Goal: Transaction & Acquisition: Obtain resource

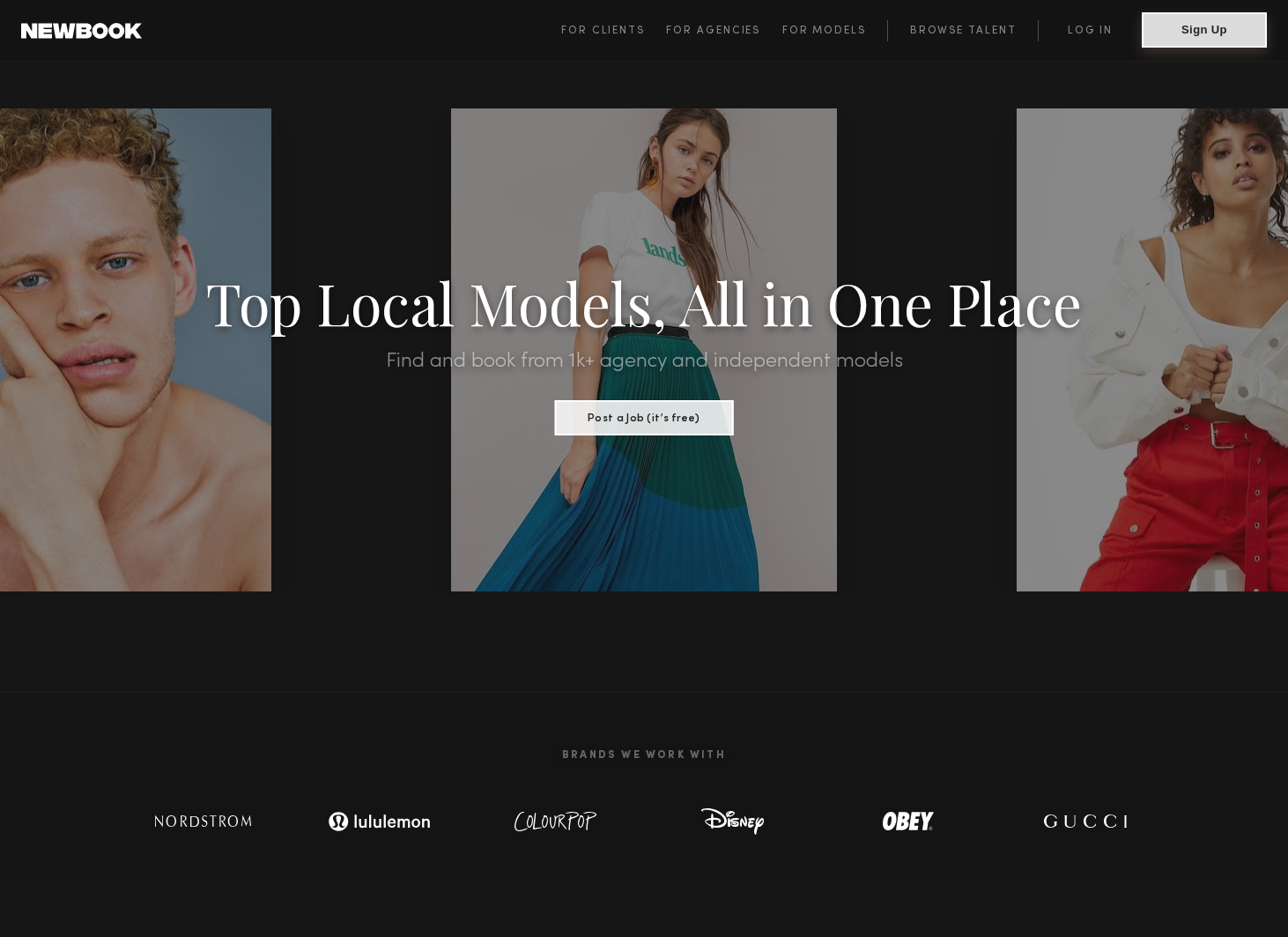
click at [1190, 35] on button "Sign Up" at bounding box center [1204, 30] width 126 height 35
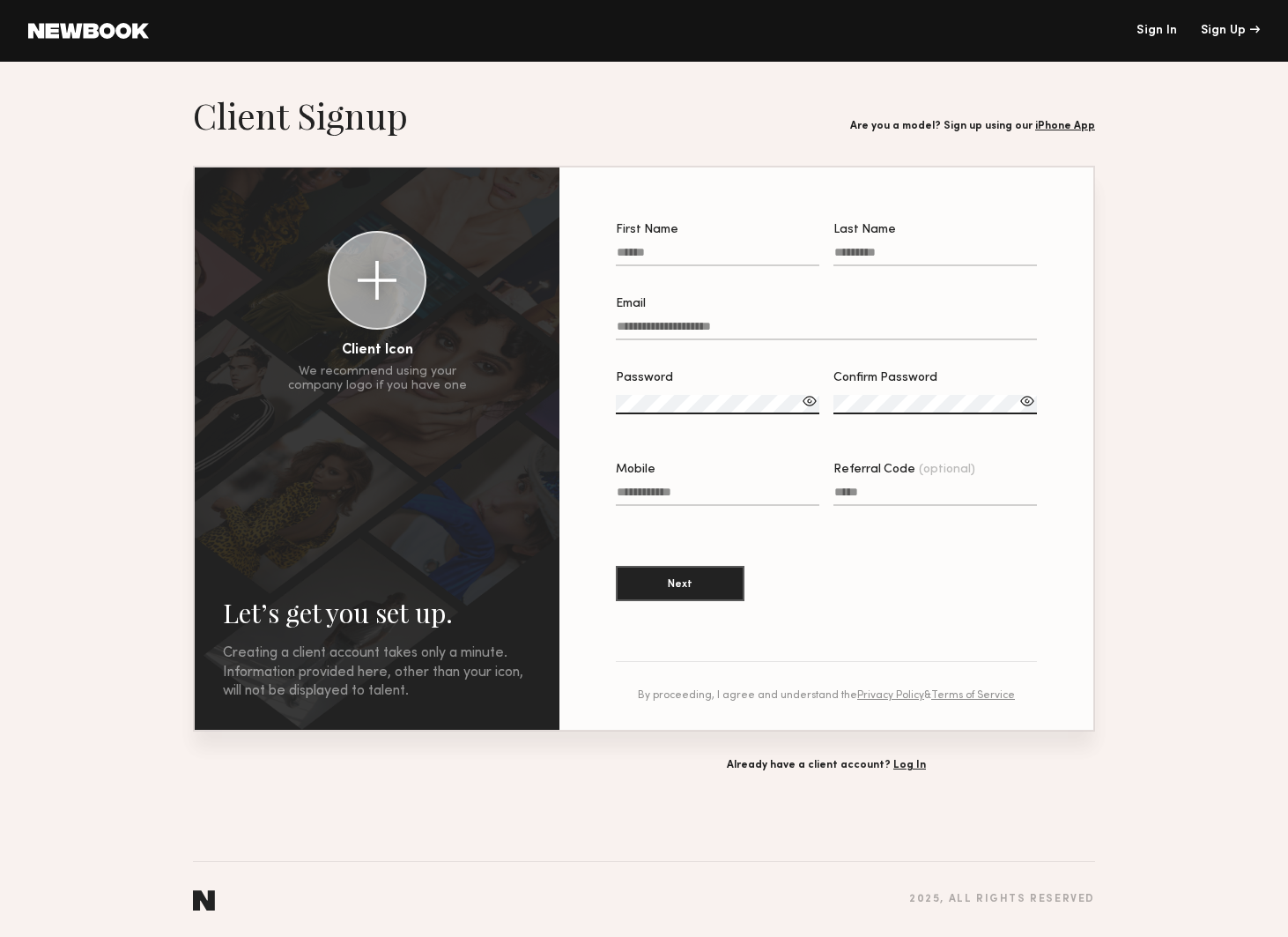
click at [1142, 29] on link "Sign In" at bounding box center [1157, 31] width 41 height 13
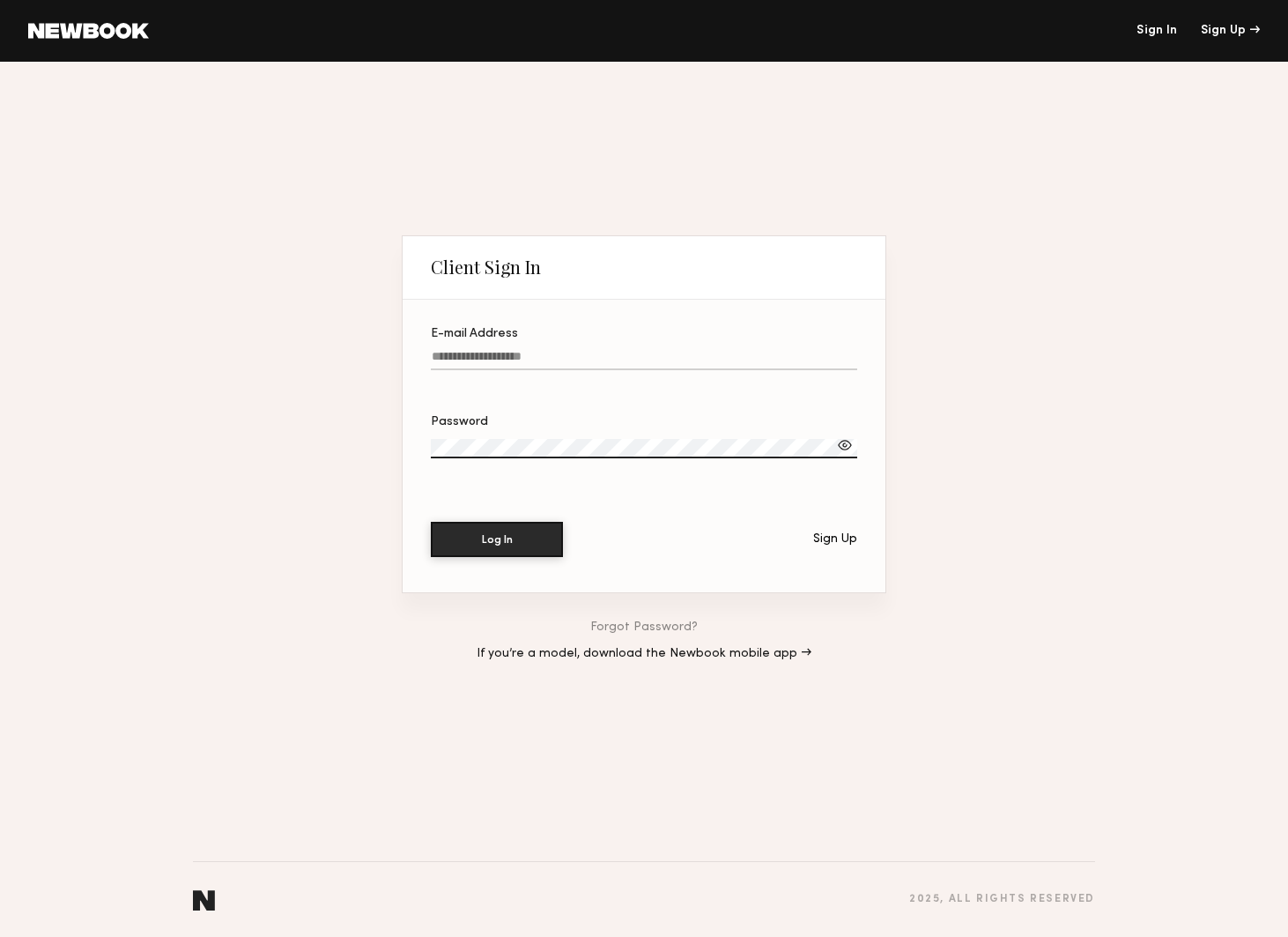
type input "**********"
click at [480, 534] on button "Log In" at bounding box center [496, 538] width 132 height 35
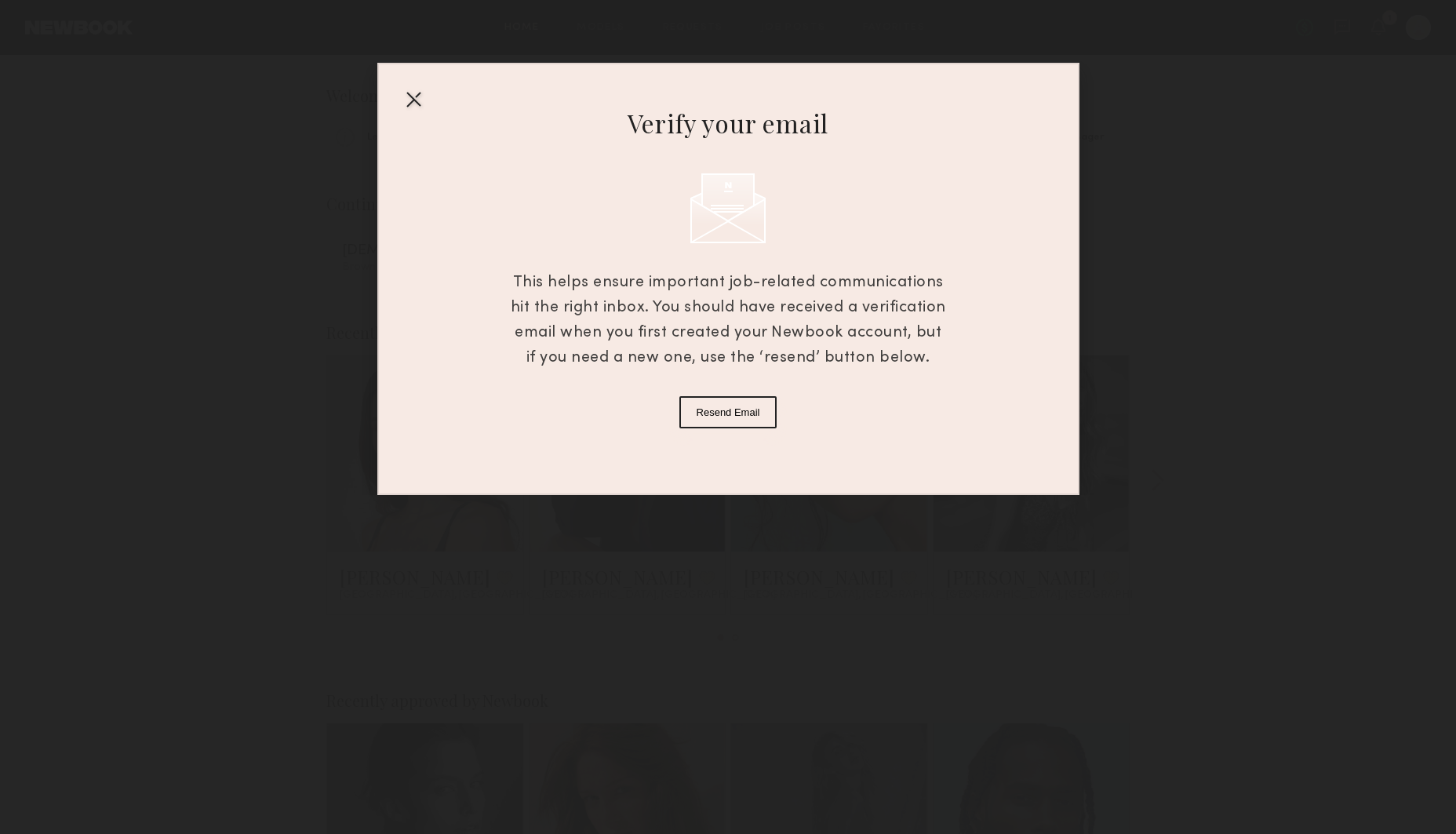
click at [411, 96] on div at bounding box center [413, 98] width 25 height 25
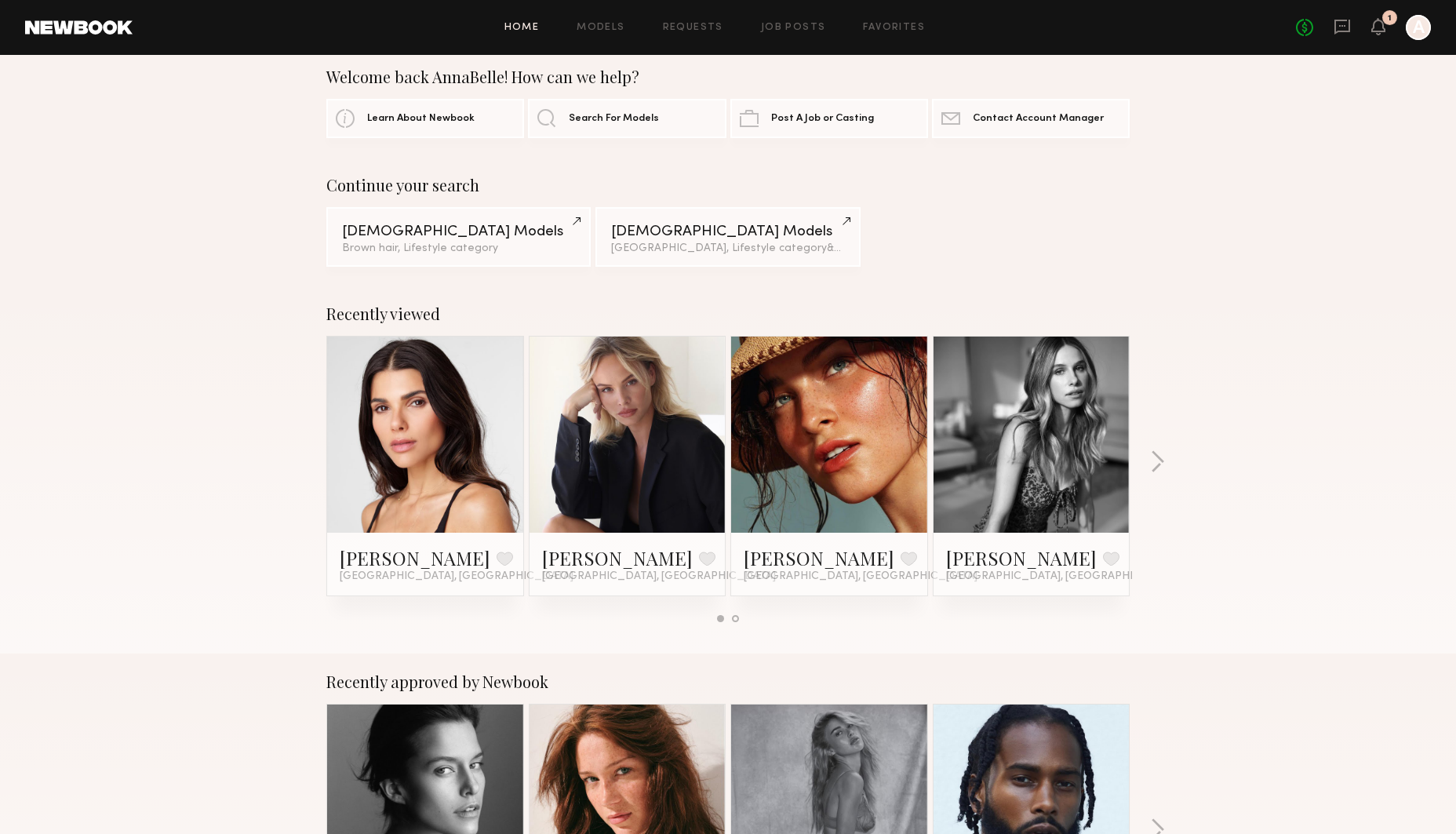
scroll to position [24, 0]
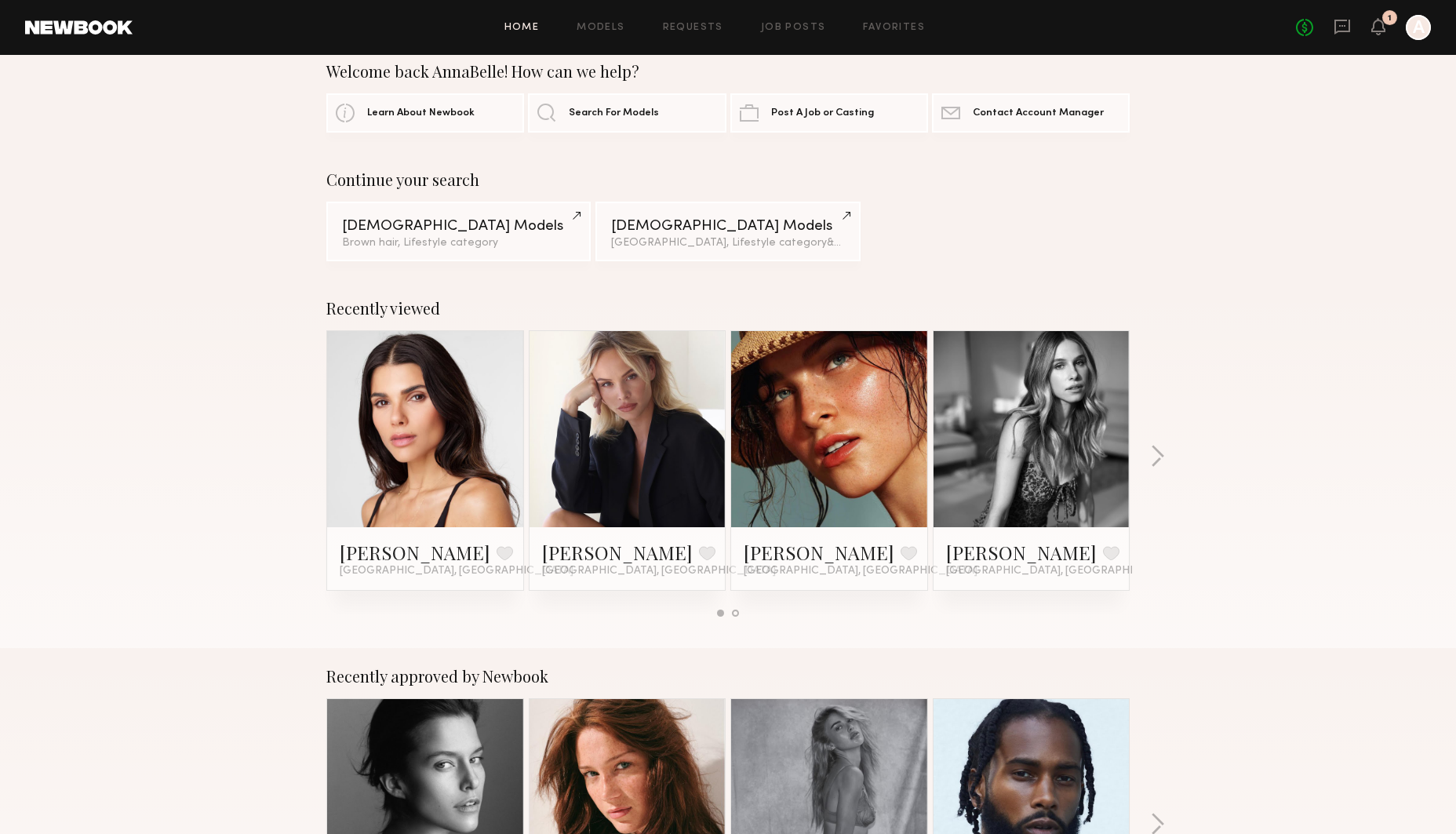
click at [765, 507] on div at bounding box center [829, 429] width 196 height 196
click at [789, 418] on link at bounding box center [829, 429] width 95 height 196
click at [590, 457] on link at bounding box center [627, 429] width 95 height 196
click at [1146, 447] on button "button" at bounding box center [1157, 457] width 15 height 26
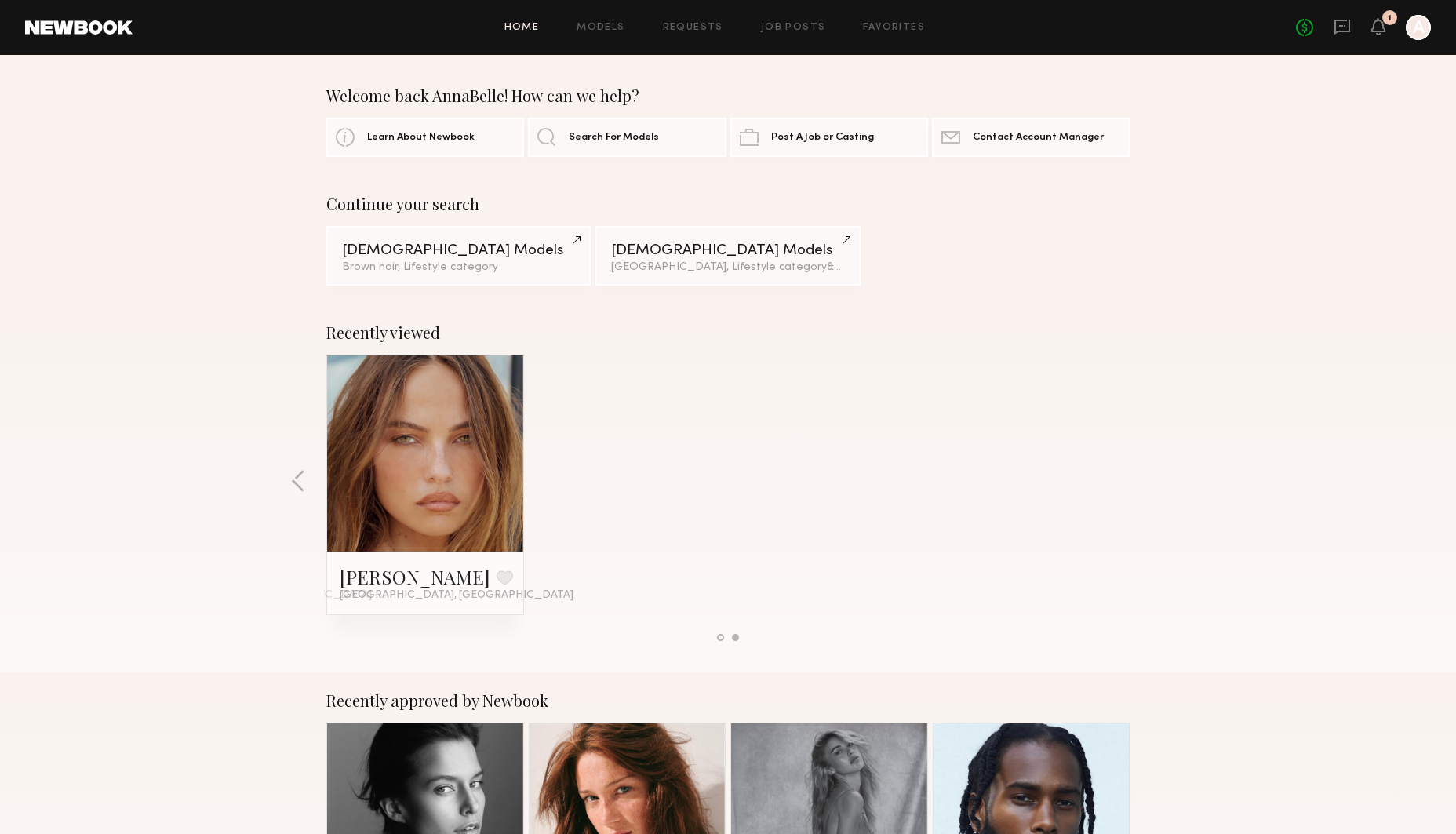
scroll to position [0, 0]
click at [591, 23] on link "Models" at bounding box center [600, 28] width 48 height 10
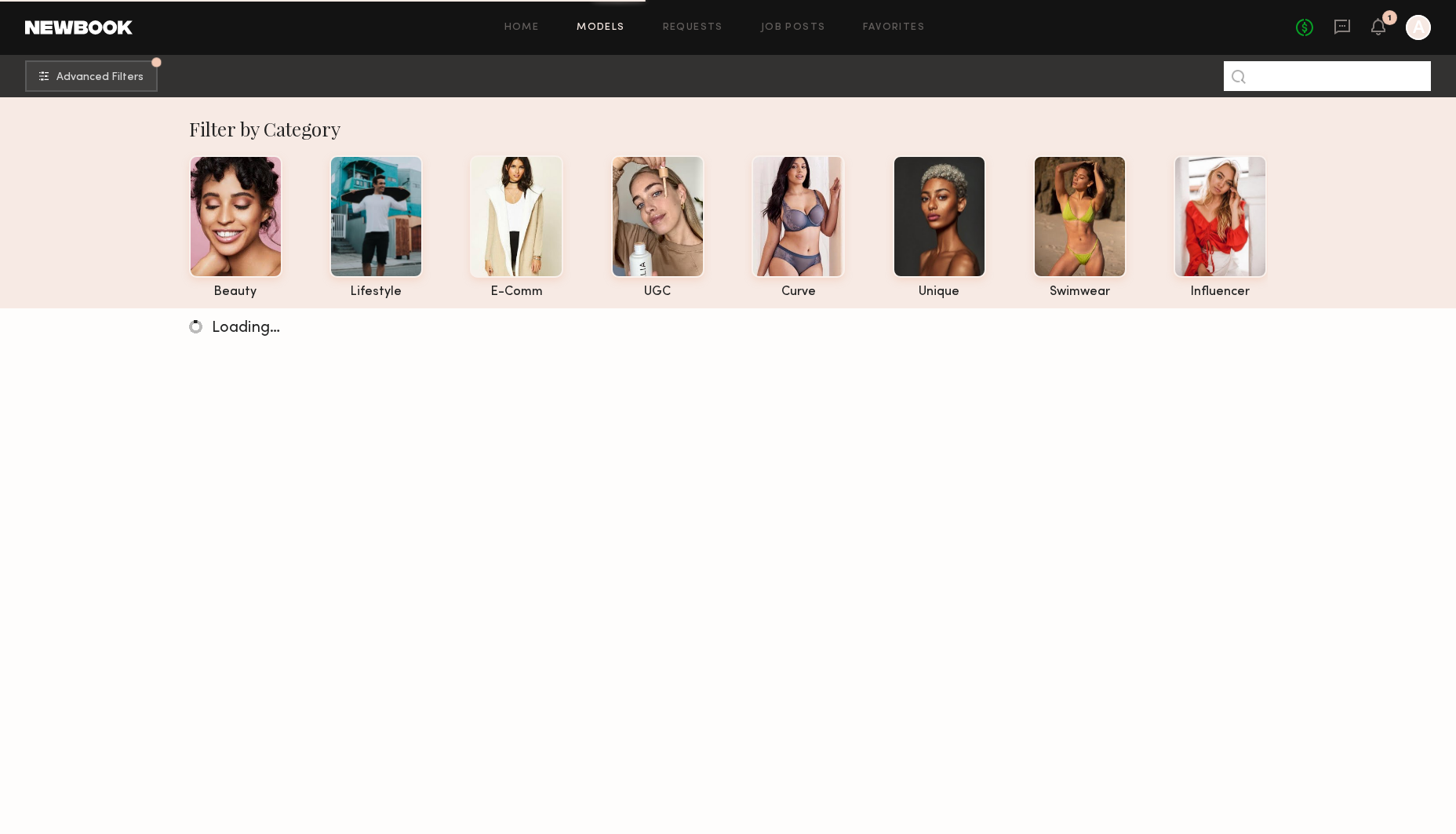
click at [1146, 74] on input at bounding box center [1327, 76] width 207 height 30
type input "********"
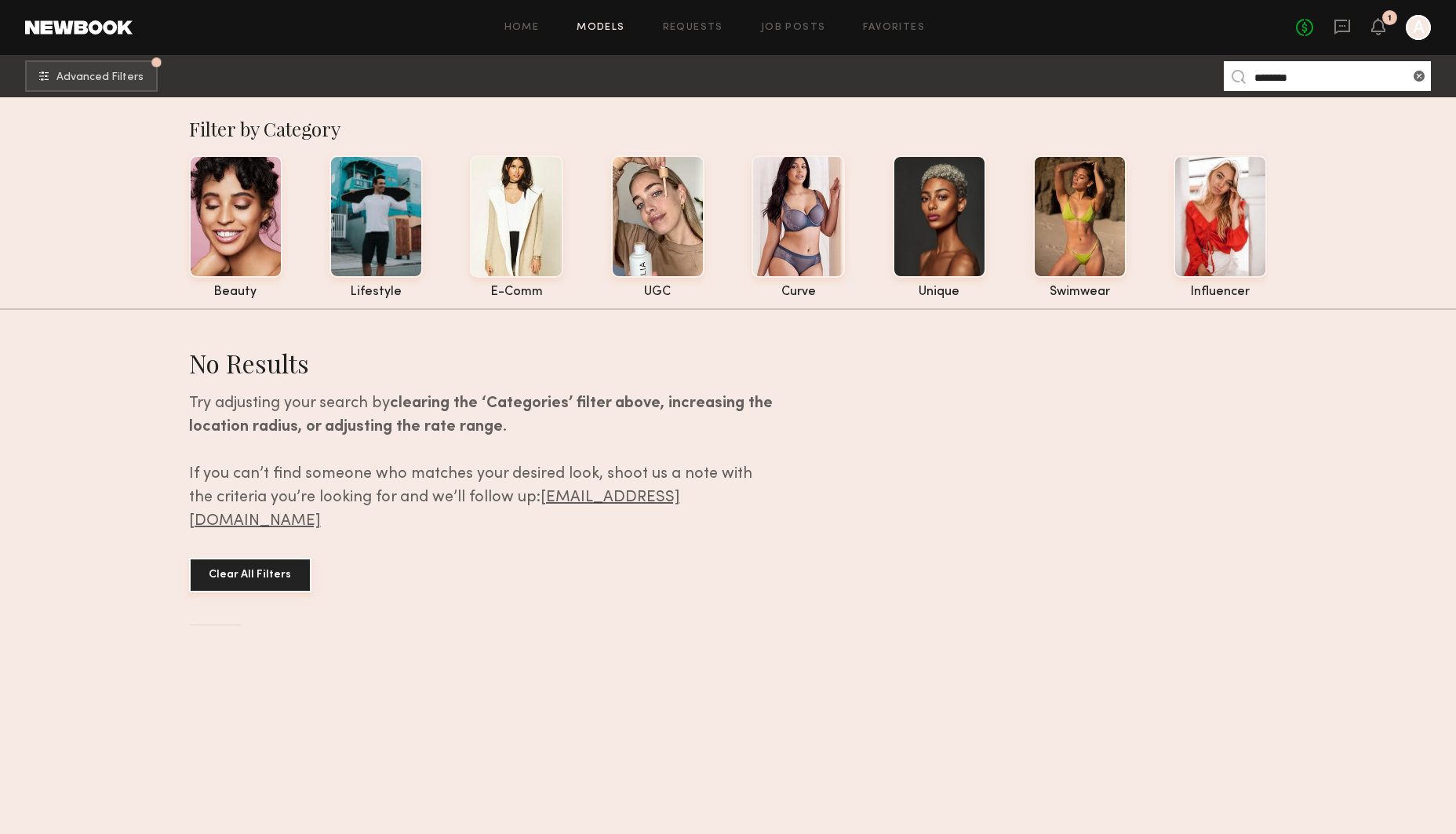
click at [260, 558] on button "Clear All Filters" at bounding box center [250, 575] width 122 height 34
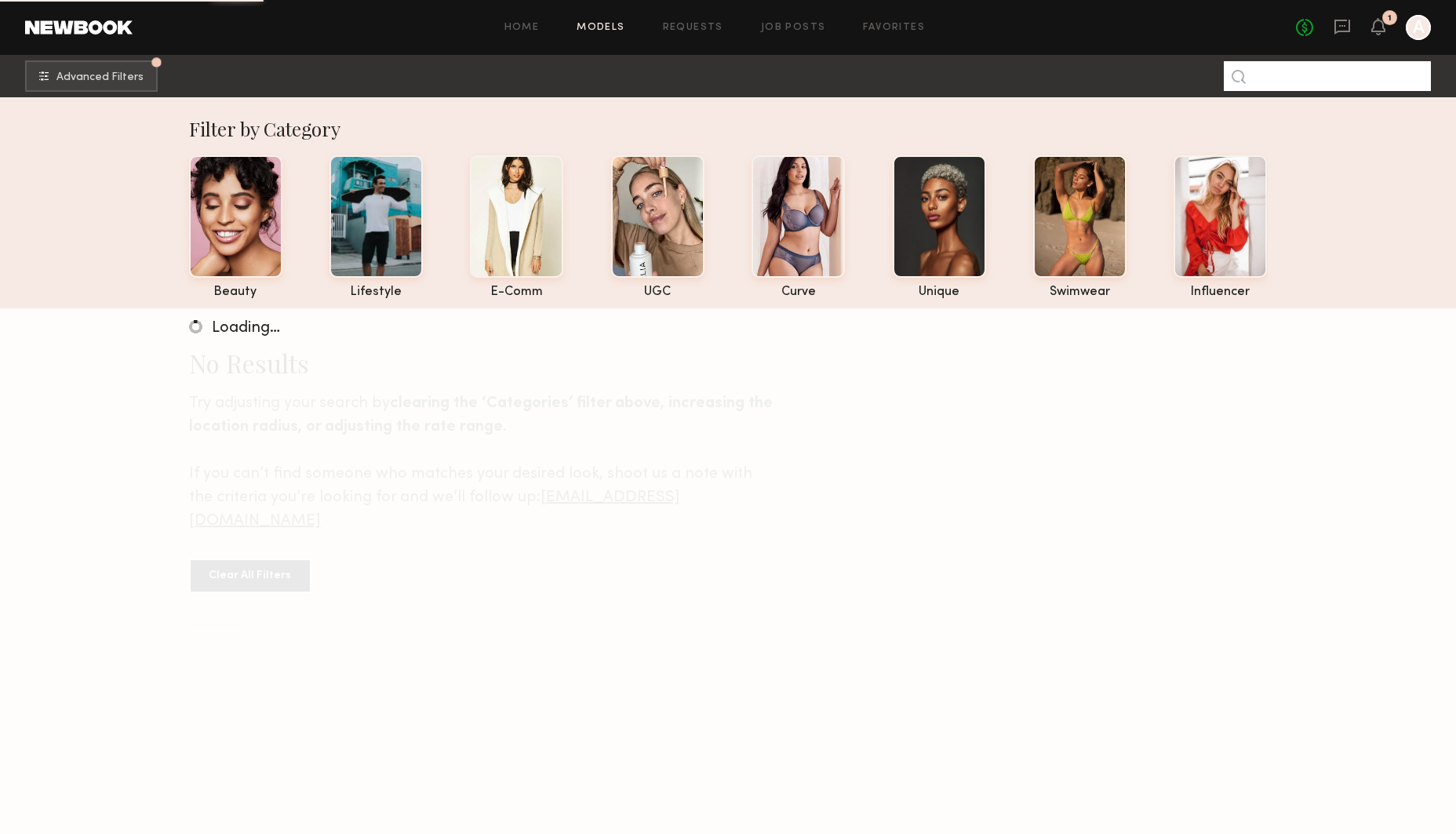
click at [1146, 76] on input at bounding box center [1327, 76] width 207 height 30
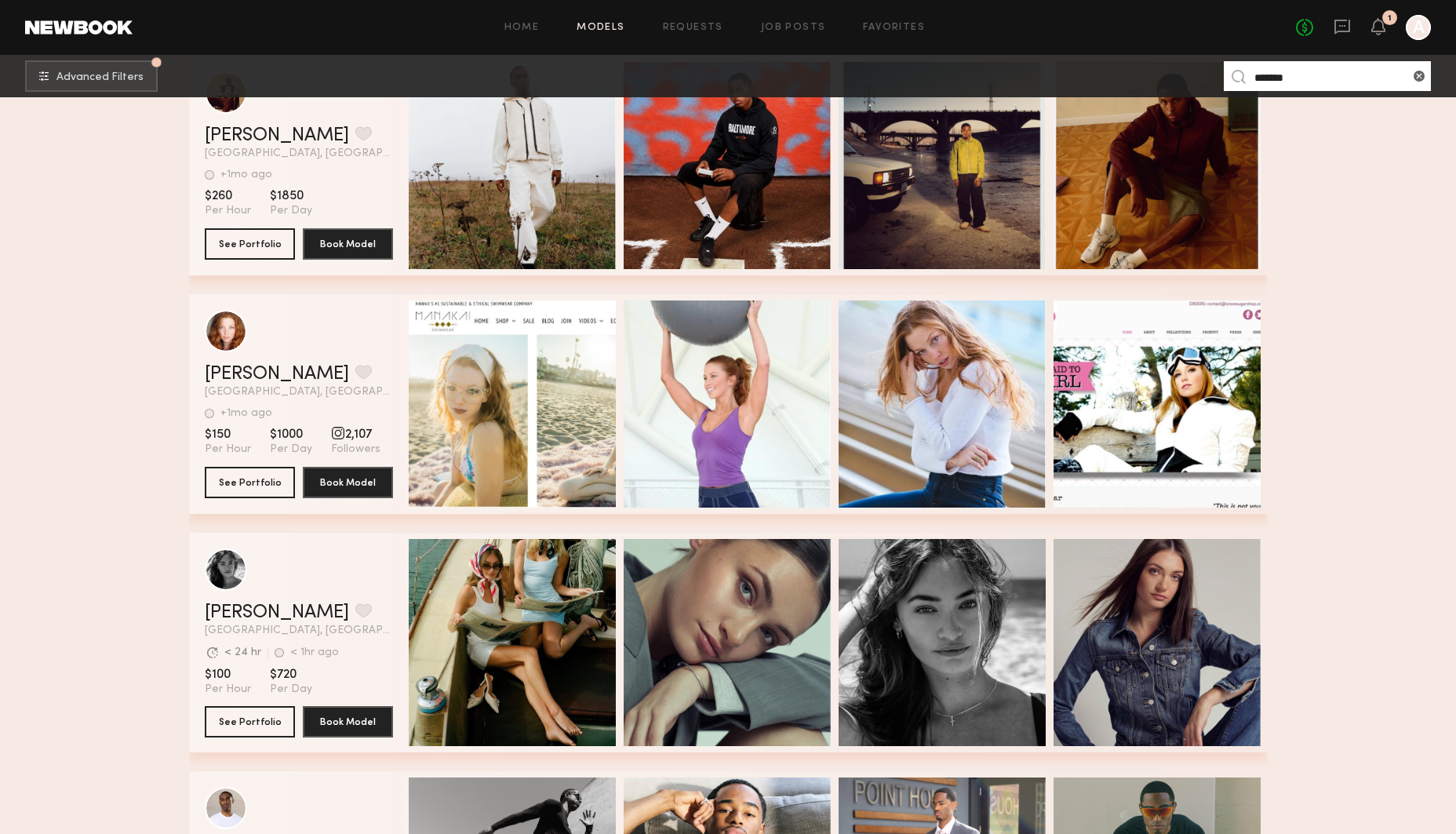
scroll to position [1192, 0]
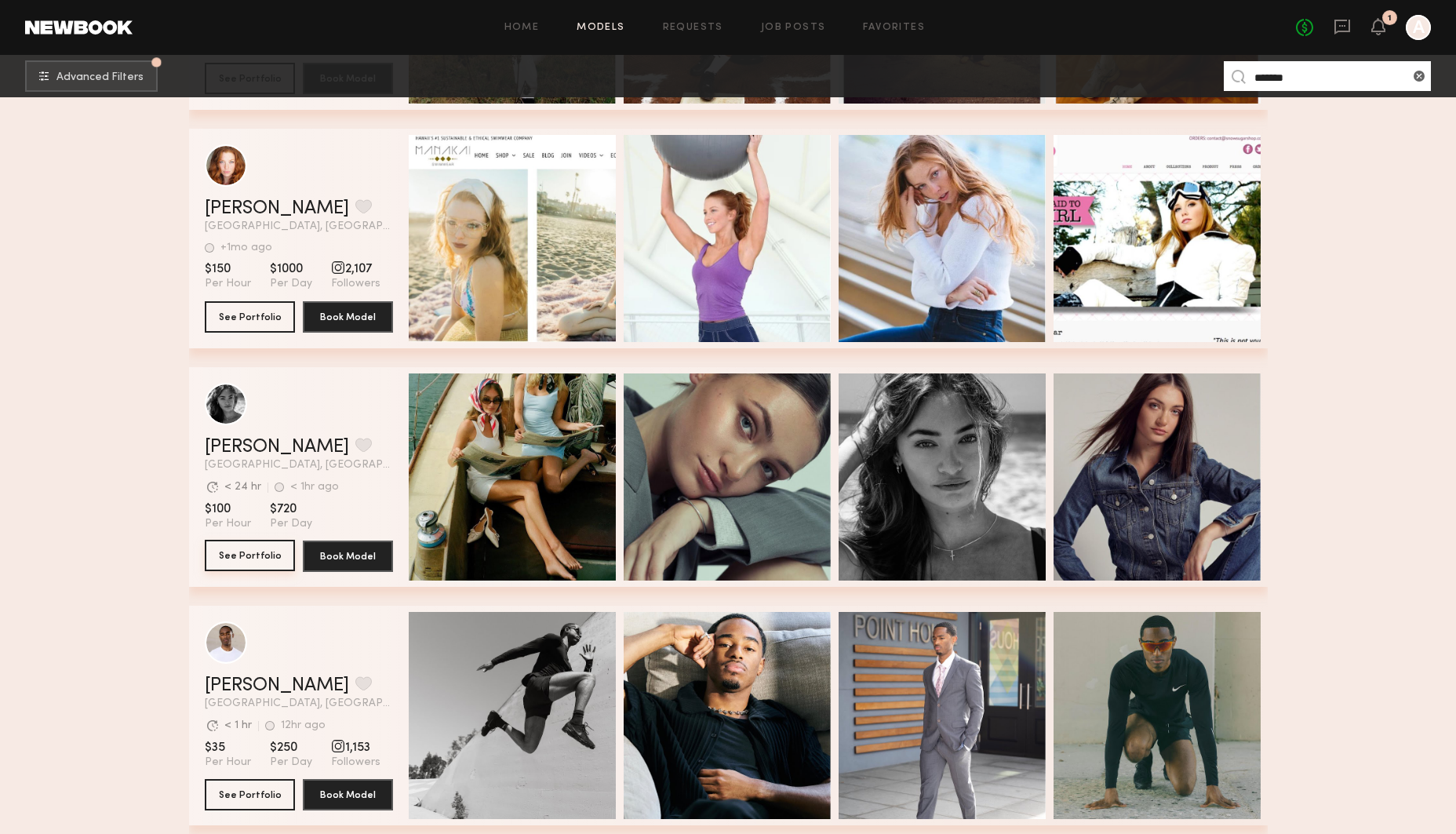
type input "******"
click at [239, 555] on button "See Portfolio" at bounding box center [249, 555] width 90 height 31
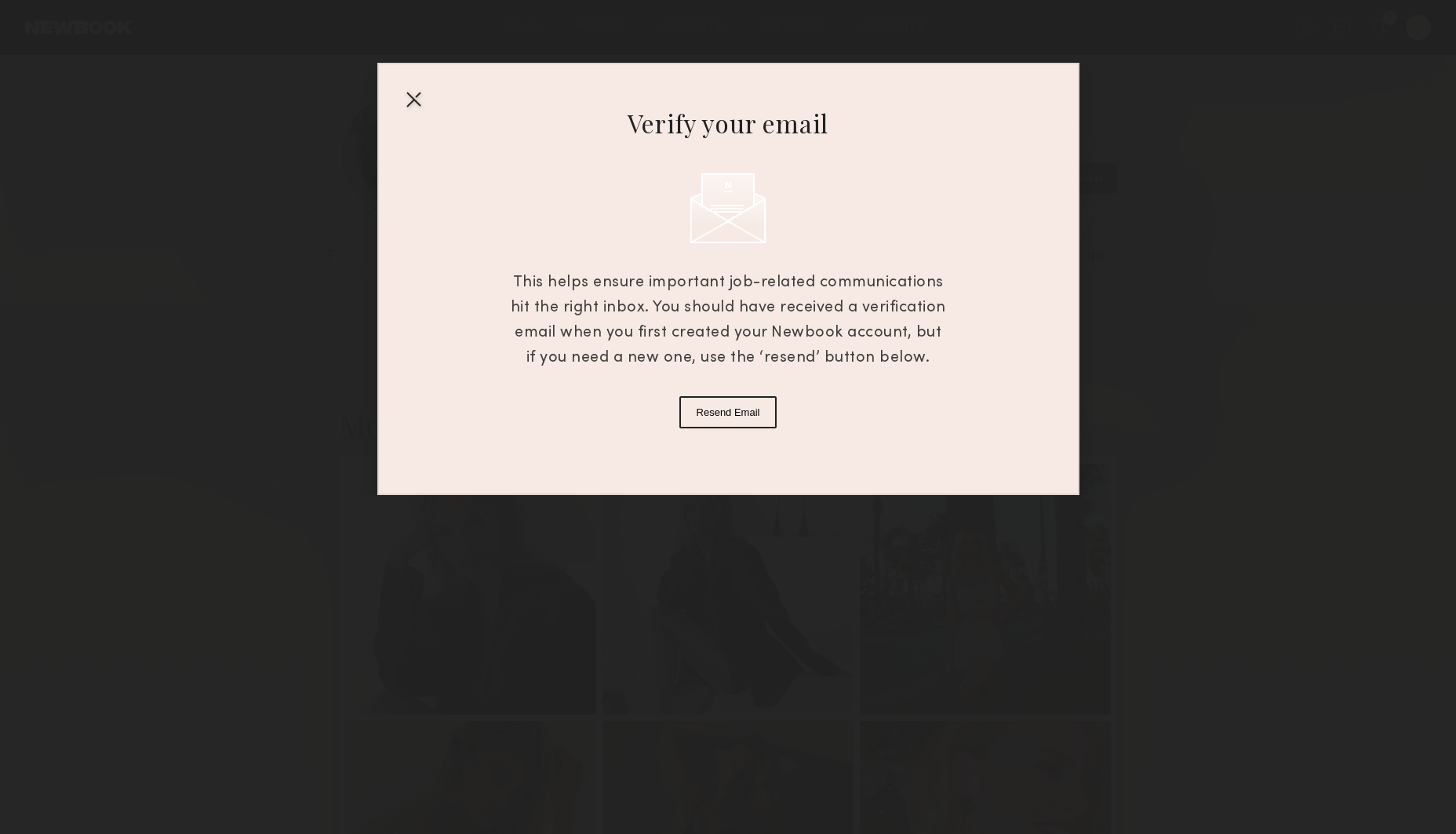
click at [416, 101] on div at bounding box center [413, 98] width 25 height 25
click at [412, 97] on div at bounding box center [413, 98] width 25 height 25
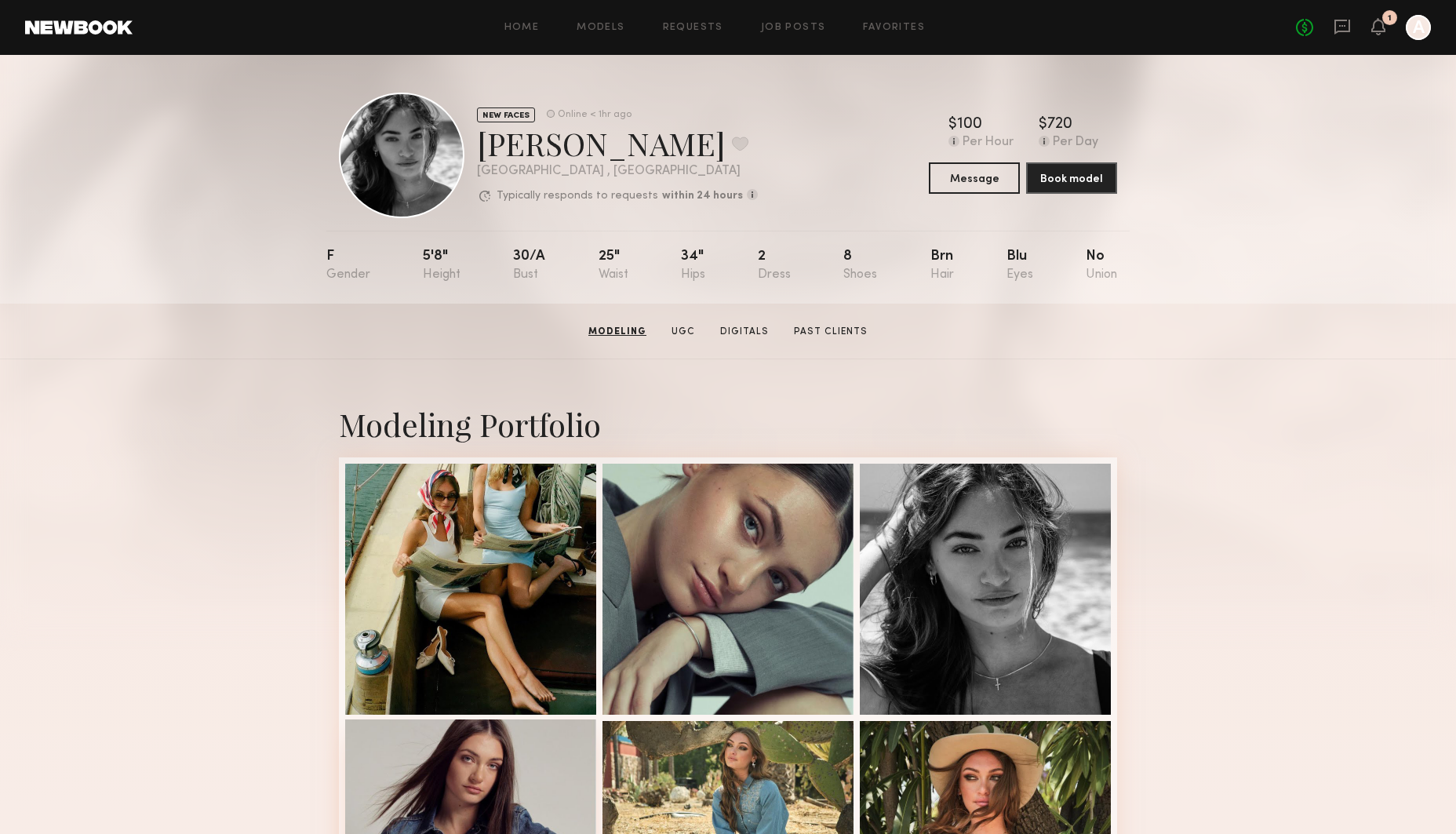
scroll to position [0, 0]
click at [442, 520] on div at bounding box center [470, 587] width 251 height 251
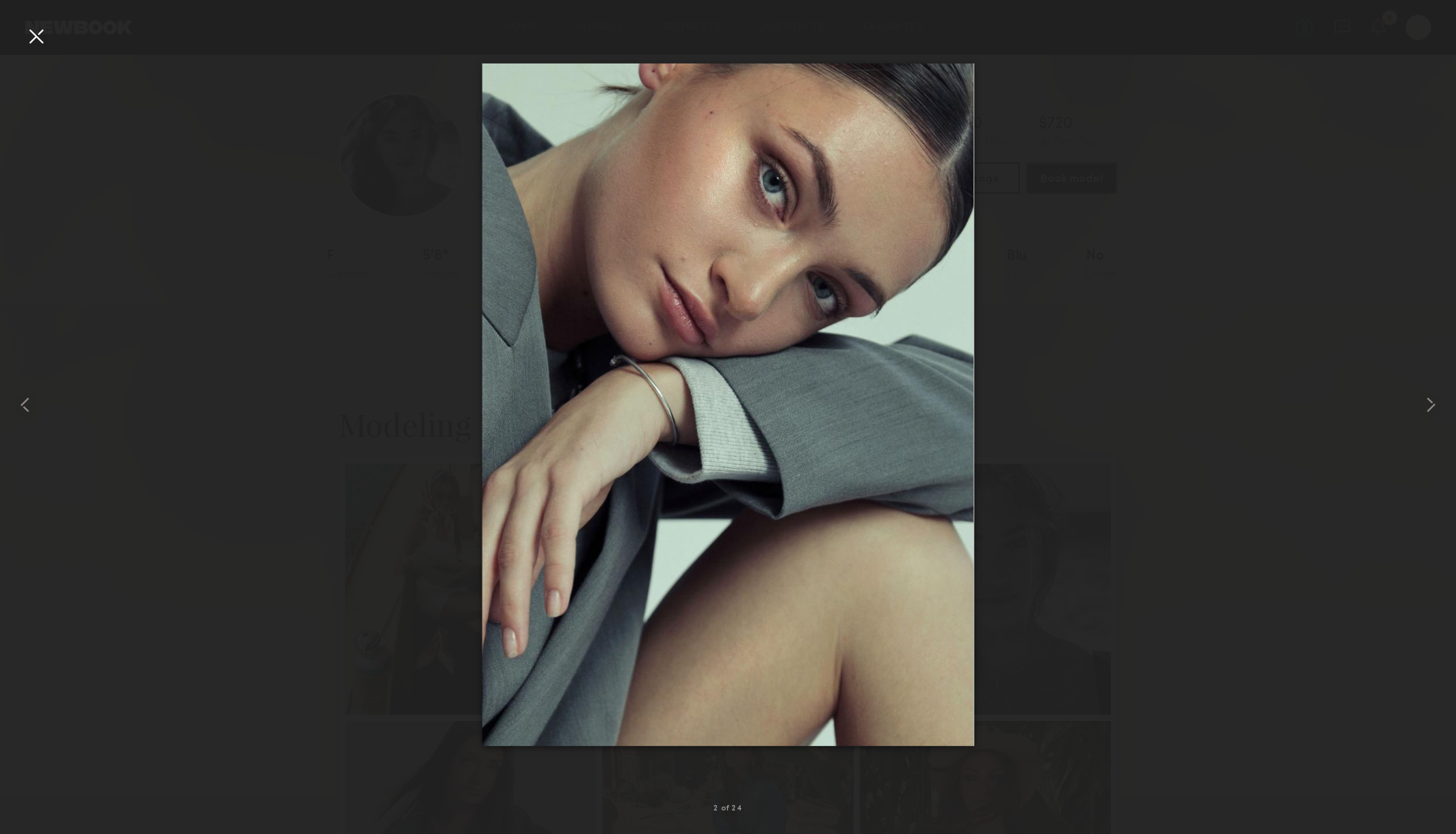
click at [34, 37] on div at bounding box center [35, 35] width 25 height 25
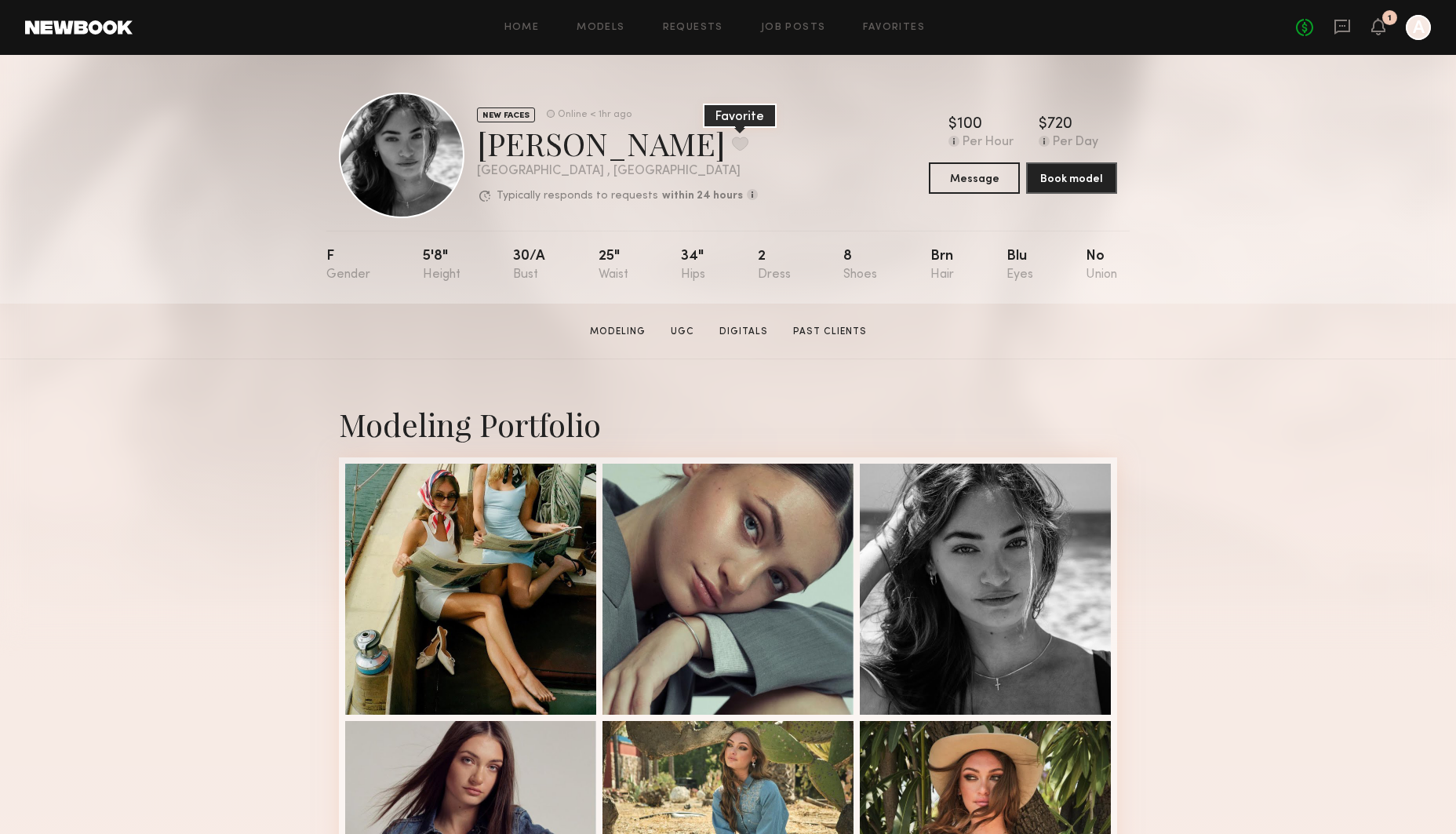
click at [732, 143] on button at bounding box center [740, 144] width 16 height 14
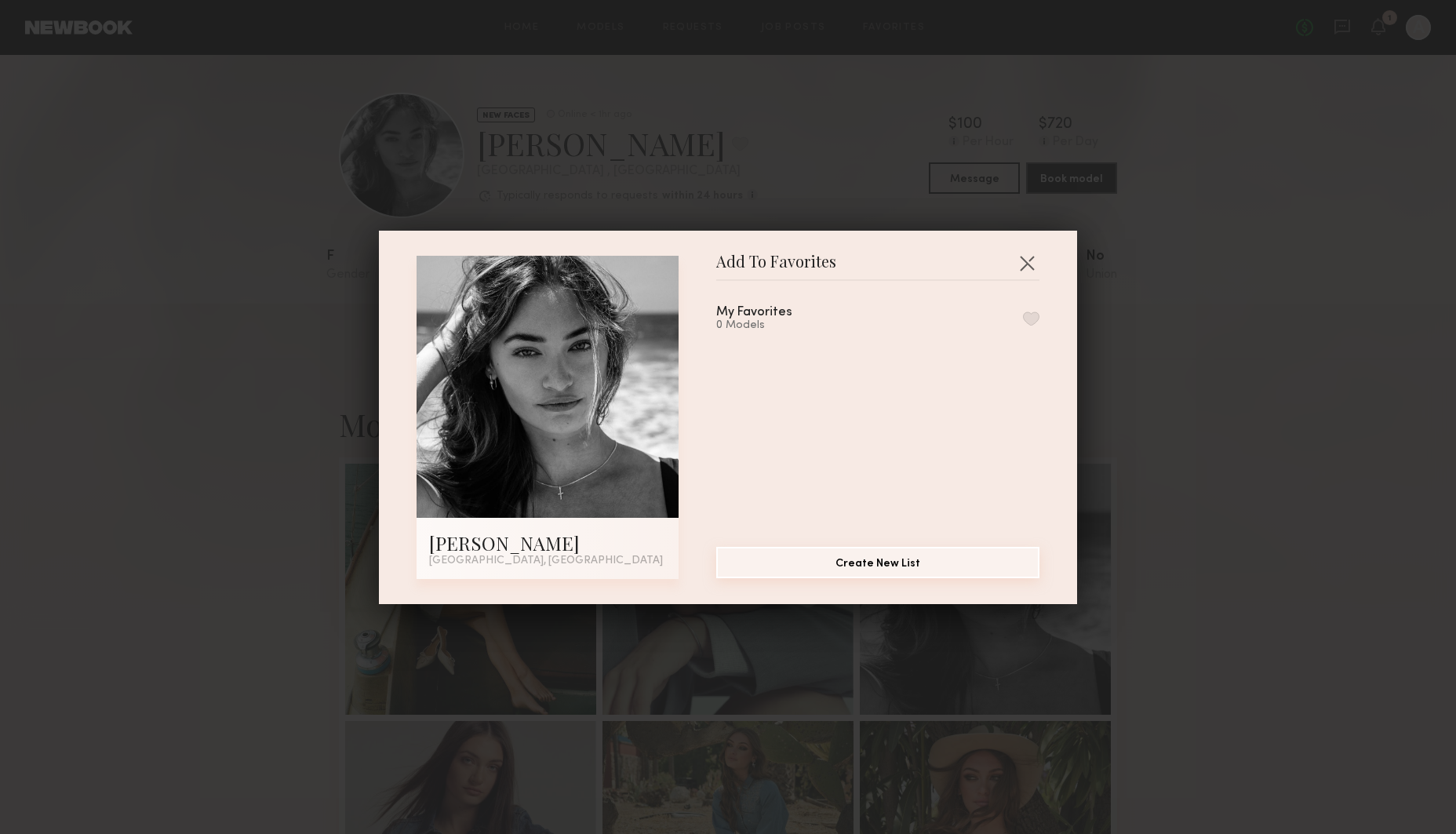
click at [848, 573] on button "Create New List" at bounding box center [878, 562] width 323 height 31
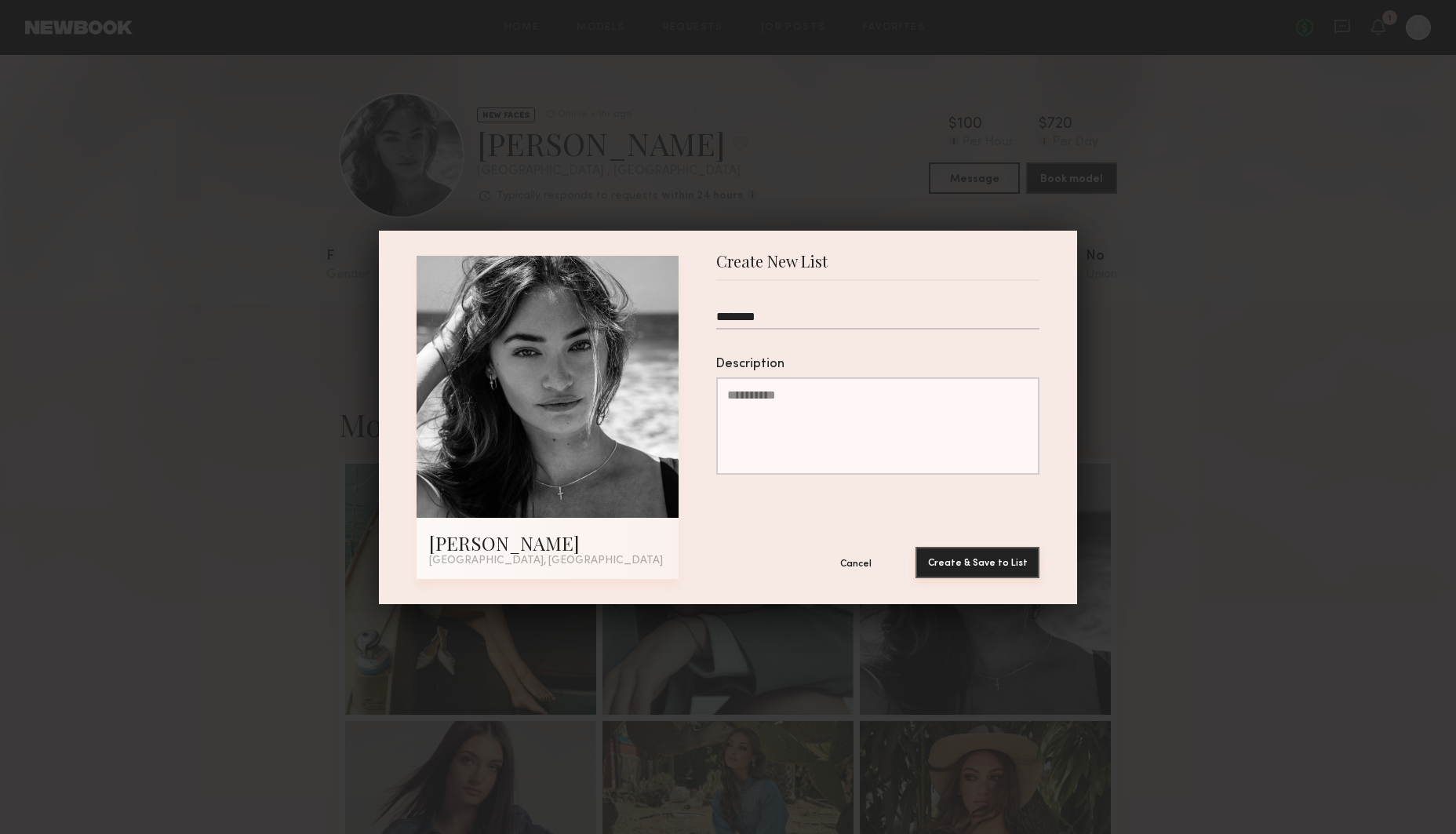
type input "********"
click at [980, 566] on button "Create & Save to List" at bounding box center [977, 562] width 124 height 31
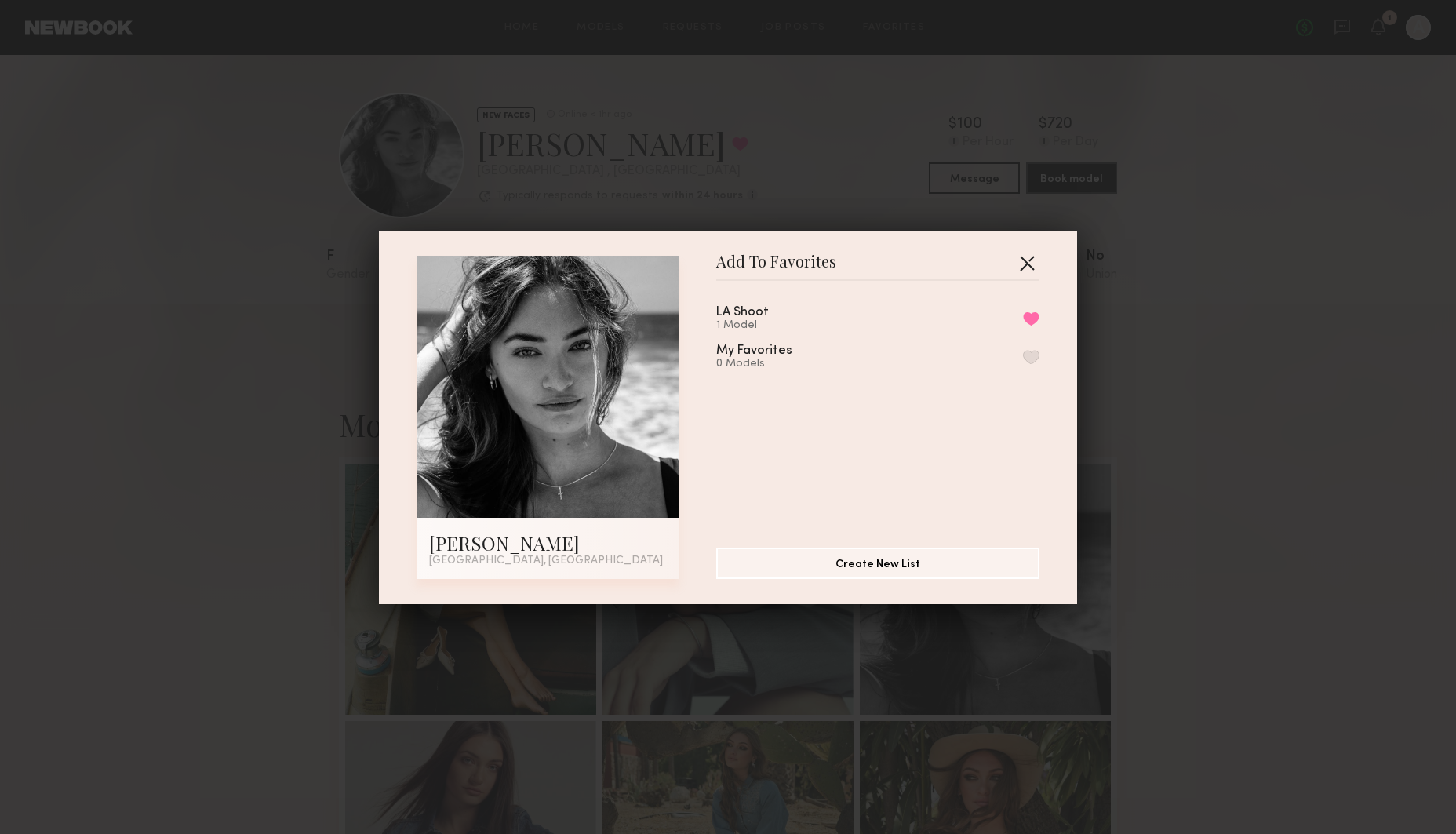
click at [1035, 256] on button "button" at bounding box center [1026, 262] width 25 height 25
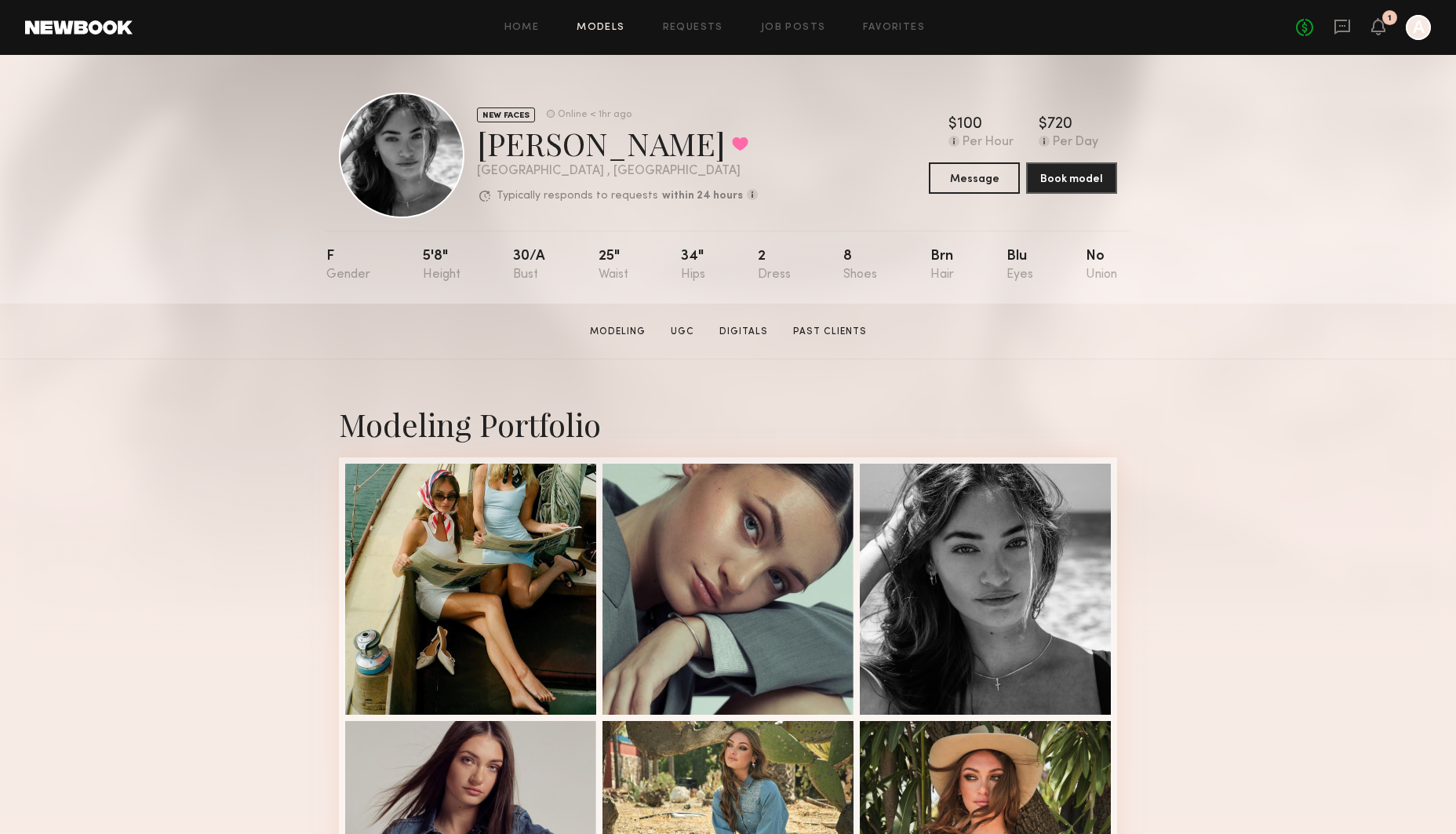
click at [586, 28] on link "Models" at bounding box center [600, 28] width 48 height 10
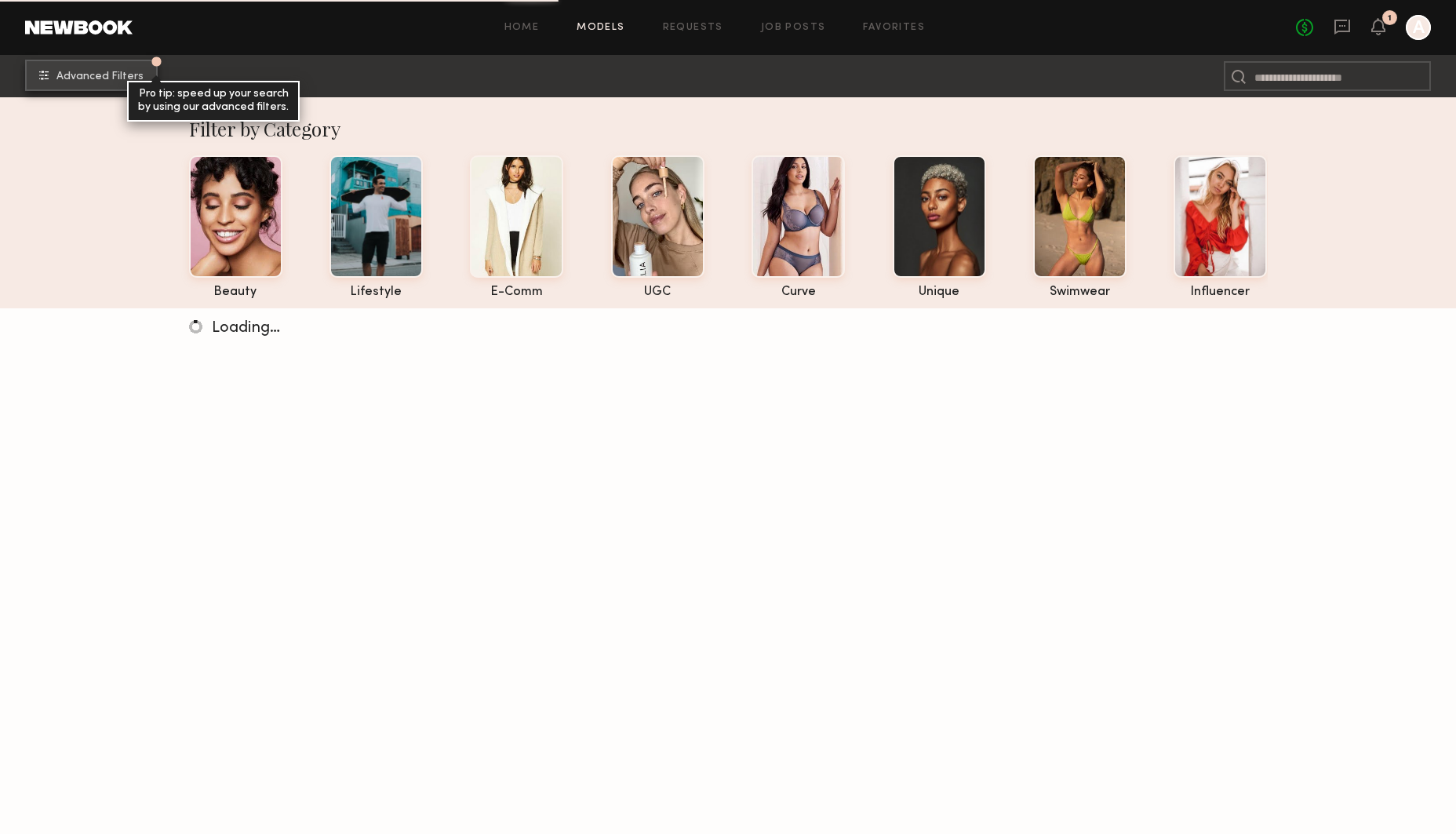
click at [90, 76] on span "Advanced Filters" at bounding box center [100, 77] width 87 height 11
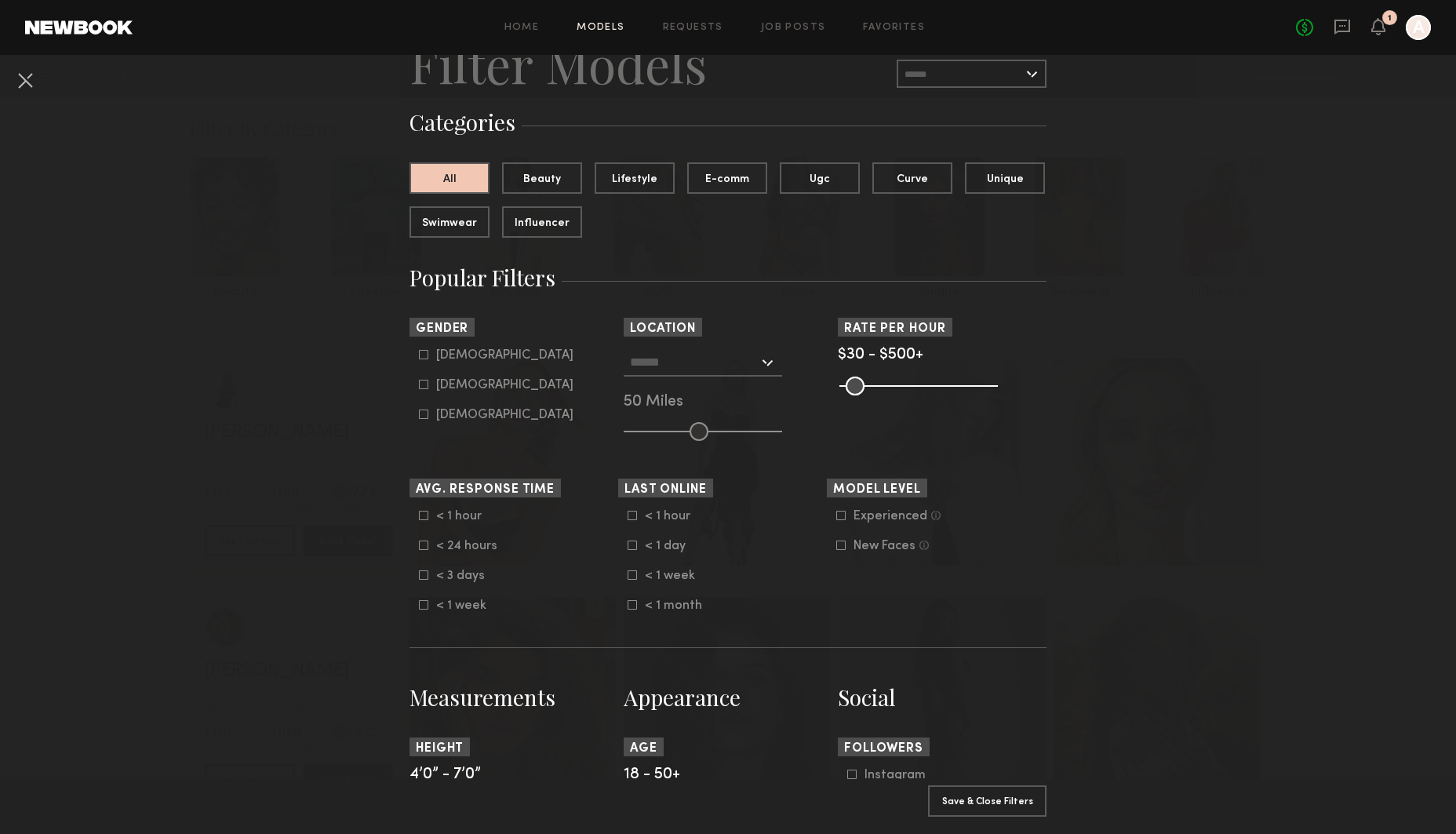
scroll to position [74, 0]
click at [428, 378] on common-framework-checkbox "Female" at bounding box center [519, 384] width 200 height 14
click at [427, 383] on icon at bounding box center [423, 383] width 9 height 9
type input "**"
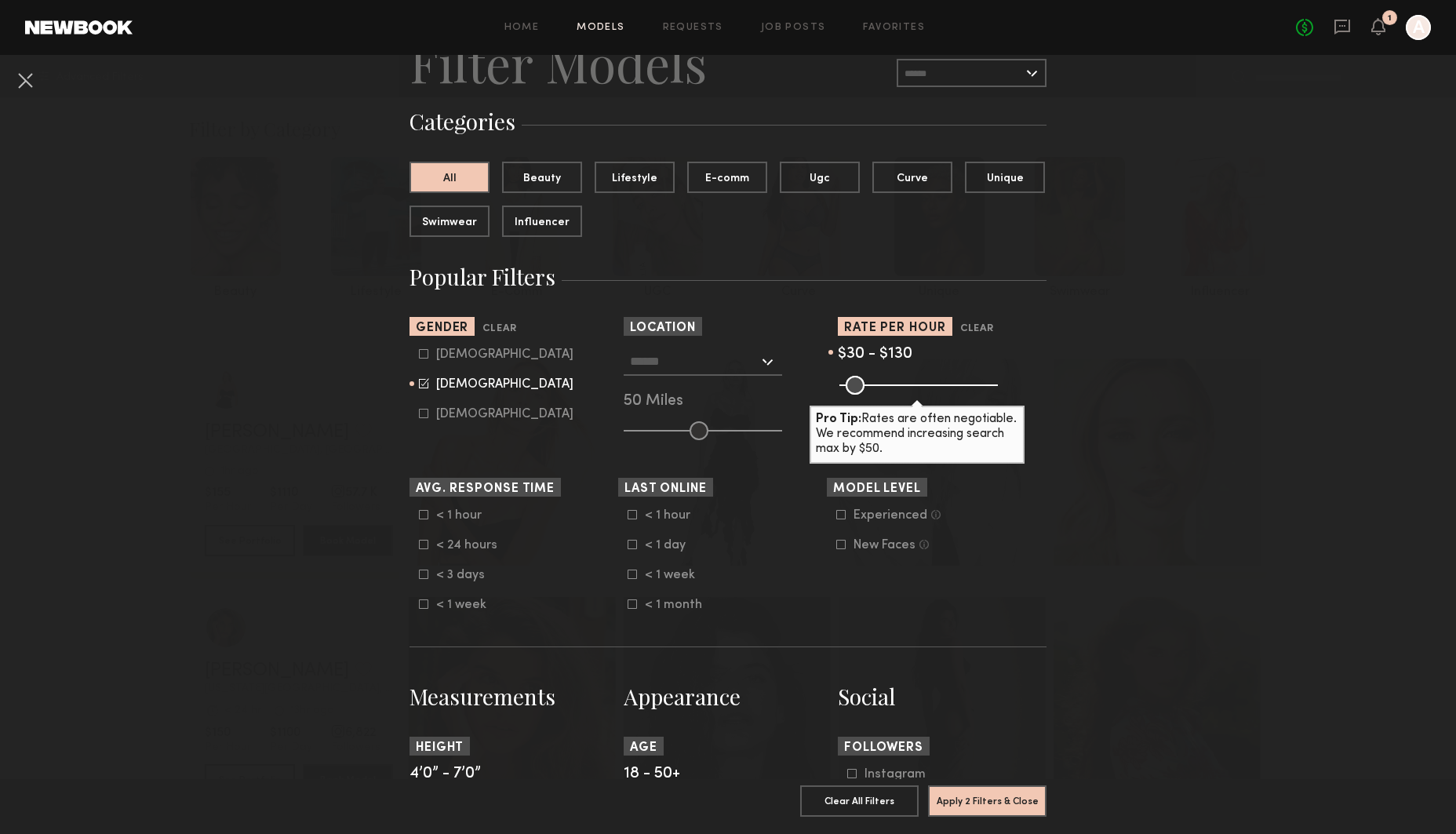
drag, startPoint x: 986, startPoint y: 384, endPoint x: 879, endPoint y: 378, distance: 107.2
type input "***"
click at [879, 378] on input "range" at bounding box center [918, 385] width 158 height 19
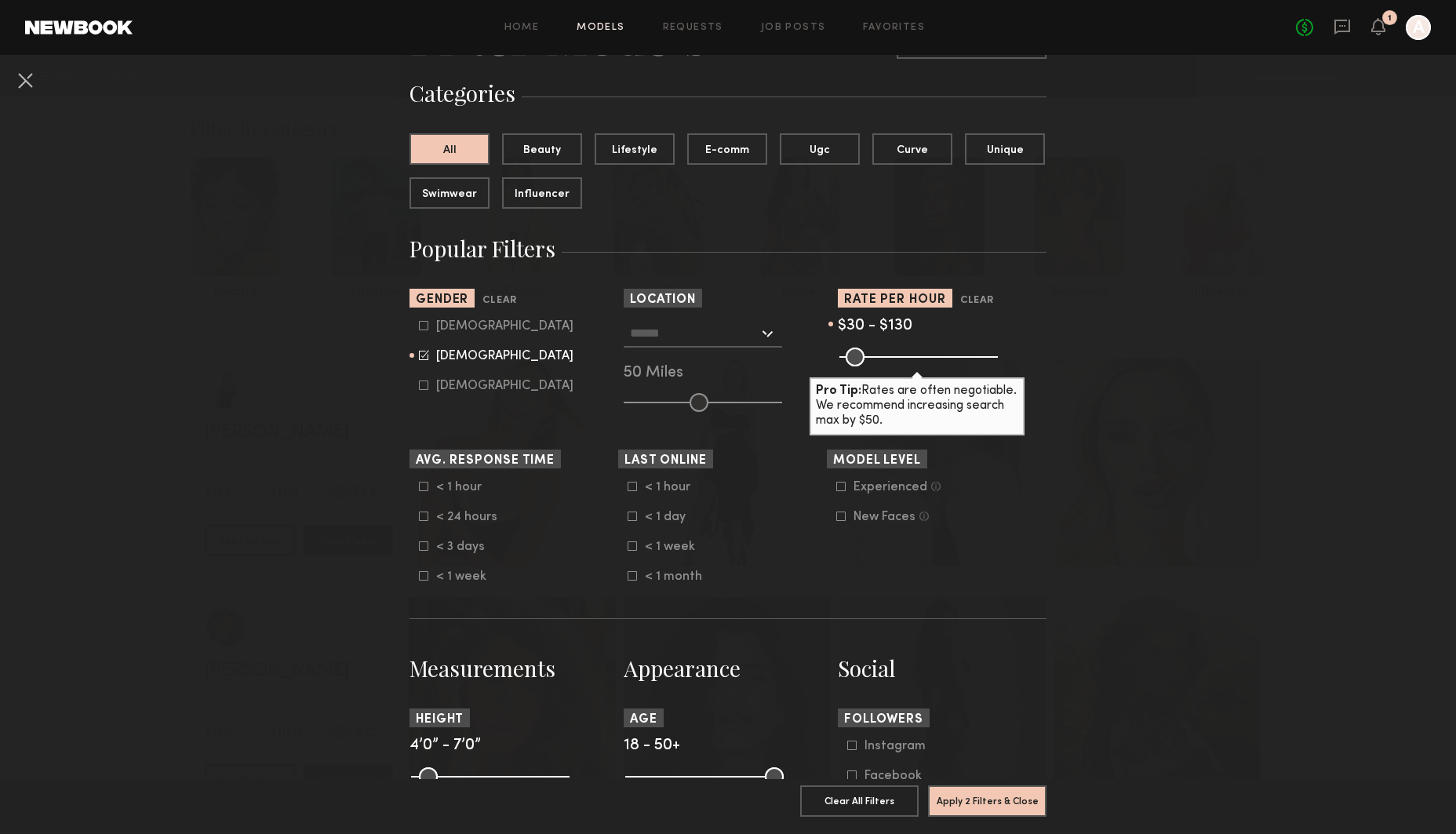
scroll to position [98, 0]
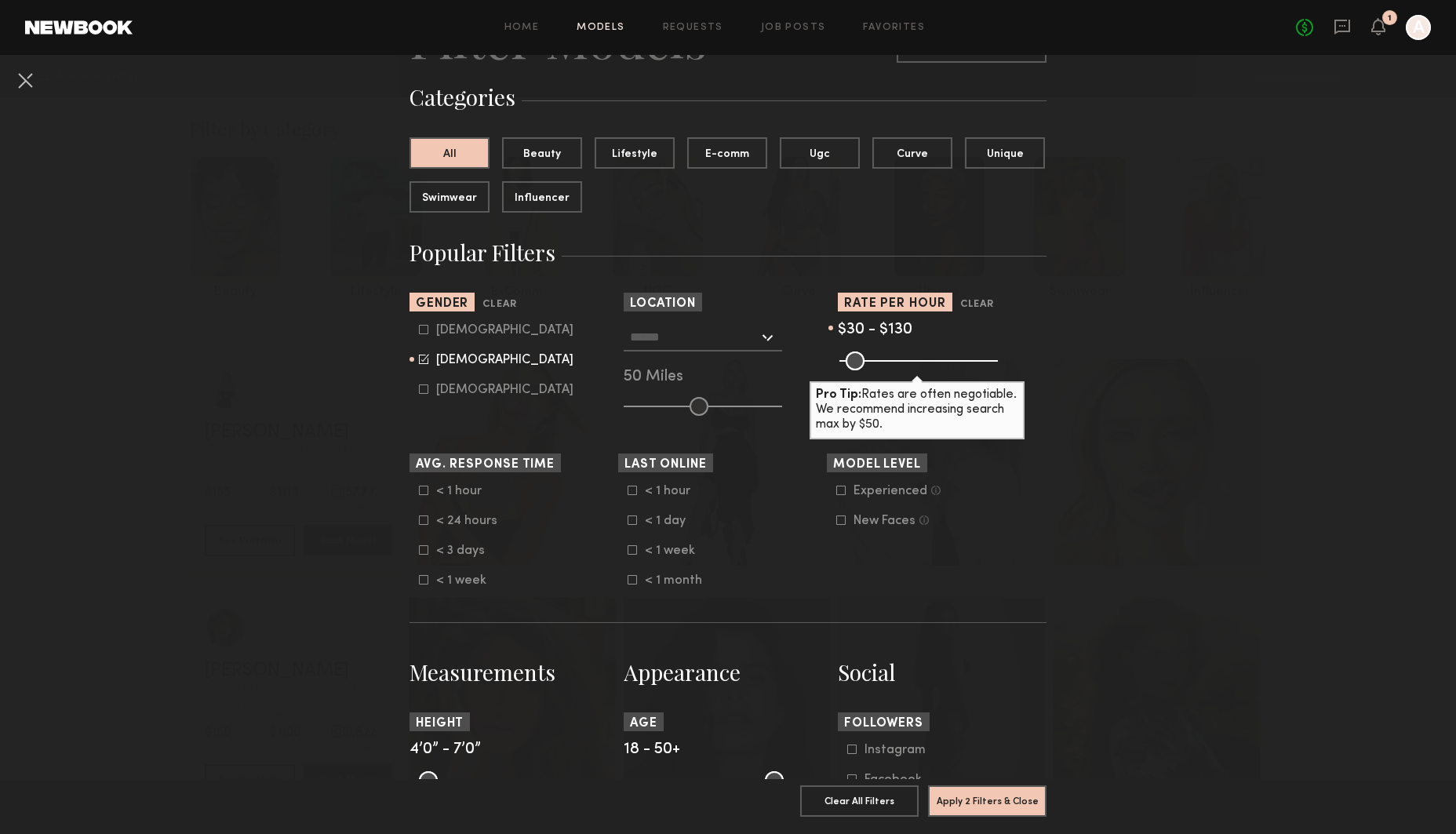
click at [703, 344] on input "text" at bounding box center [694, 336] width 129 height 27
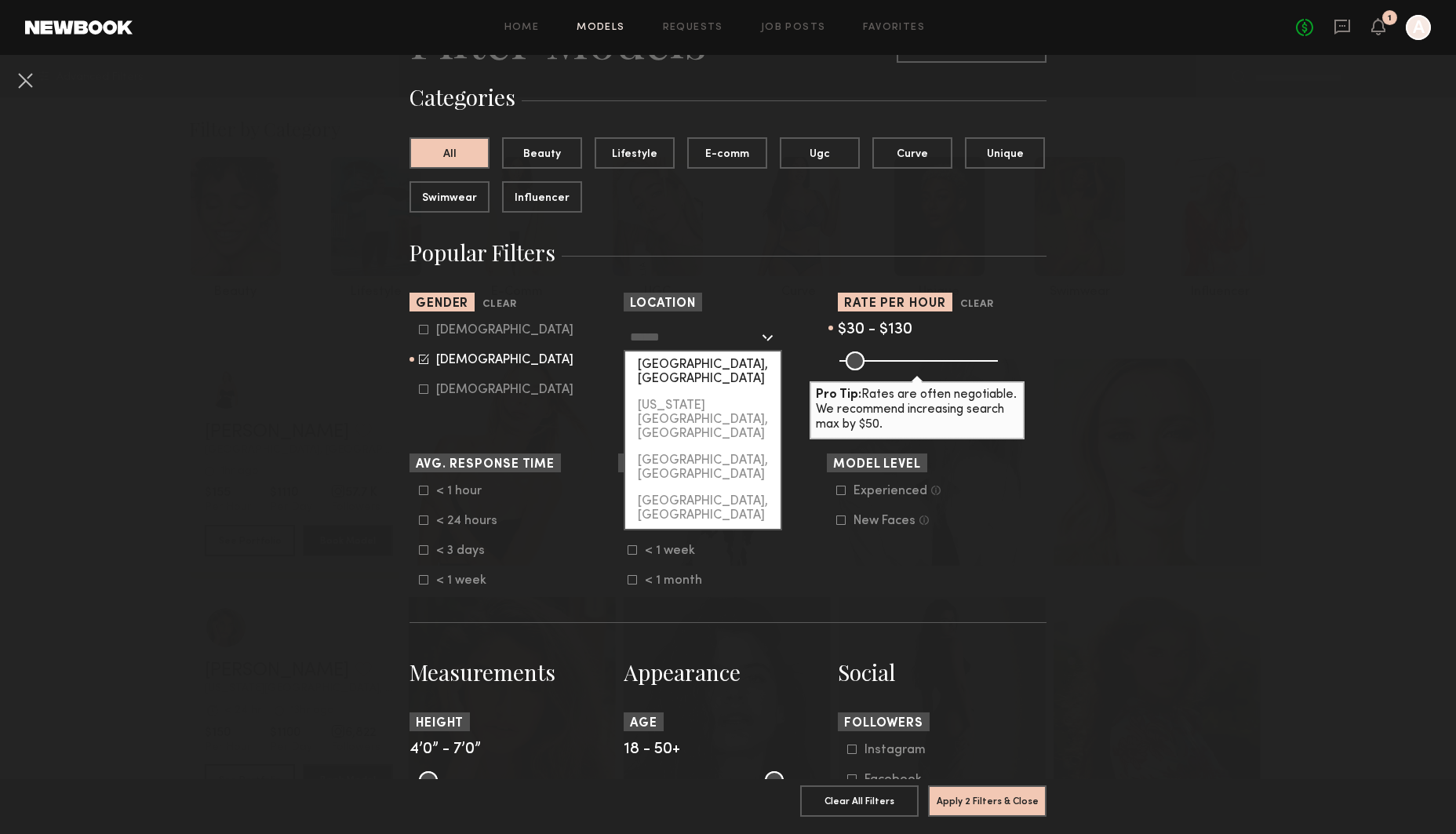
click at [701, 361] on div "[GEOGRAPHIC_DATA], [GEOGRAPHIC_DATA]" at bounding box center [703, 371] width 156 height 40
type input "**********"
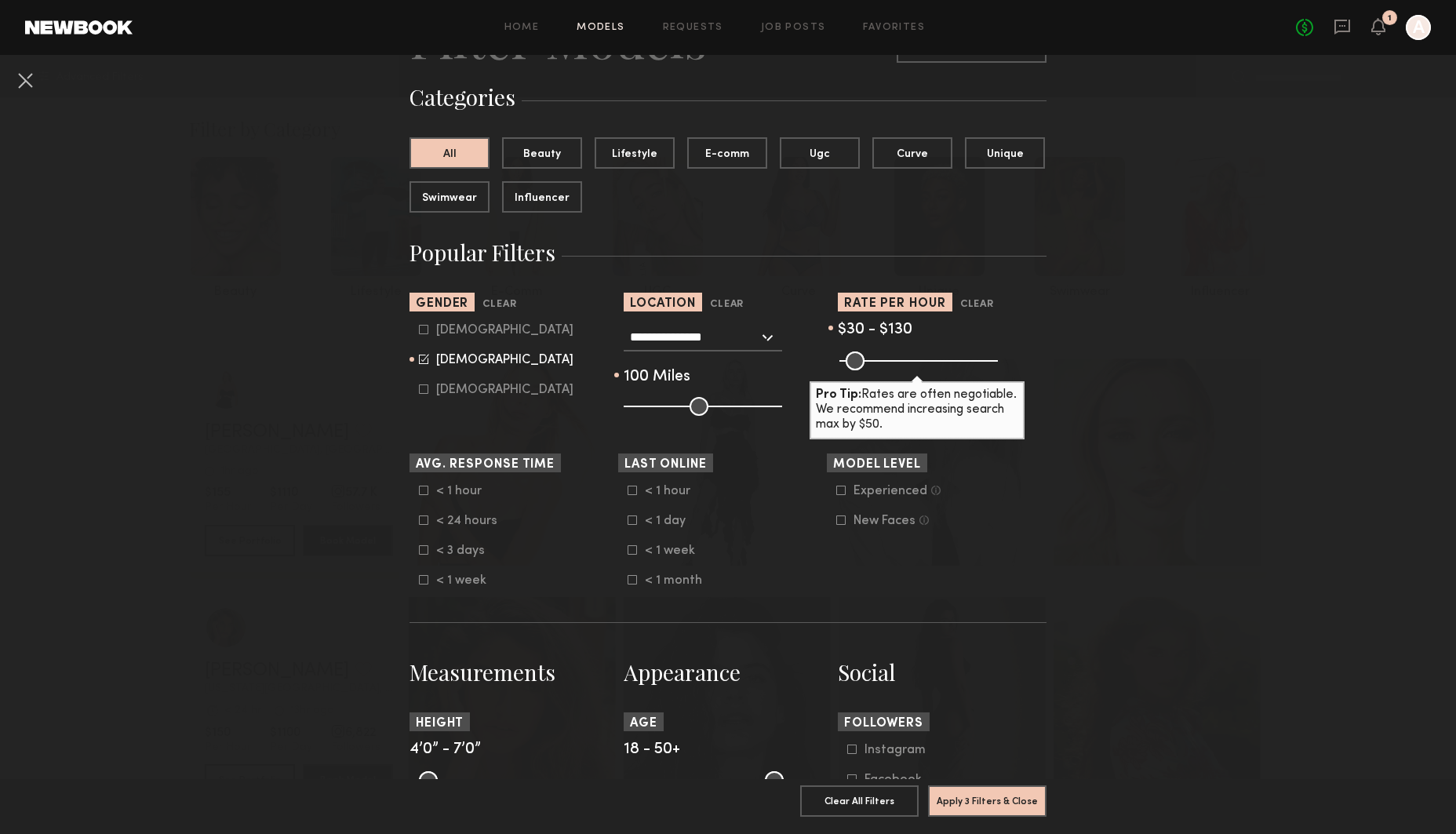
drag, startPoint x: 698, startPoint y: 408, endPoint x: 782, endPoint y: 408, distance: 84.0
type input "***"
click at [782, 408] on div "**********" at bounding box center [728, 370] width 209 height 93
click at [425, 493] on icon at bounding box center [423, 490] width 9 height 9
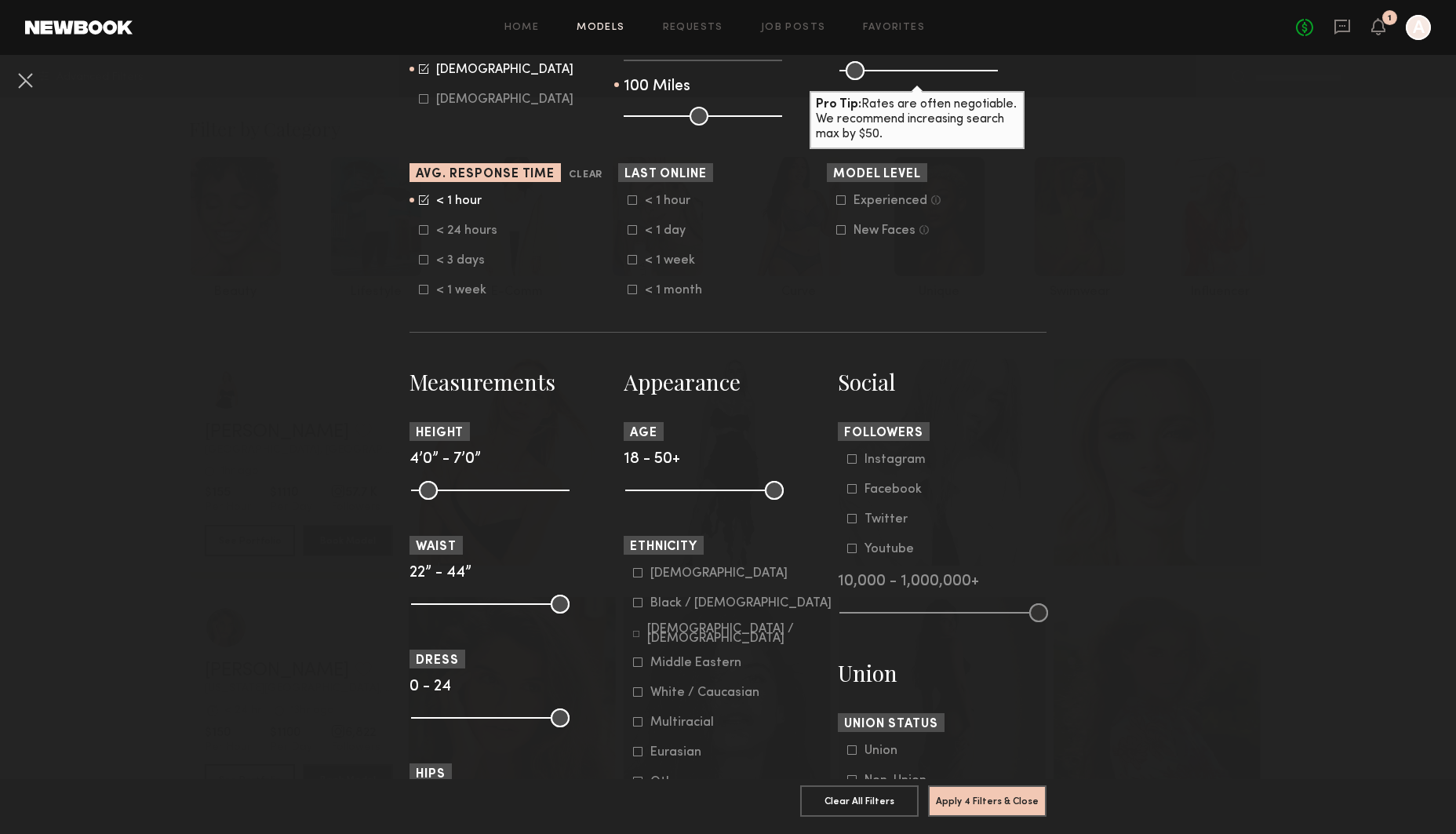
scroll to position [388, 0]
drag, startPoint x: 554, startPoint y: 494, endPoint x: 502, endPoint y: 492, distance: 52.0
type input "**"
click at [502, 492] on input "range" at bounding box center [490, 491] width 158 height 19
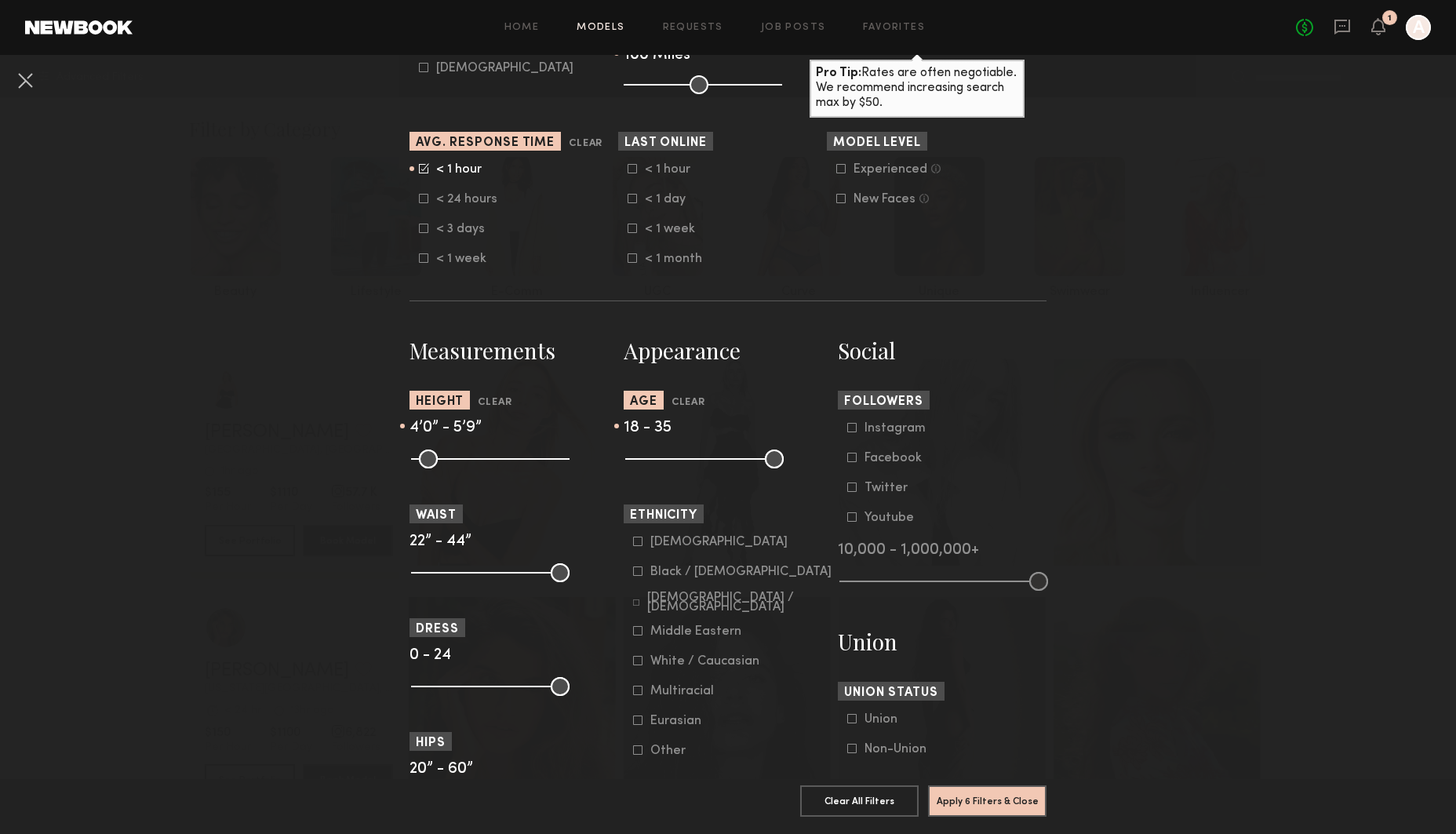
scroll to position [420, 0]
drag, startPoint x: 773, startPoint y: 469, endPoint x: 707, endPoint y: 469, distance: 66.0
type input "**"
click at [707, 466] on common-range-minmax at bounding box center [703, 457] width 158 height 19
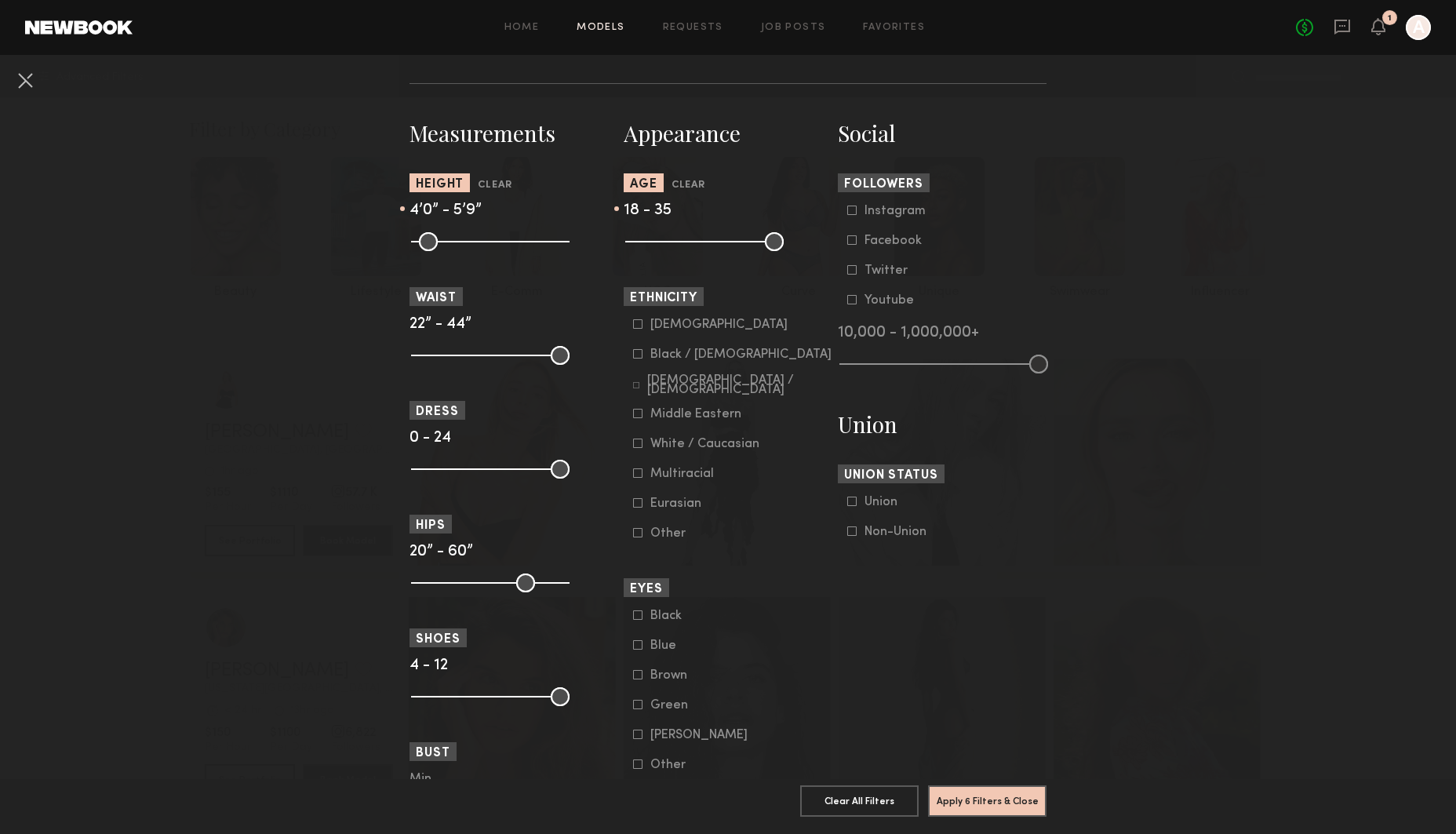
scroll to position [638, 0]
drag, startPoint x: 559, startPoint y: 353, endPoint x: 447, endPoint y: 345, distance: 112.3
click at [448, 346] on input "range" at bounding box center [490, 354] width 158 height 19
drag, startPoint x: 450, startPoint y: 357, endPoint x: 486, endPoint y: 357, distance: 36.0
type input "**"
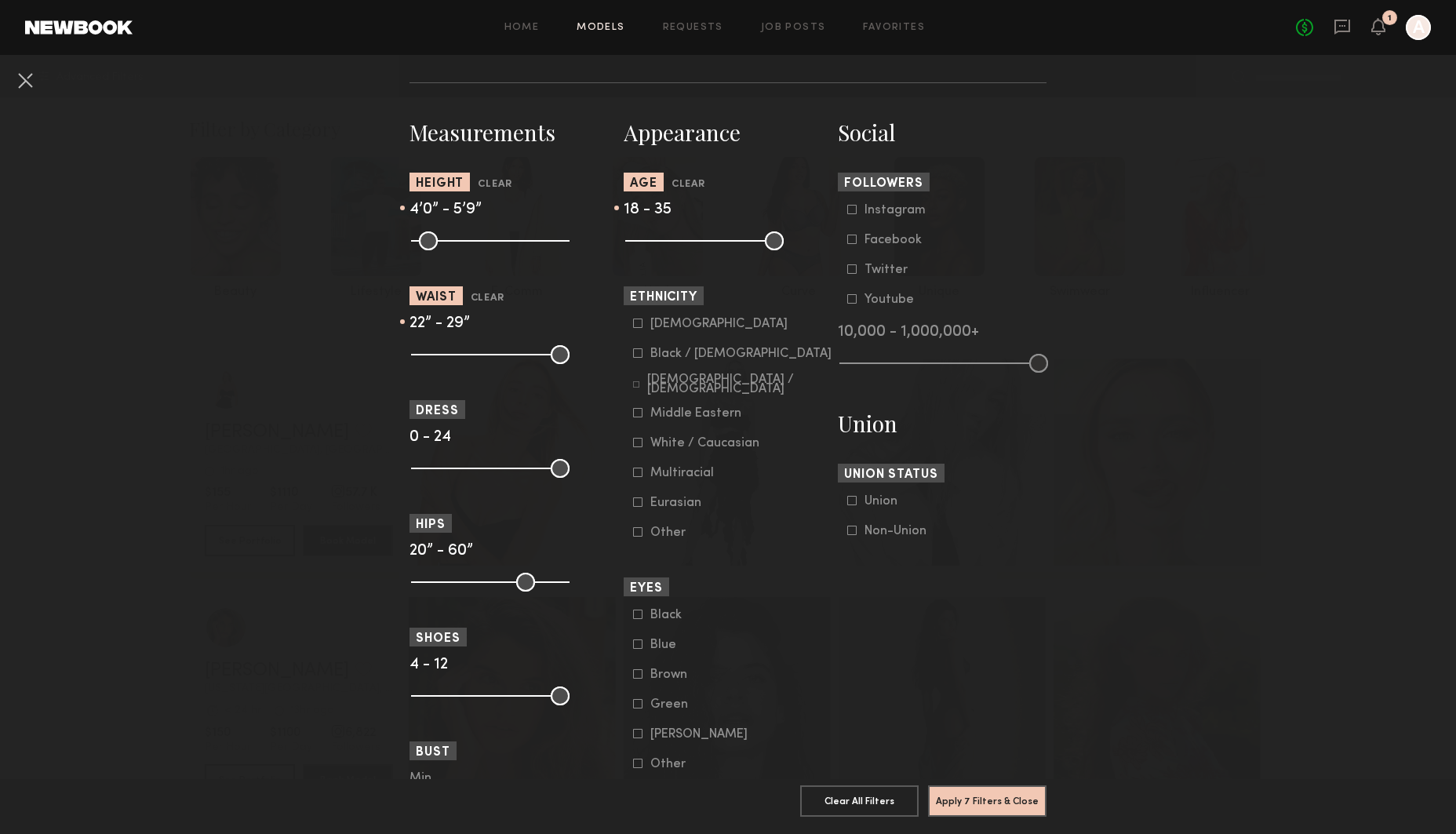
click at [464, 355] on input "range" at bounding box center [490, 354] width 158 height 19
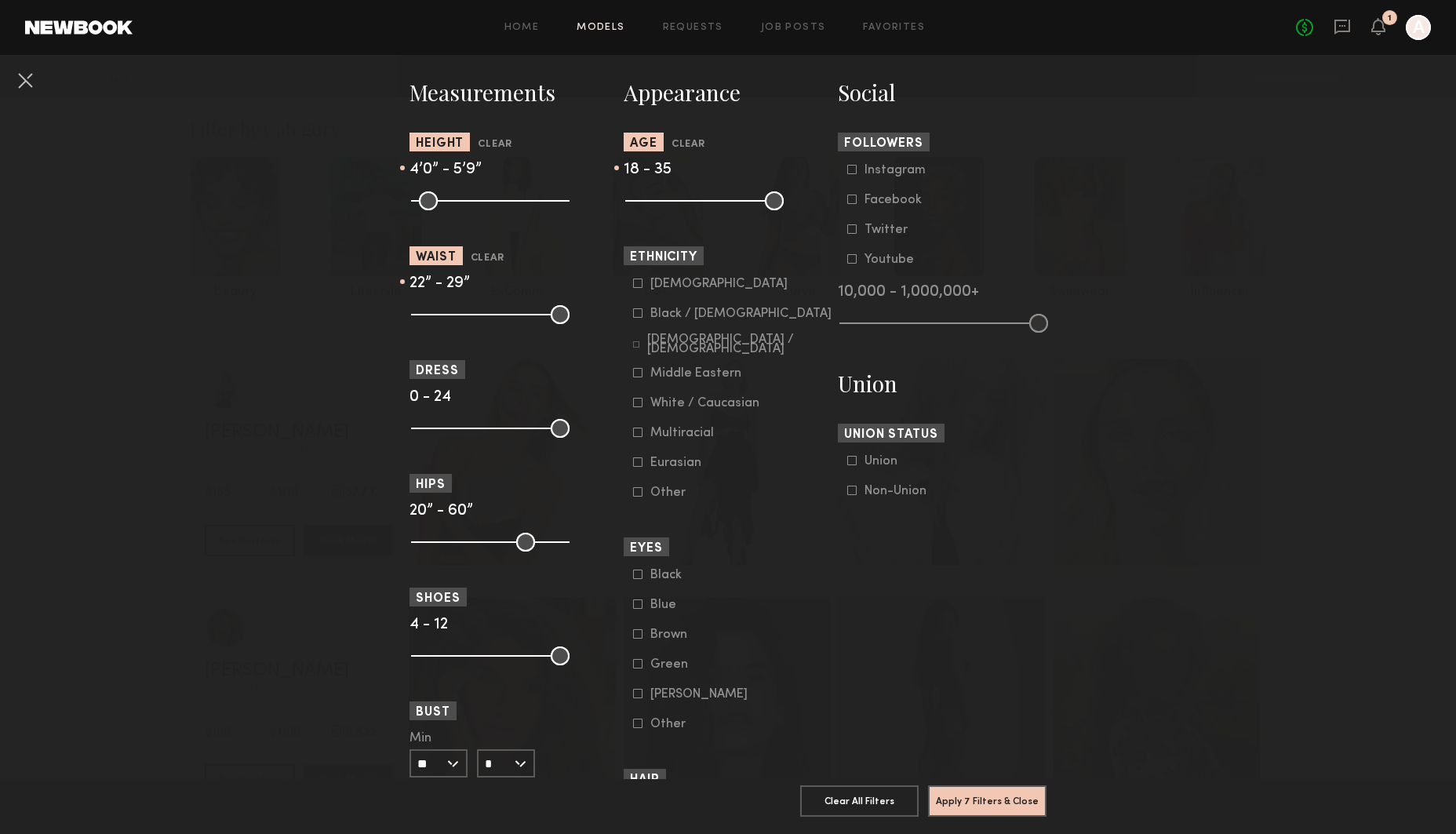
scroll to position [679, 0]
drag, startPoint x: 558, startPoint y: 431, endPoint x: 448, endPoint y: 431, distance: 110.0
type input "*"
click at [448, 431] on input "range" at bounding box center [490, 426] width 158 height 19
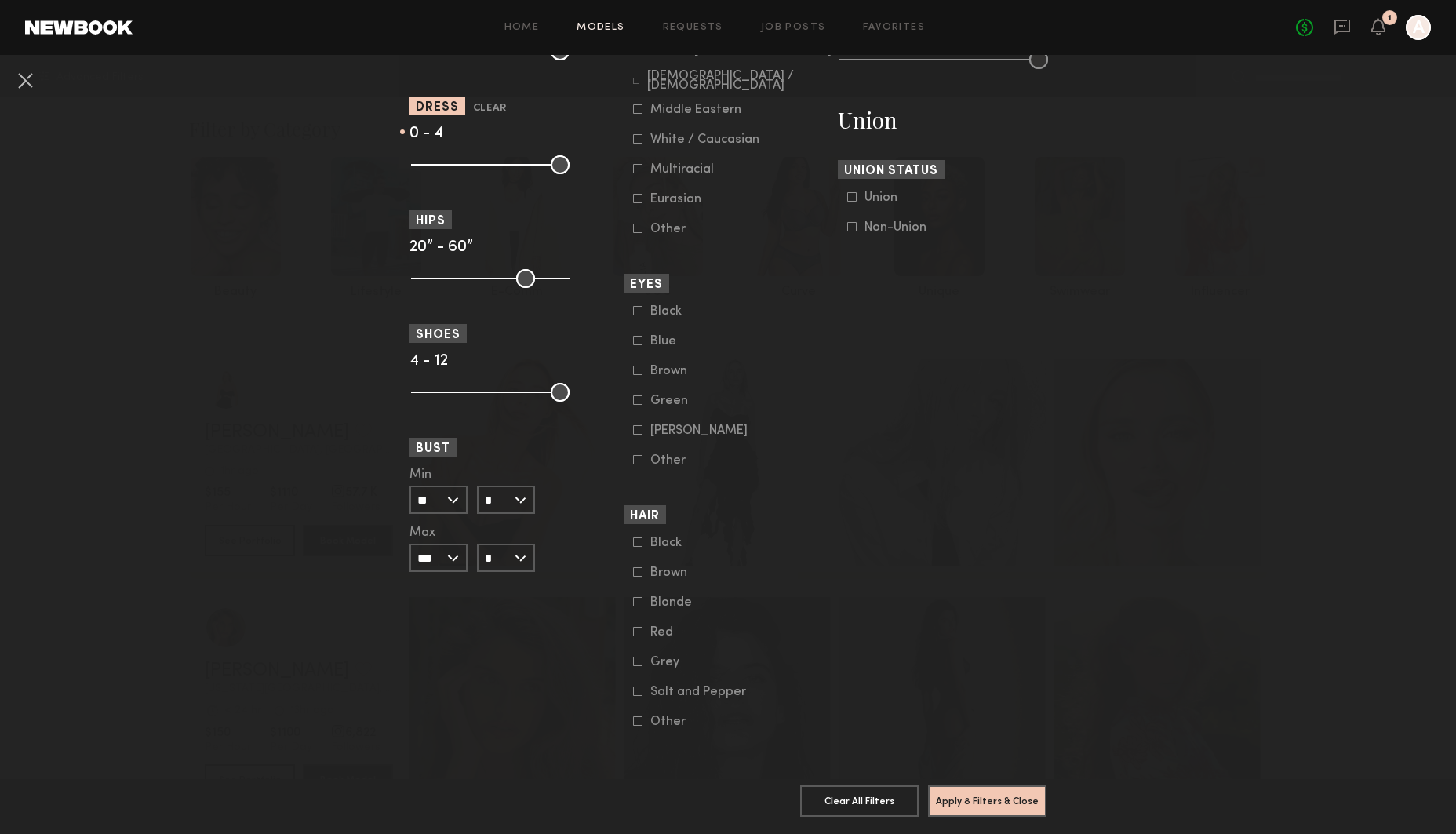
scroll to position [941, 0]
click at [980, 797] on button "Apply 8 Filters & Close" at bounding box center [987, 800] width 119 height 31
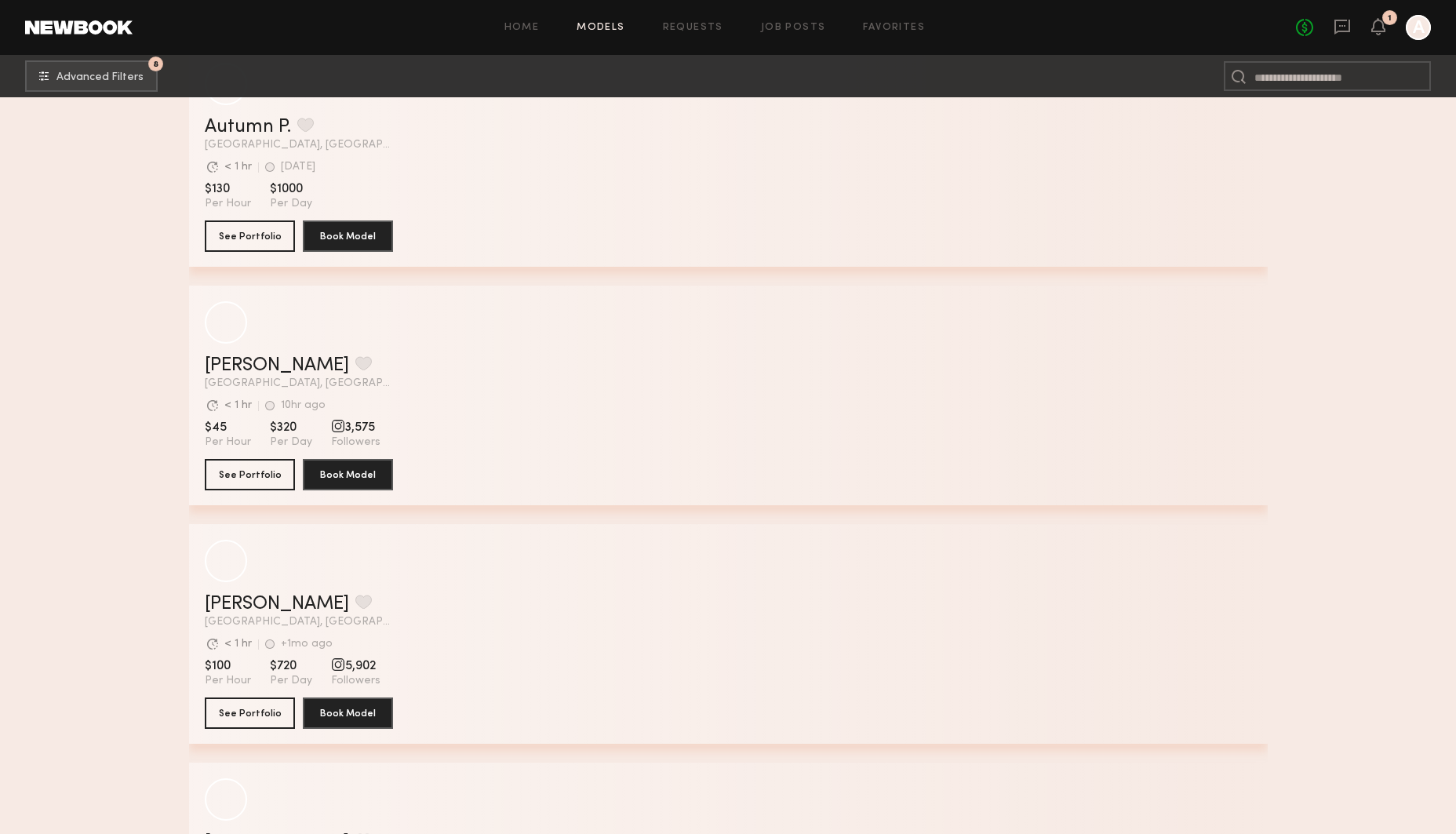
scroll to position [8429, 0]
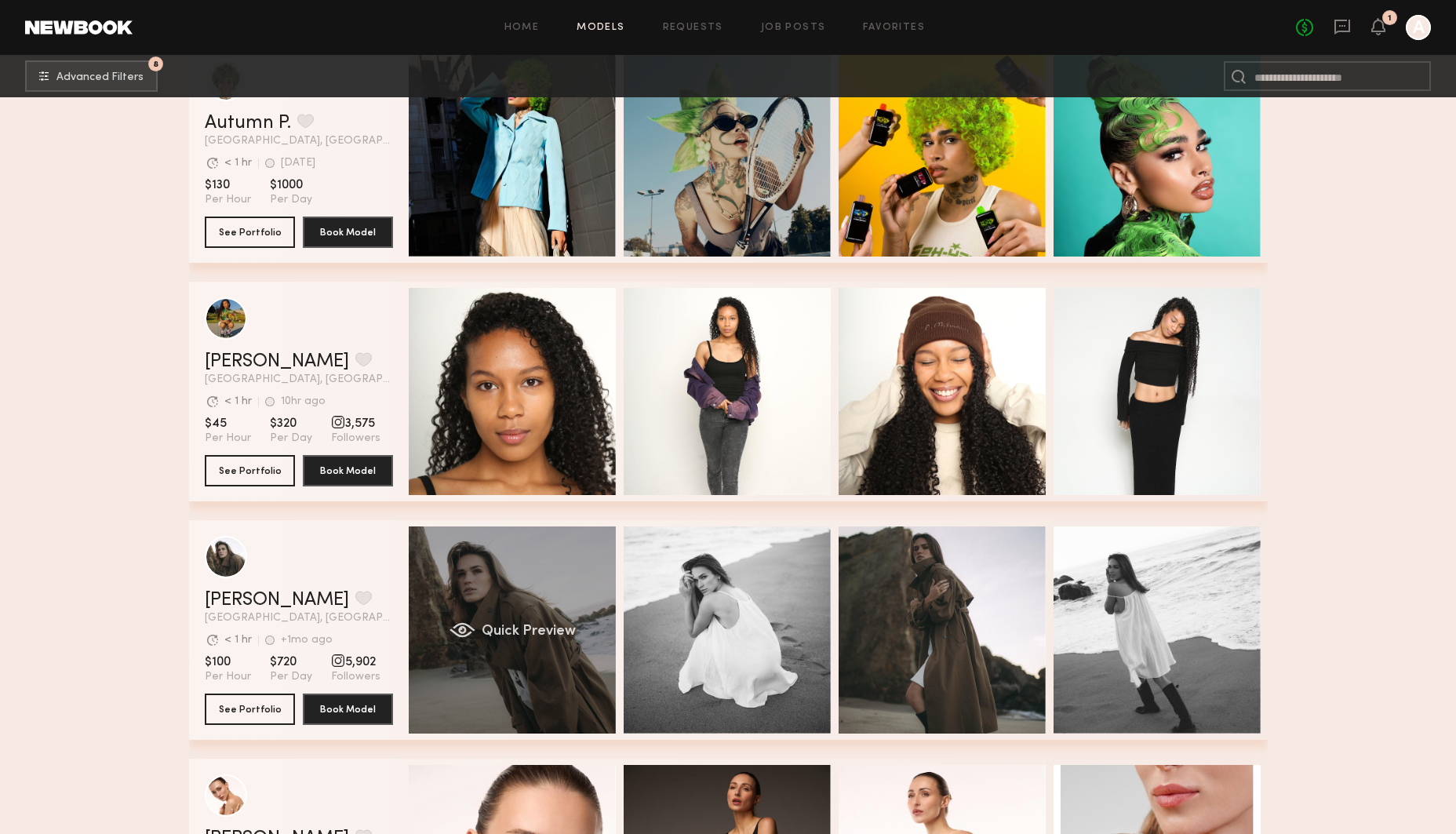
click at [544, 588] on div "Quick Preview" at bounding box center [512, 629] width 207 height 207
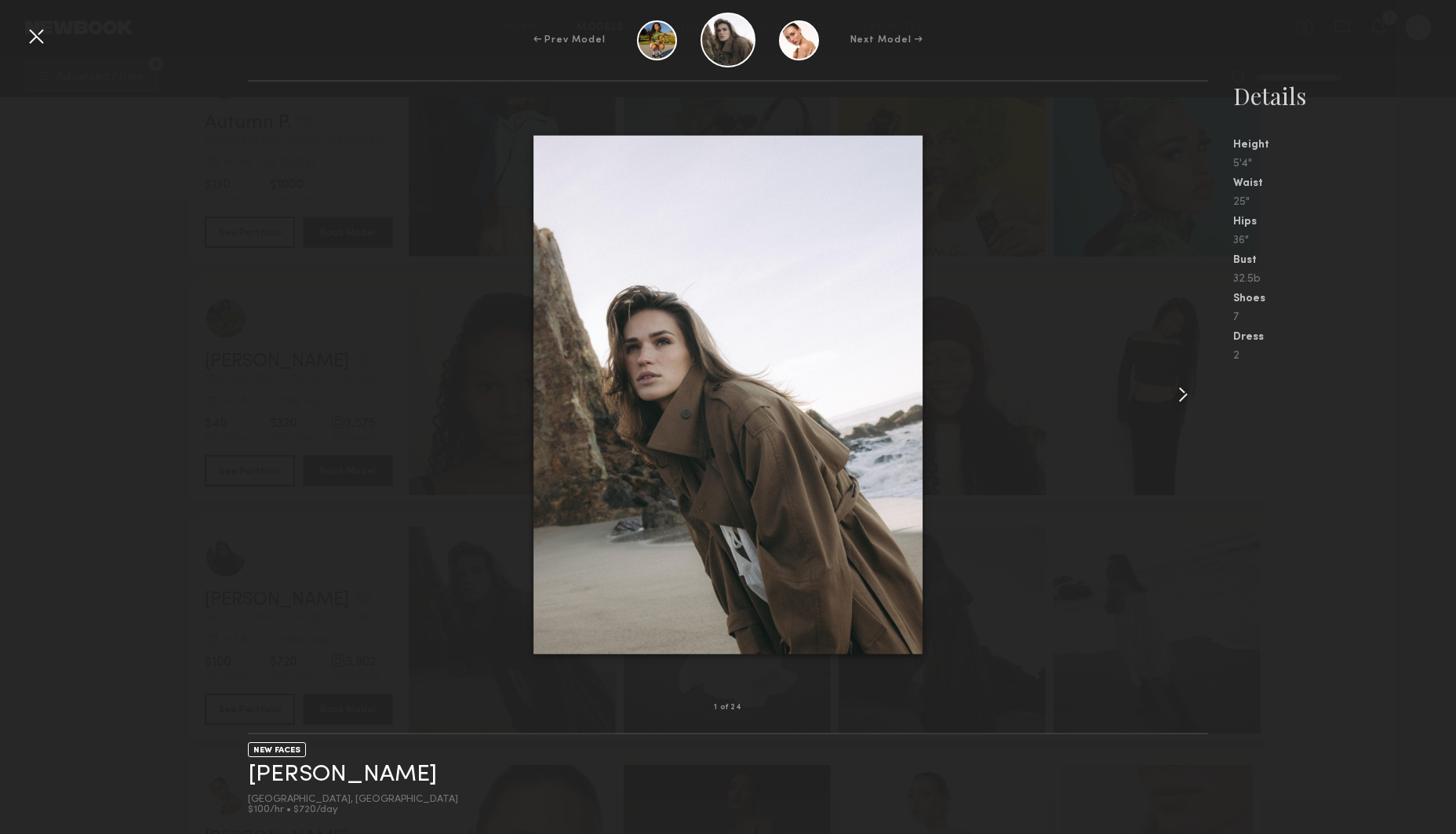
click at [1183, 390] on common-icon at bounding box center [1183, 394] width 25 height 25
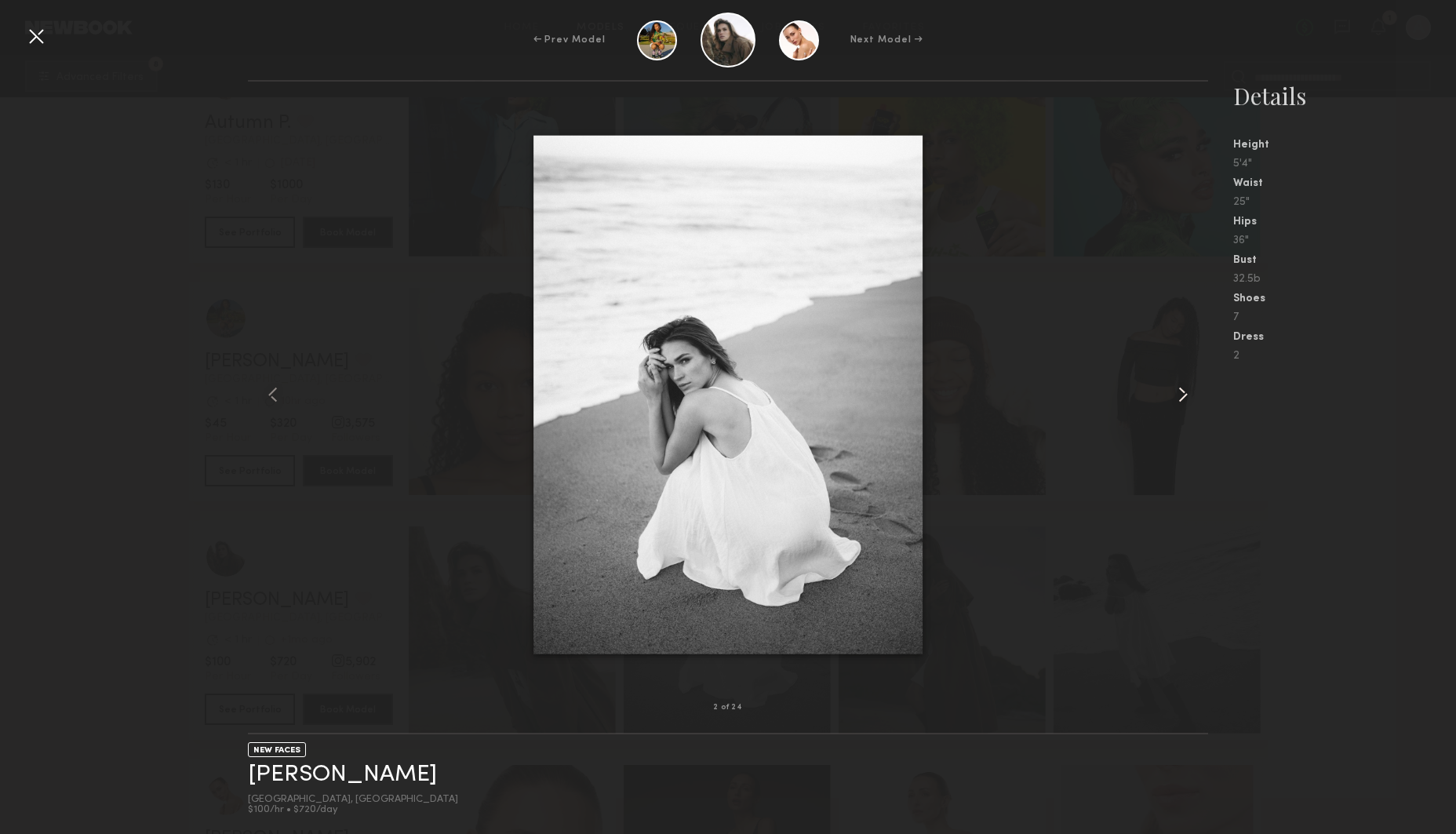
click at [1183, 390] on common-icon at bounding box center [1183, 394] width 25 height 25
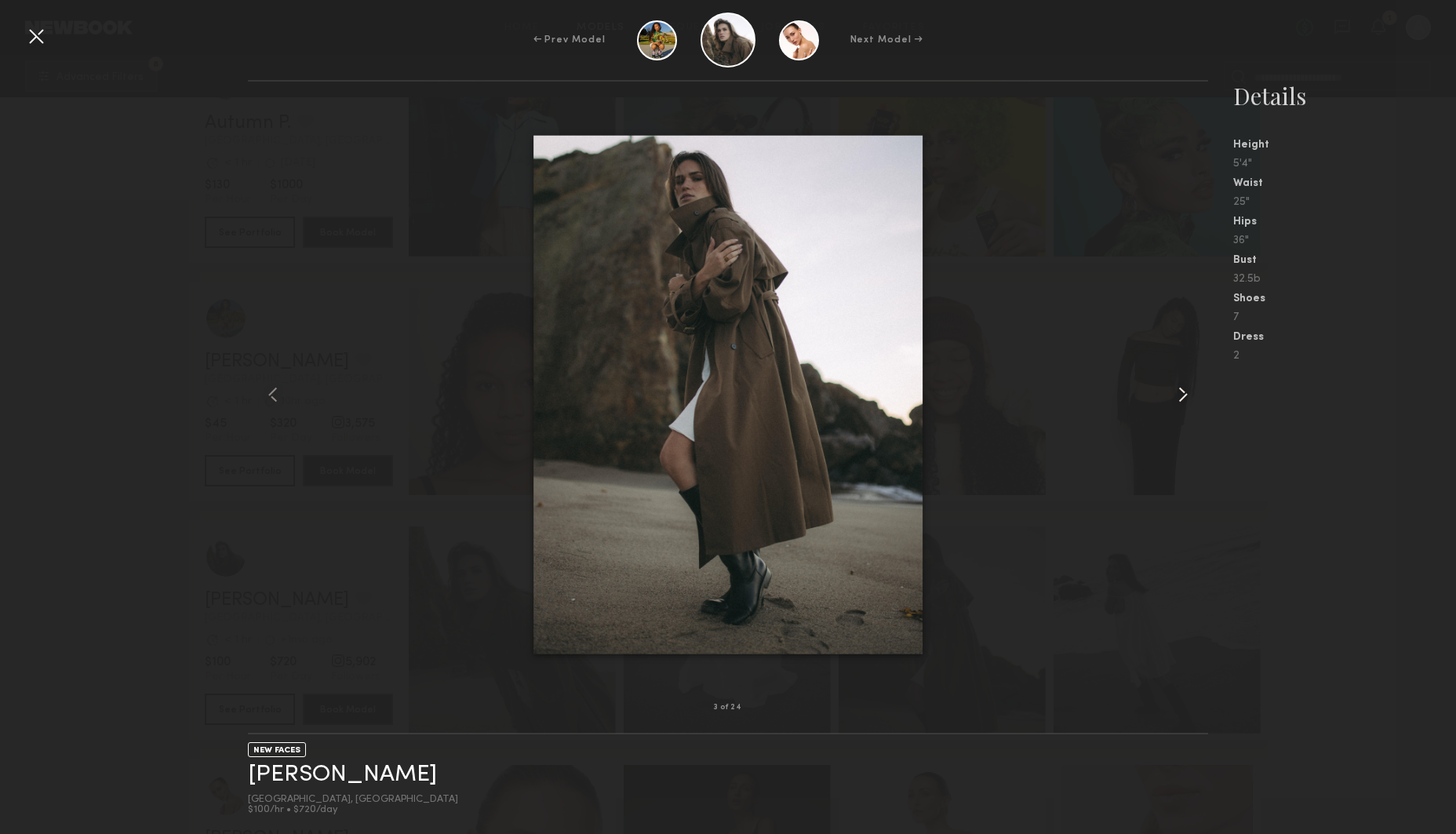
click at [1183, 390] on common-icon at bounding box center [1183, 394] width 25 height 25
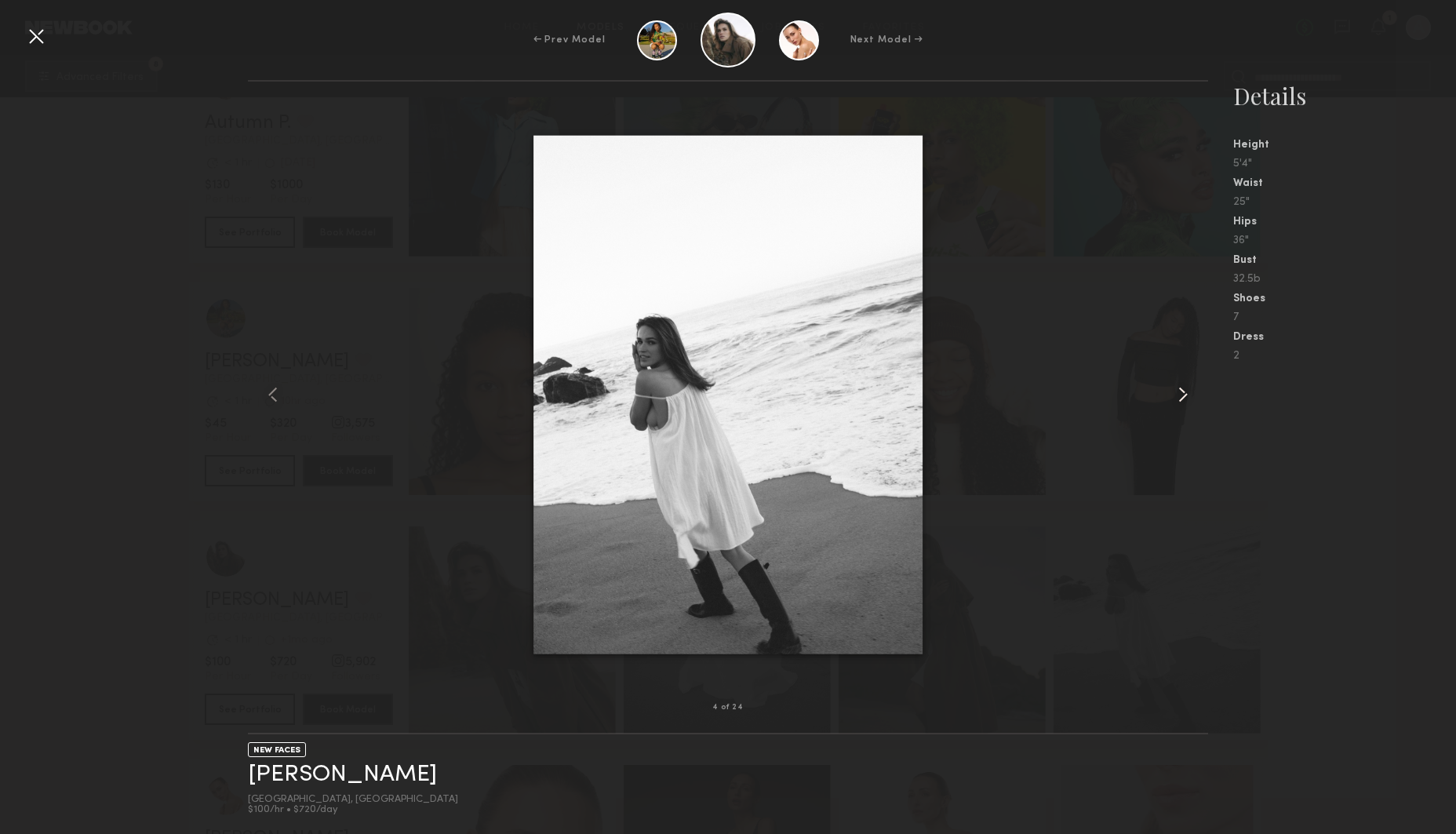
click at [1183, 390] on common-icon at bounding box center [1183, 394] width 25 height 25
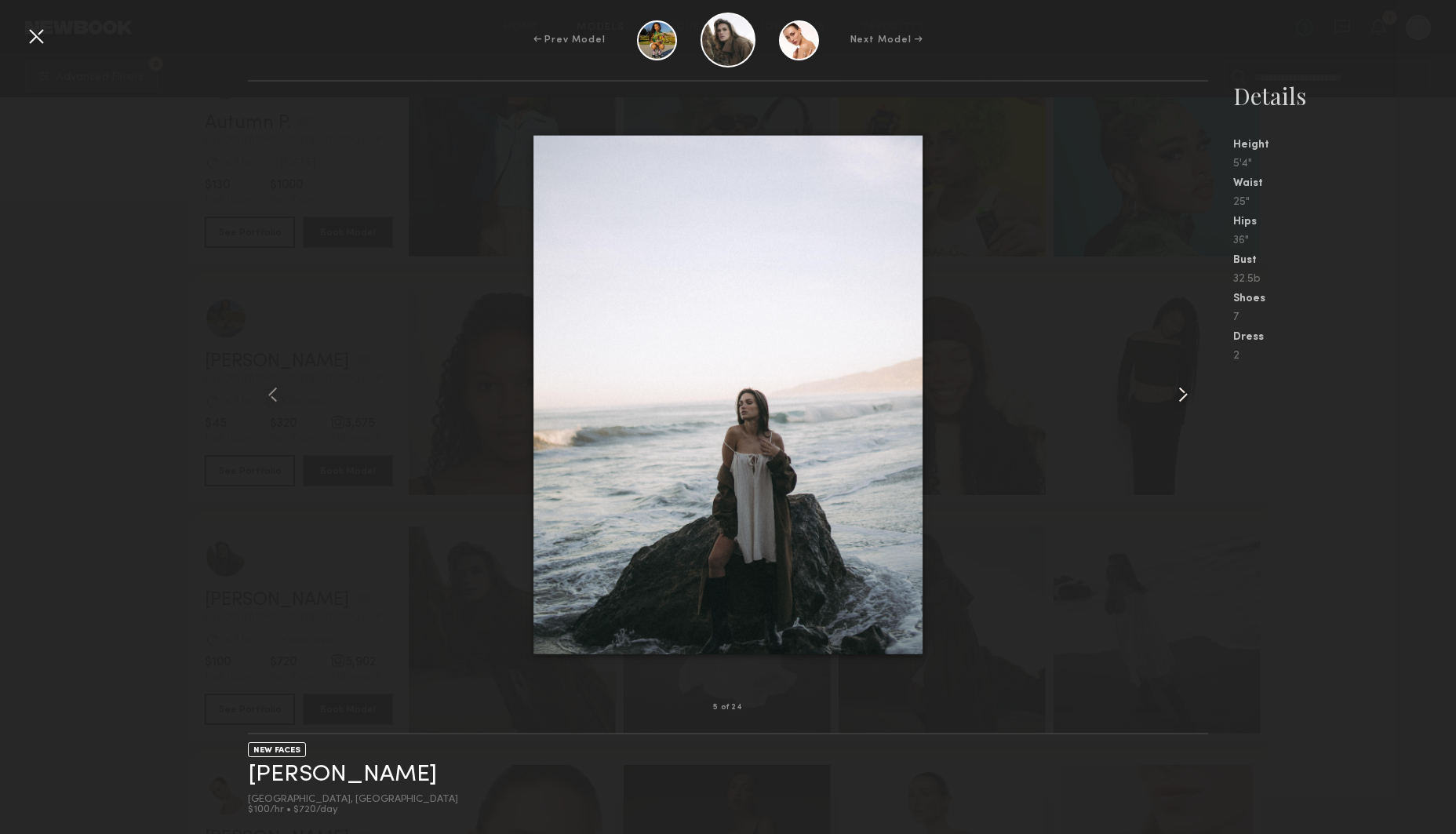
click at [1183, 390] on common-icon at bounding box center [1183, 394] width 25 height 25
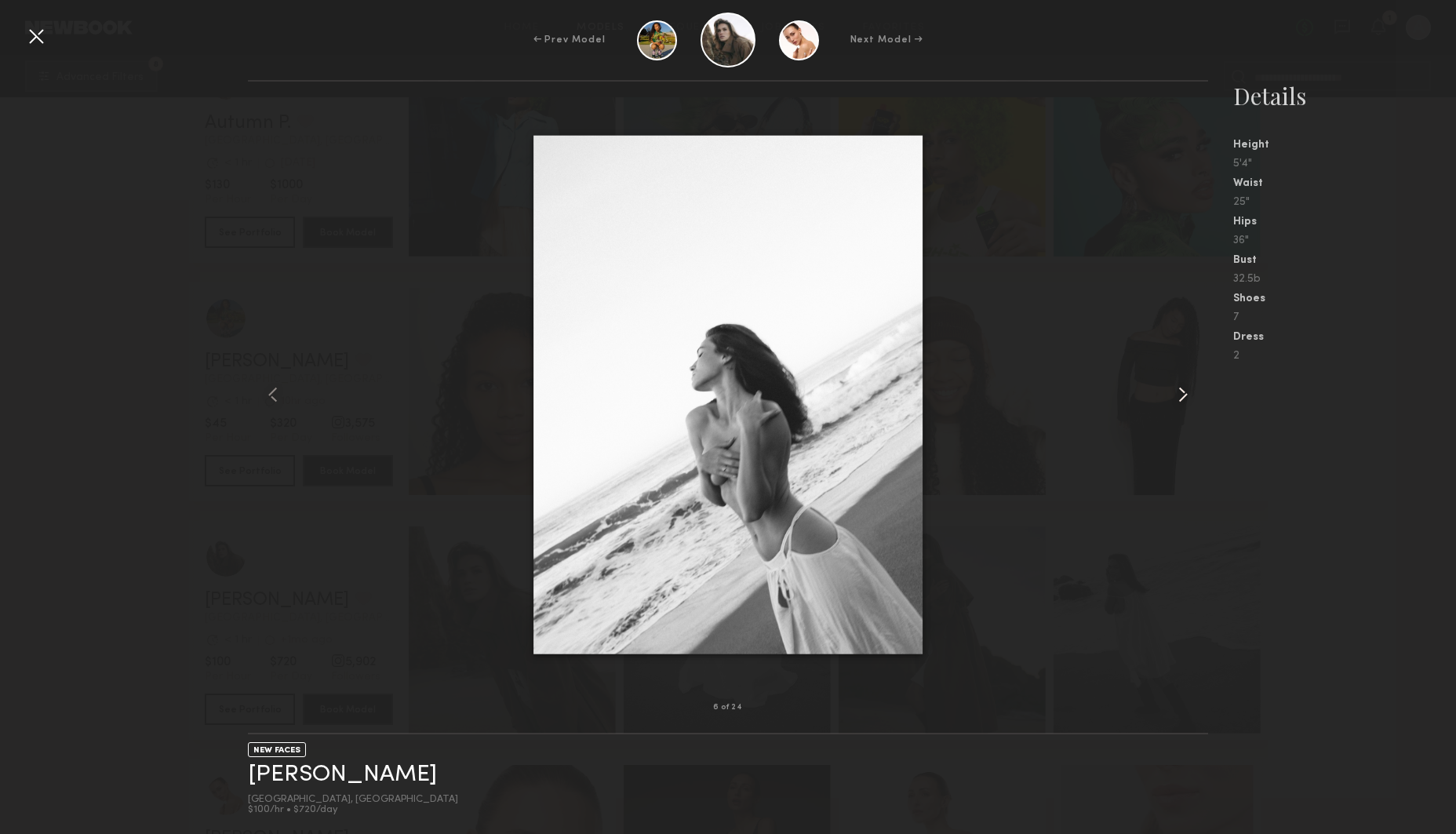
click at [1183, 390] on common-icon at bounding box center [1183, 394] width 25 height 25
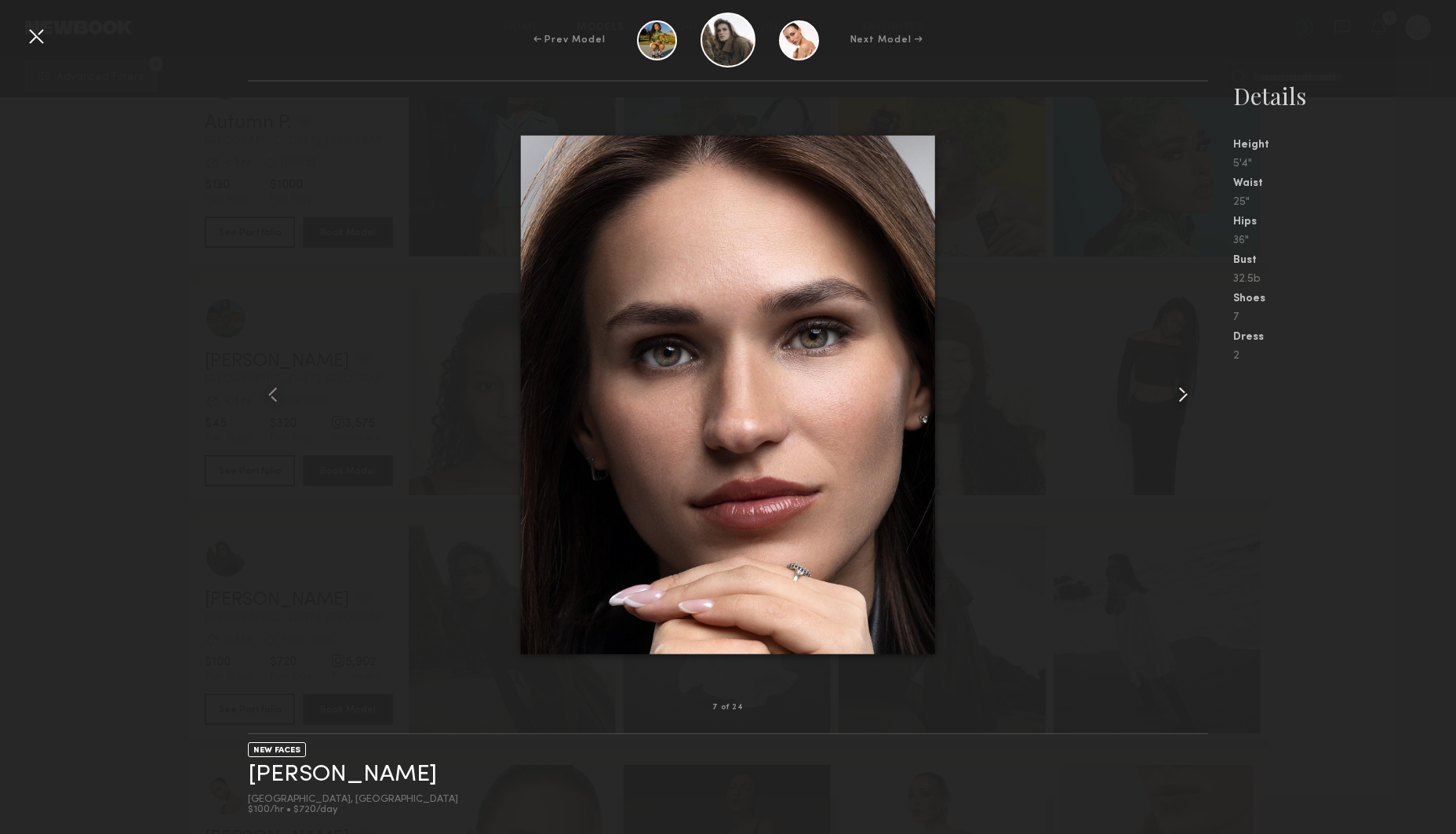
click at [1183, 390] on common-icon at bounding box center [1183, 394] width 25 height 25
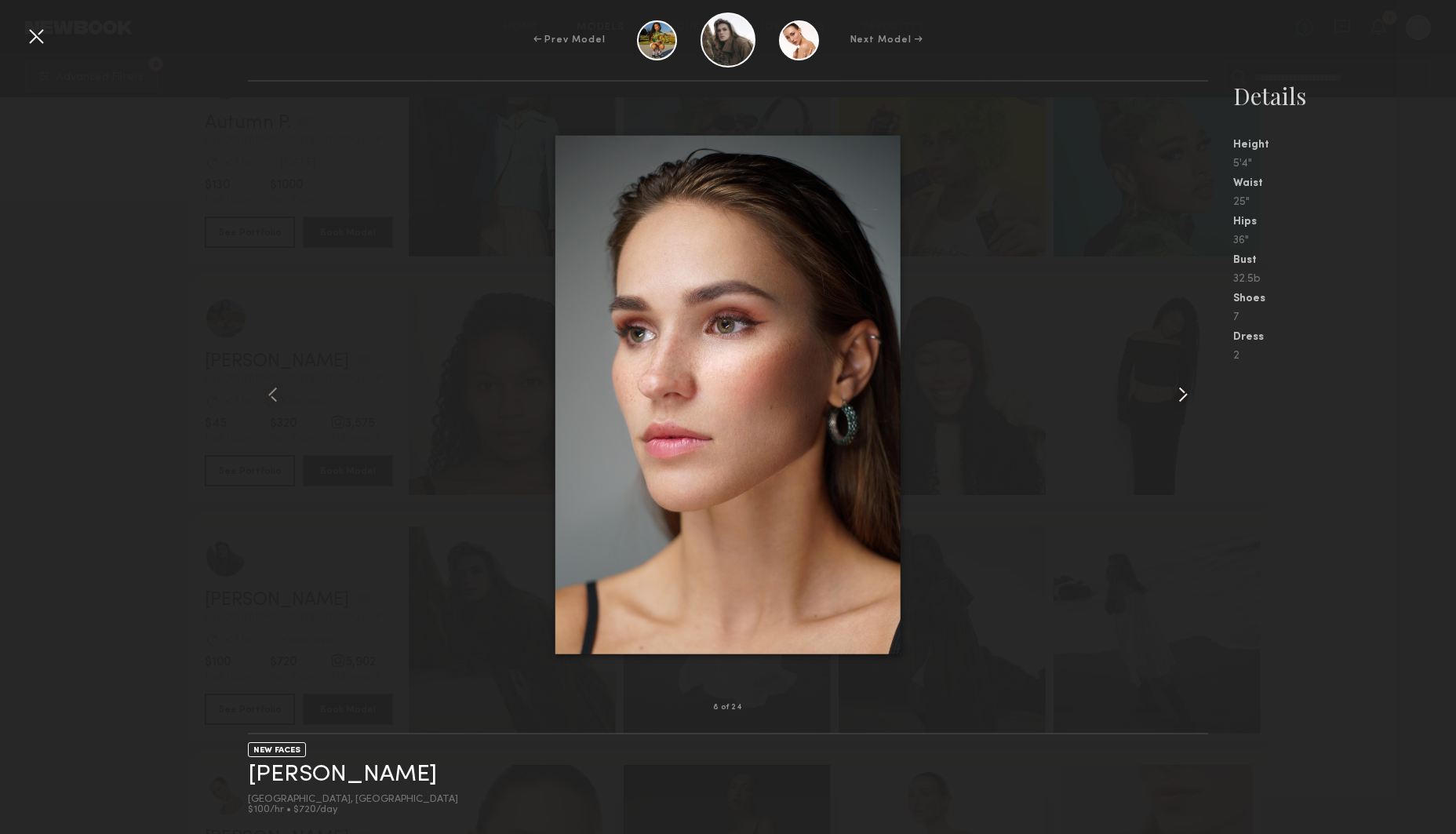
click at [1183, 390] on common-icon at bounding box center [1183, 394] width 25 height 25
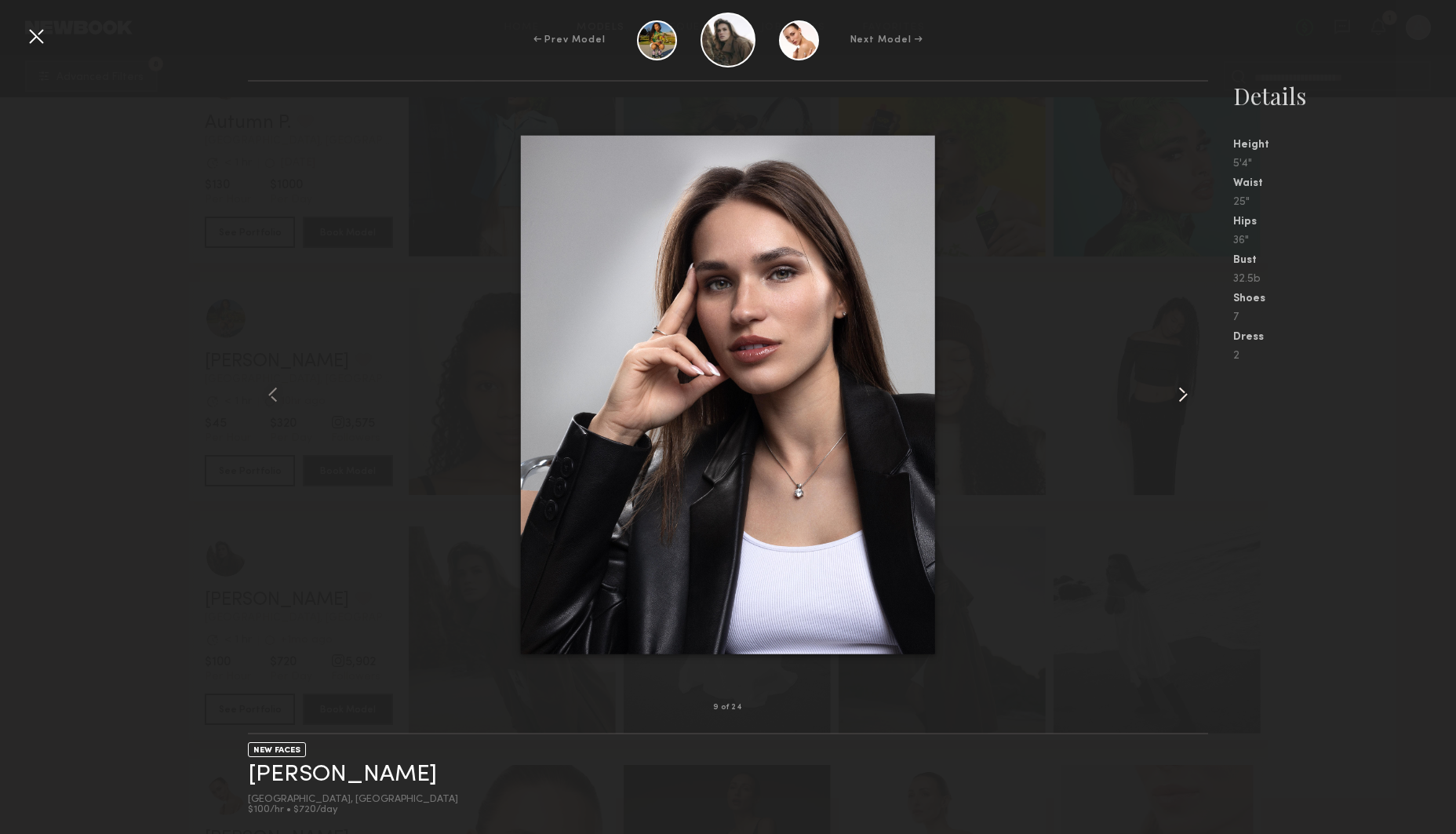
click at [1183, 390] on common-icon at bounding box center [1183, 394] width 25 height 25
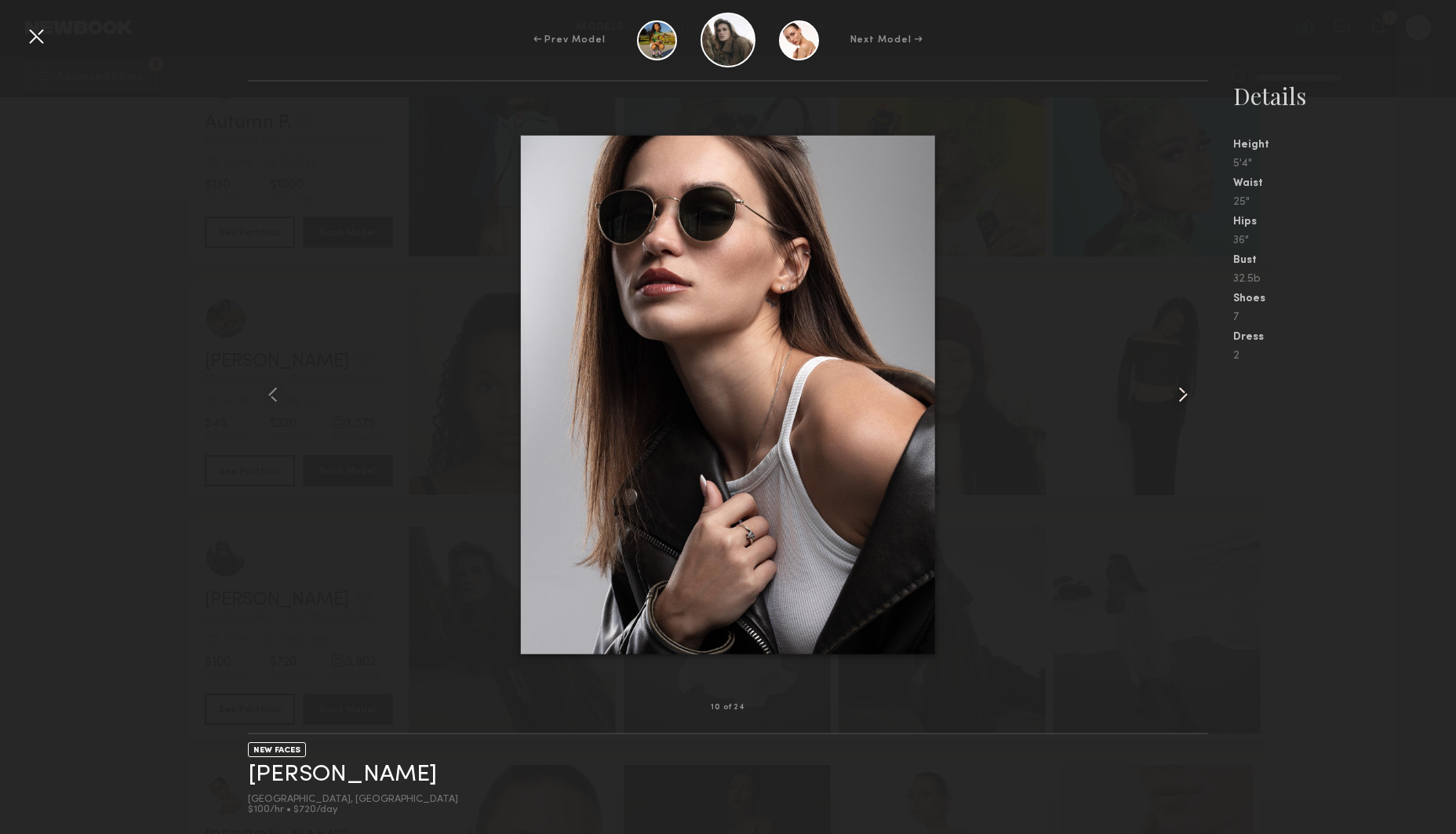
click at [1183, 390] on common-icon at bounding box center [1183, 394] width 25 height 25
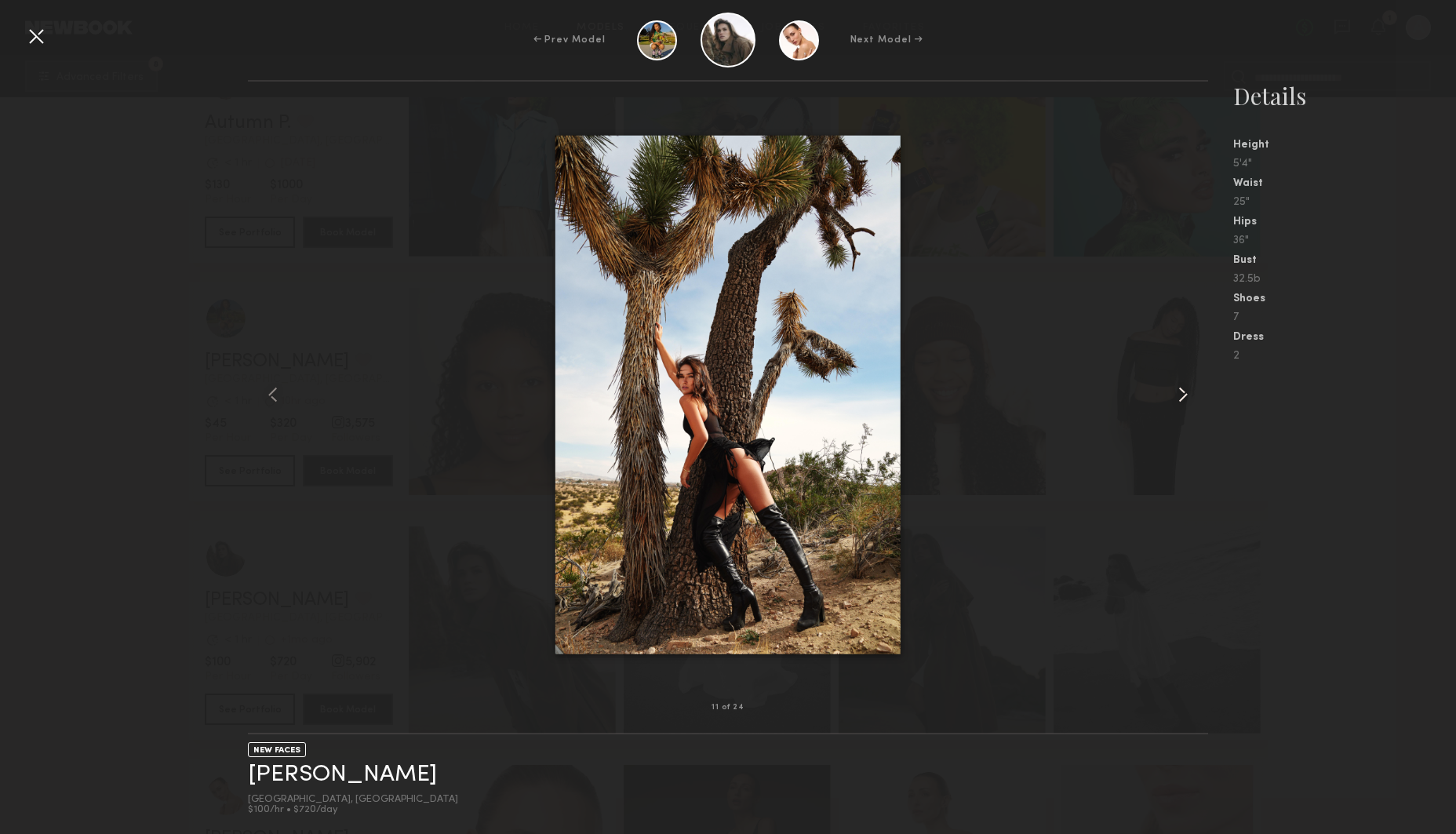
click at [1183, 390] on common-icon at bounding box center [1183, 394] width 25 height 25
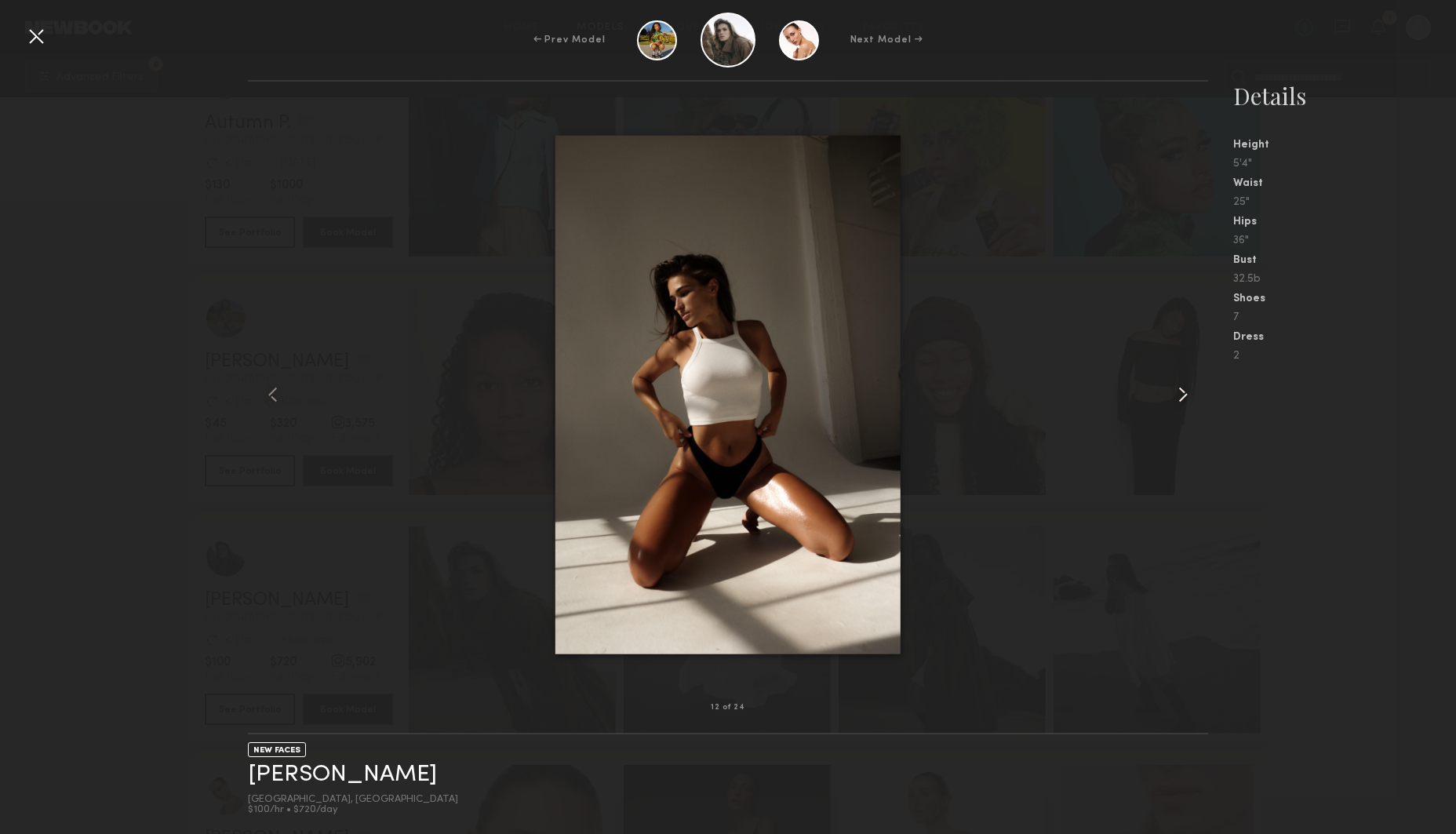
click at [1183, 390] on common-icon at bounding box center [1183, 394] width 25 height 25
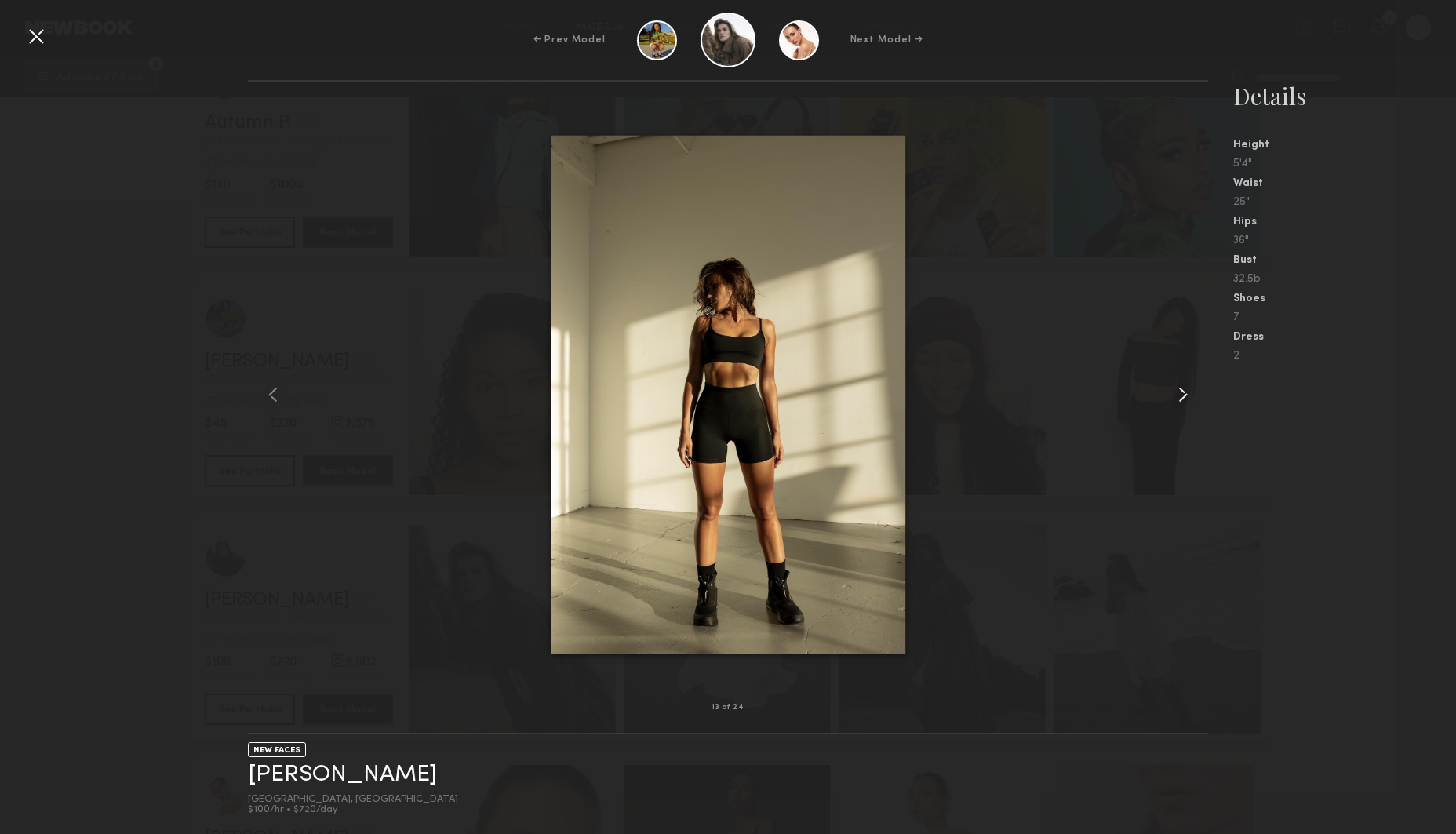
click at [1183, 390] on common-icon at bounding box center [1183, 394] width 25 height 25
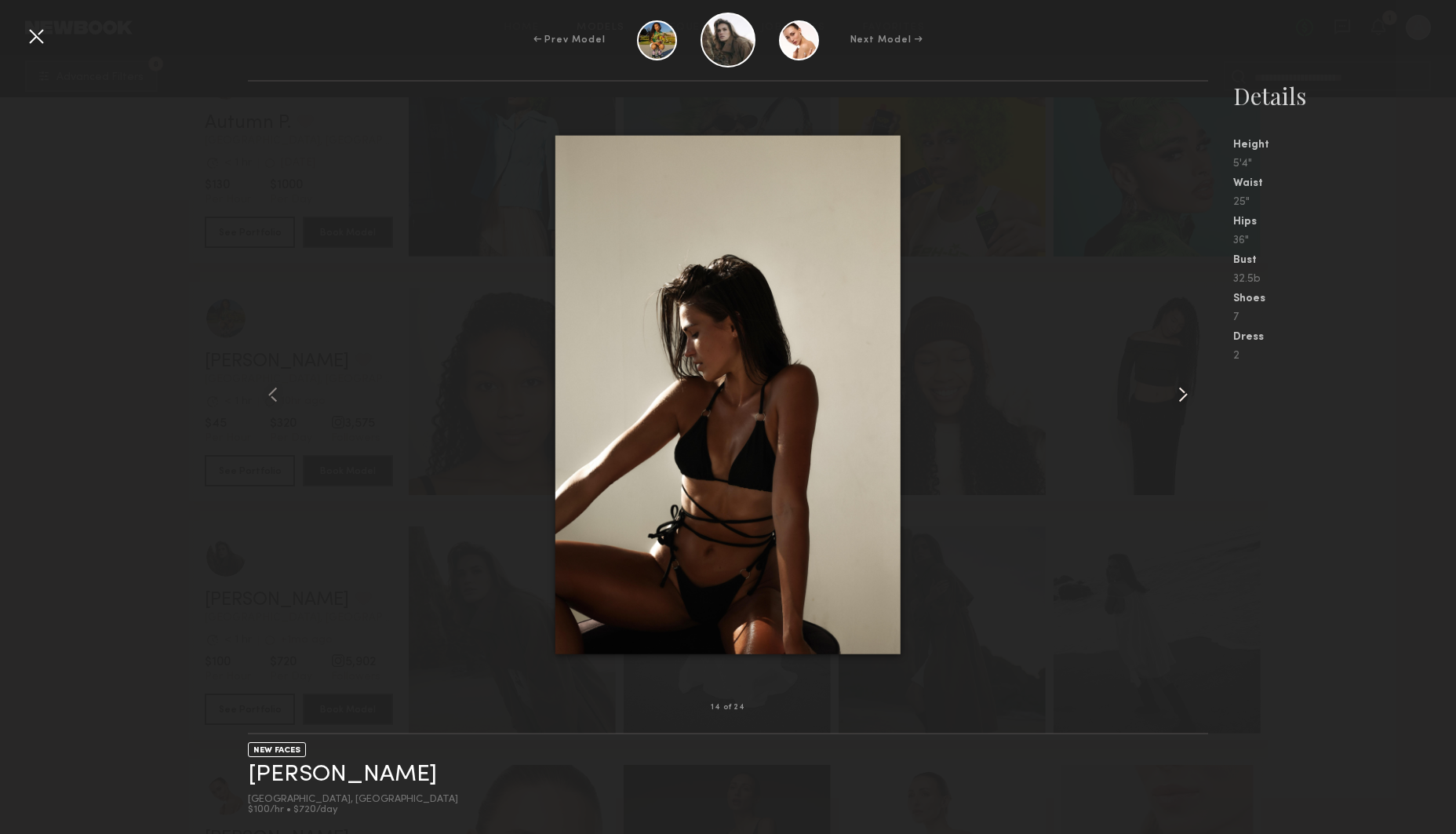
click at [1183, 390] on common-icon at bounding box center [1183, 394] width 25 height 25
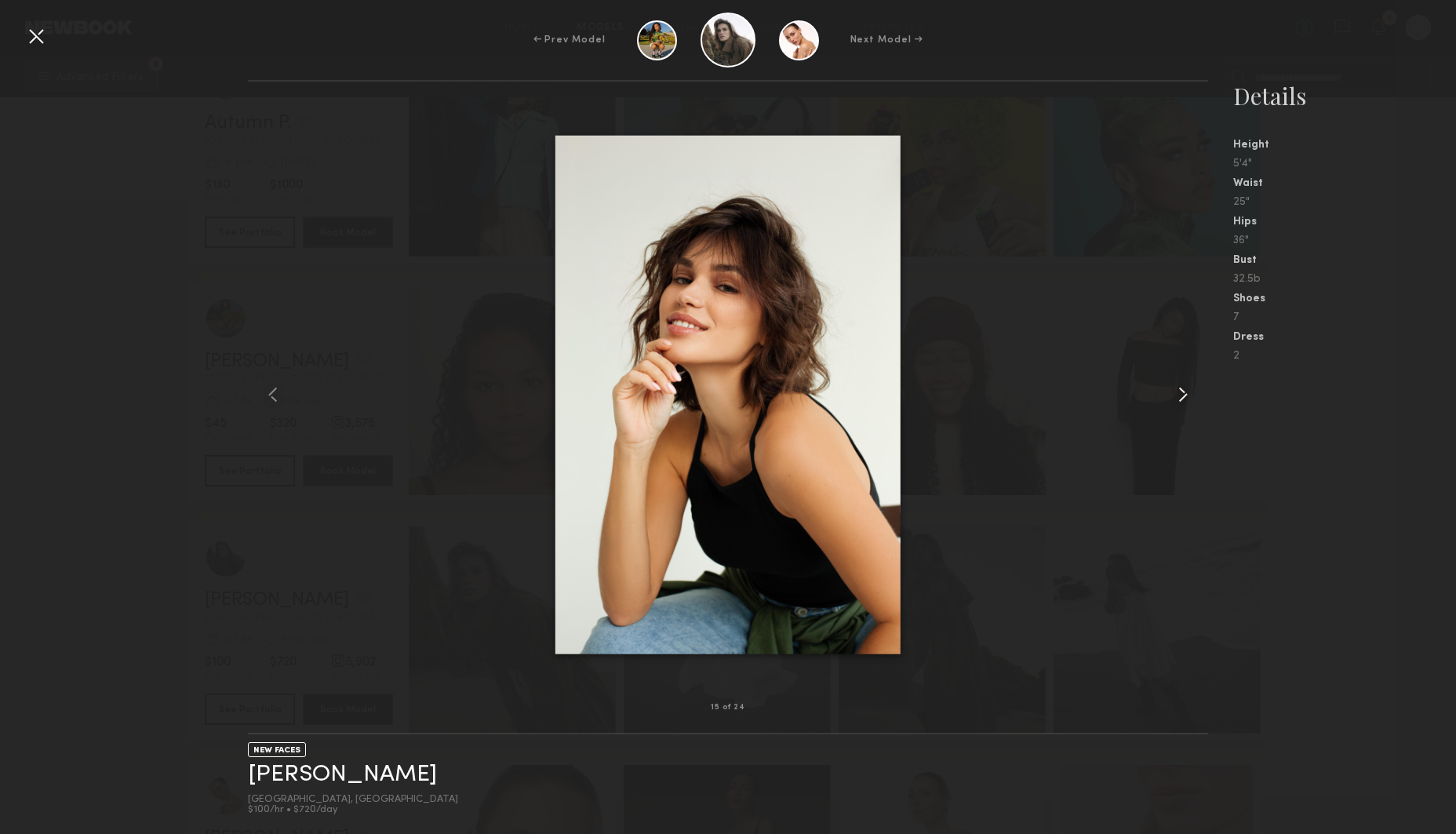
click at [1183, 390] on common-icon at bounding box center [1183, 394] width 25 height 25
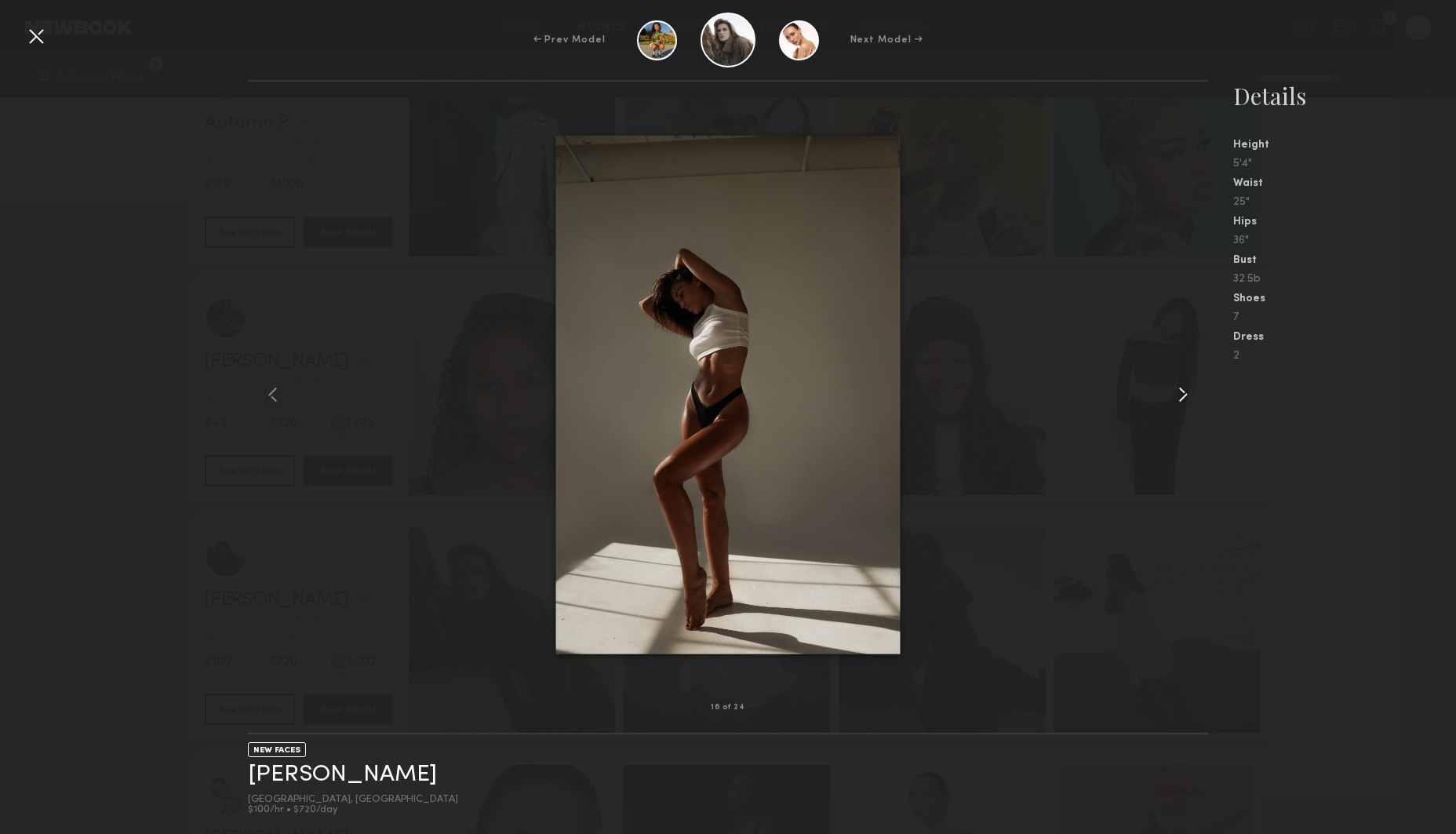
click at [1183, 390] on common-icon at bounding box center [1183, 394] width 25 height 25
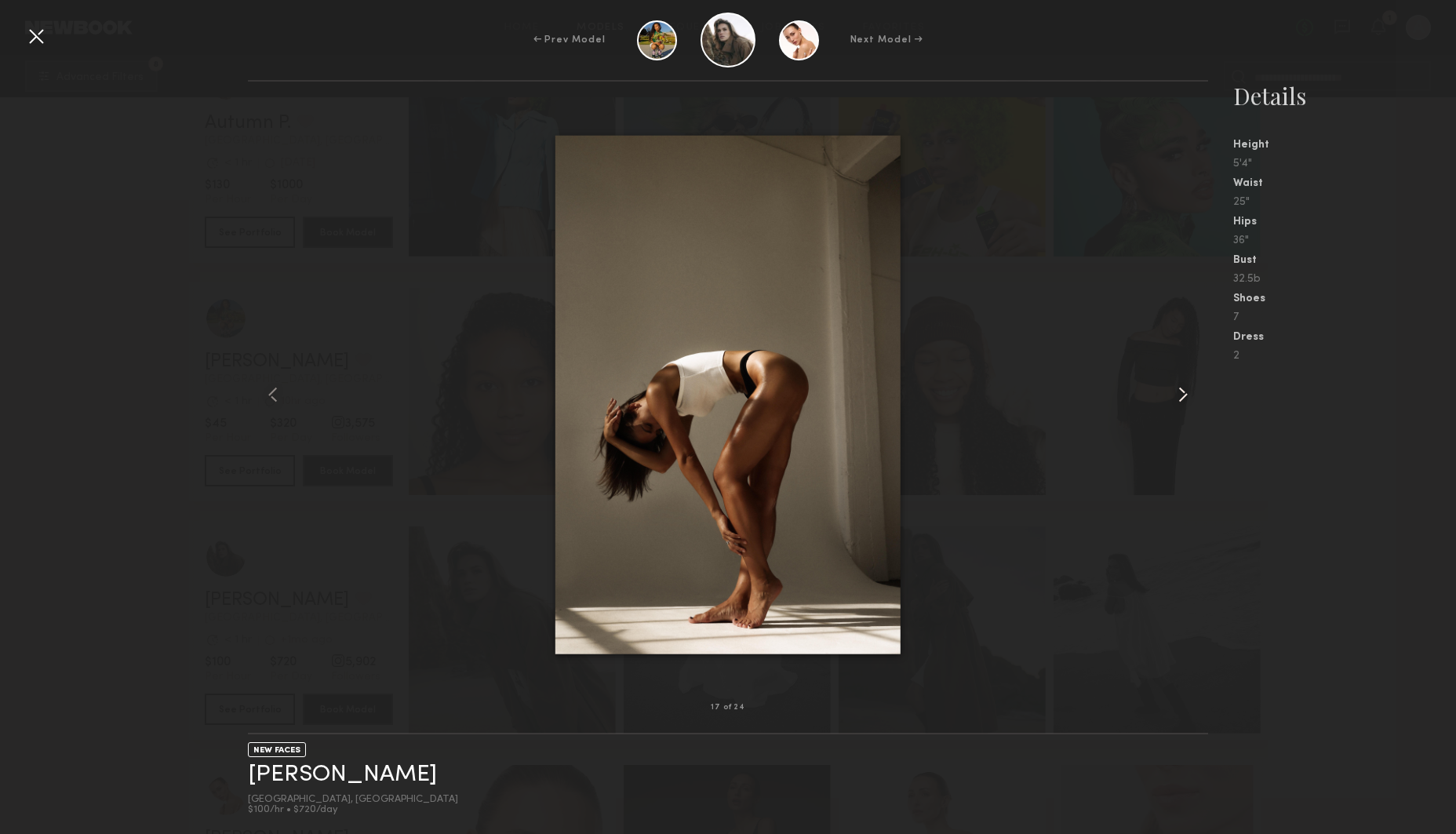
click at [1183, 390] on common-icon at bounding box center [1183, 394] width 25 height 25
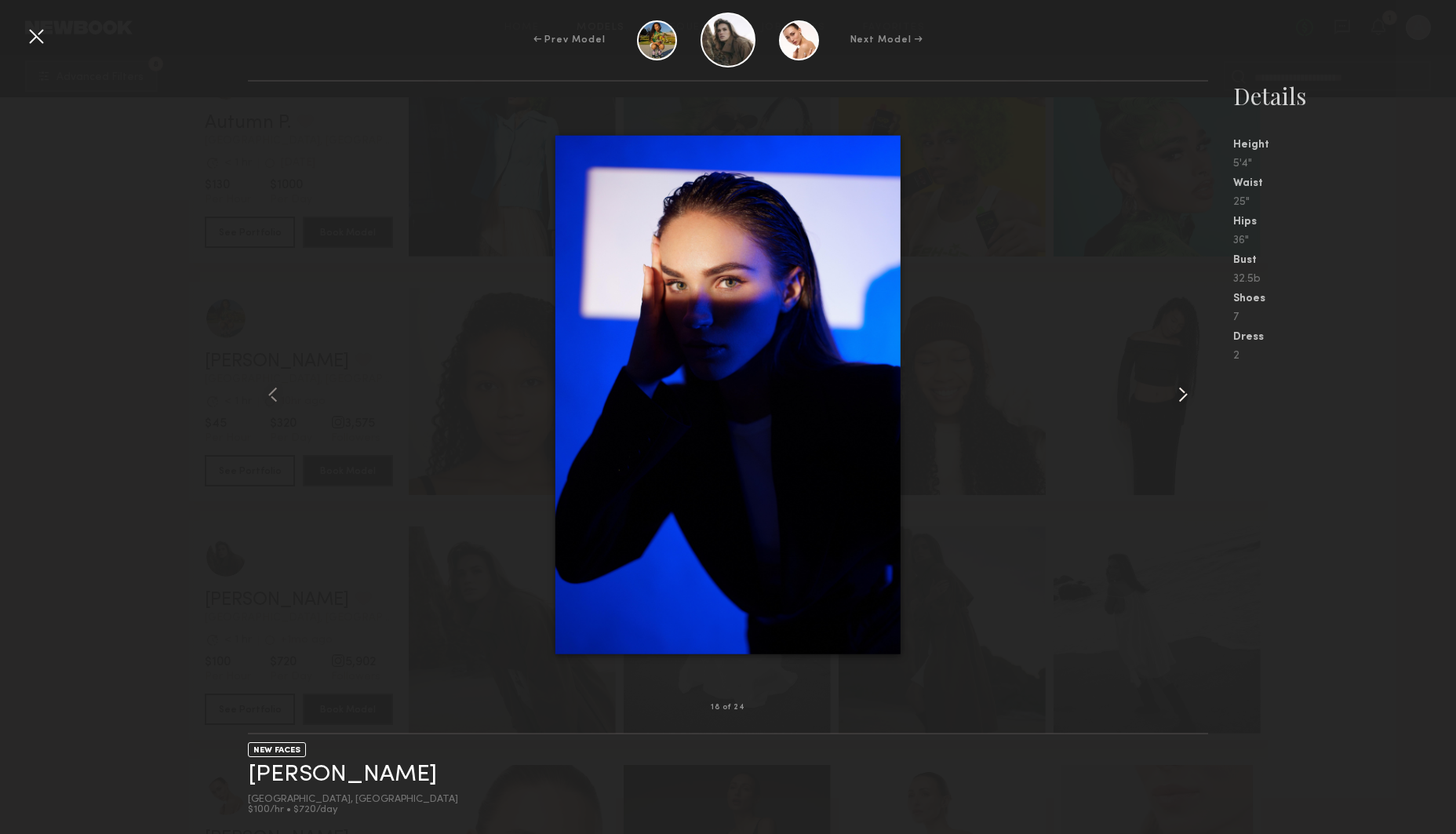
click at [1183, 390] on common-icon at bounding box center [1183, 394] width 25 height 25
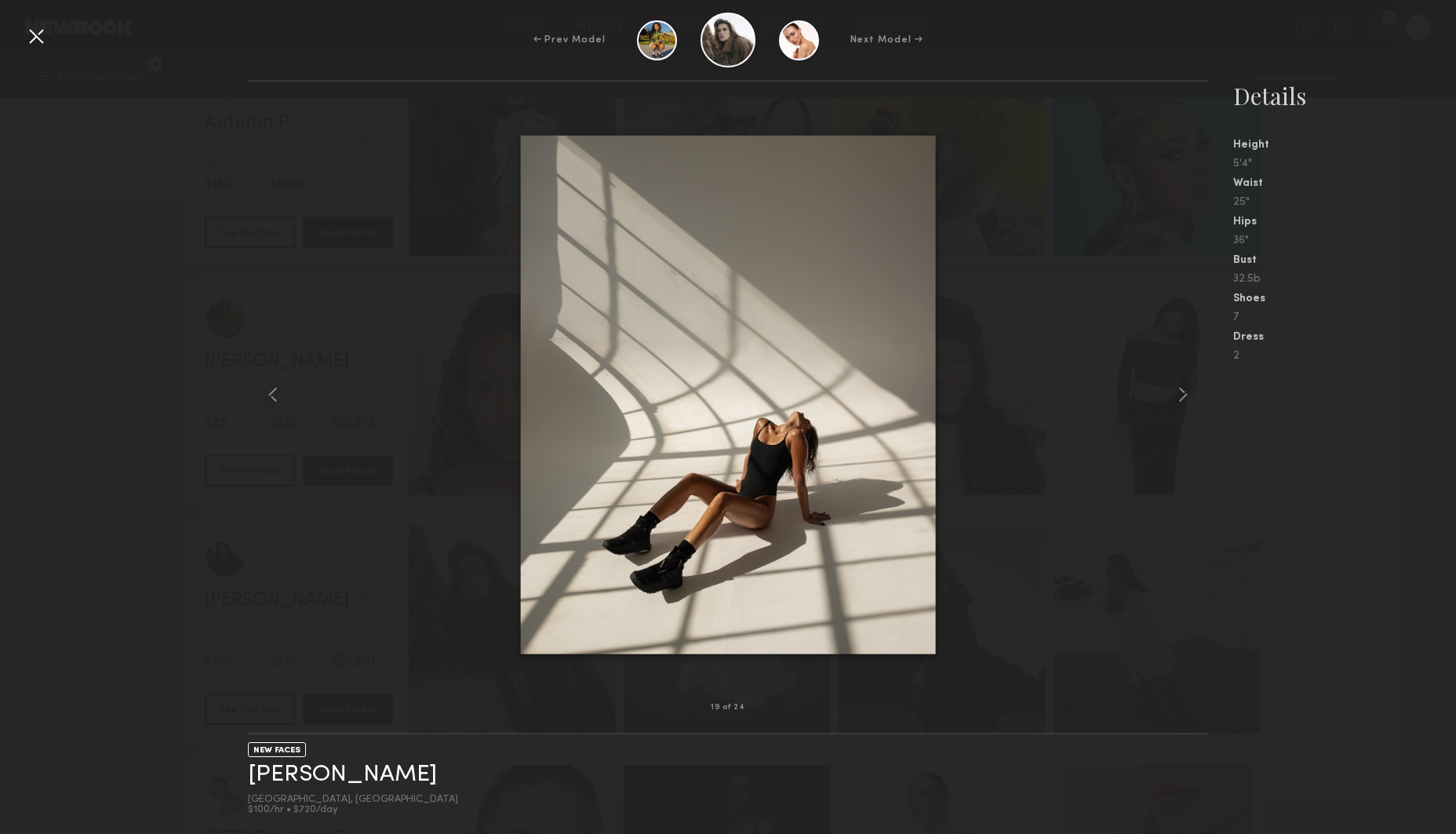
click at [40, 37] on div at bounding box center [35, 35] width 25 height 25
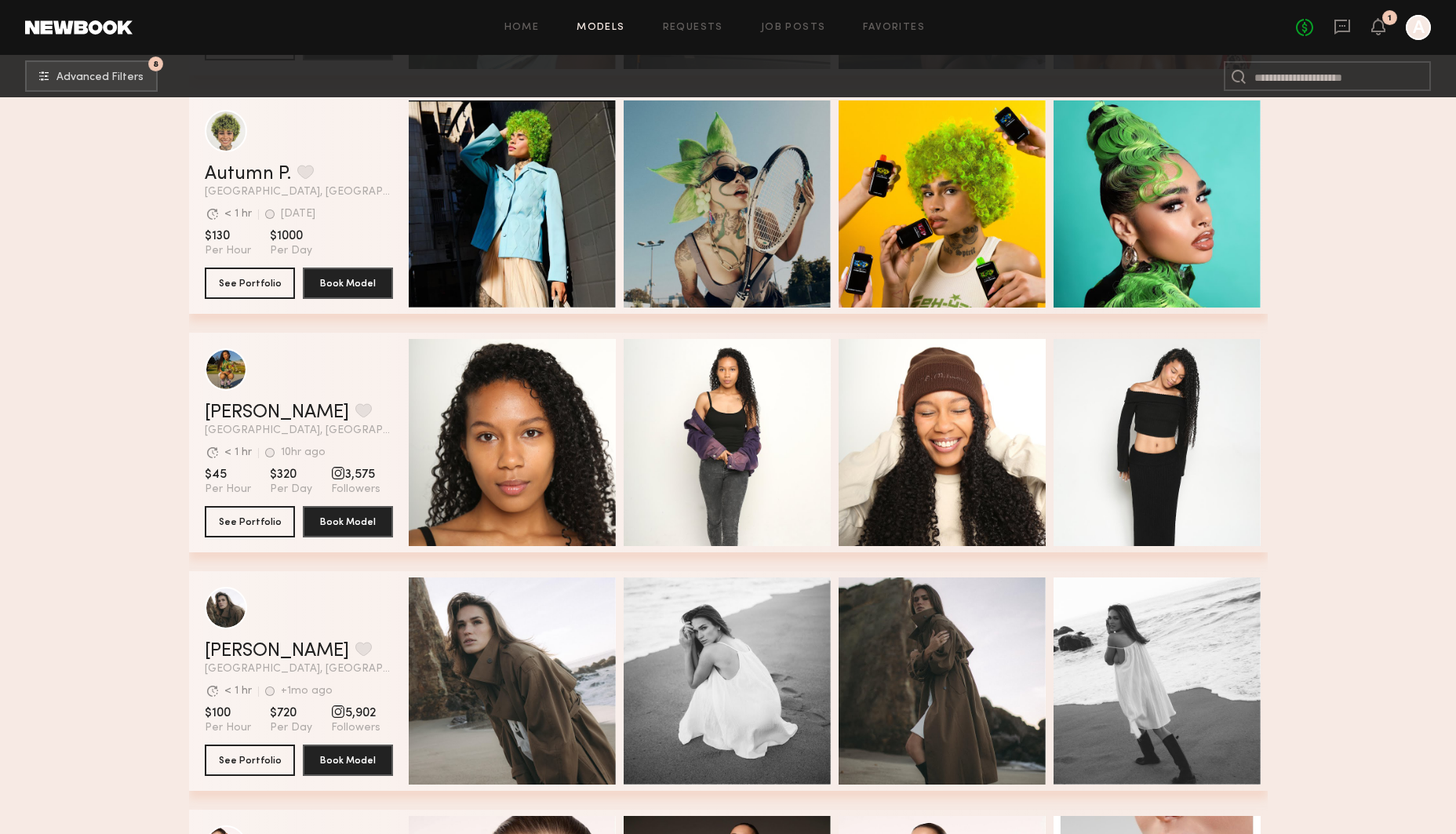
scroll to position [8445, 0]
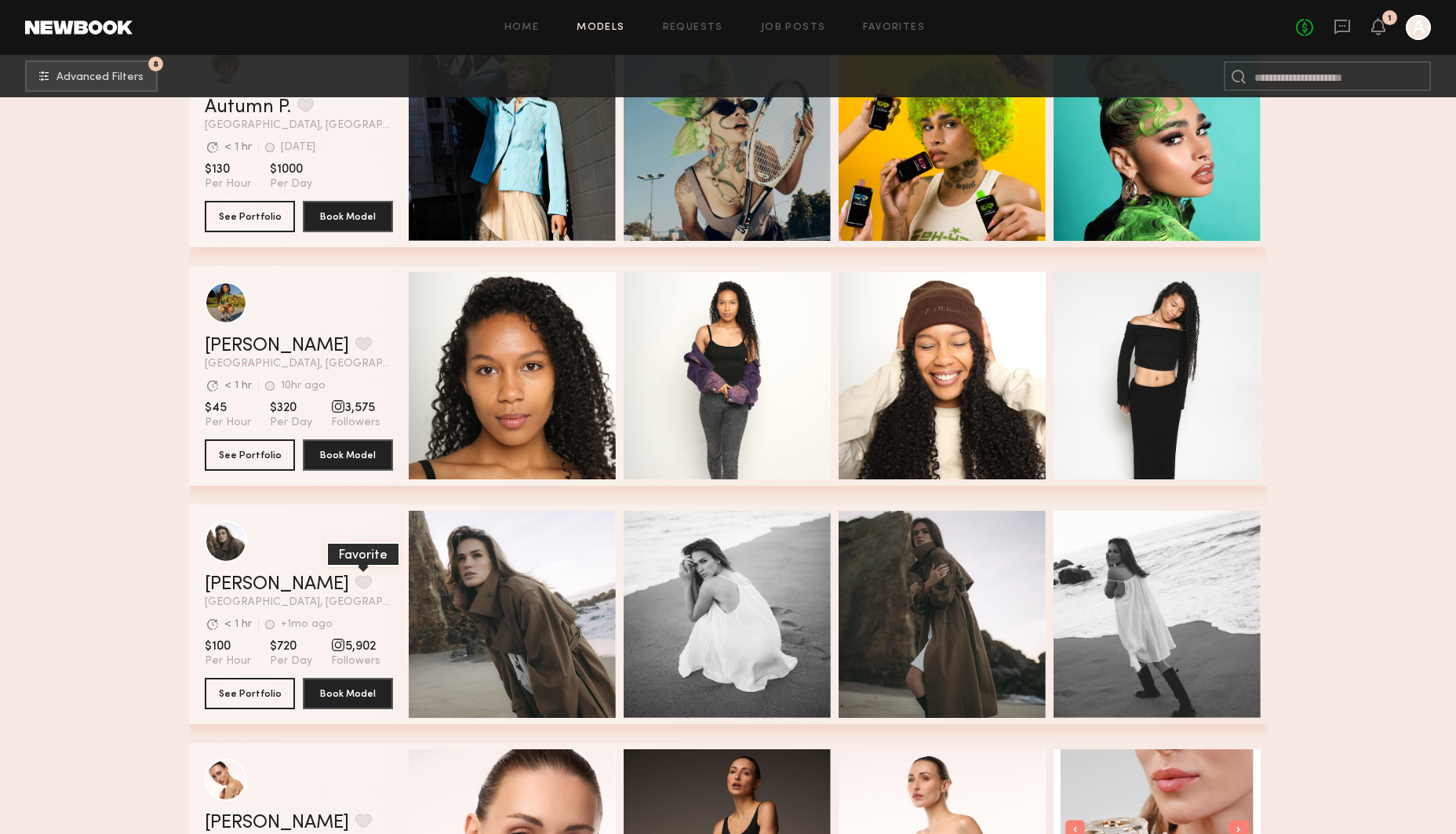
click at [355, 586] on button "grid" at bounding box center [363, 582] width 16 height 14
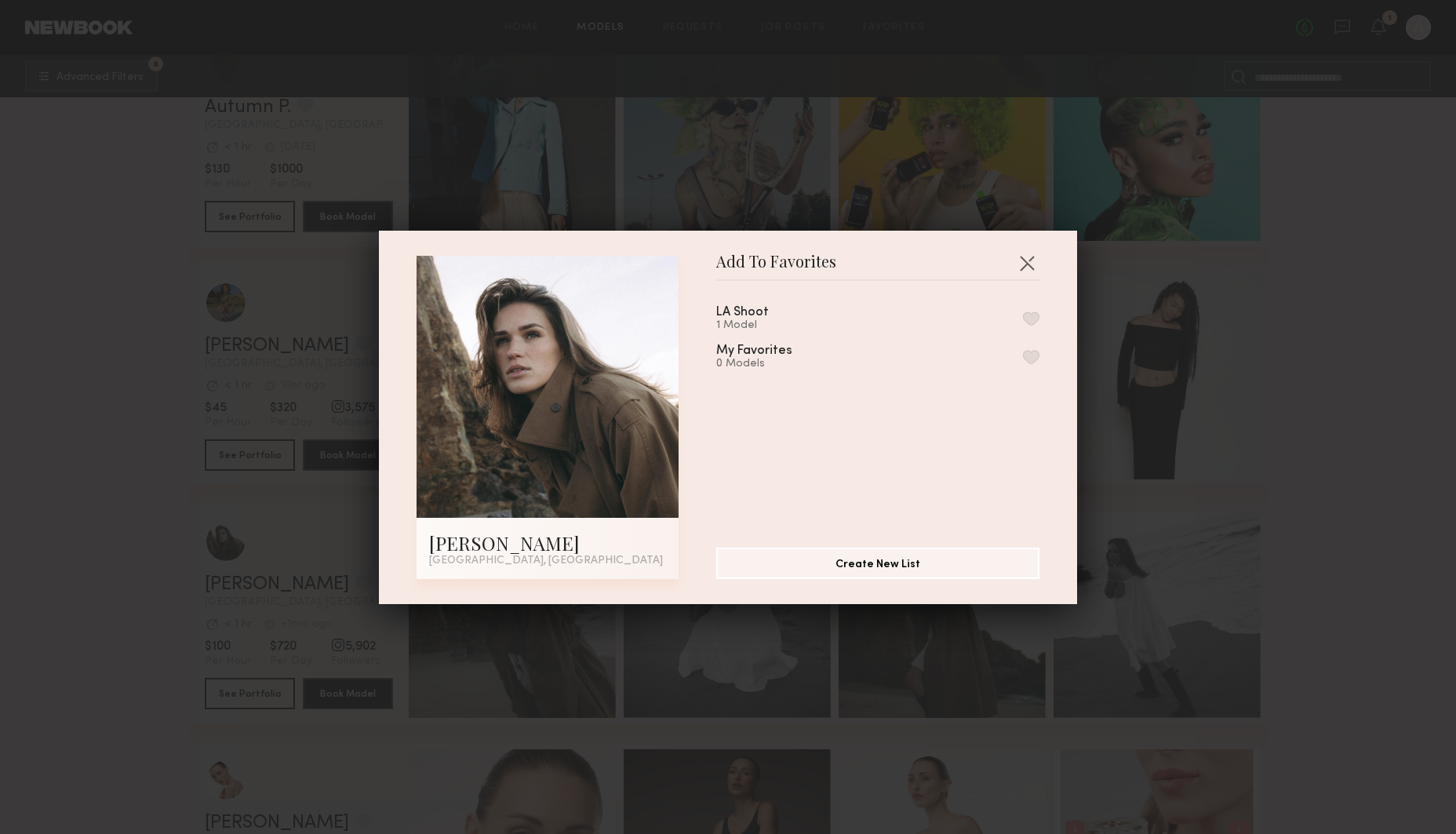
click at [760, 314] on div "LA Shoot" at bounding box center [742, 313] width 52 height 14
click at [1029, 312] on button "button" at bounding box center [1030, 318] width 16 height 14
click at [1029, 255] on button "button" at bounding box center [1026, 262] width 25 height 25
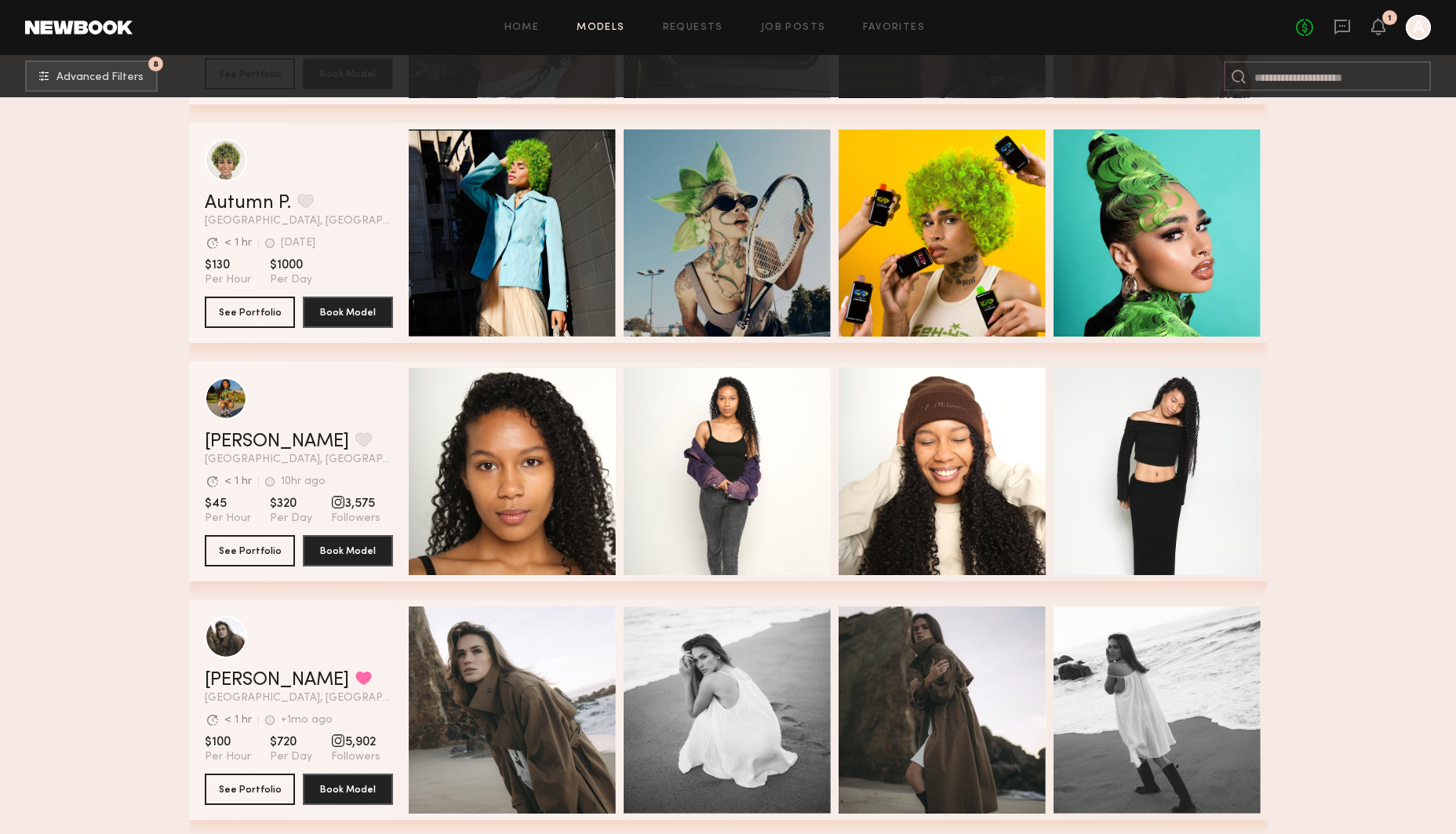
scroll to position [8349, 0]
click at [71, 64] on button "8 Advanced Filters" at bounding box center [91, 75] width 132 height 31
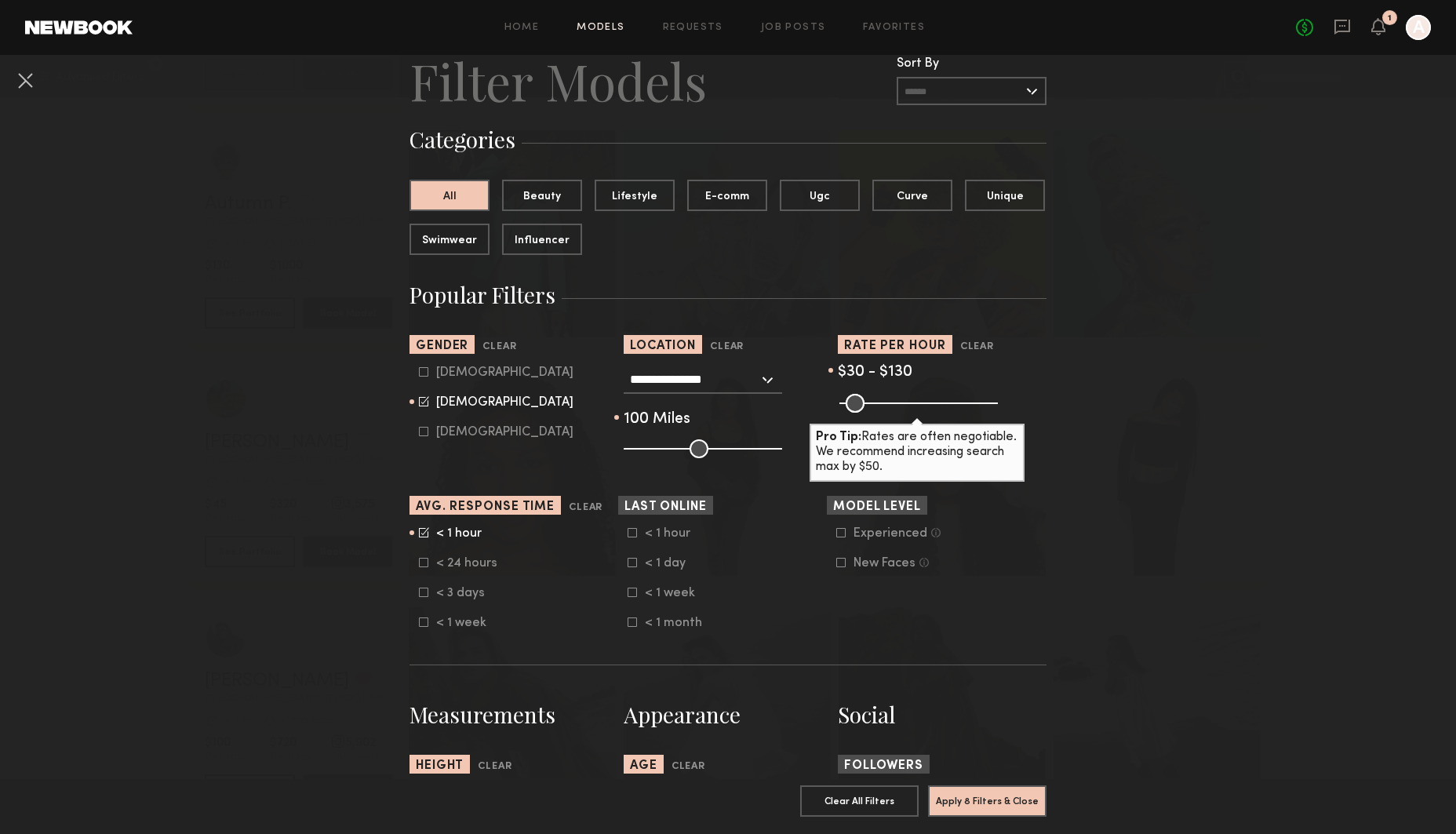
scroll to position [76, 0]
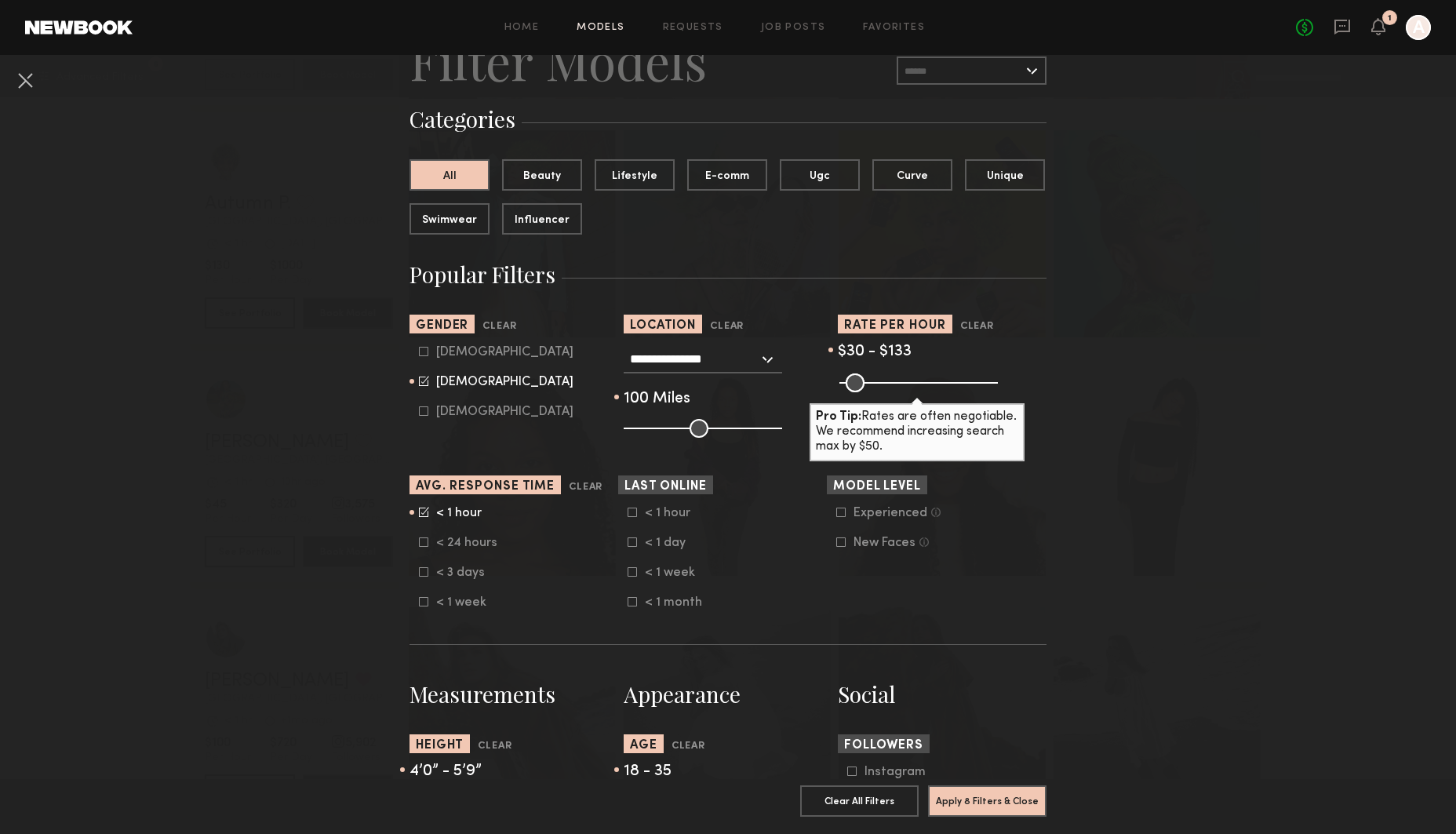
click at [880, 382] on input "range" at bounding box center [918, 383] width 158 height 19
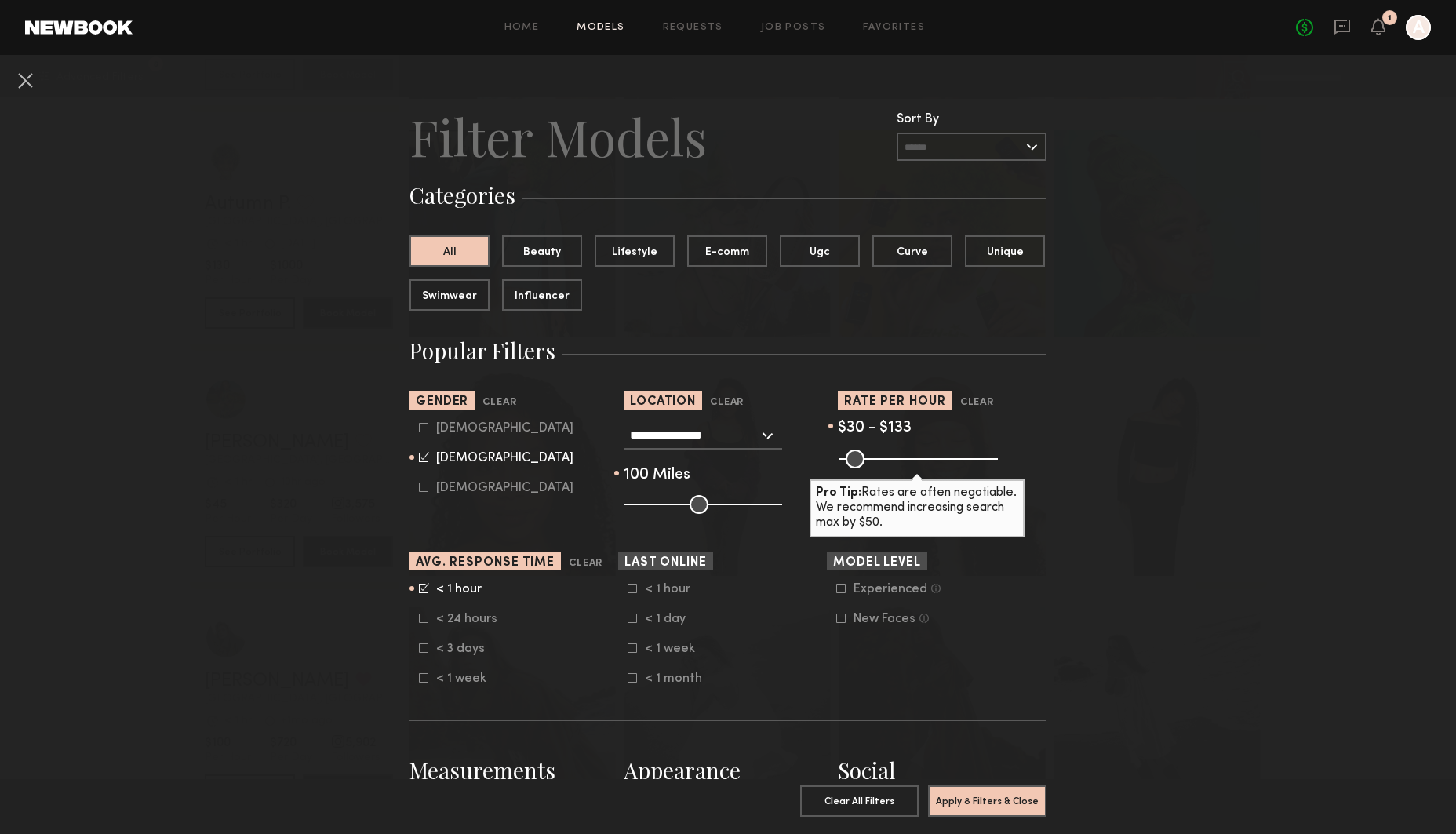
scroll to position [0, 0]
type input "***"
click at [885, 463] on input "range" at bounding box center [918, 459] width 158 height 19
click at [467, 585] on div "< 1 hour" at bounding box center [466, 589] width 61 height 9
click at [453, 620] on div "< 24 hours" at bounding box center [466, 618] width 61 height 9
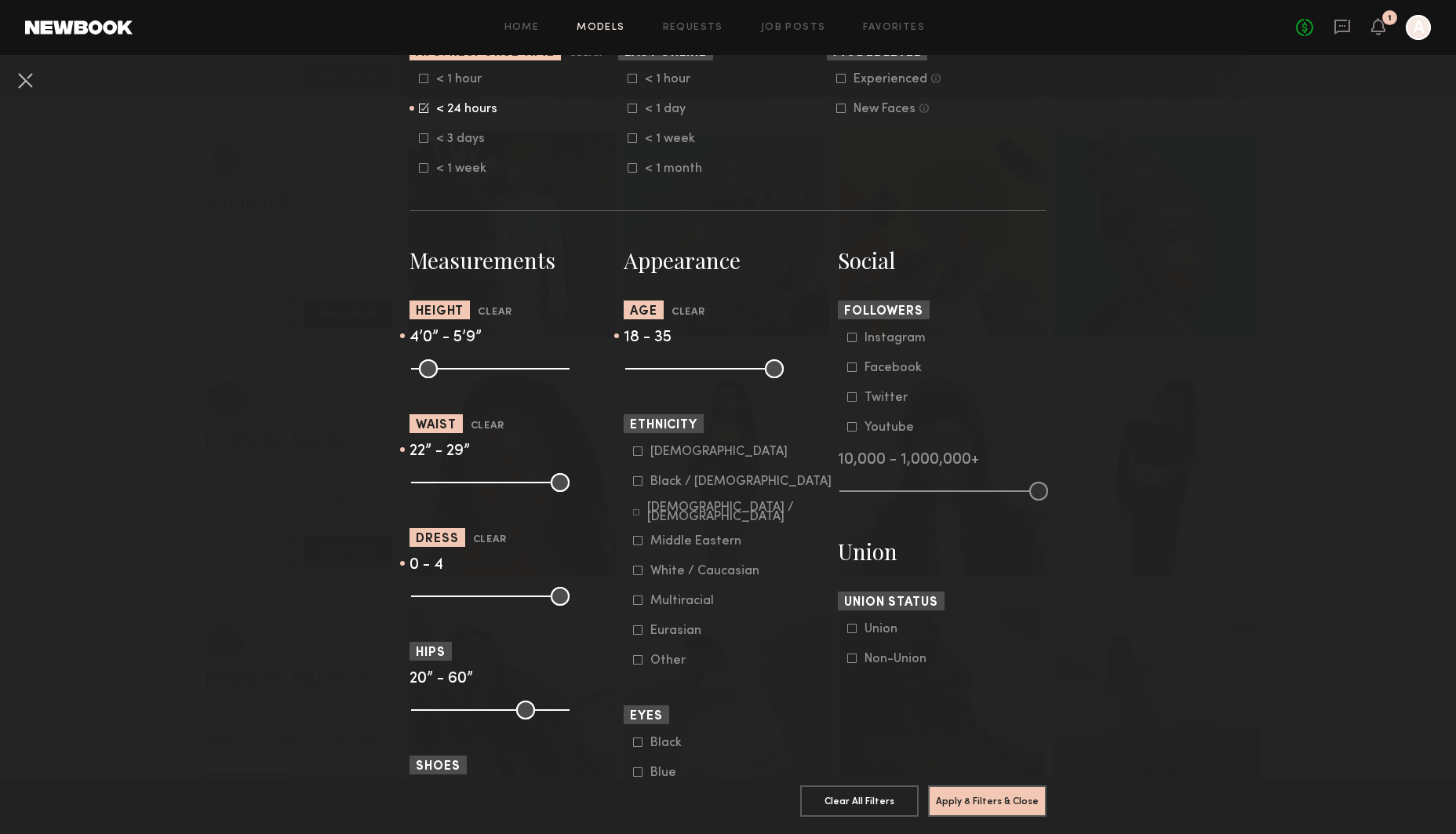
scroll to position [549, 0]
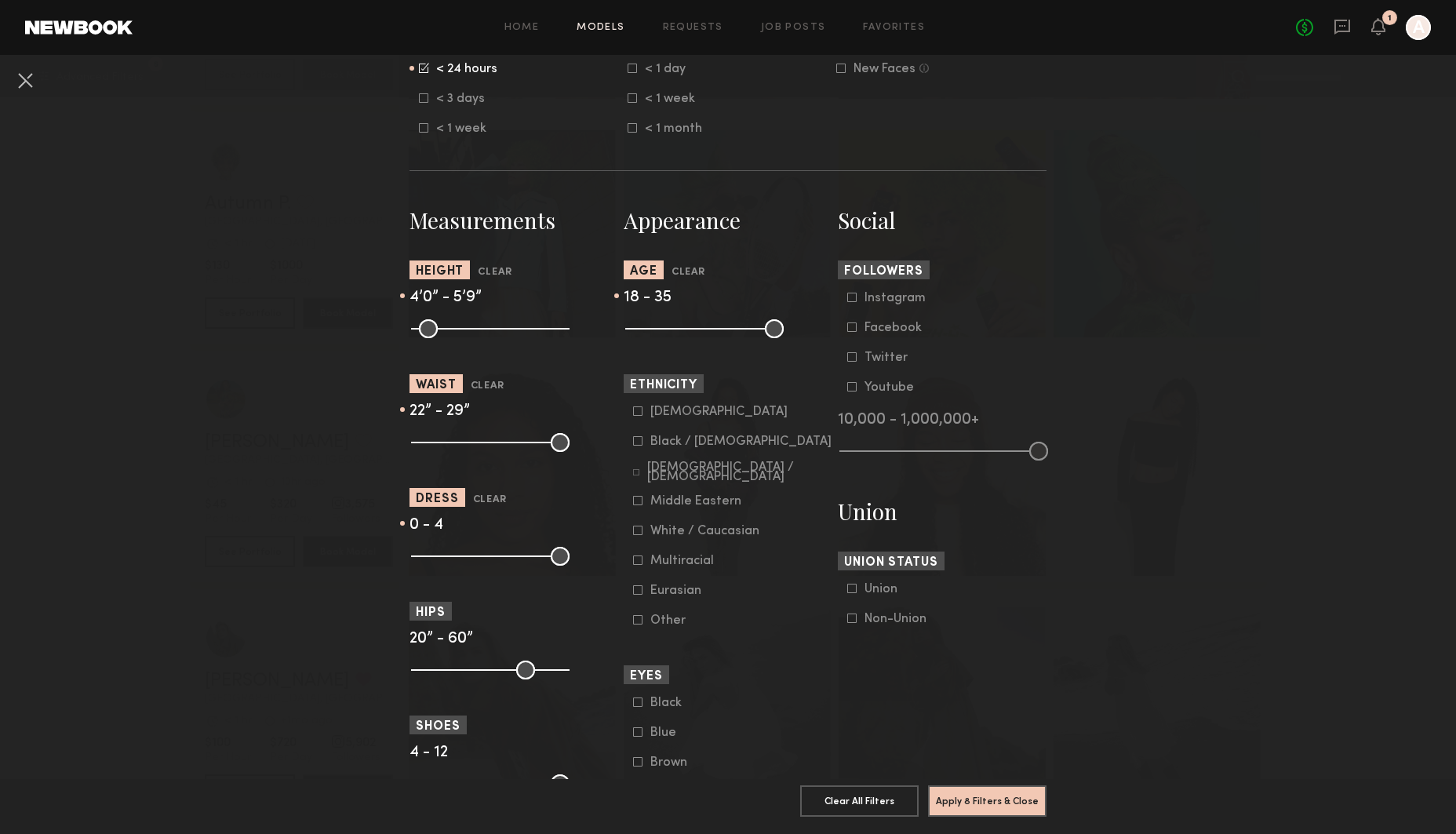
click at [992, 798] on button "Apply 8 Filters & Close" at bounding box center [987, 800] width 119 height 31
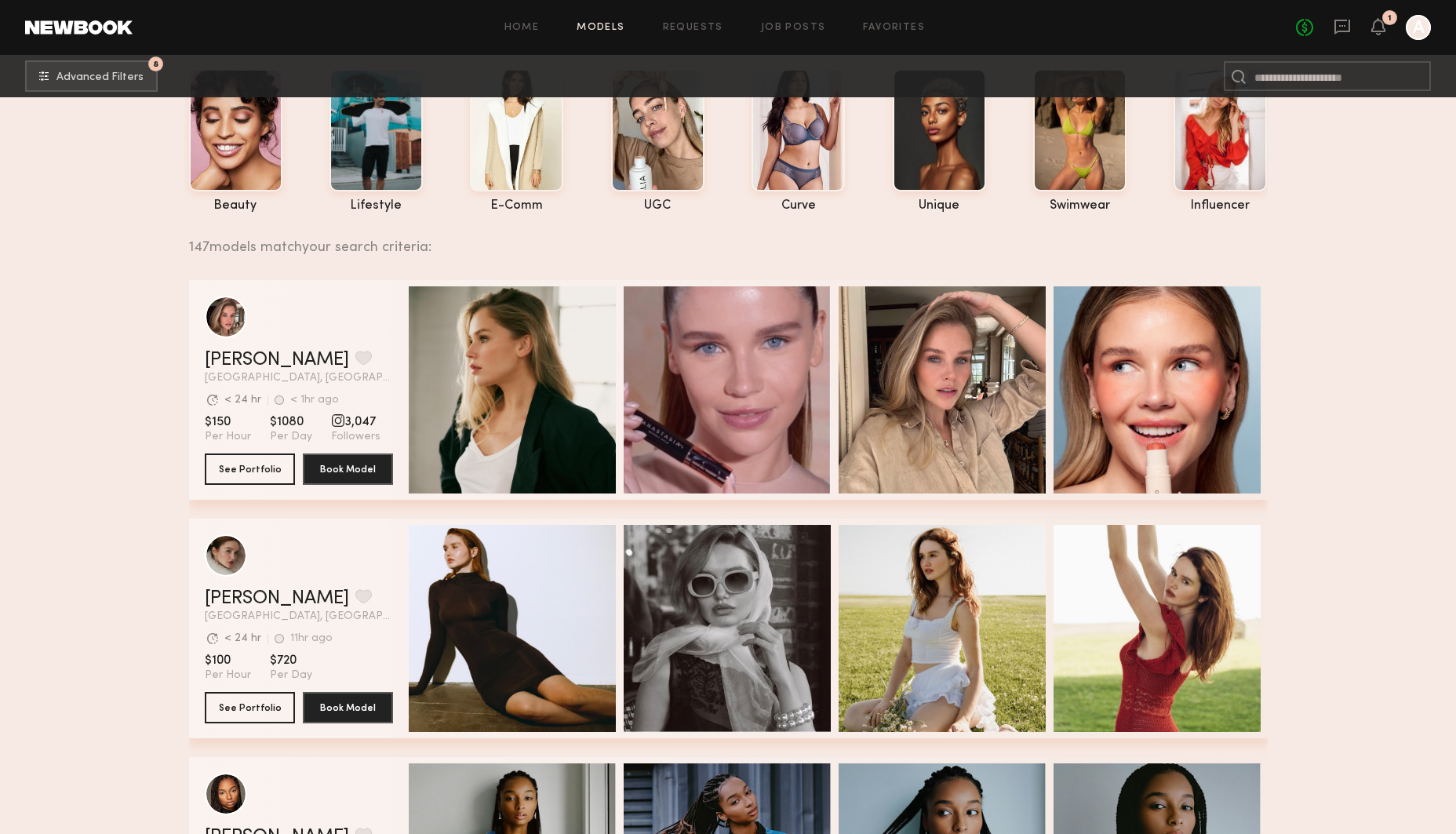
scroll to position [89, 0]
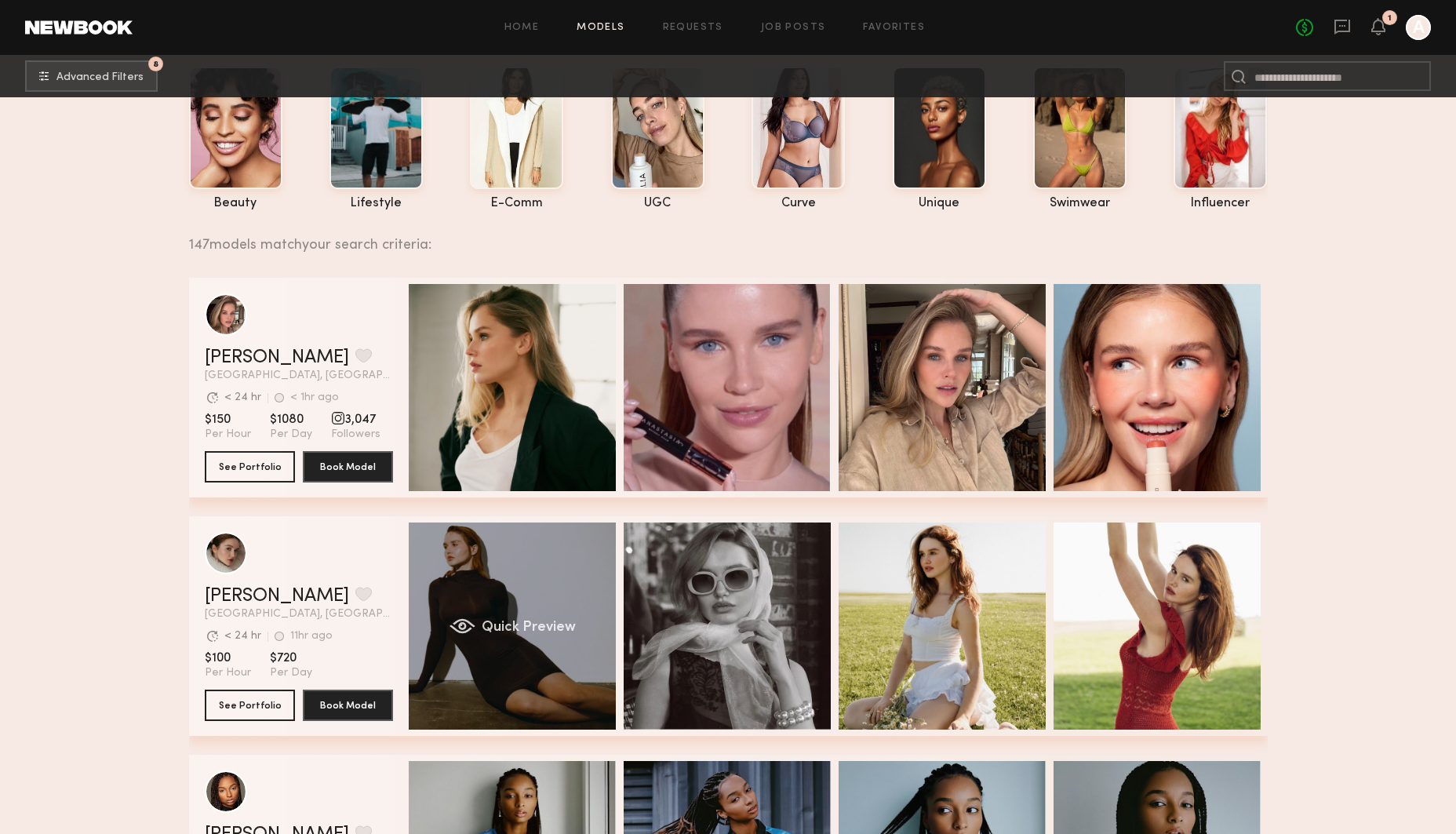
click at [471, 585] on div "Quick Preview" at bounding box center [512, 626] width 207 height 207
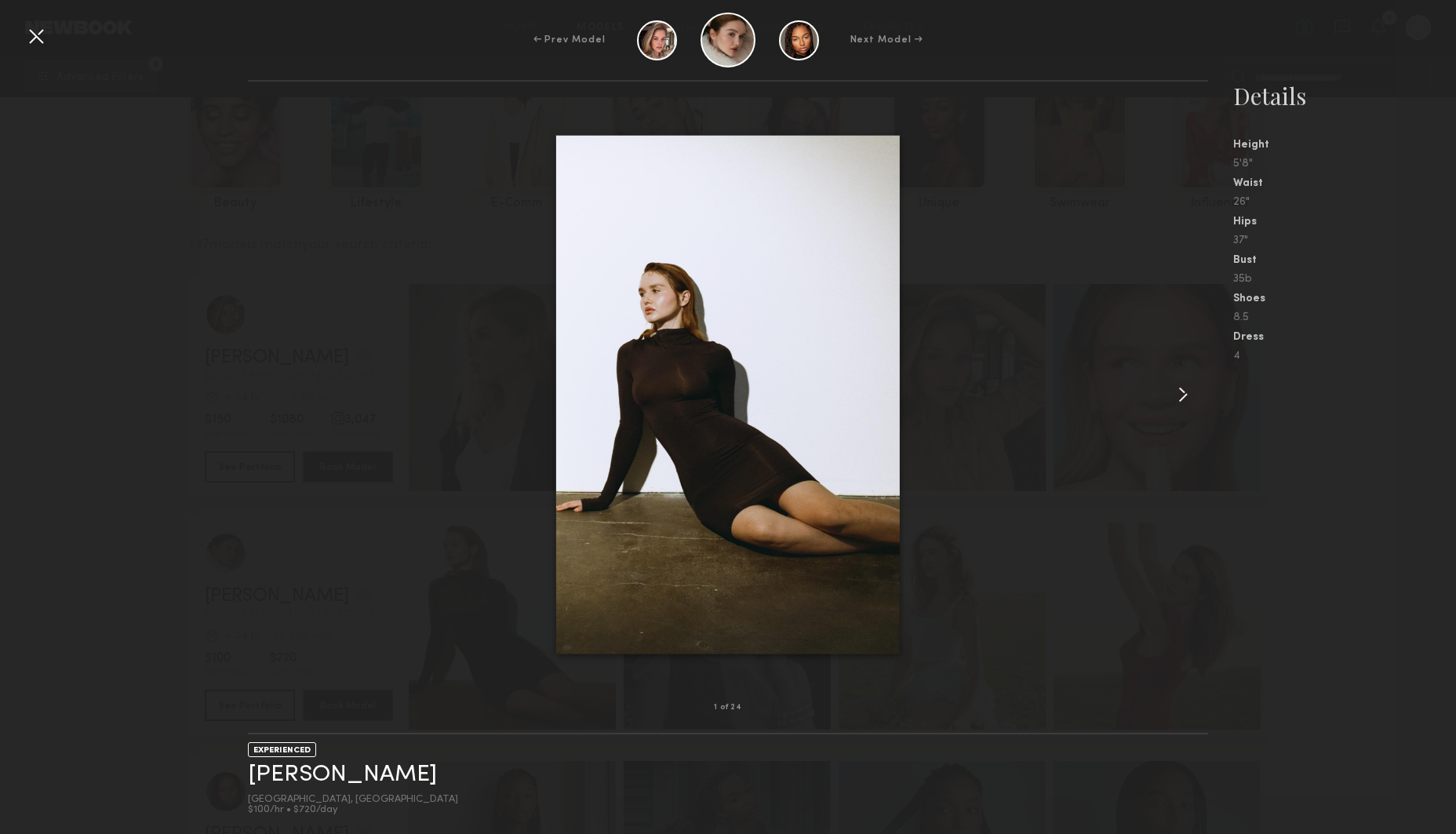
click at [1186, 389] on common-icon at bounding box center [1183, 394] width 25 height 25
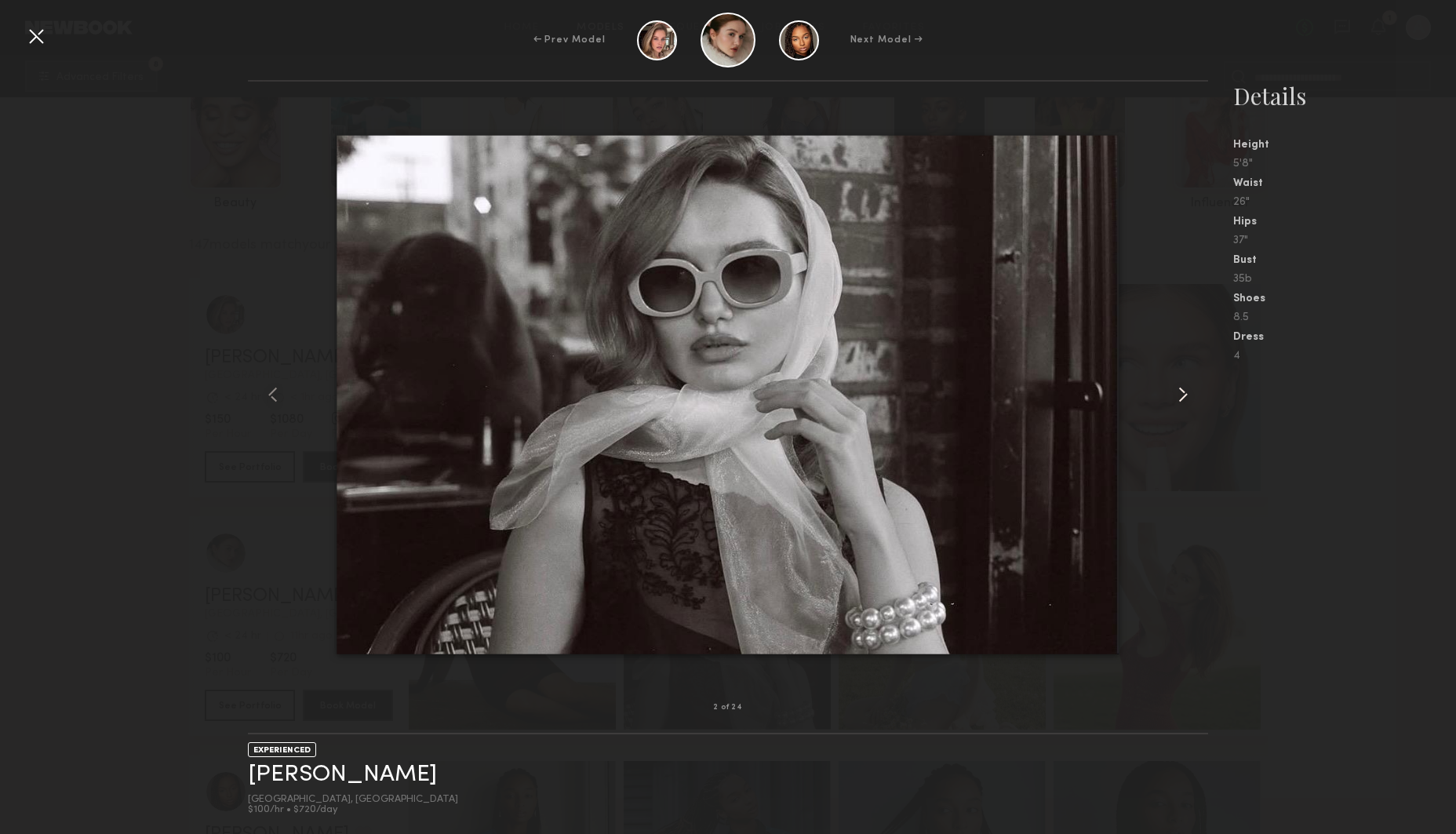
click at [1186, 389] on common-icon at bounding box center [1183, 394] width 25 height 25
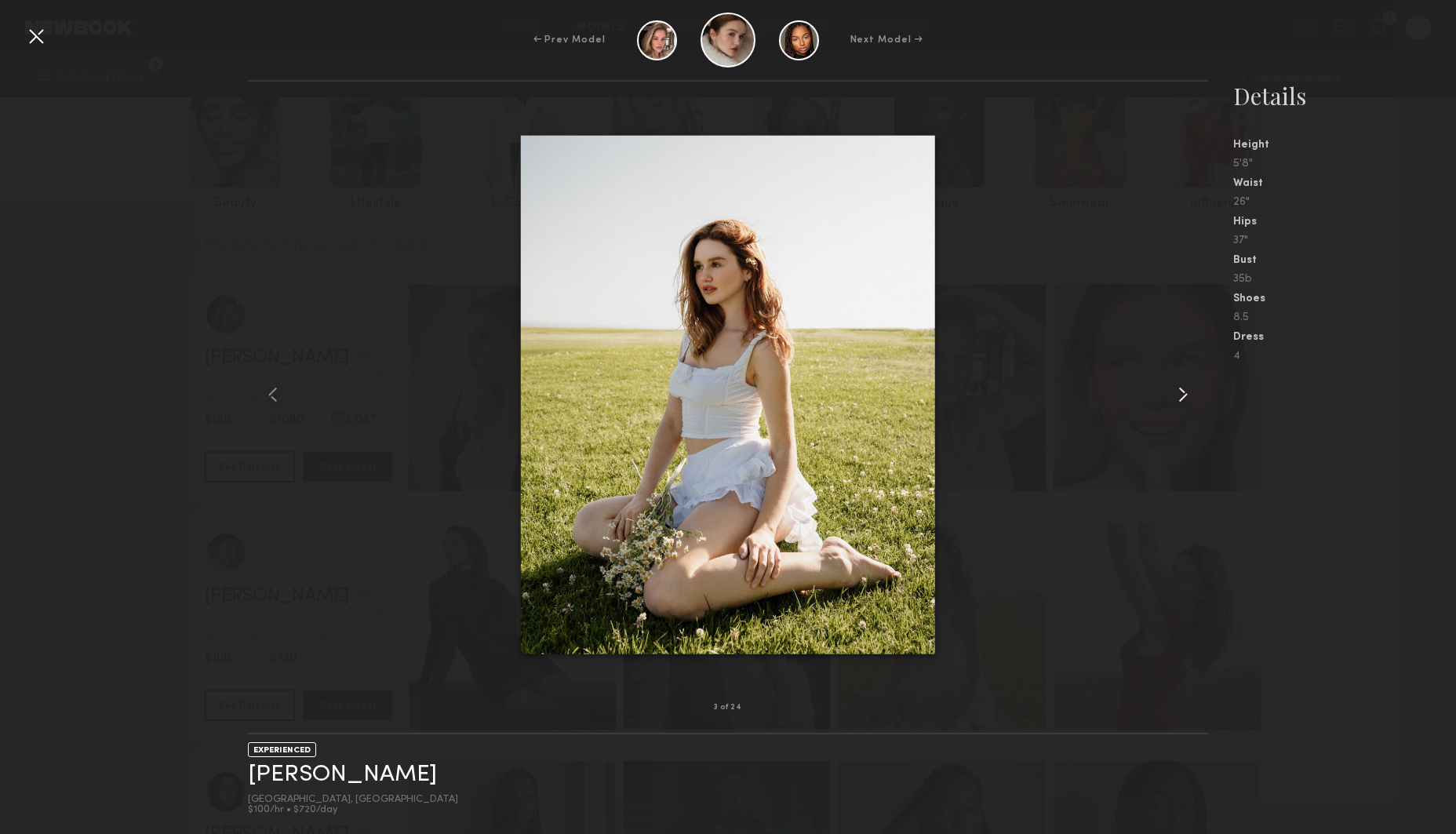
click at [1186, 389] on common-icon at bounding box center [1183, 394] width 25 height 25
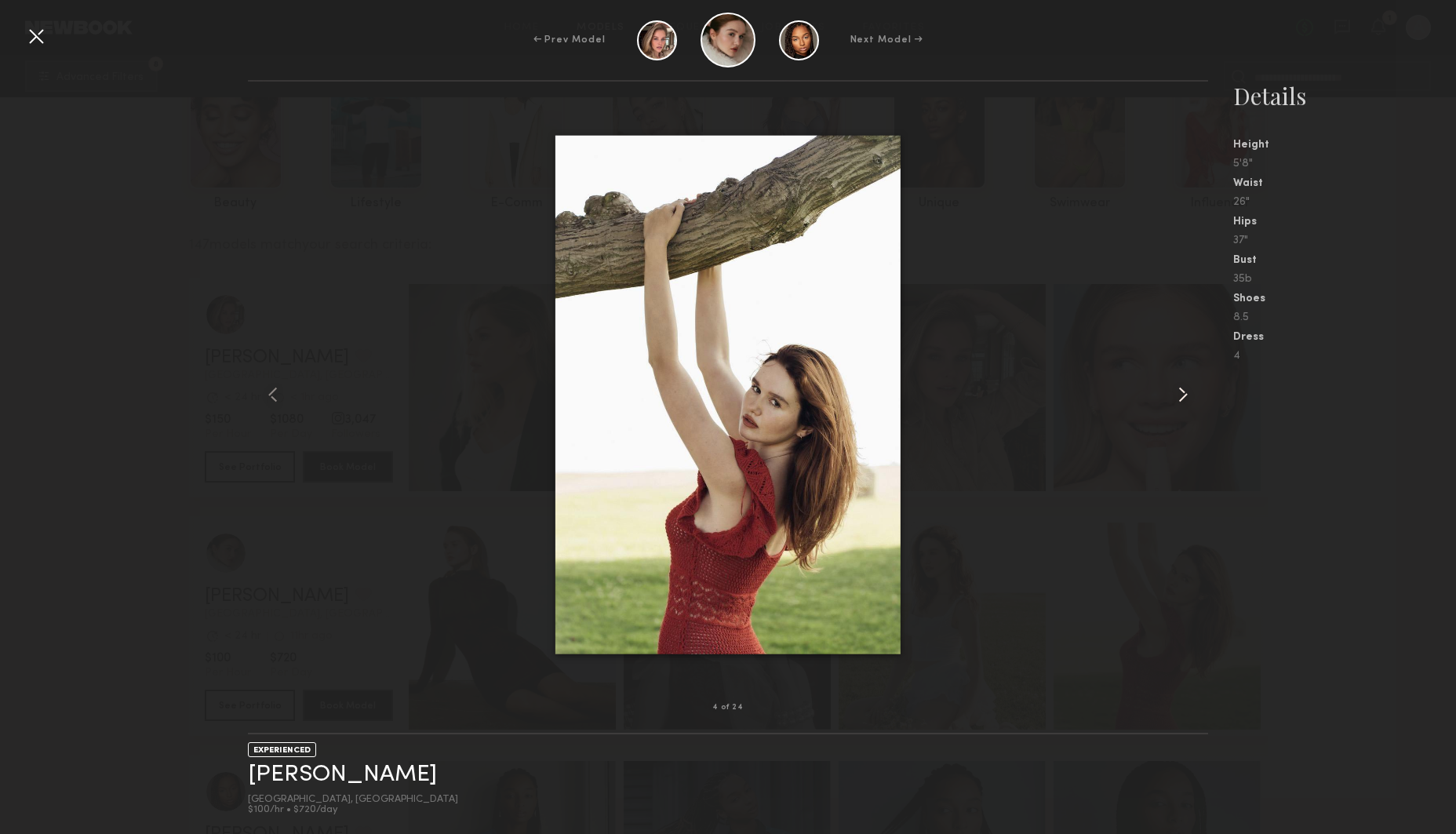
click at [1186, 389] on common-icon at bounding box center [1183, 394] width 25 height 25
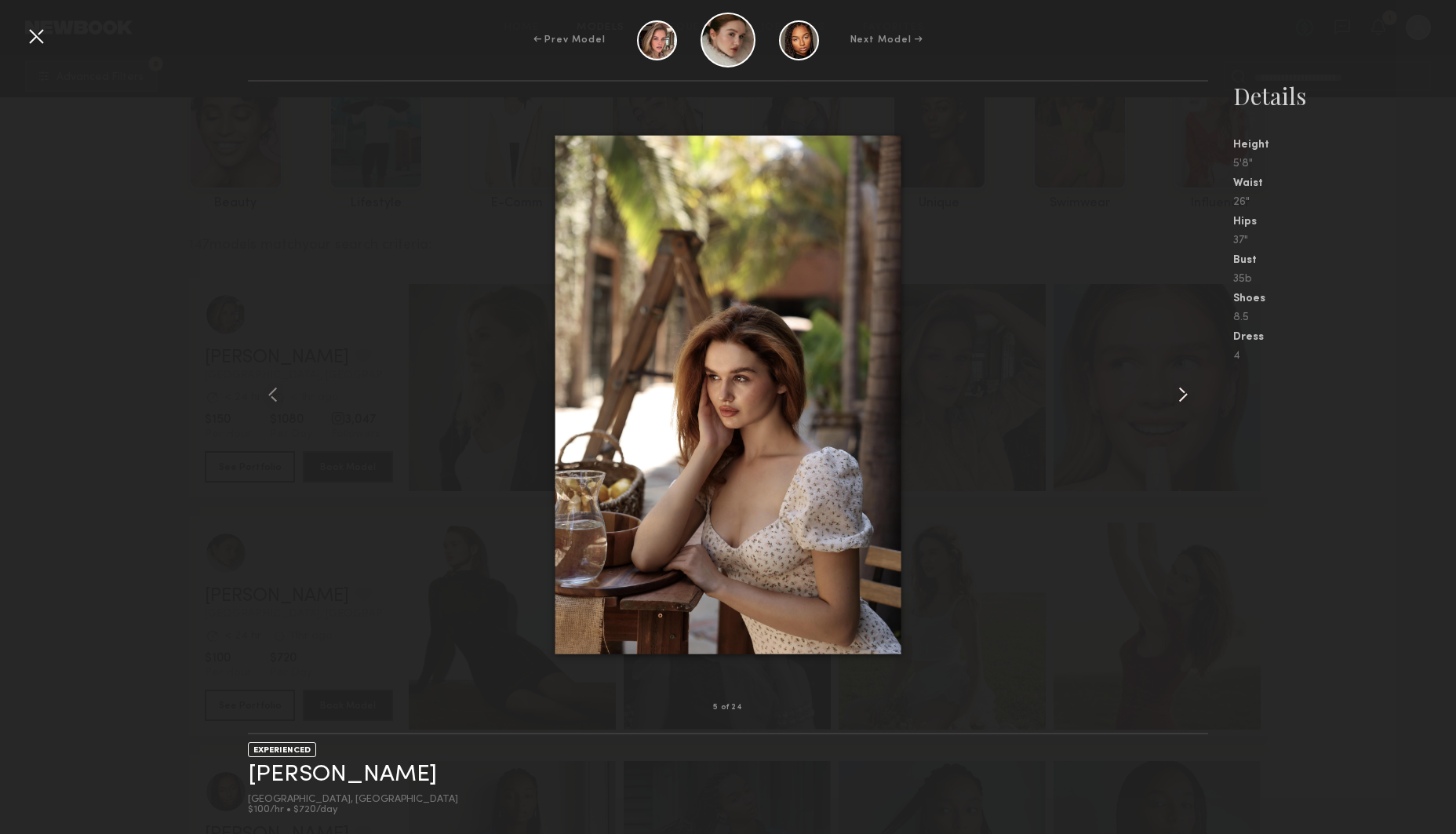
click at [1186, 389] on common-icon at bounding box center [1183, 394] width 25 height 25
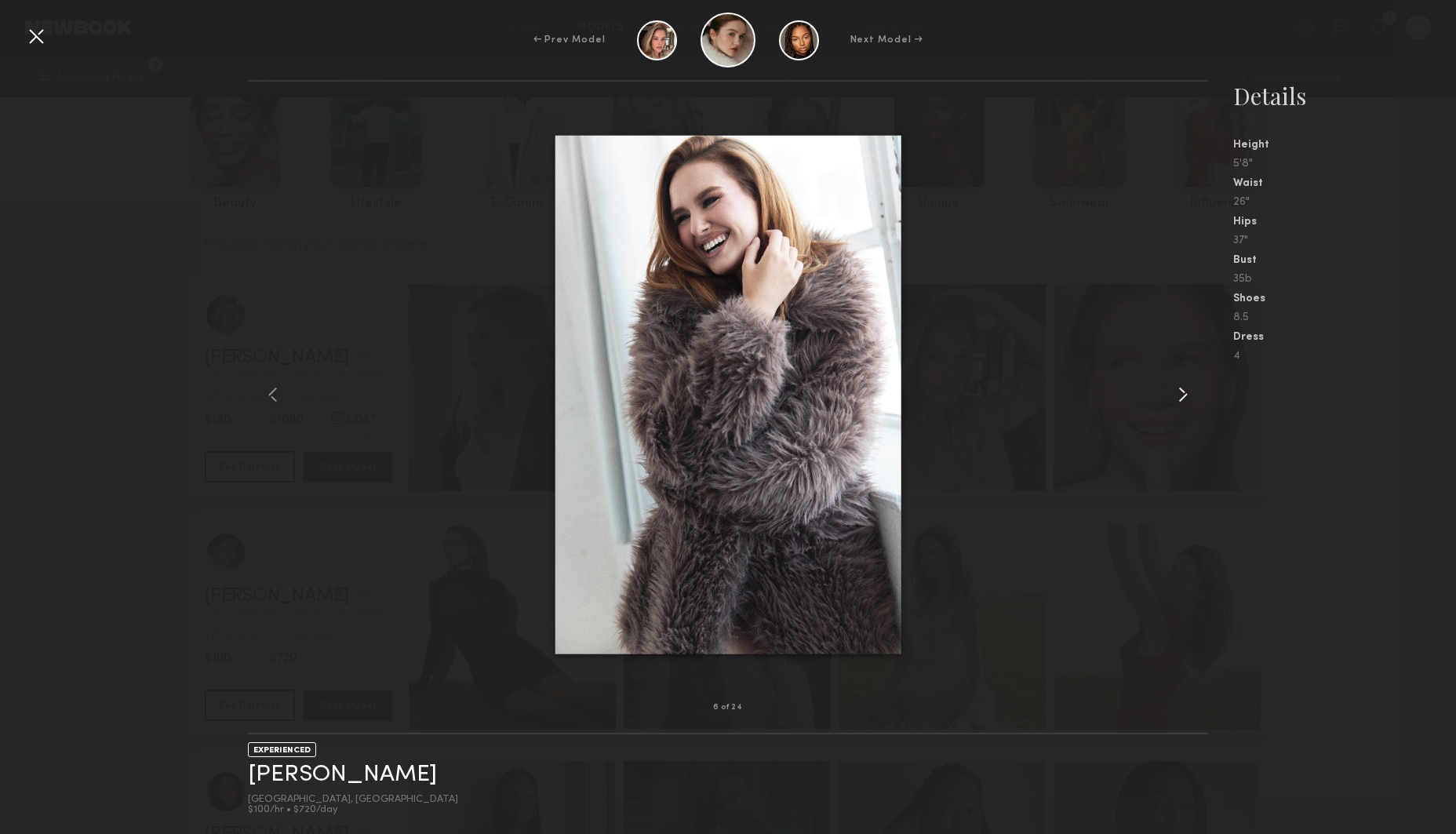
click at [1186, 389] on common-icon at bounding box center [1183, 394] width 25 height 25
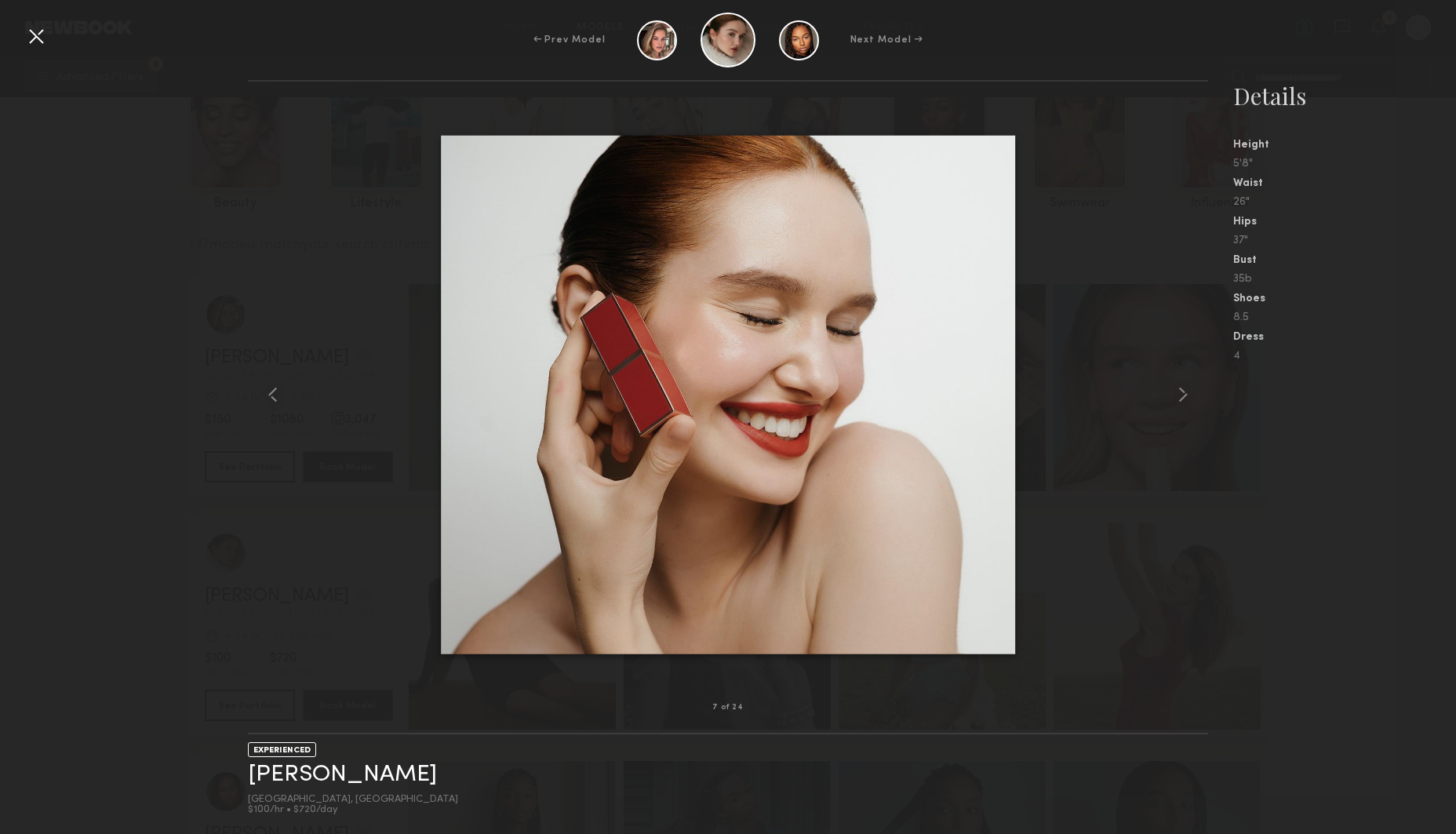
click at [40, 36] on div at bounding box center [35, 35] width 25 height 25
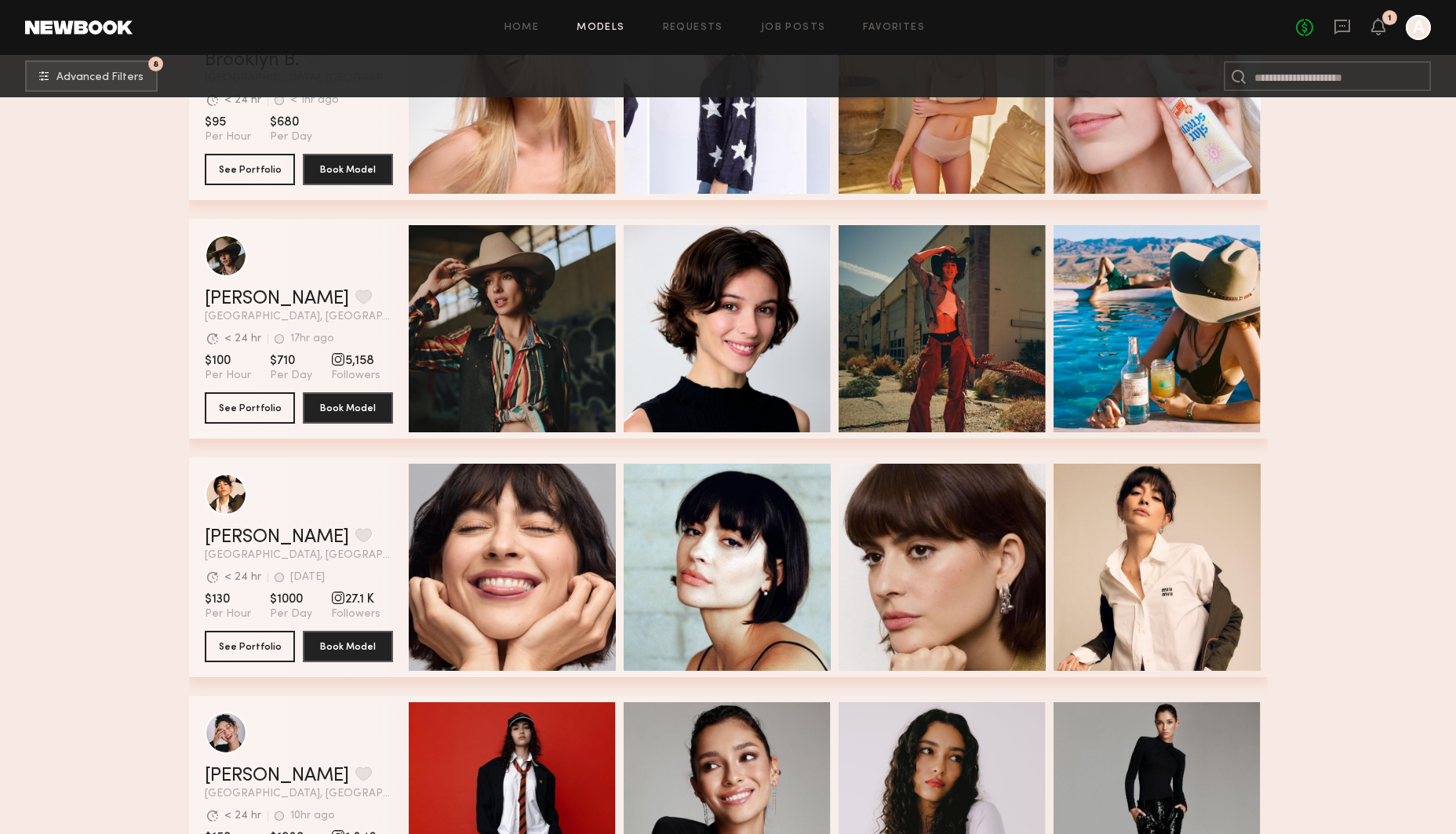
scroll to position [2579, 0]
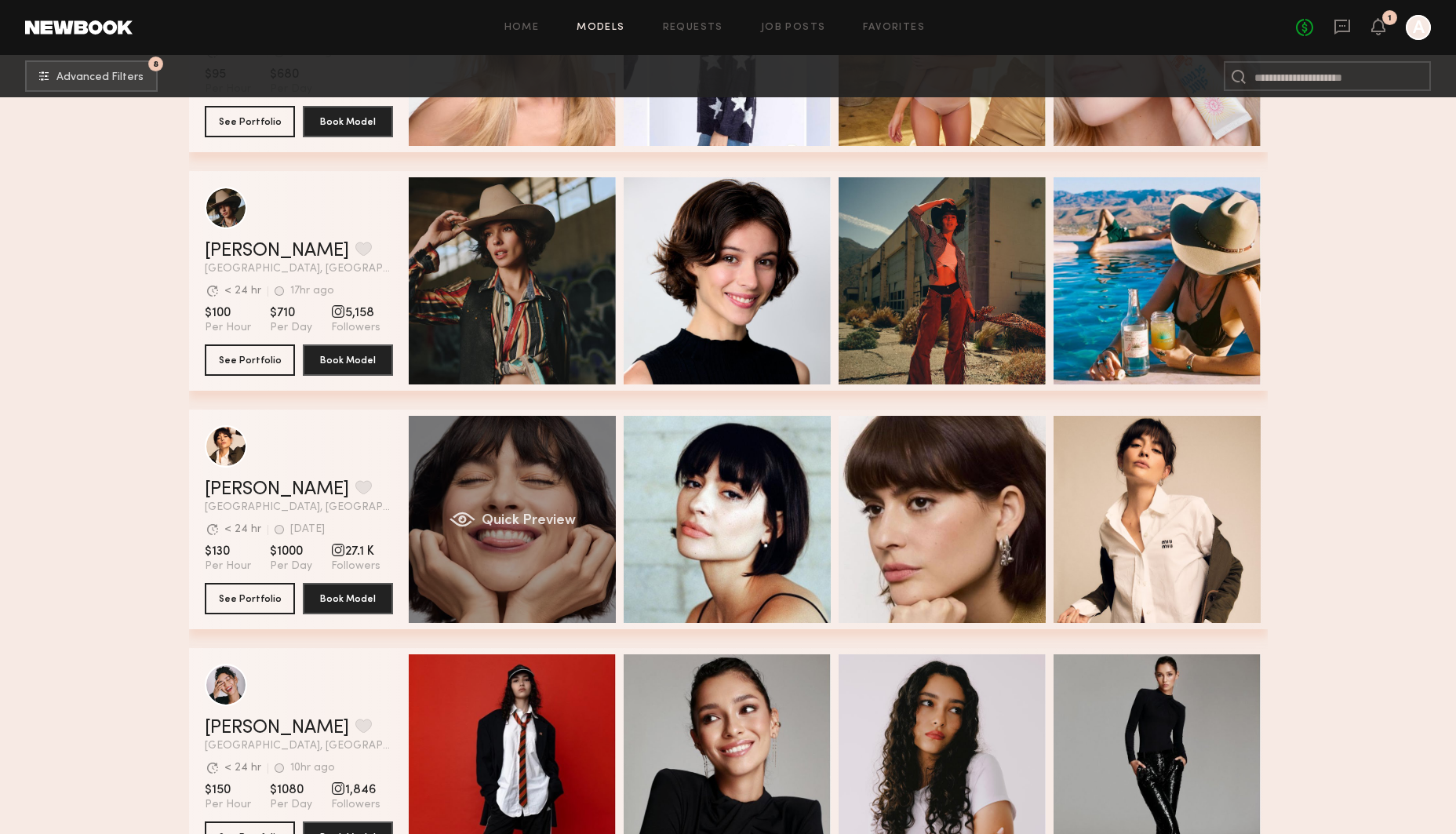
click at [553, 481] on div "Quick Preview" at bounding box center [512, 518] width 207 height 207
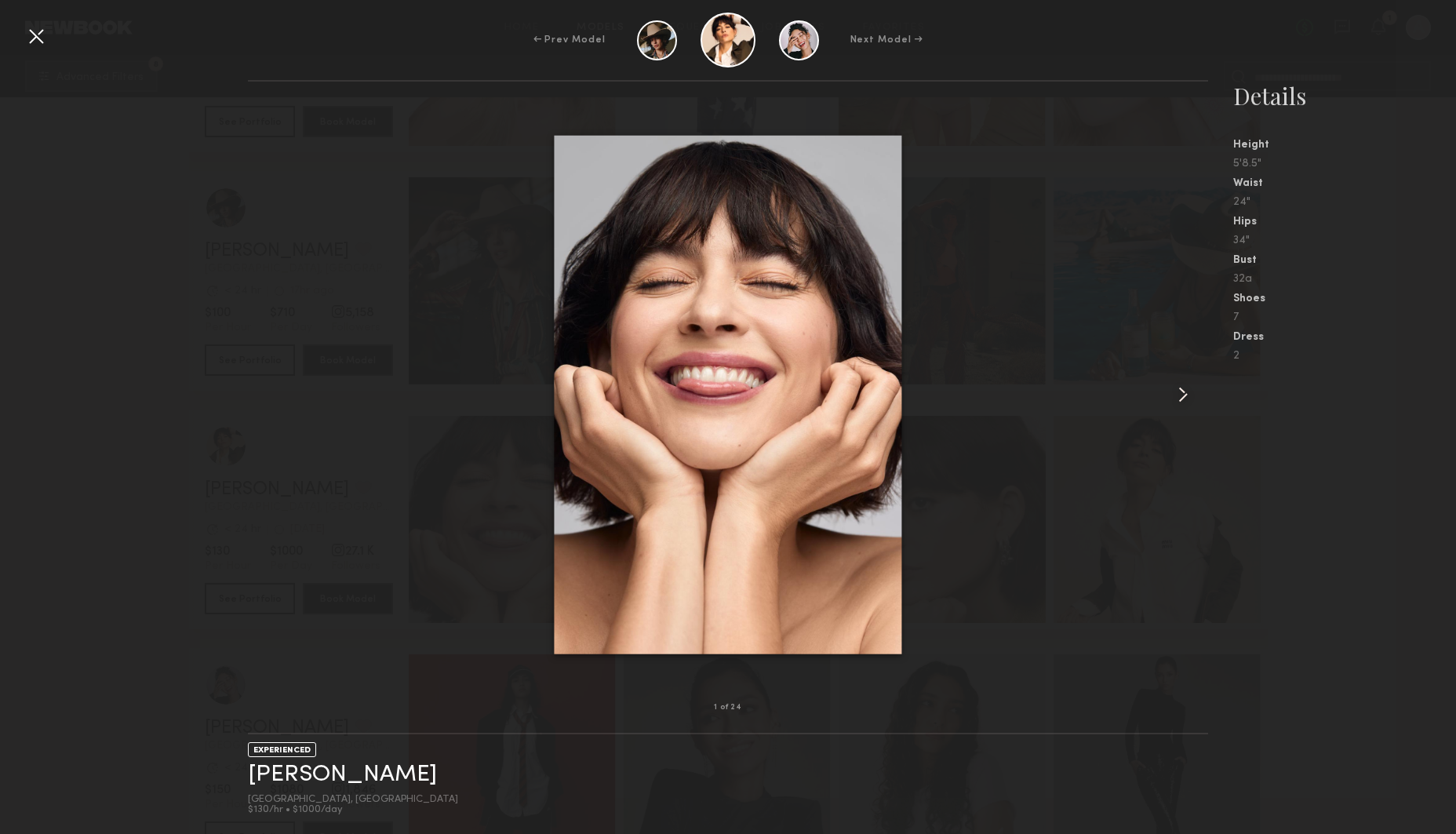
click at [1182, 390] on common-icon at bounding box center [1183, 394] width 25 height 25
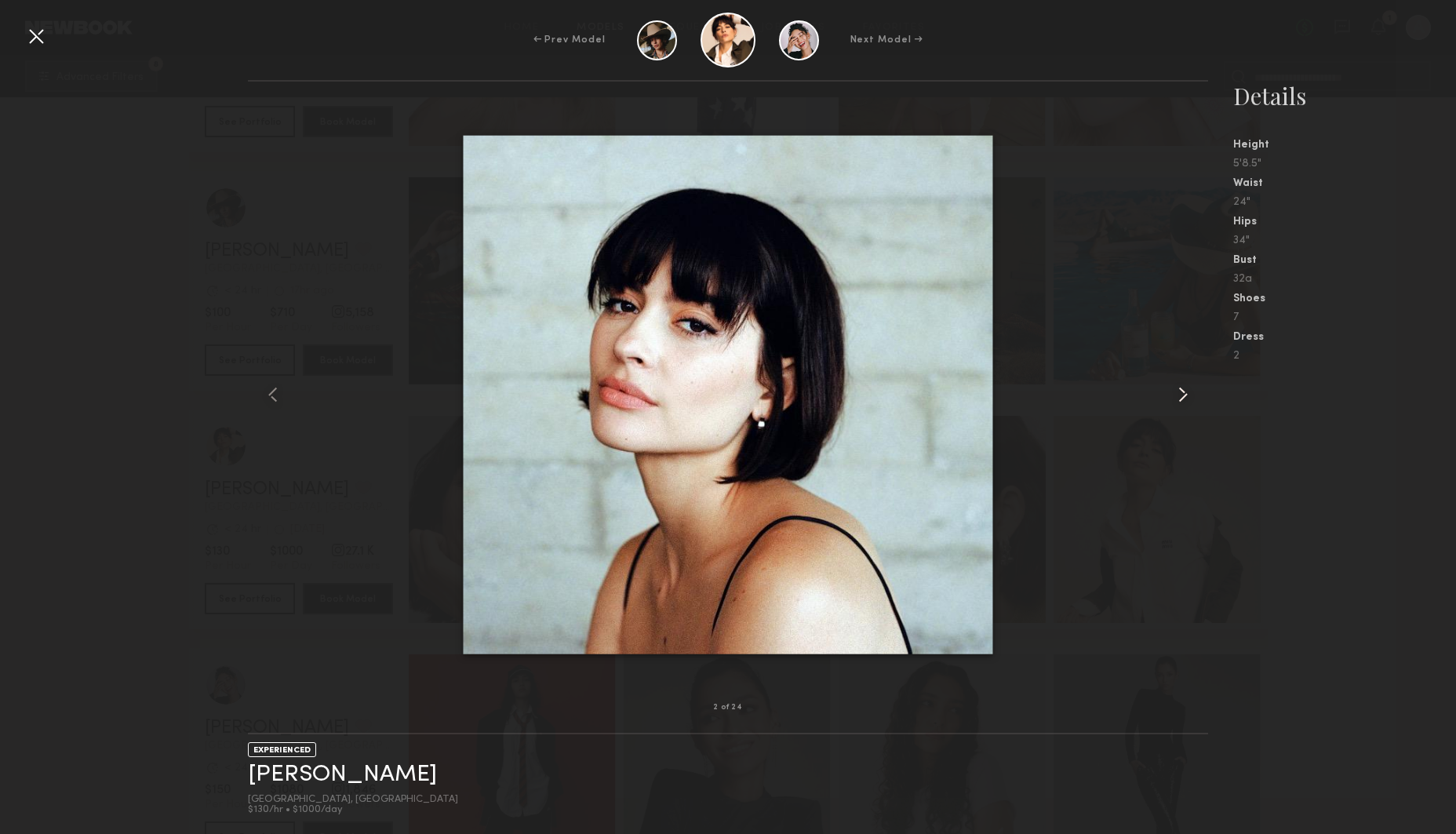
click at [1182, 390] on common-icon at bounding box center [1183, 394] width 25 height 25
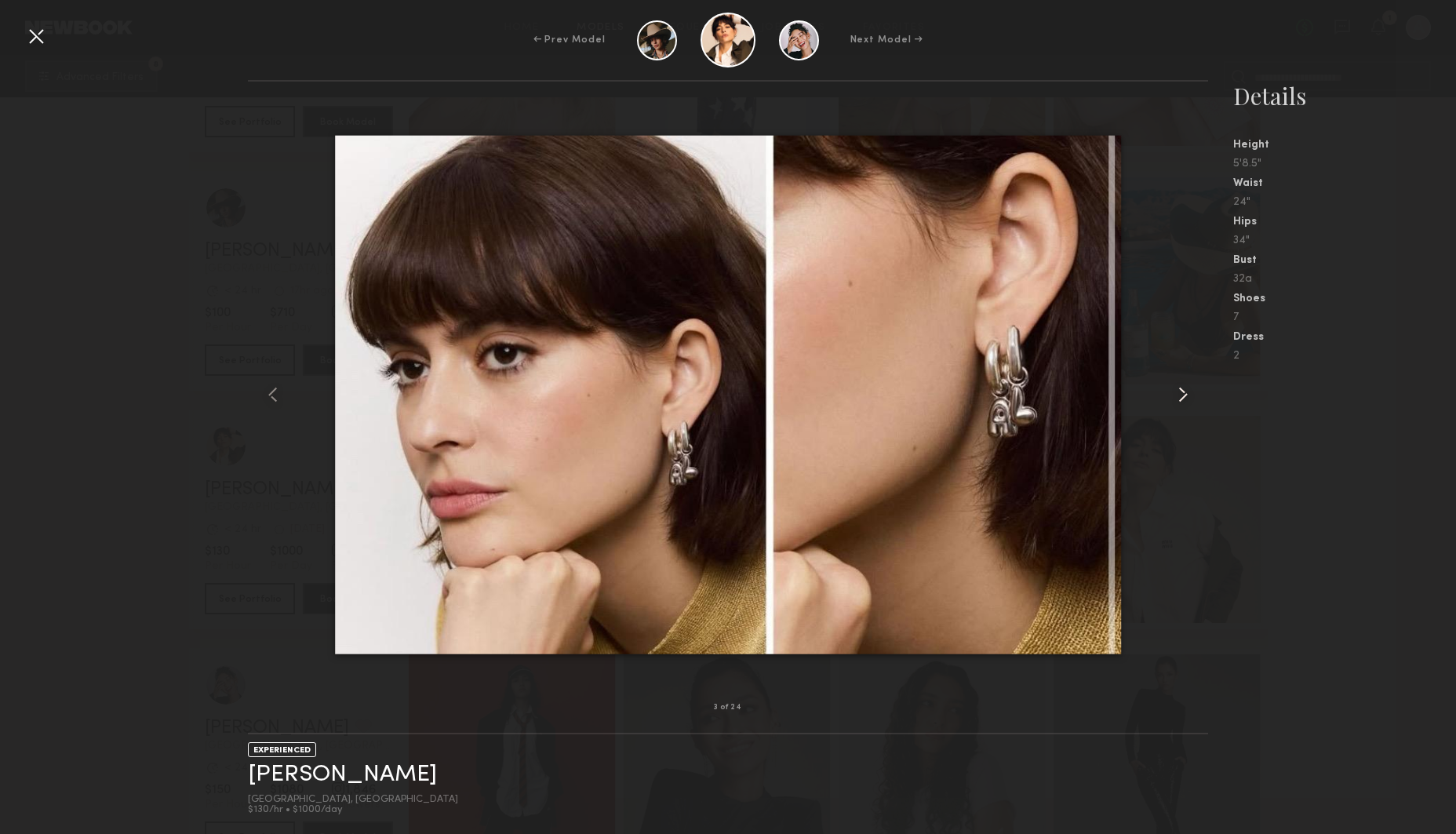
click at [1182, 390] on common-icon at bounding box center [1183, 394] width 25 height 25
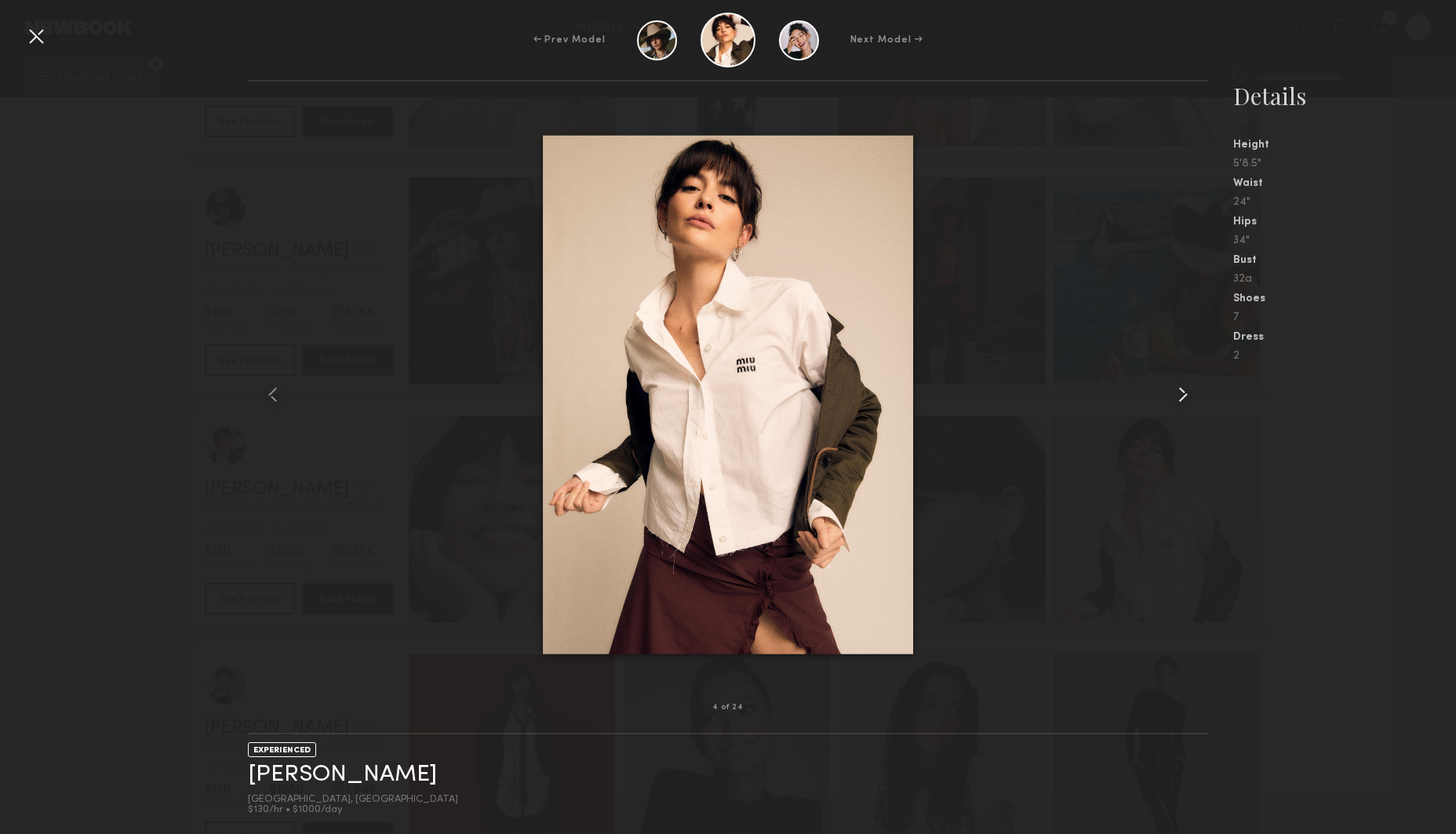
click at [1182, 390] on common-icon at bounding box center [1183, 394] width 25 height 25
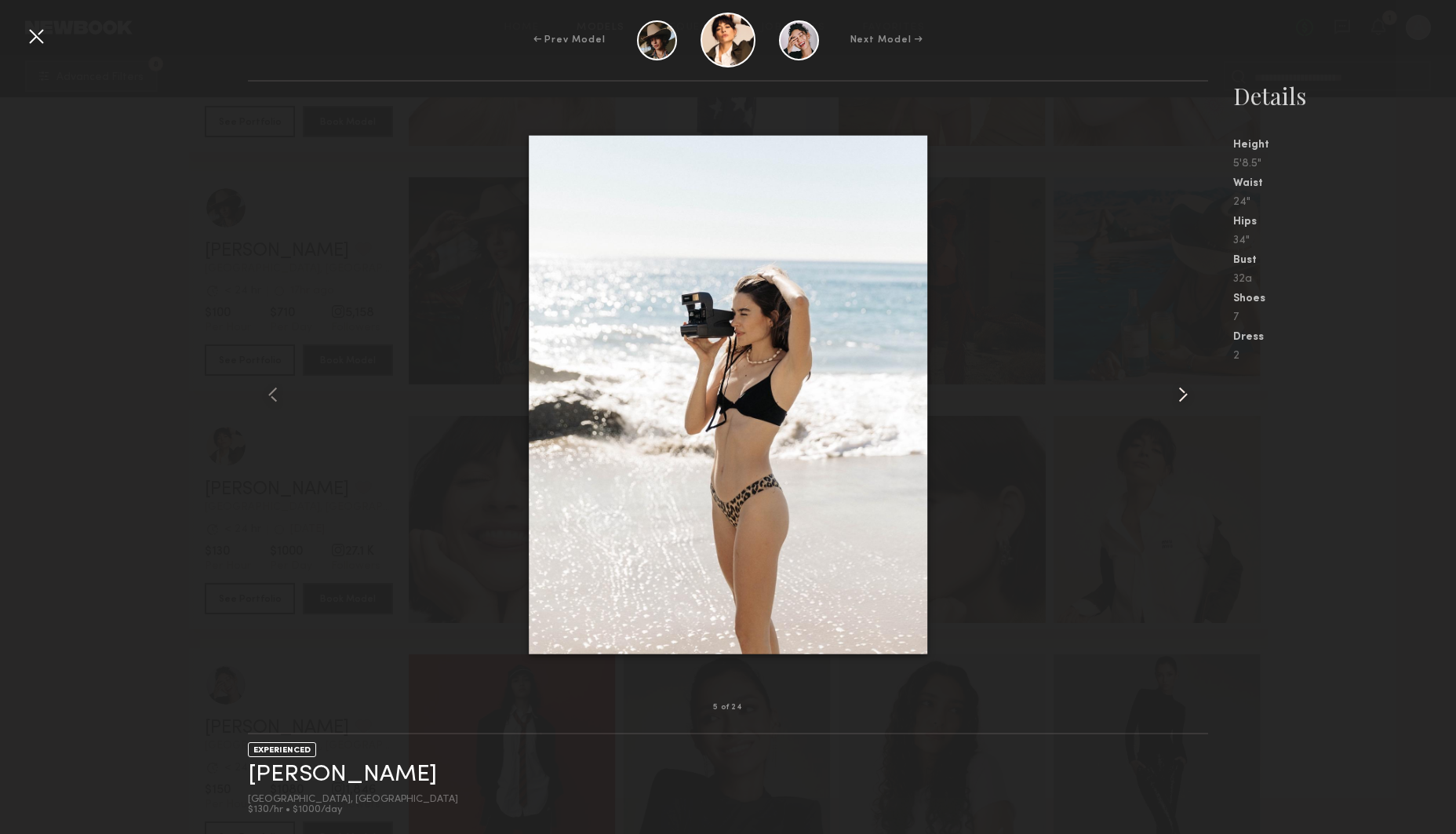
click at [1182, 390] on common-icon at bounding box center [1183, 394] width 25 height 25
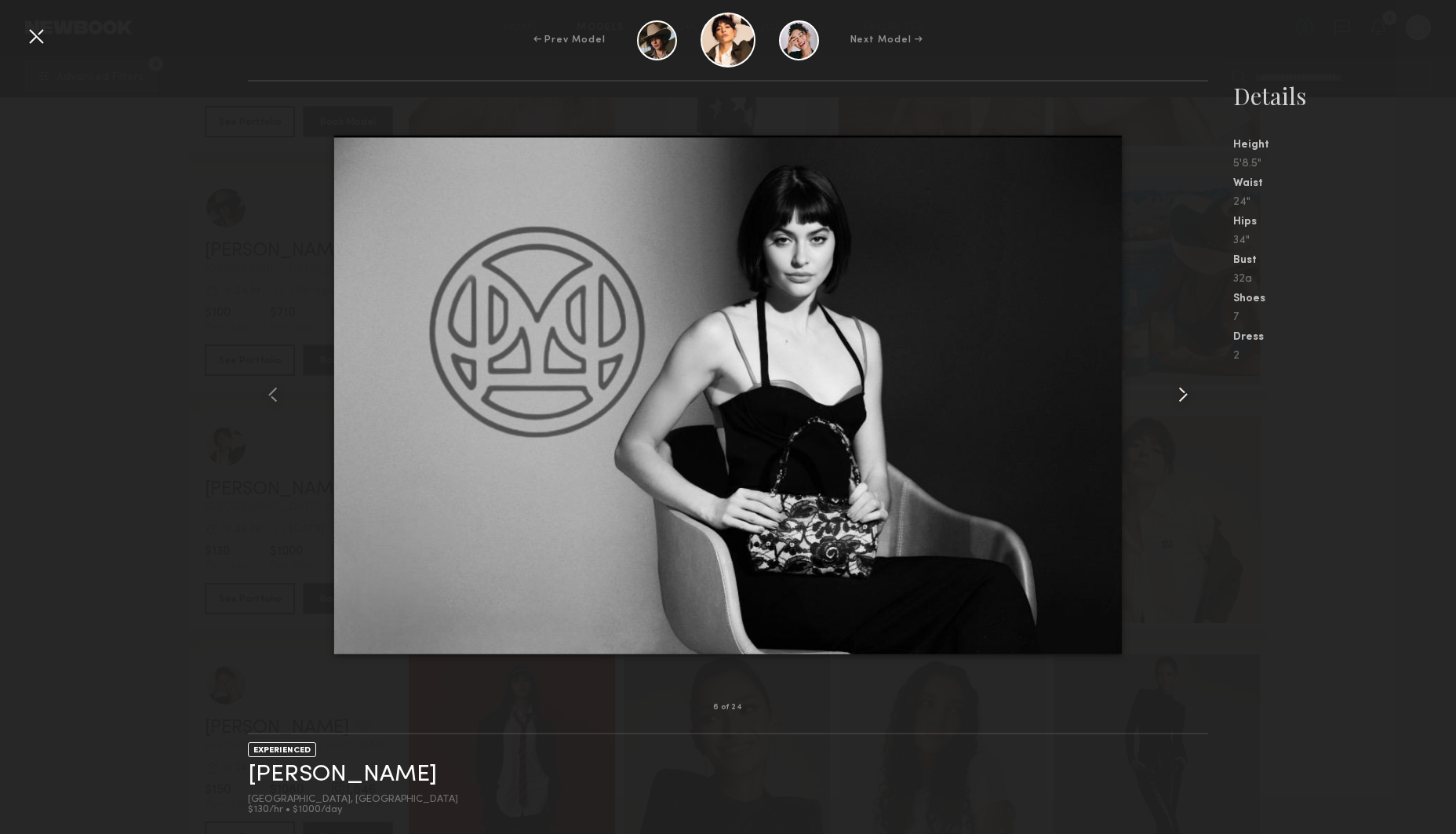
click at [1182, 390] on common-icon at bounding box center [1183, 394] width 25 height 25
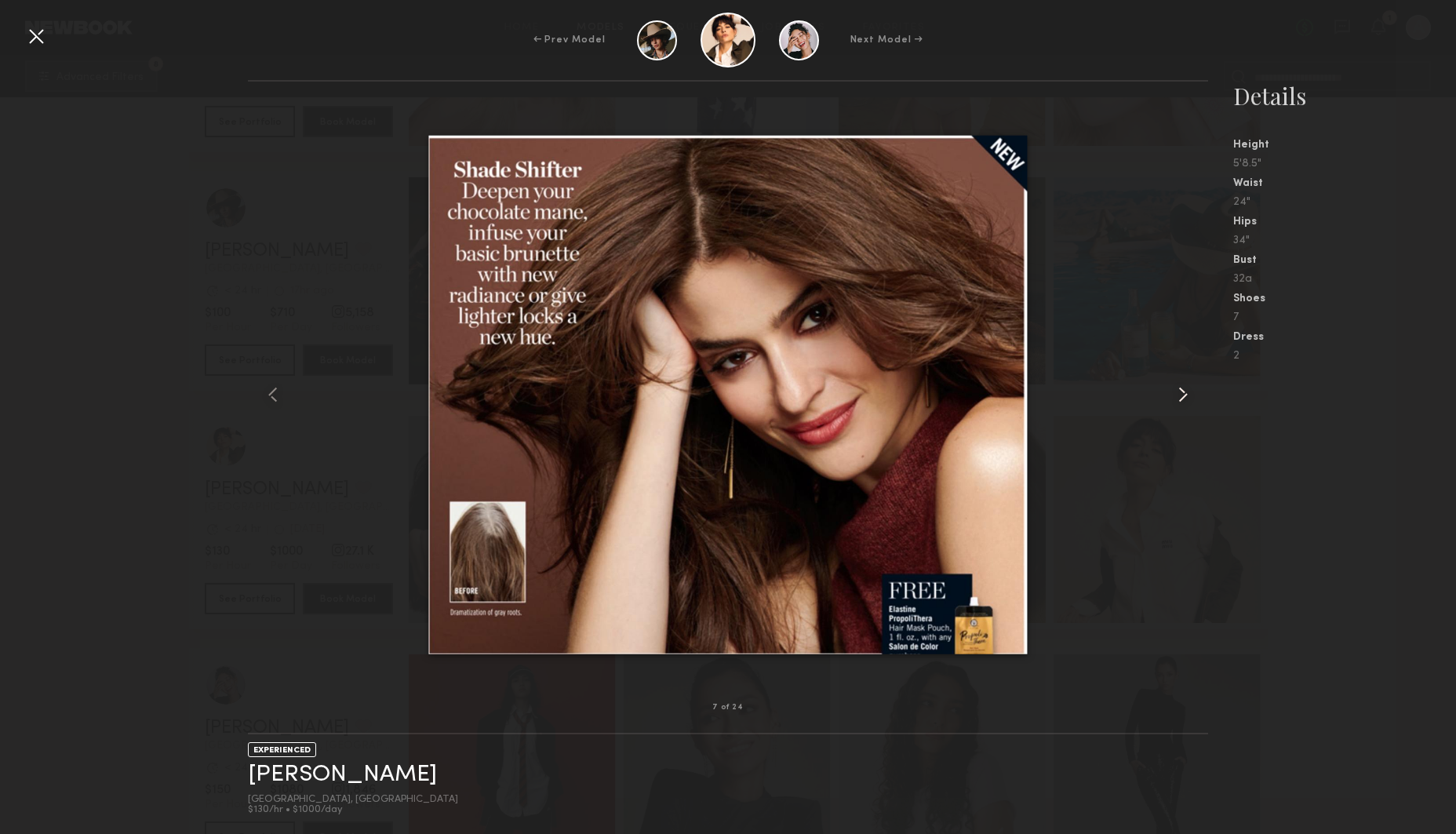
click at [1182, 390] on common-icon at bounding box center [1183, 394] width 25 height 25
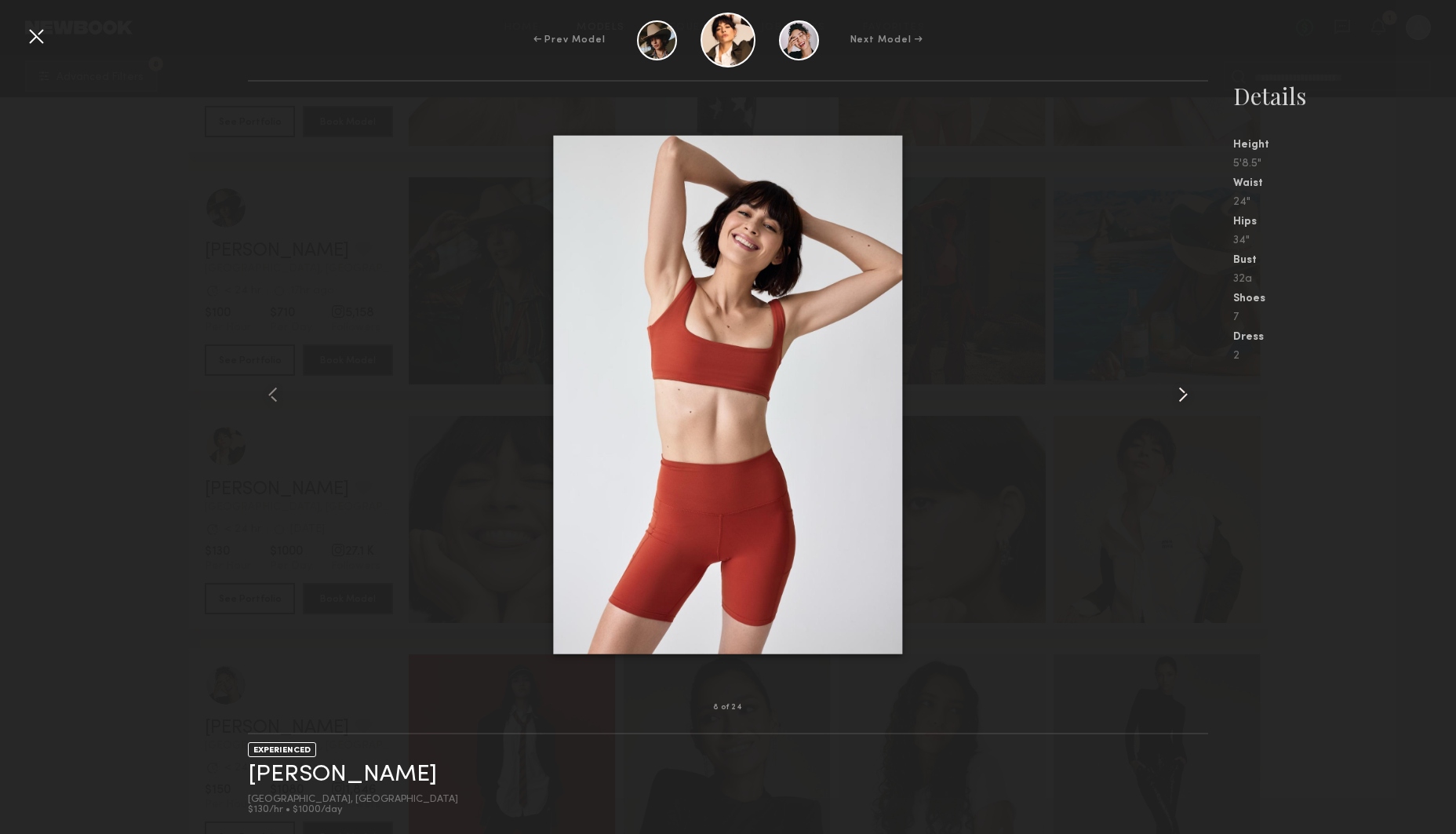
click at [1182, 390] on common-icon at bounding box center [1183, 394] width 25 height 25
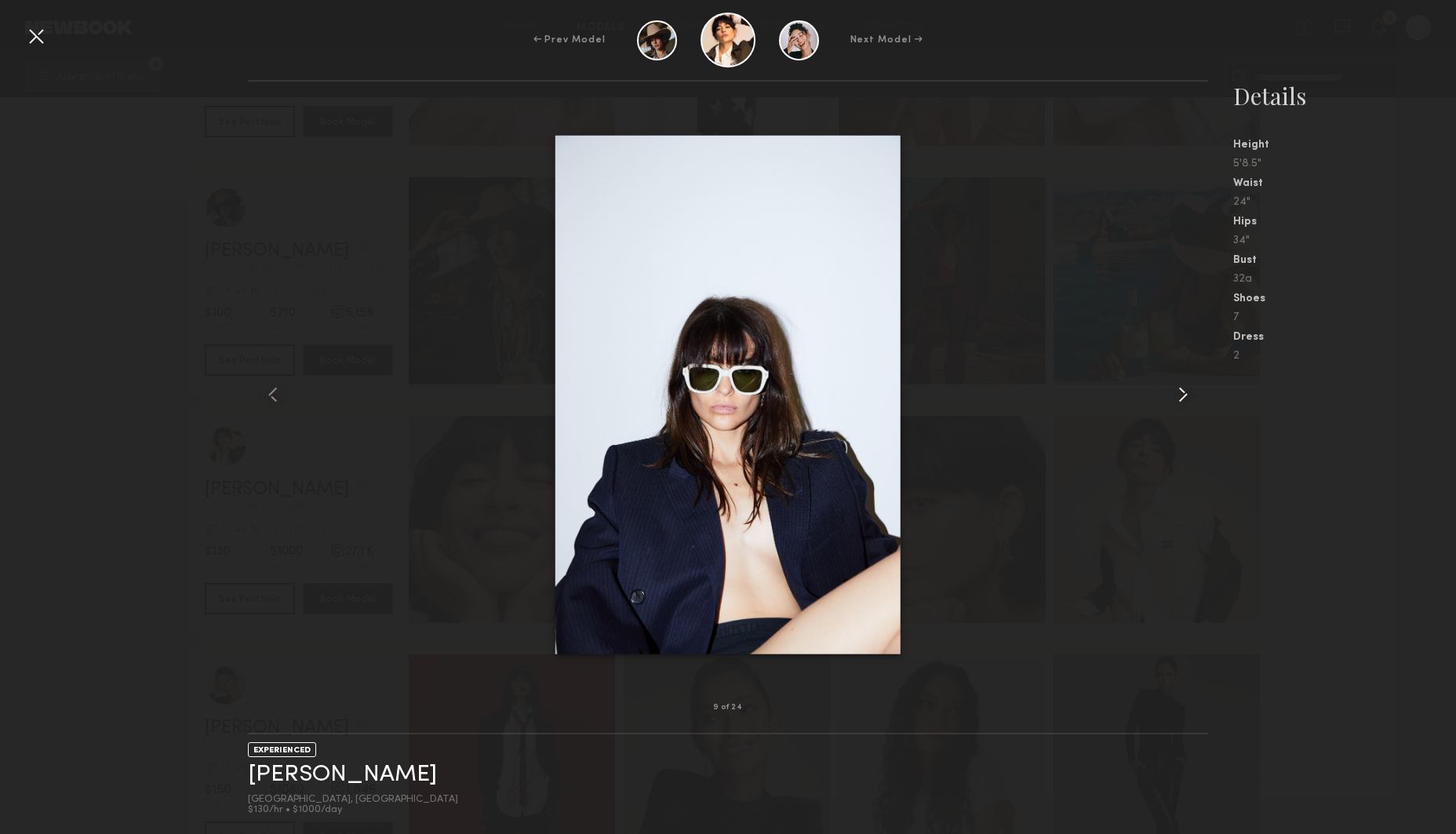
click at [1182, 390] on common-icon at bounding box center [1183, 394] width 25 height 25
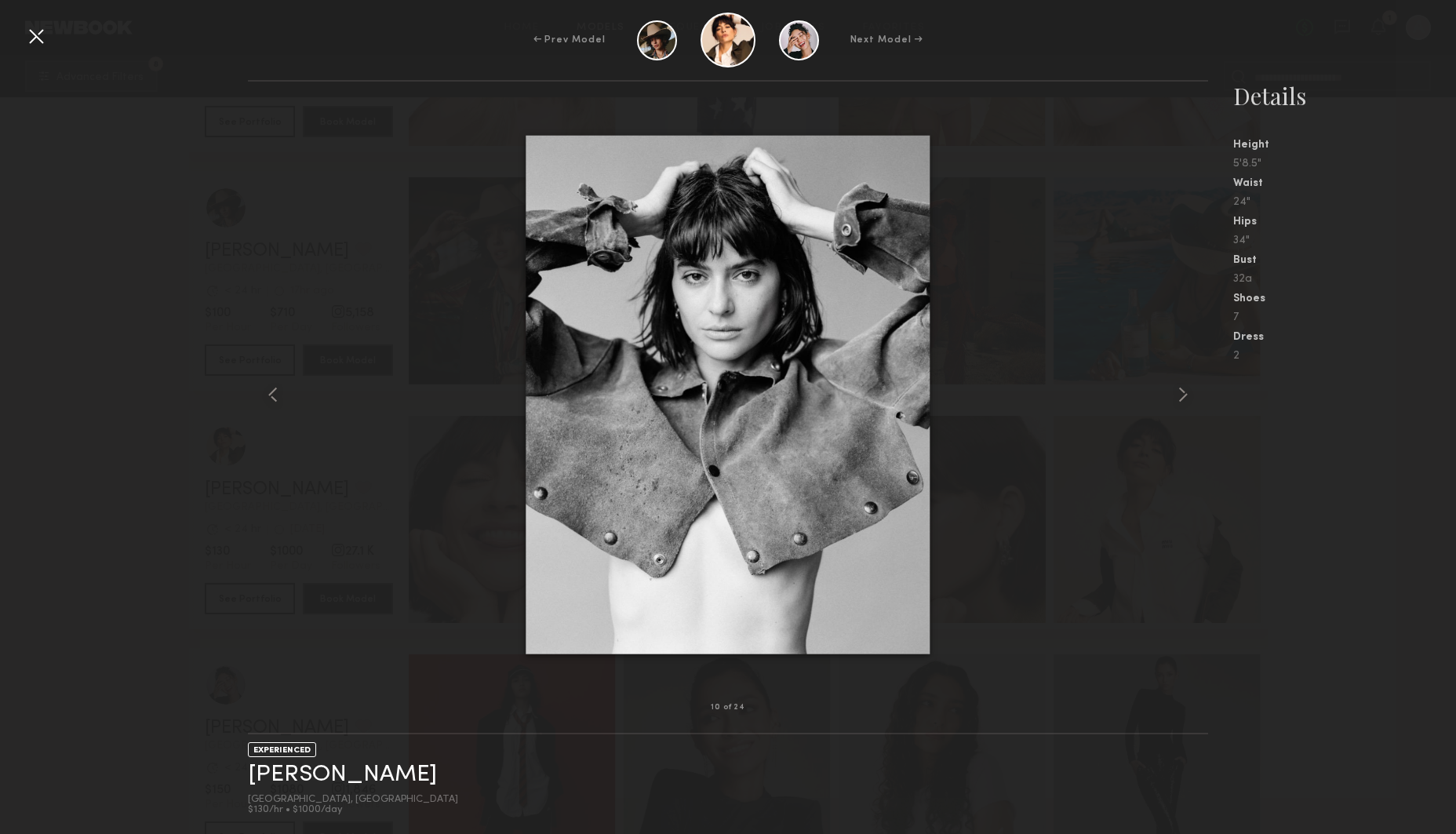
click at [45, 40] on div at bounding box center [35, 35] width 25 height 25
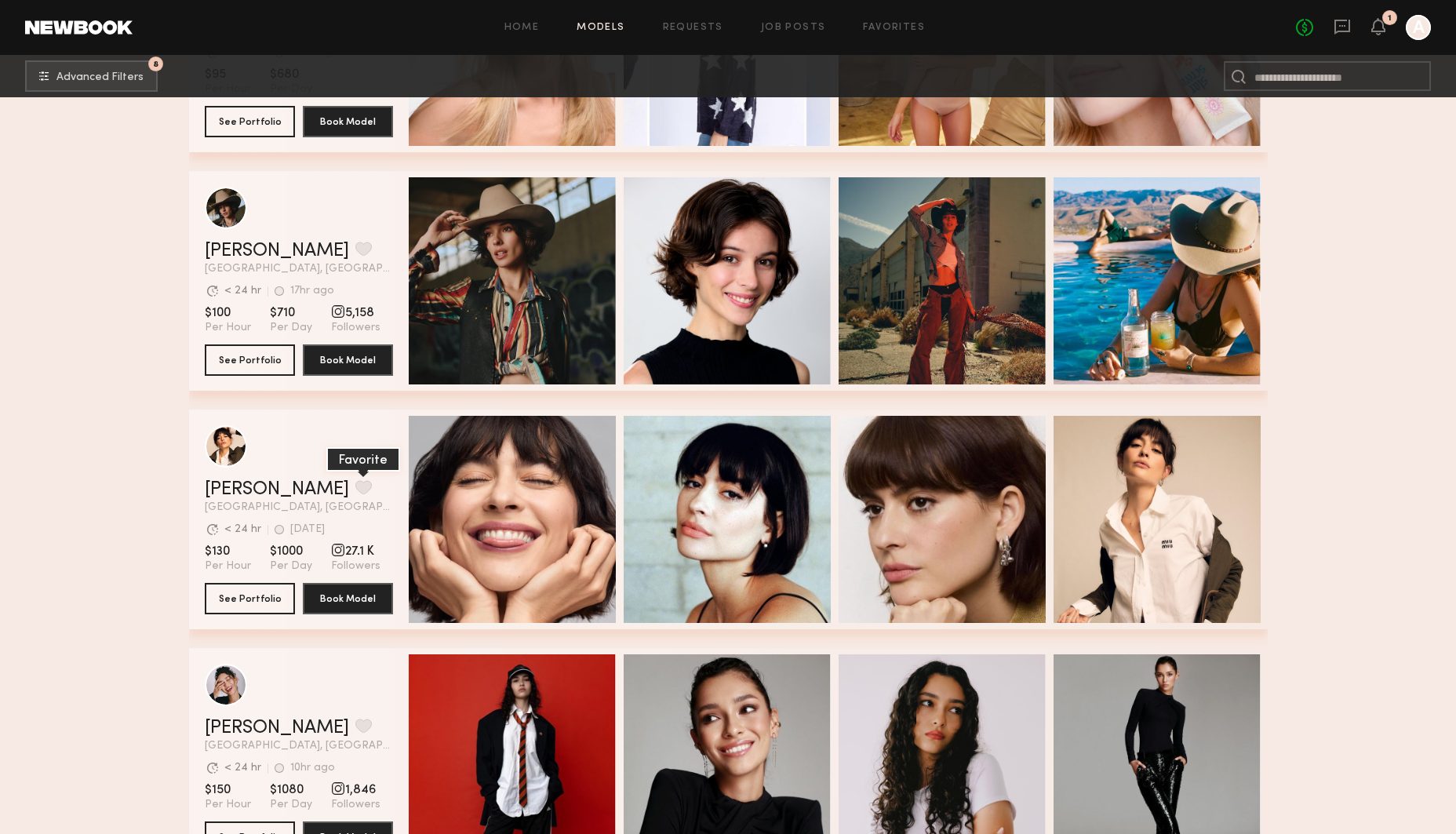
click at [355, 489] on button "grid" at bounding box center [363, 487] width 16 height 14
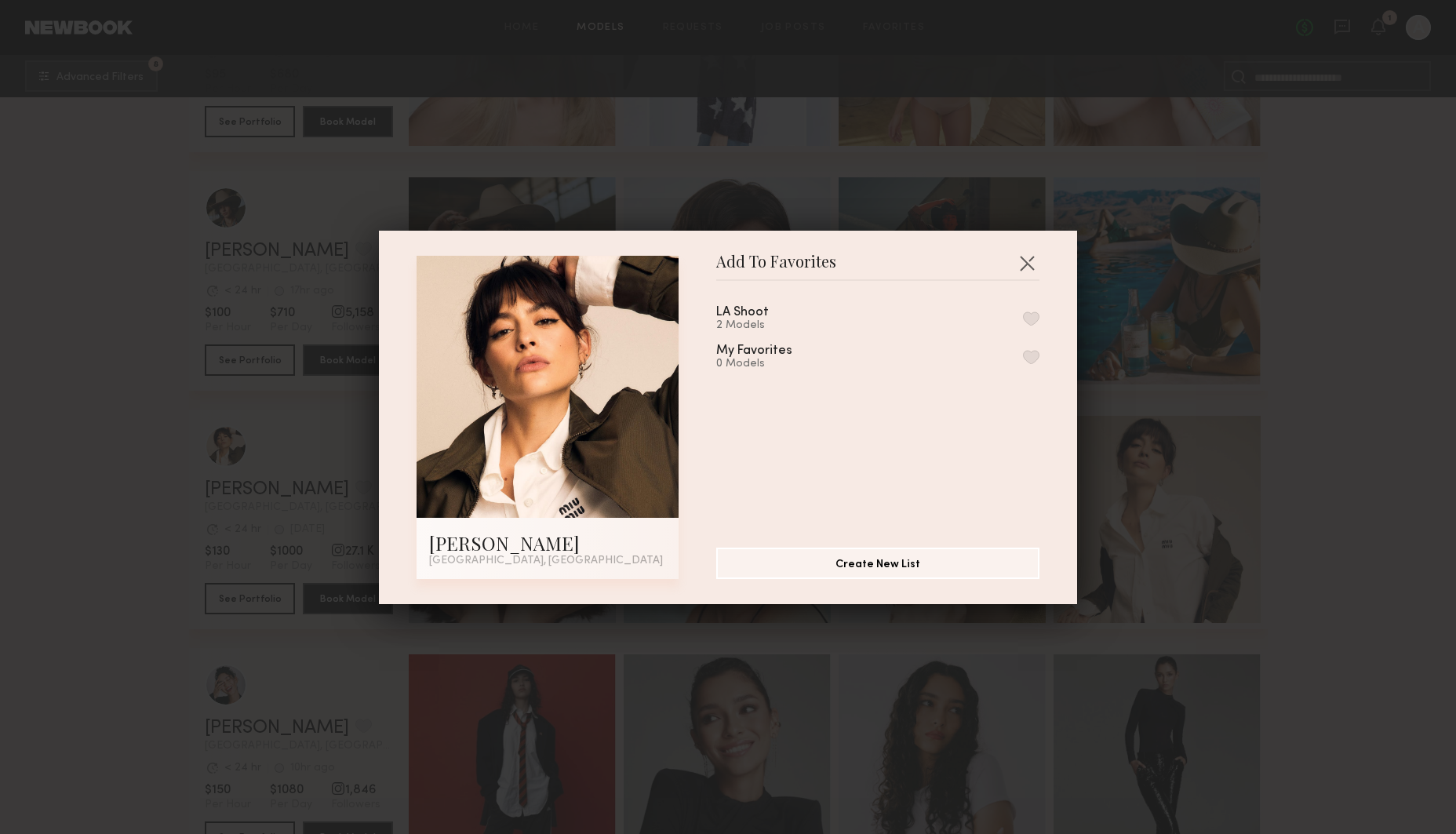
click at [1036, 314] on button "button" at bounding box center [1030, 318] width 16 height 14
click at [1026, 257] on button "button" at bounding box center [1026, 262] width 25 height 25
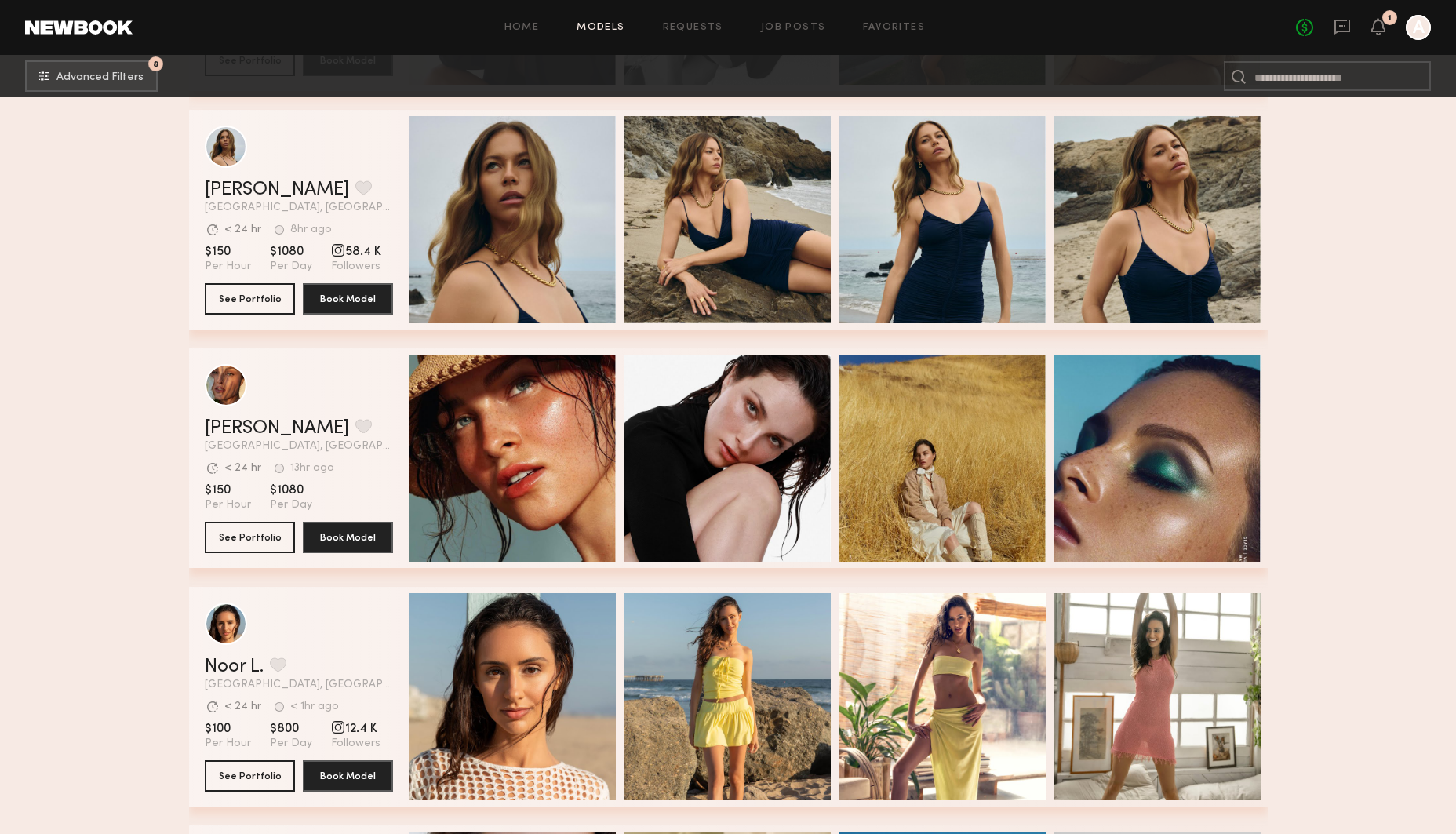
scroll to position [3597, 0]
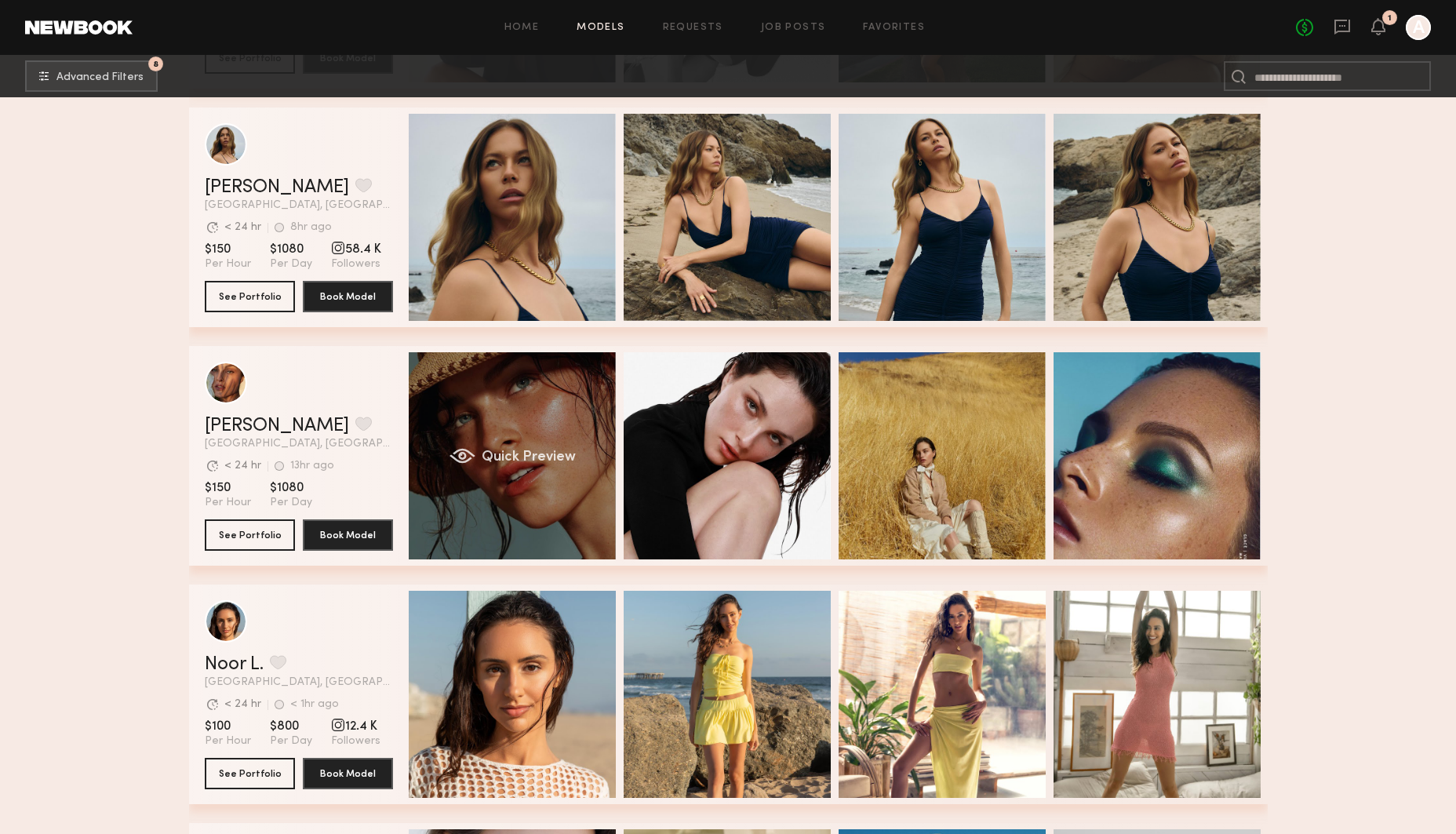
click at [508, 427] on div "Quick Preview" at bounding box center [512, 456] width 207 height 207
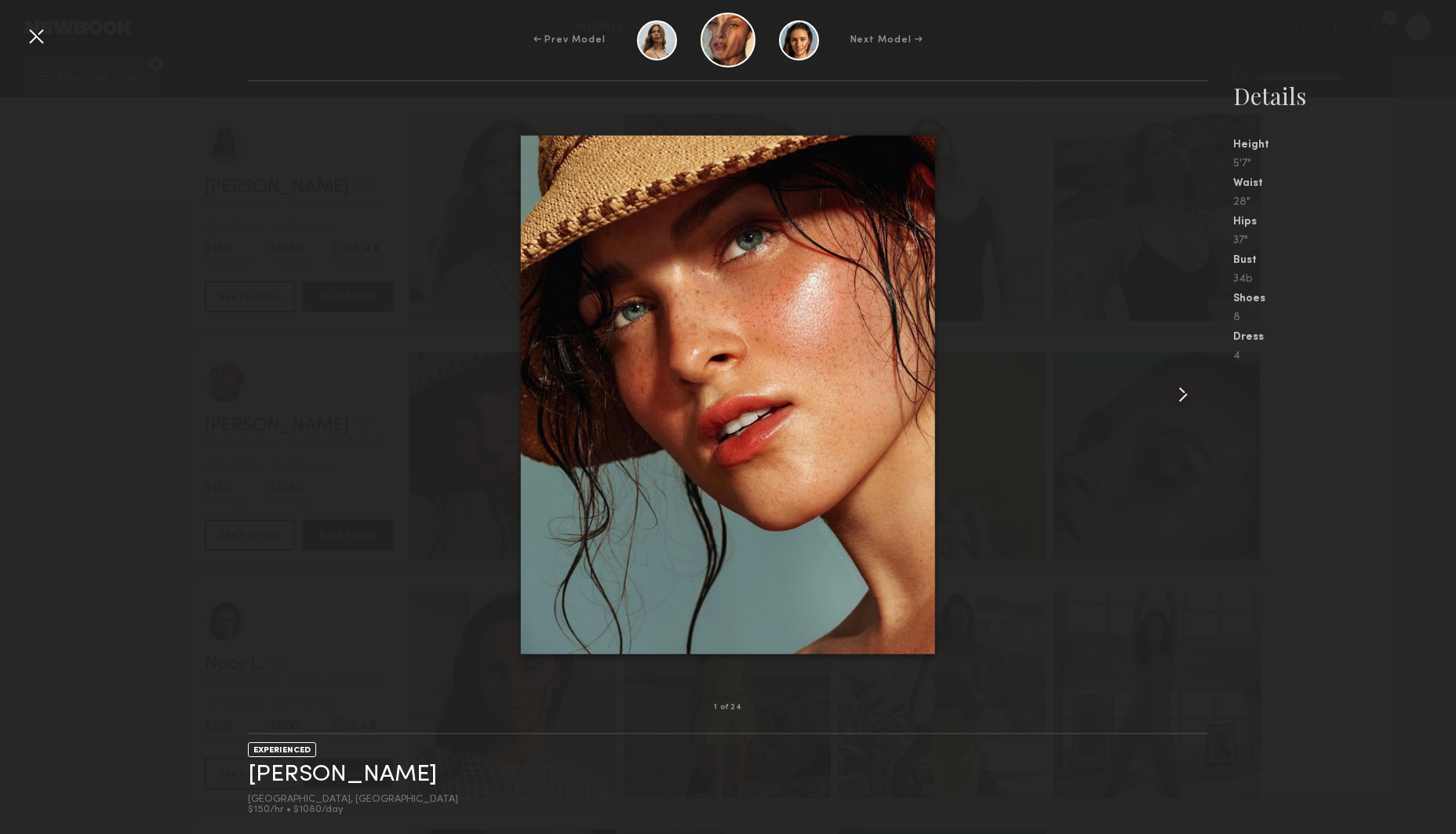
click at [1178, 396] on common-icon at bounding box center [1183, 394] width 25 height 25
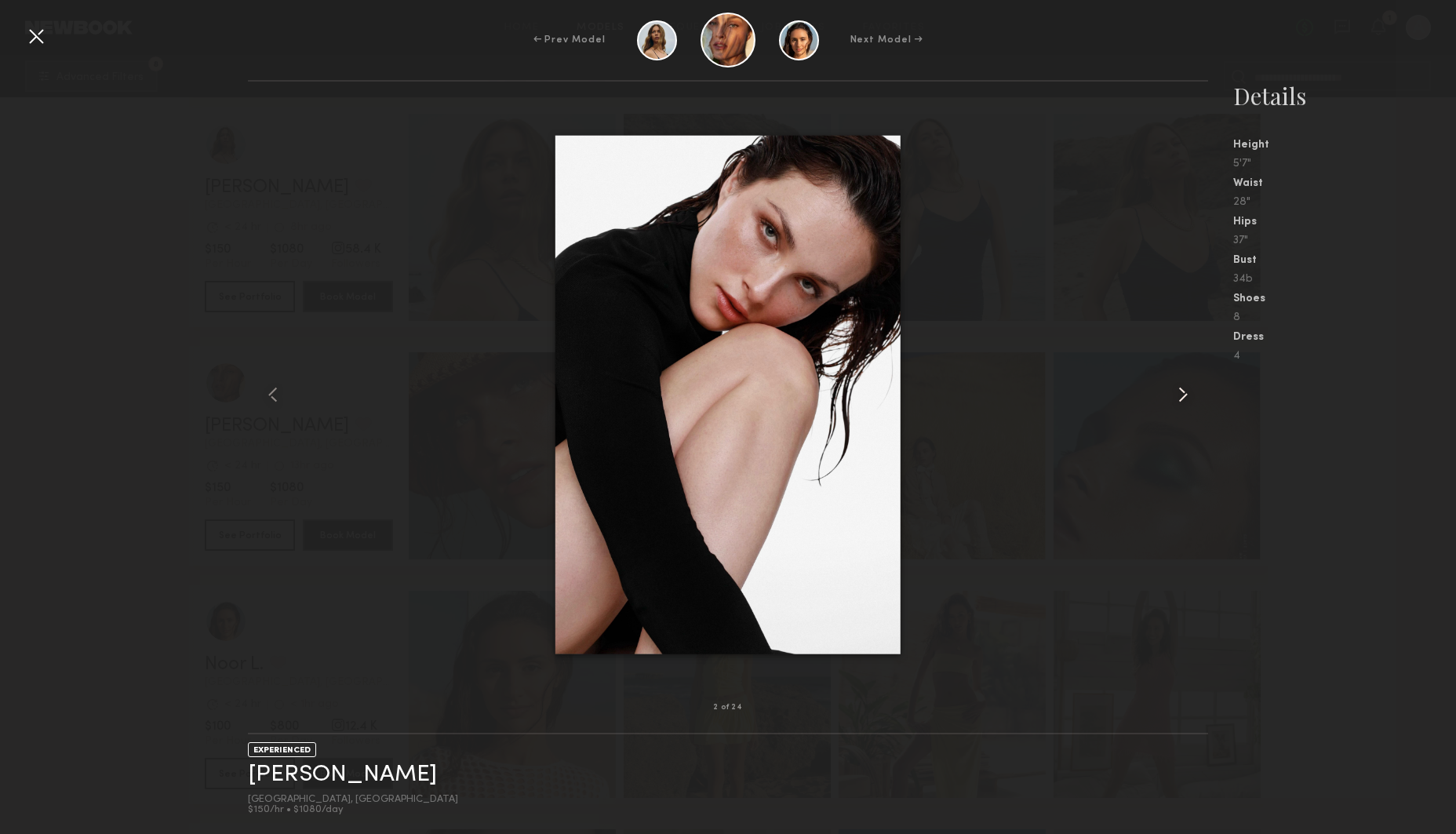
click at [1178, 396] on common-icon at bounding box center [1183, 394] width 25 height 25
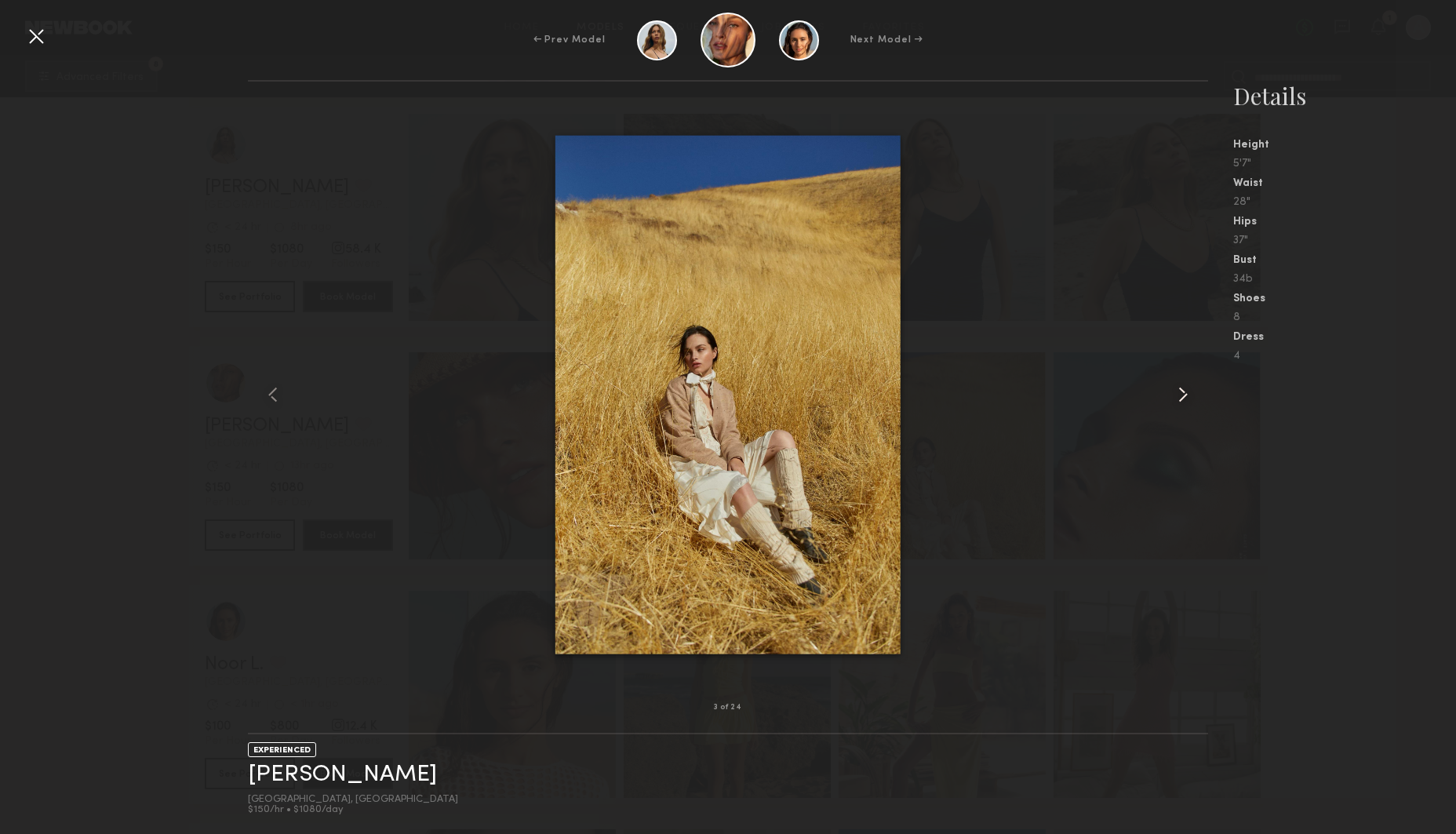
click at [1178, 396] on common-icon at bounding box center [1183, 394] width 25 height 25
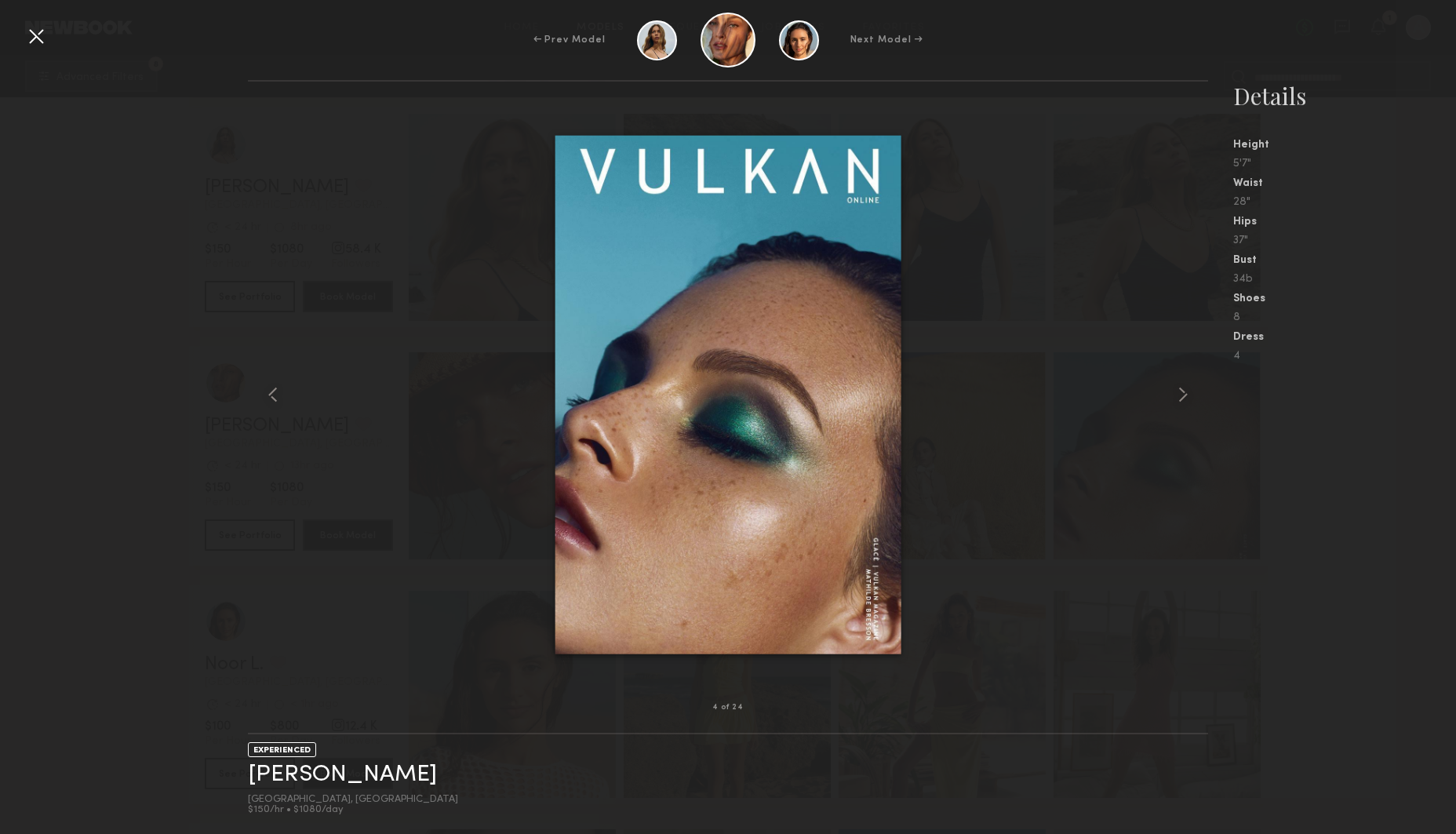
click at [39, 32] on div at bounding box center [35, 35] width 25 height 25
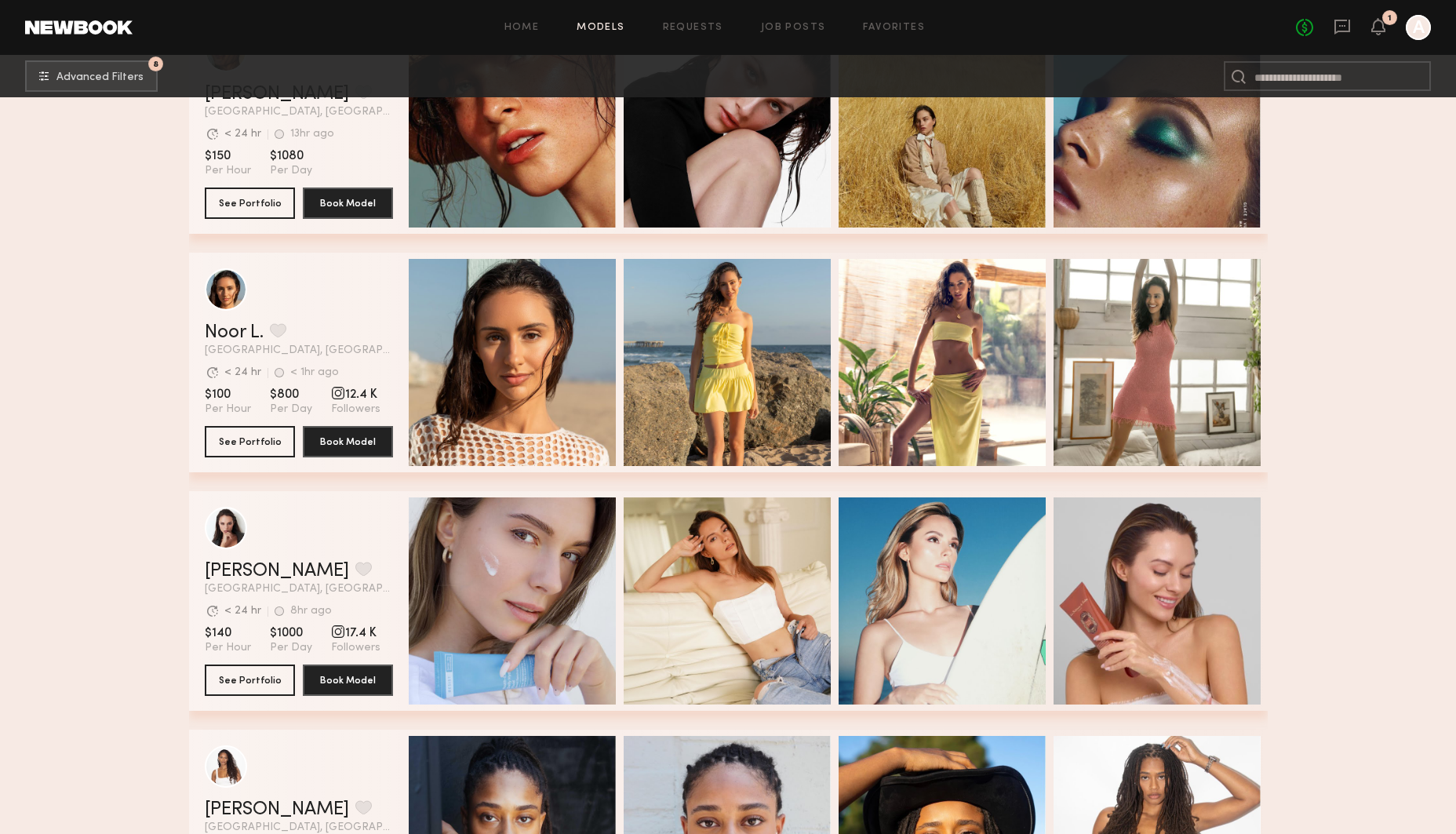
scroll to position [3929, 0]
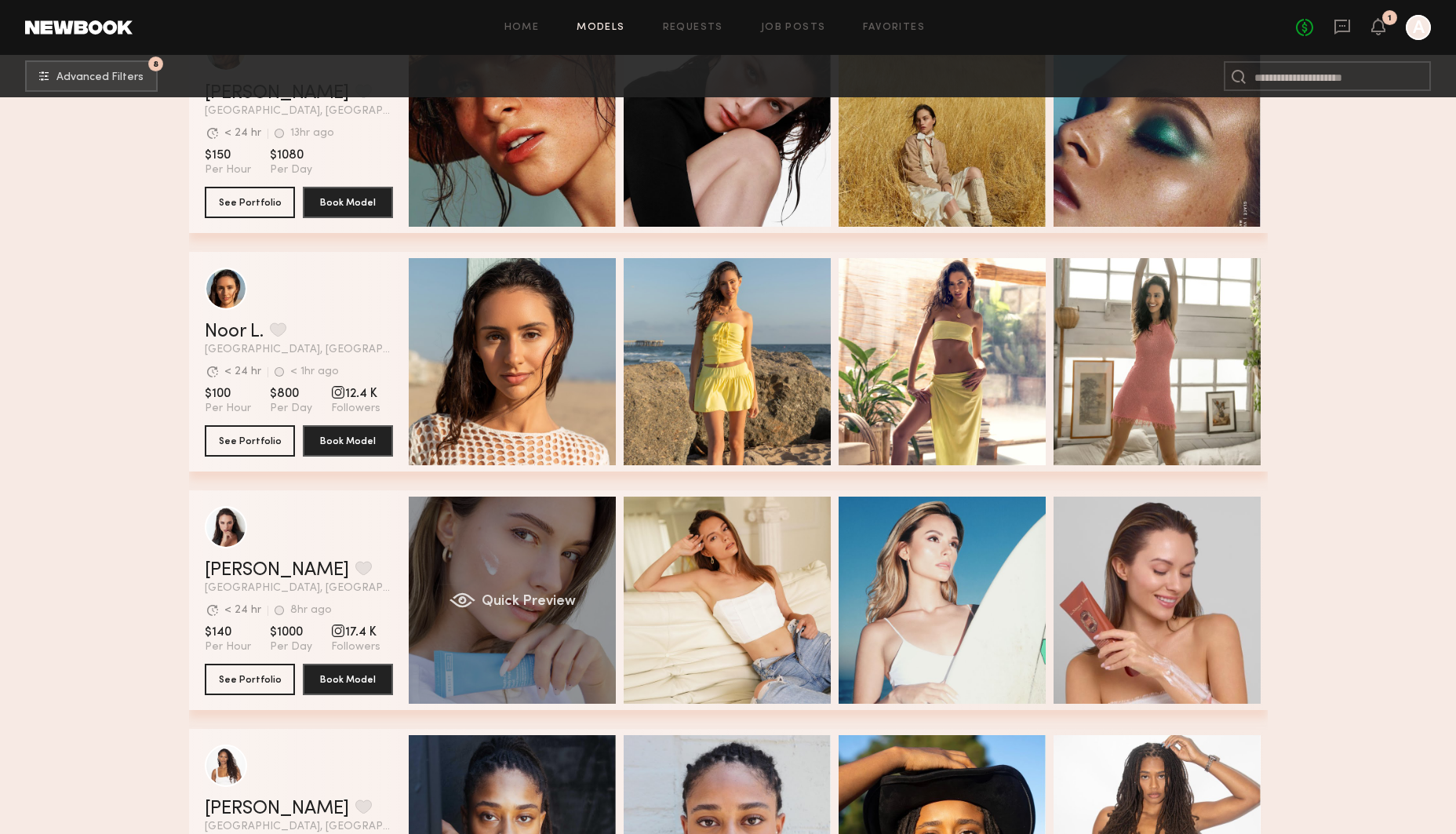
click at [526, 579] on div "Quick Preview" at bounding box center [512, 599] width 207 height 207
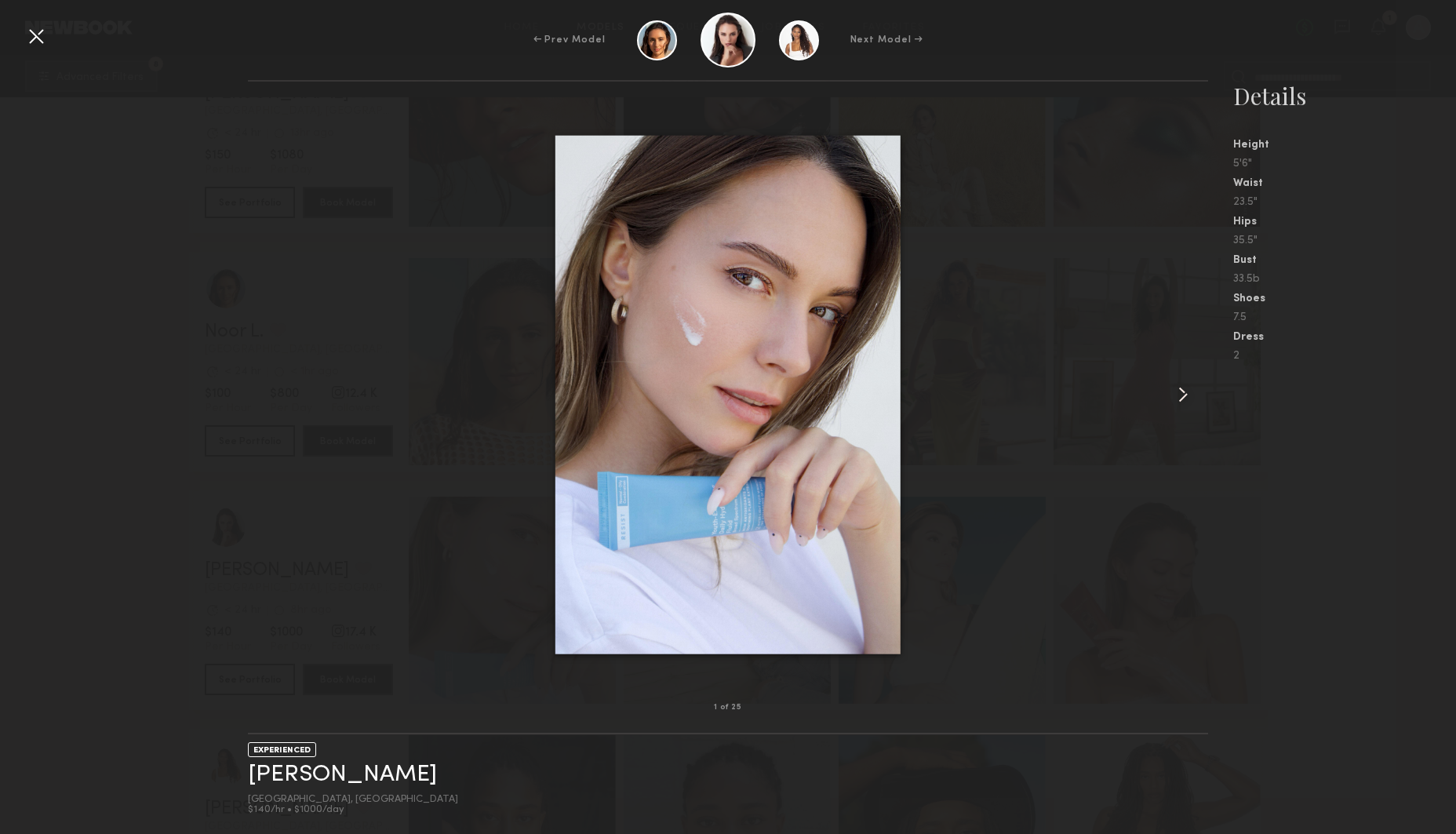
click at [1183, 394] on common-icon at bounding box center [1183, 394] width 25 height 25
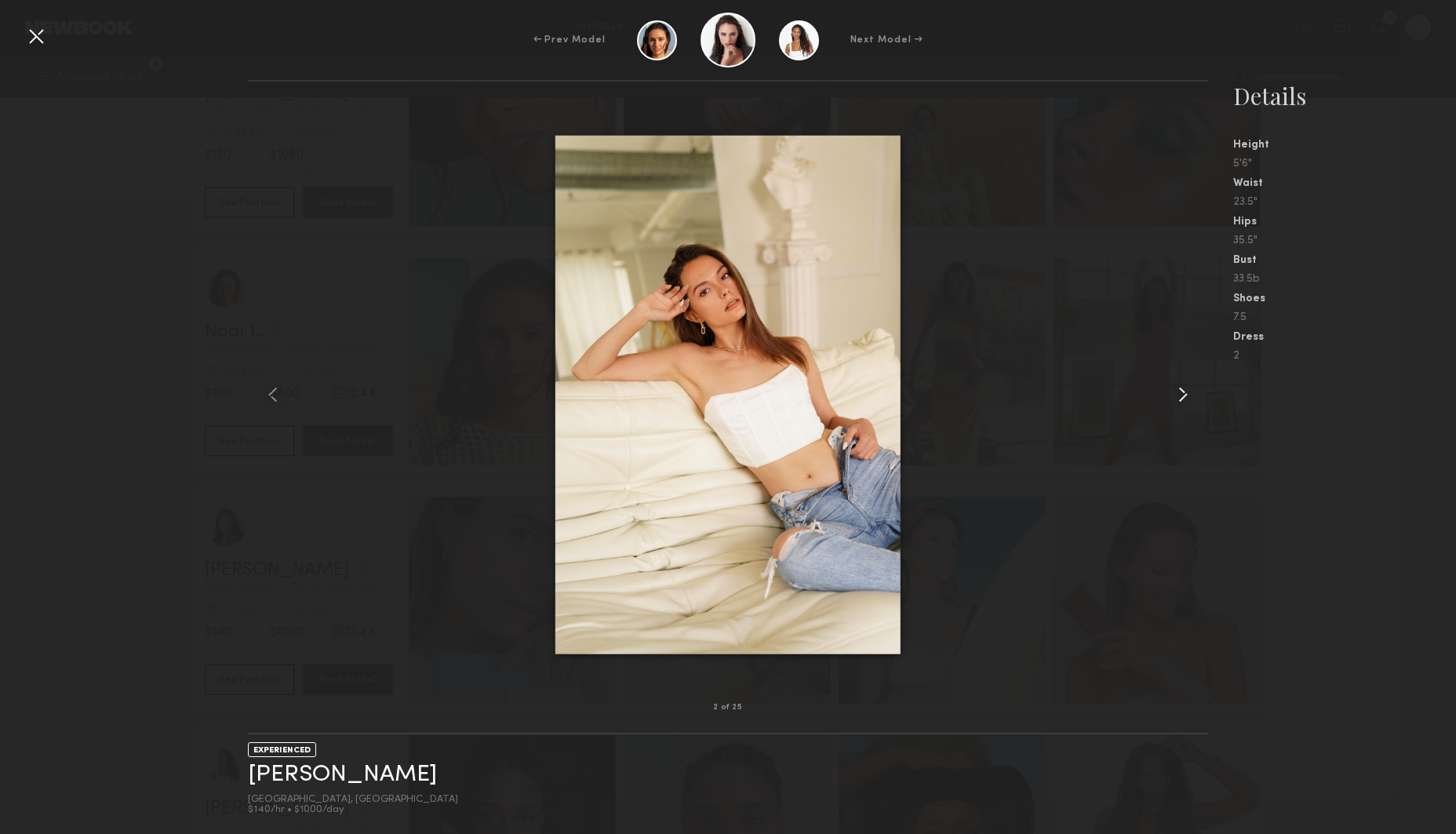
click at [1183, 394] on common-icon at bounding box center [1183, 394] width 25 height 25
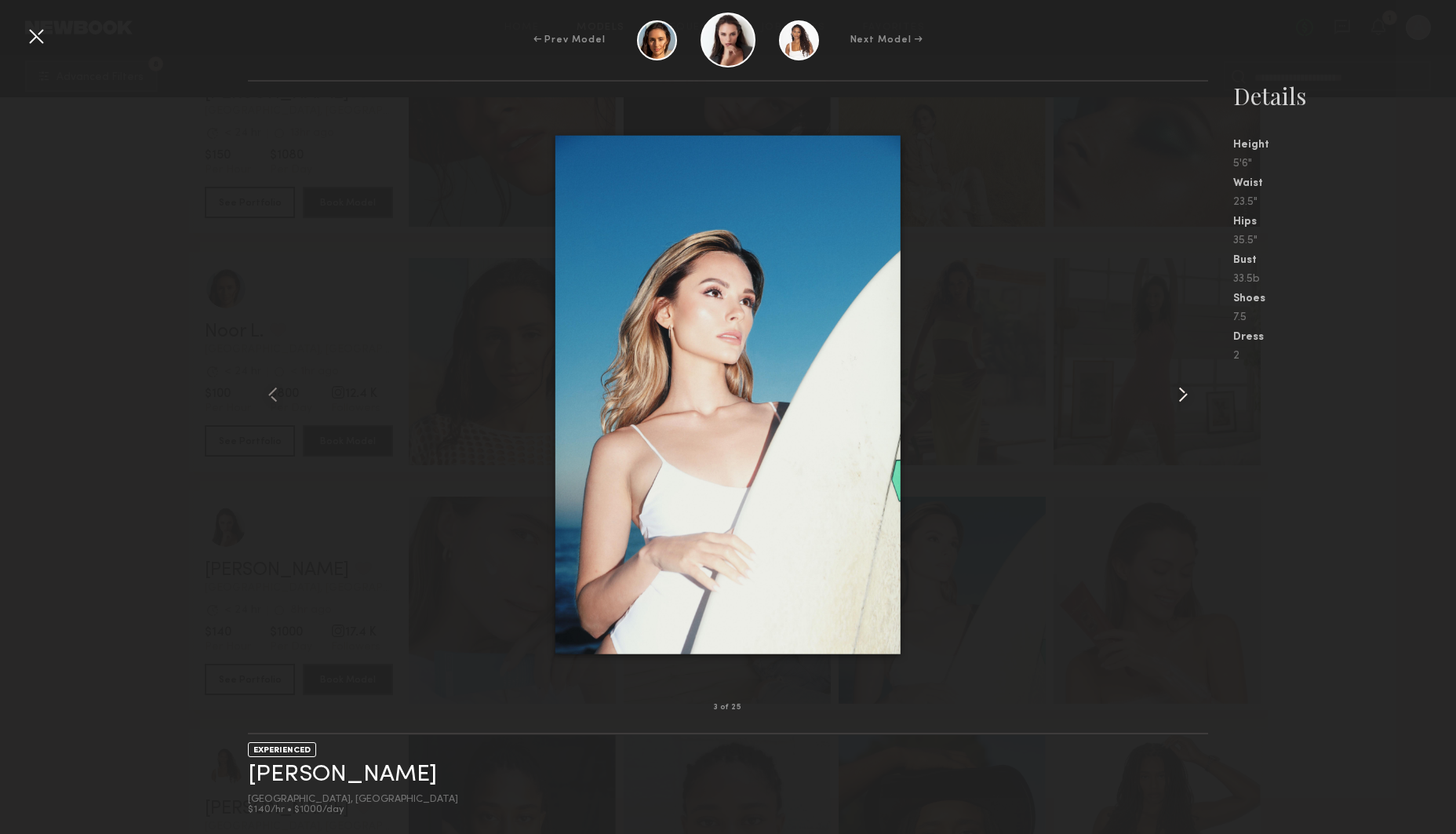
click at [1183, 394] on common-icon at bounding box center [1183, 394] width 25 height 25
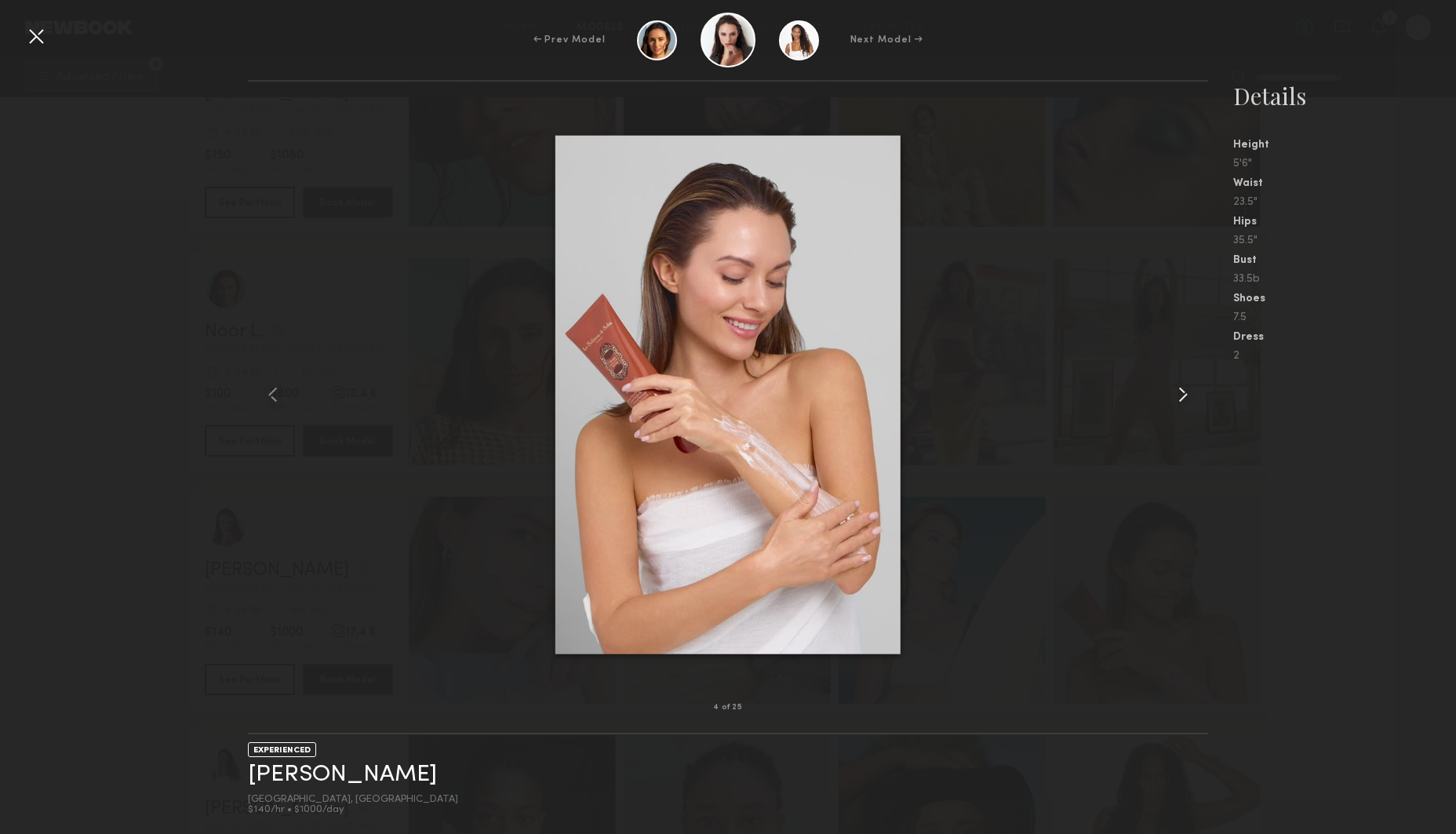
click at [1183, 394] on common-icon at bounding box center [1183, 394] width 25 height 25
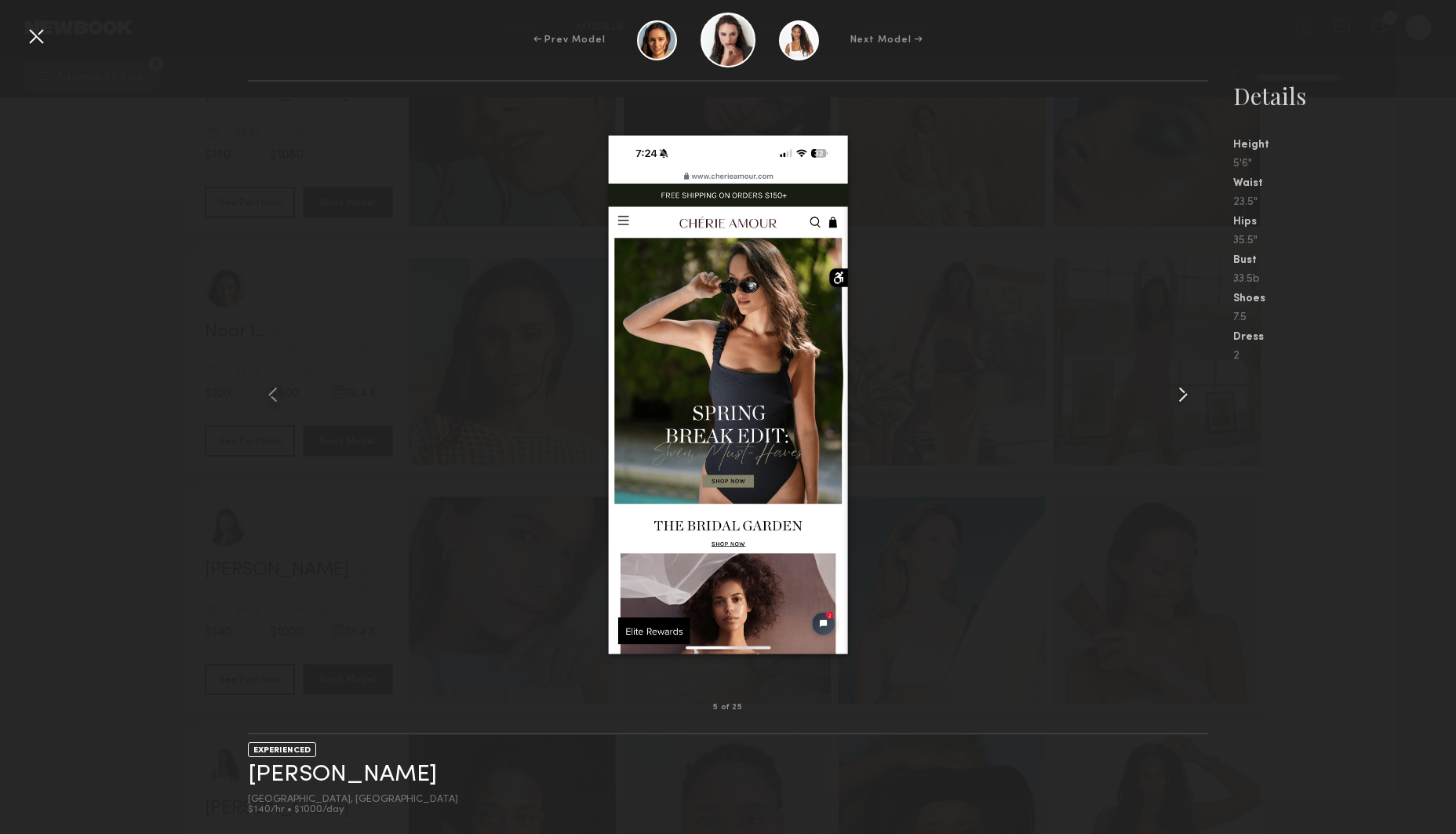
click at [1183, 394] on common-icon at bounding box center [1183, 394] width 25 height 25
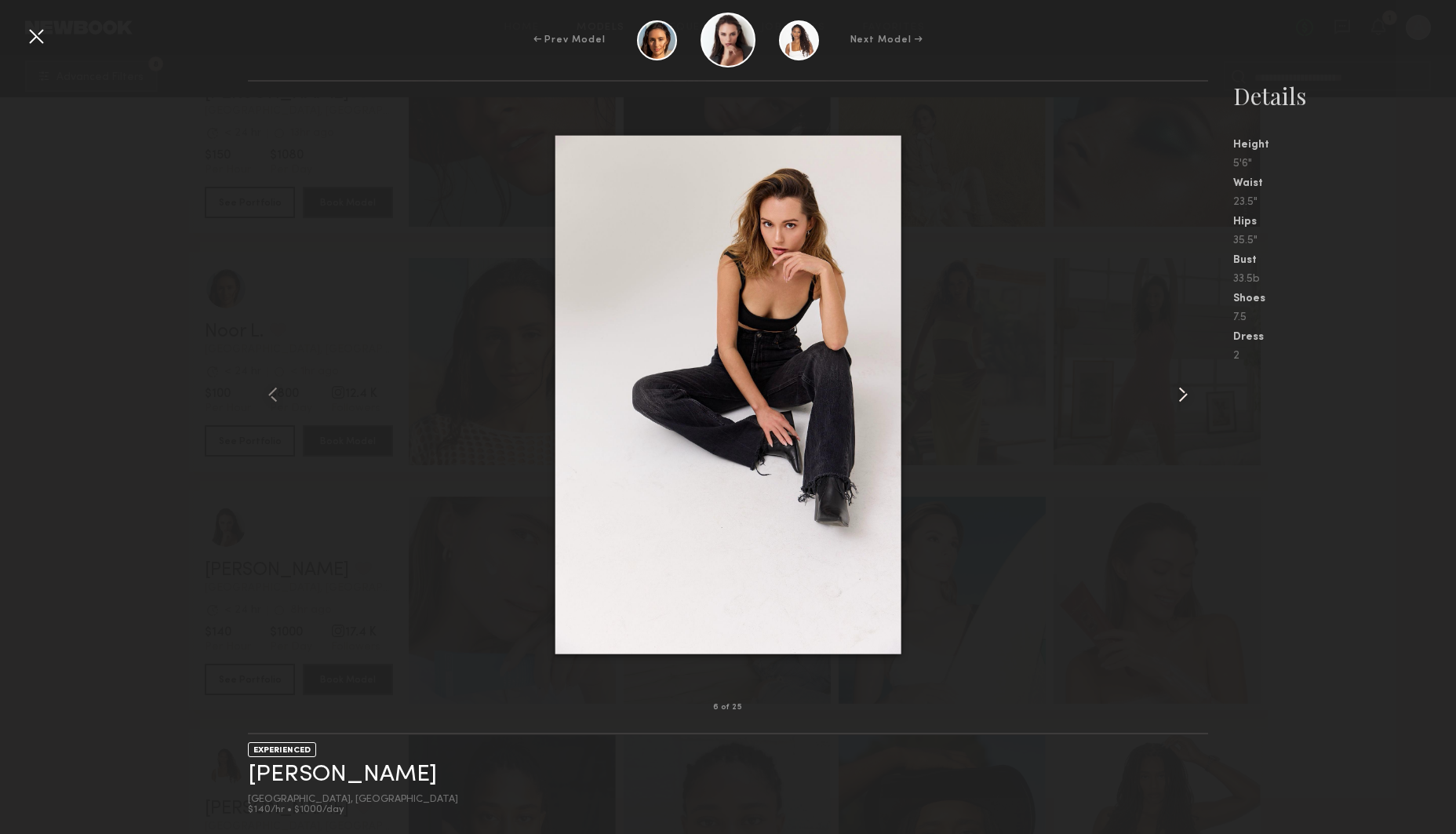
click at [1183, 394] on common-icon at bounding box center [1183, 394] width 25 height 25
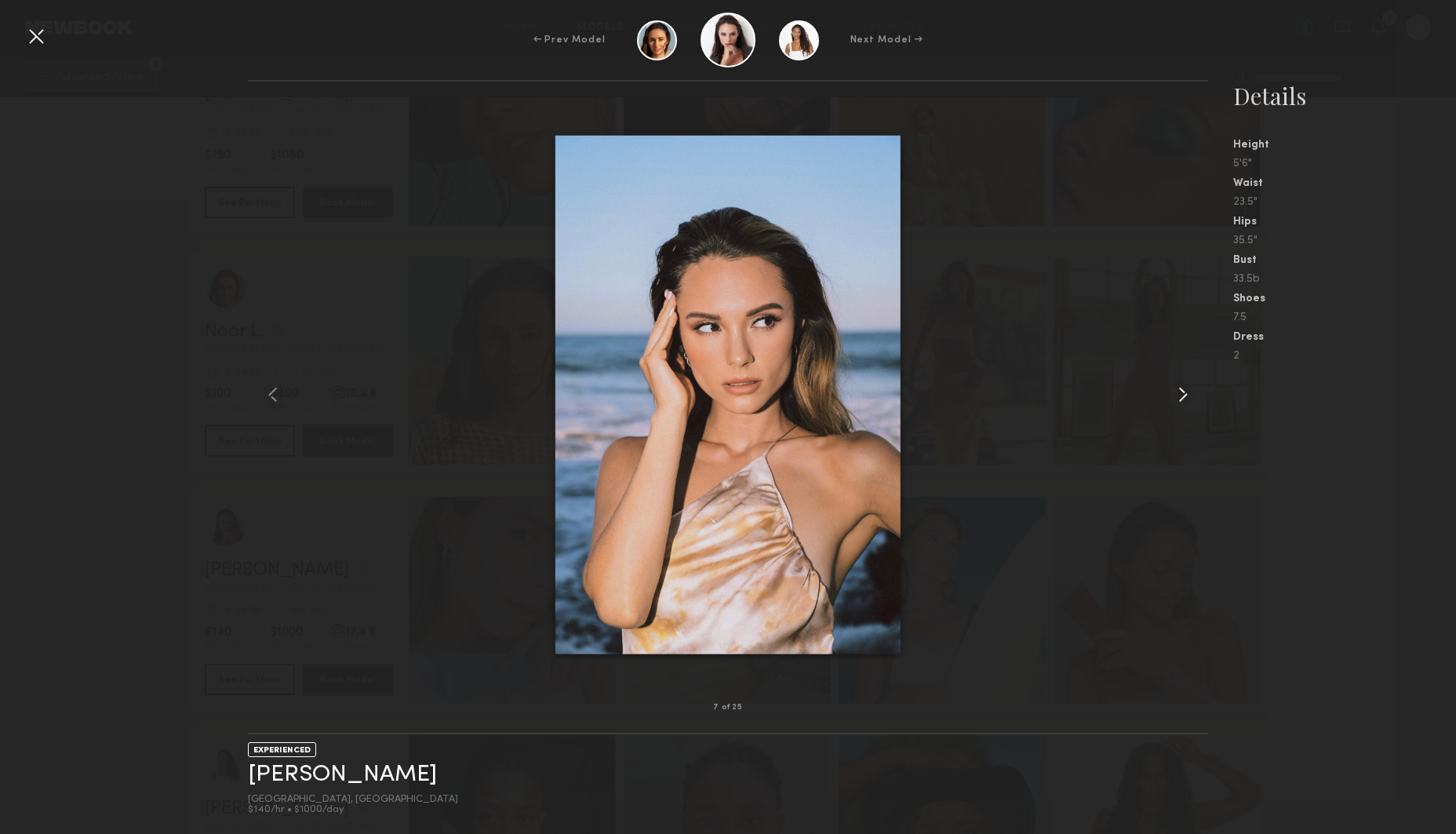
click at [1183, 394] on common-icon at bounding box center [1183, 394] width 25 height 25
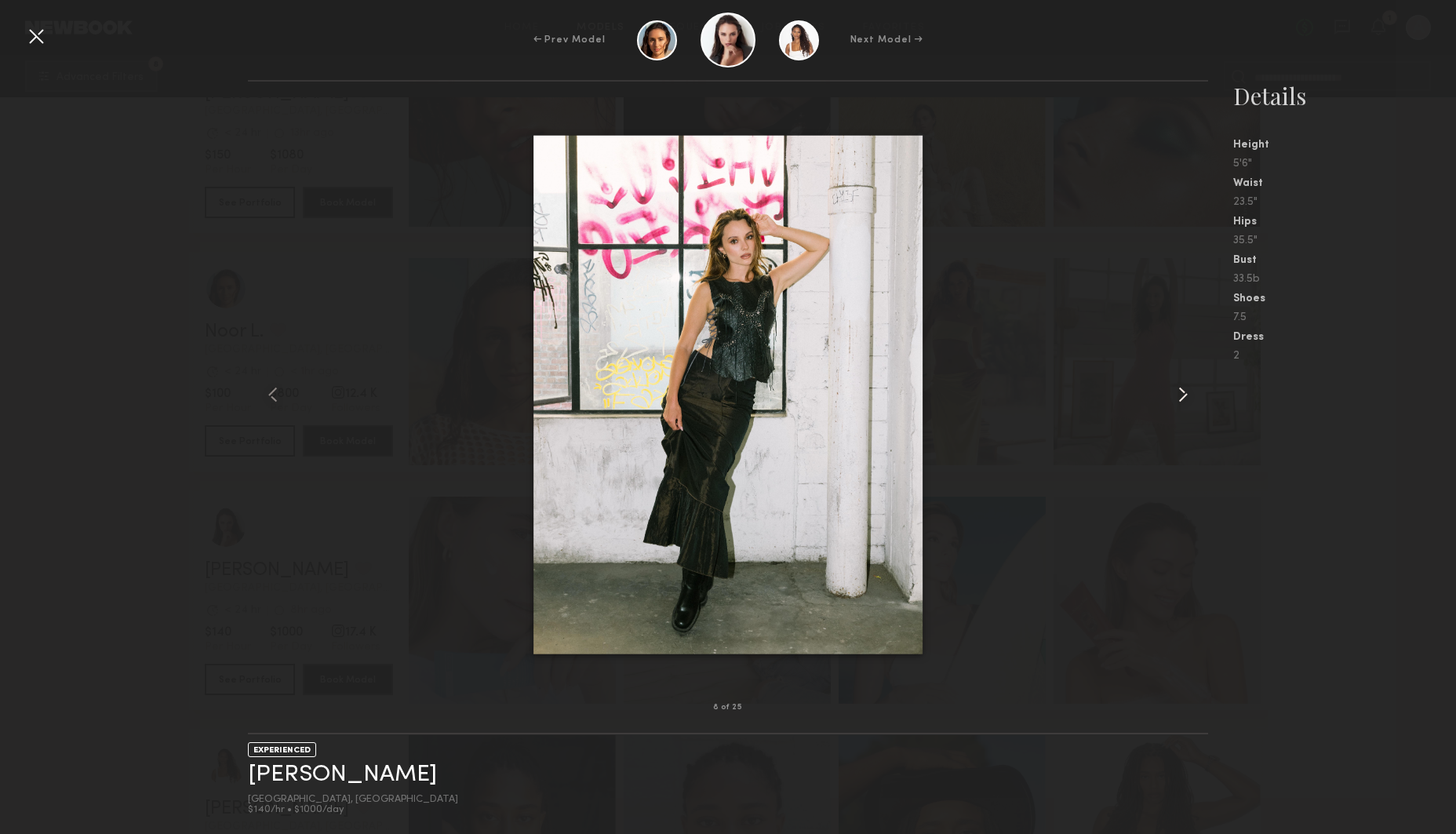
click at [1183, 394] on common-icon at bounding box center [1183, 394] width 25 height 25
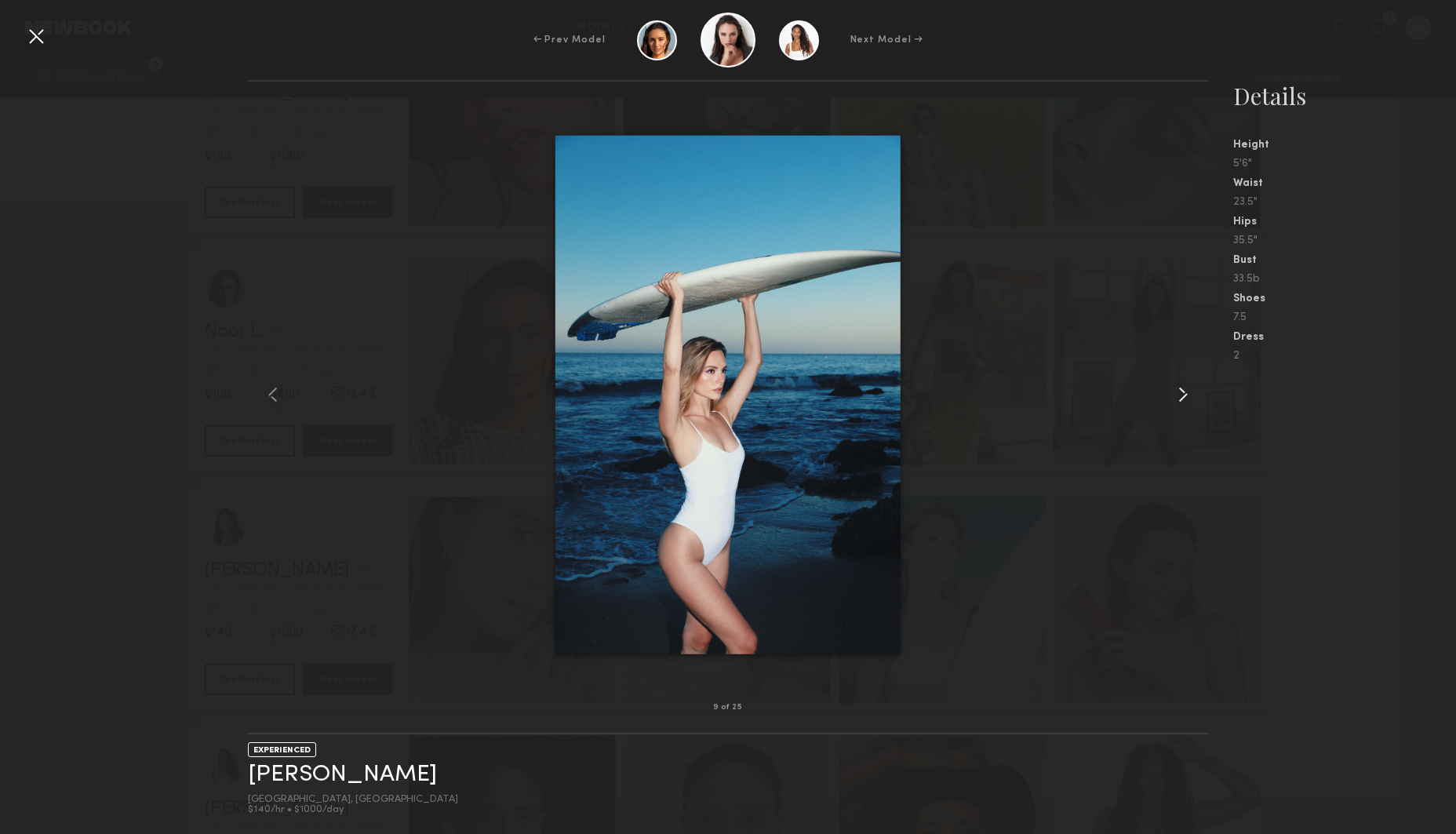
click at [1183, 394] on common-icon at bounding box center [1183, 394] width 25 height 25
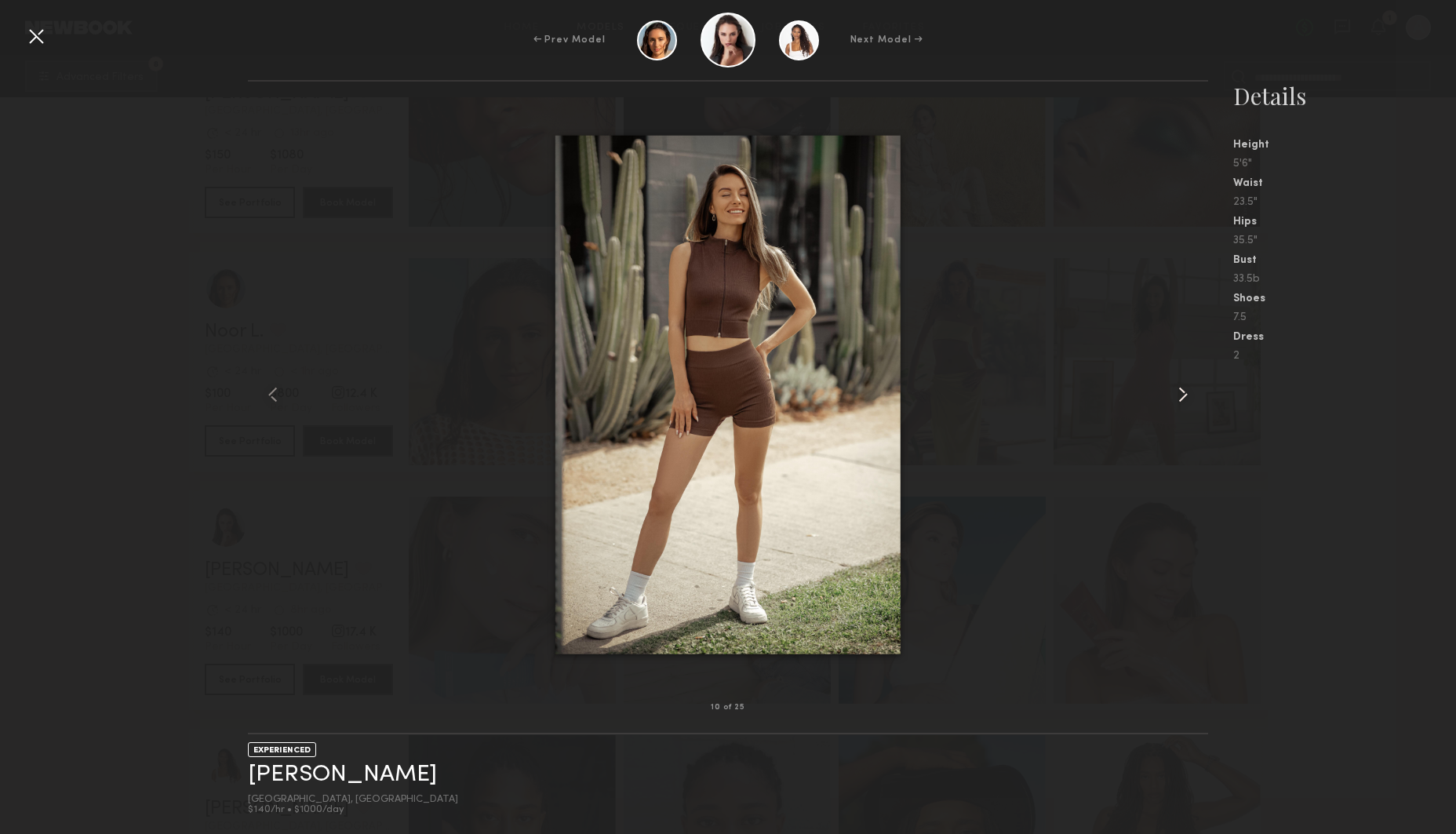
click at [1183, 394] on common-icon at bounding box center [1183, 394] width 25 height 25
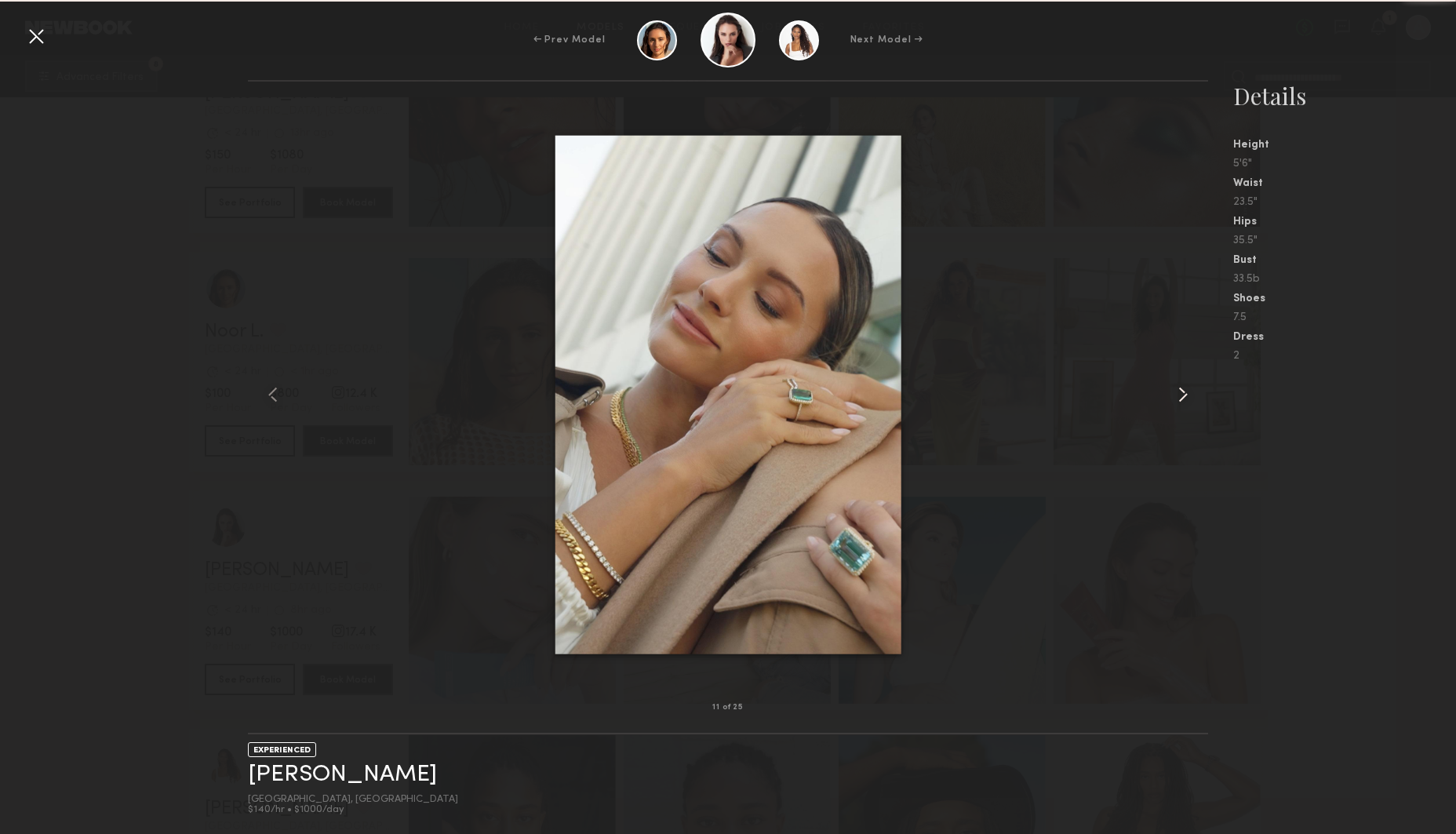
click at [1183, 394] on common-icon at bounding box center [1183, 394] width 25 height 25
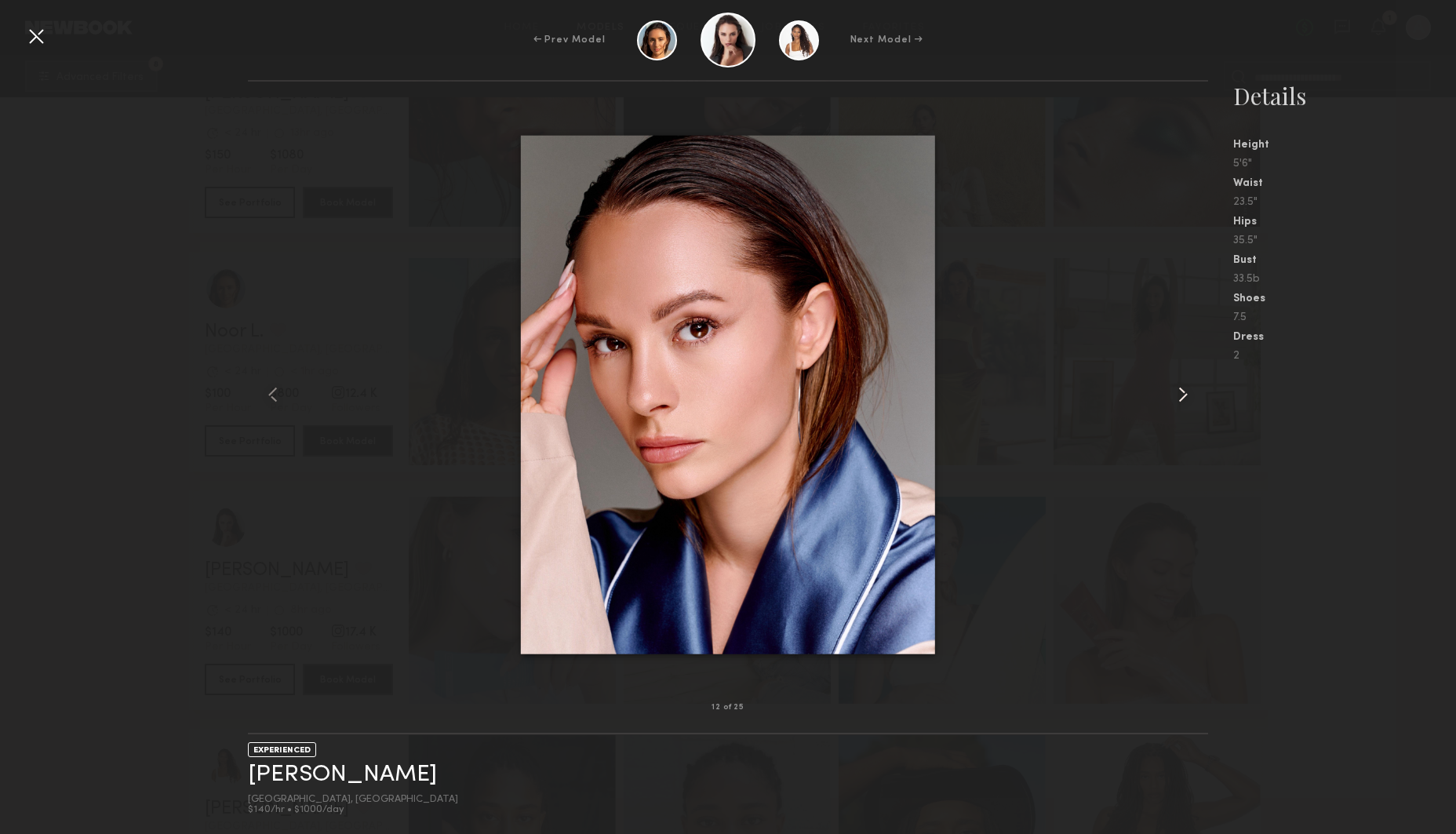
click at [1183, 394] on common-icon at bounding box center [1183, 394] width 25 height 25
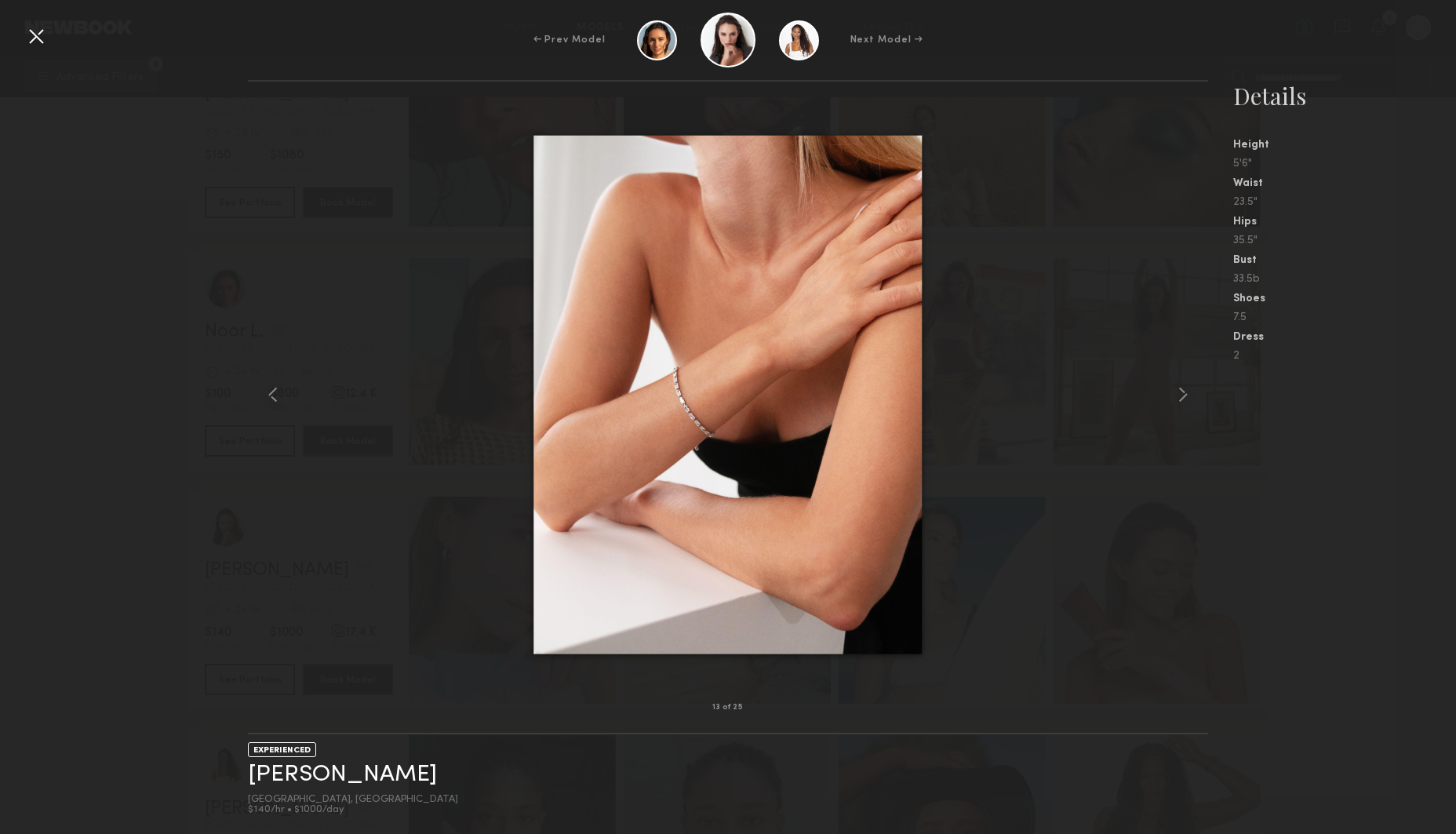
click at [43, 37] on div at bounding box center [35, 35] width 25 height 25
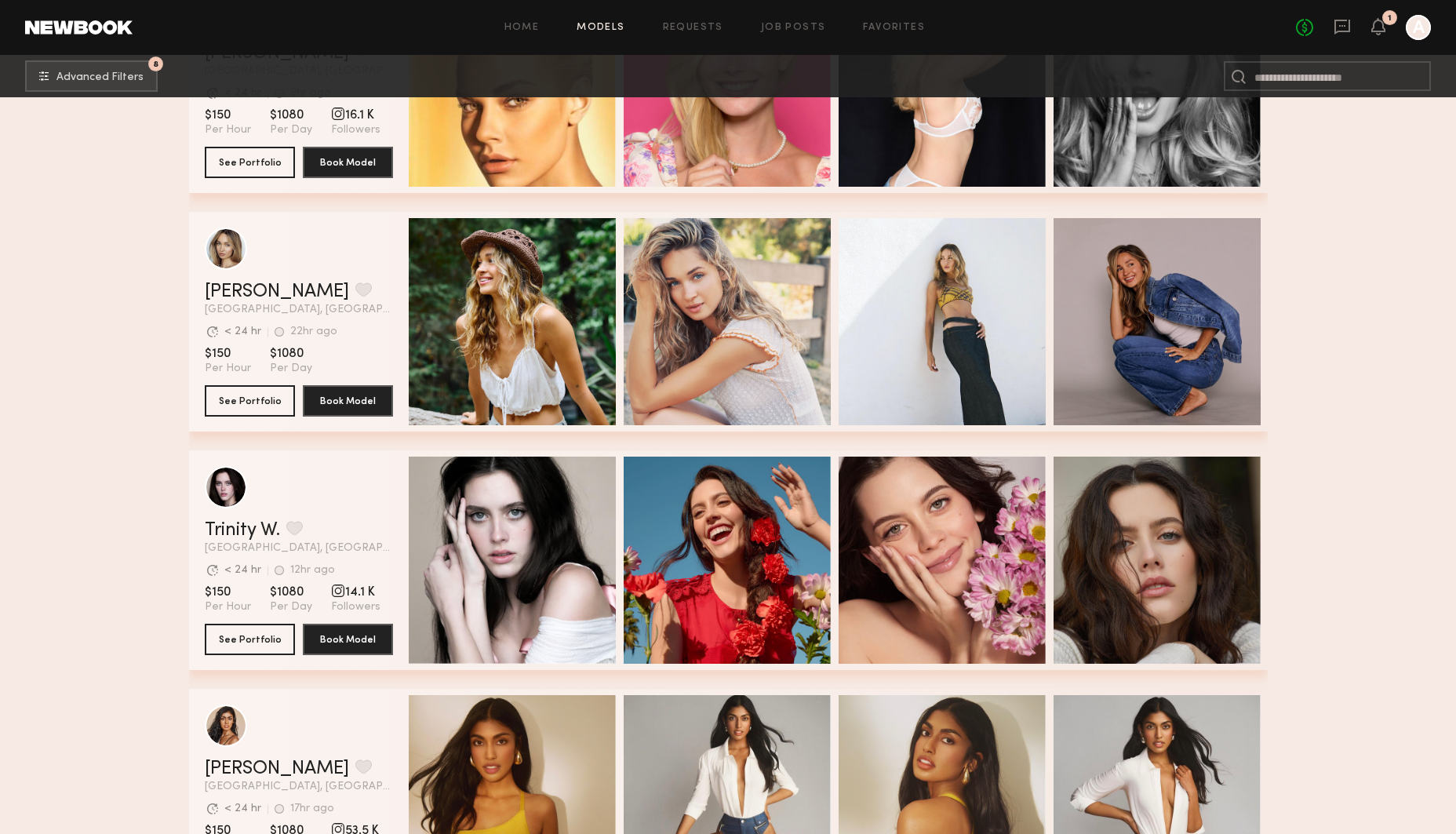
scroll to position [6585, 0]
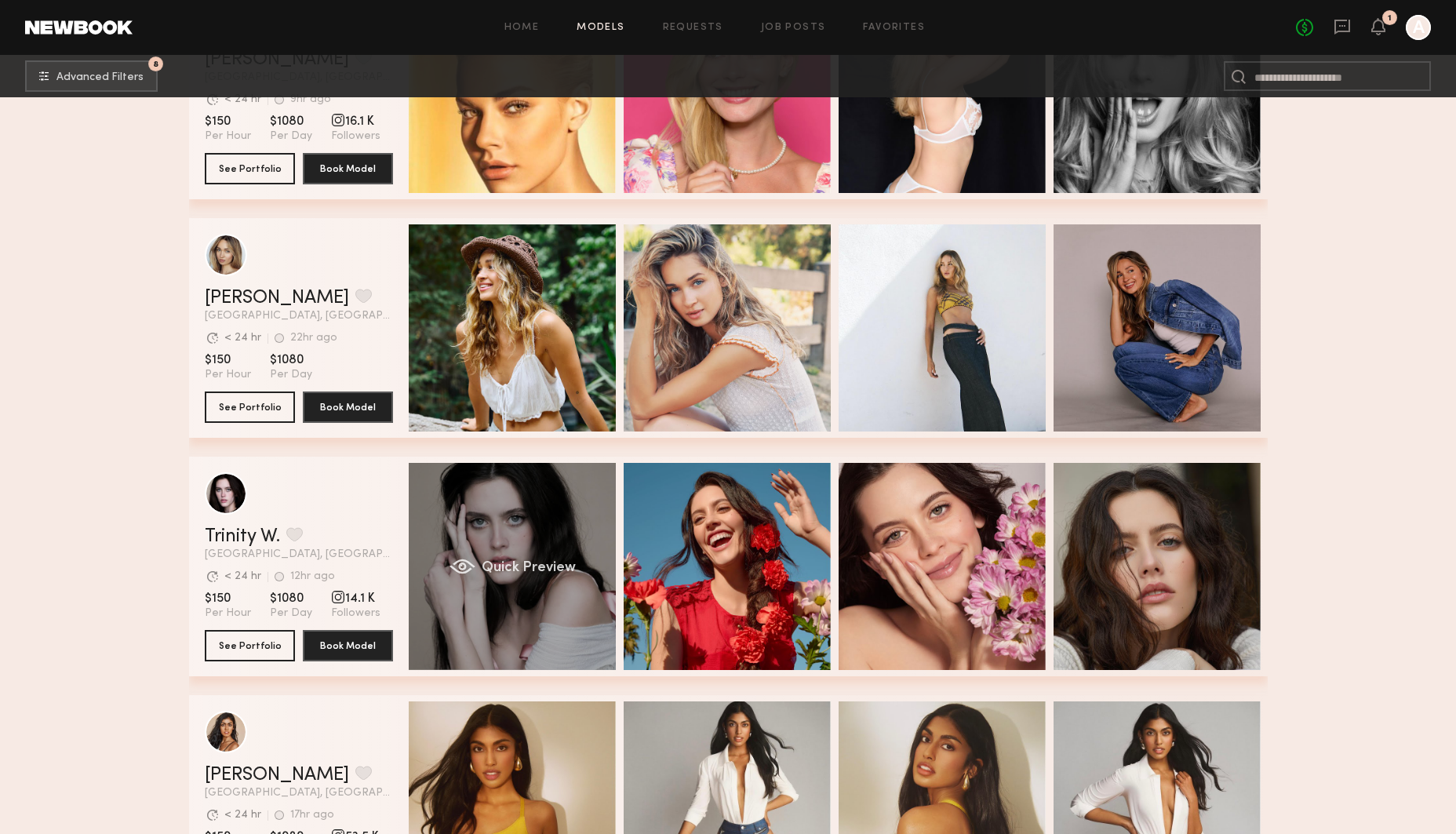
click at [506, 538] on div "Quick Preview" at bounding box center [512, 566] width 207 height 207
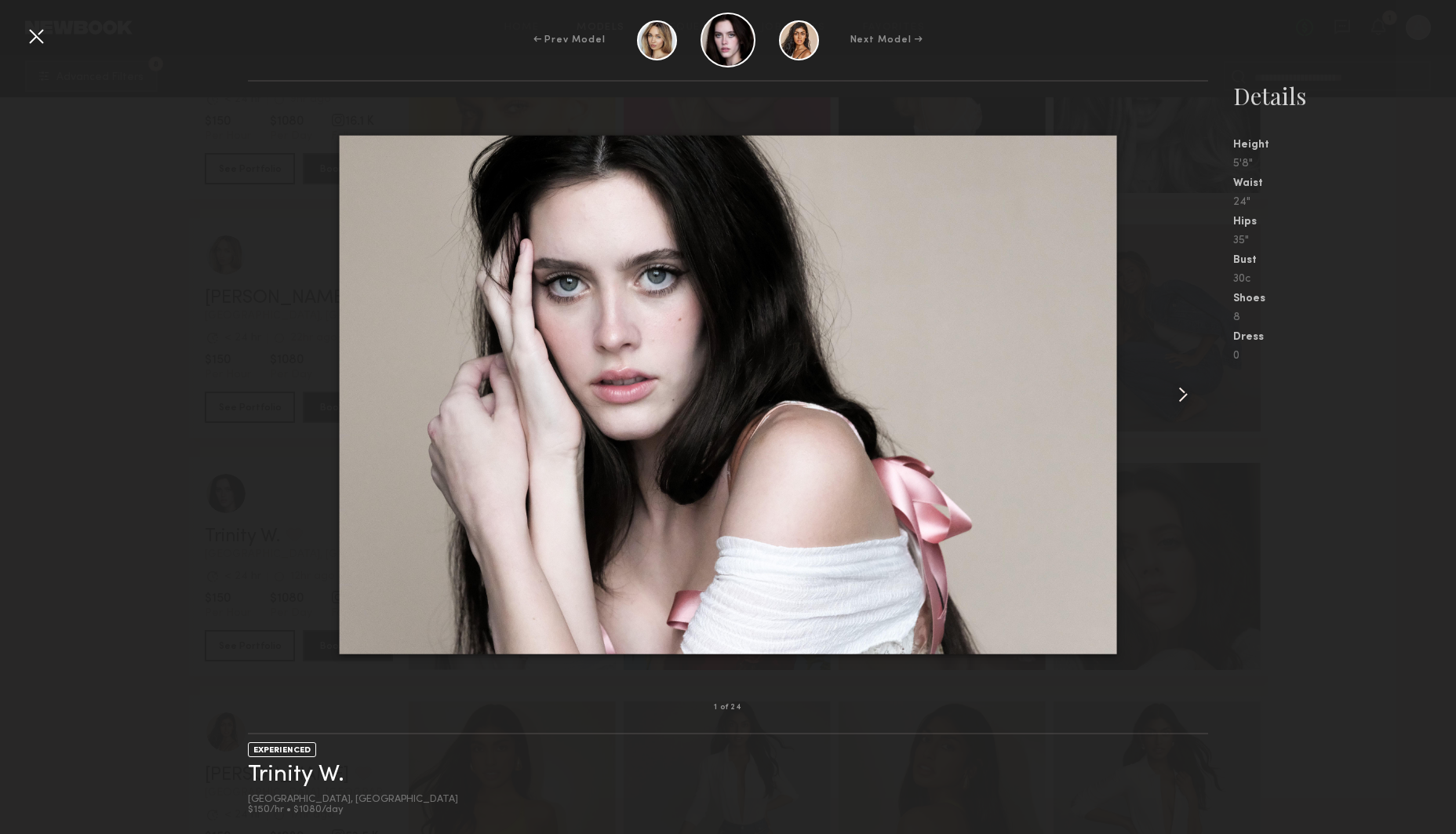
click at [1188, 390] on common-icon at bounding box center [1183, 394] width 25 height 25
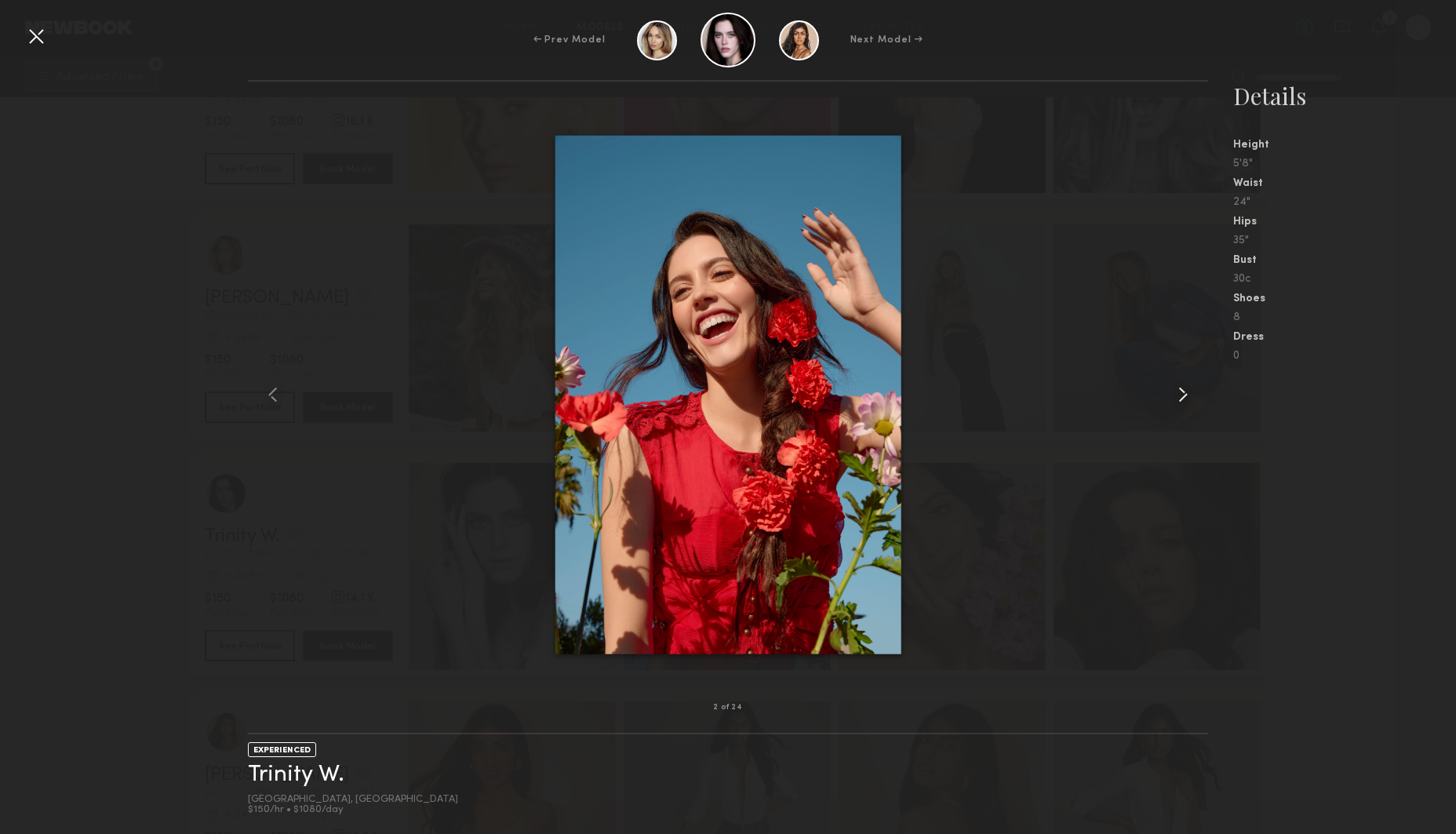
click at [1188, 390] on common-icon at bounding box center [1183, 394] width 25 height 25
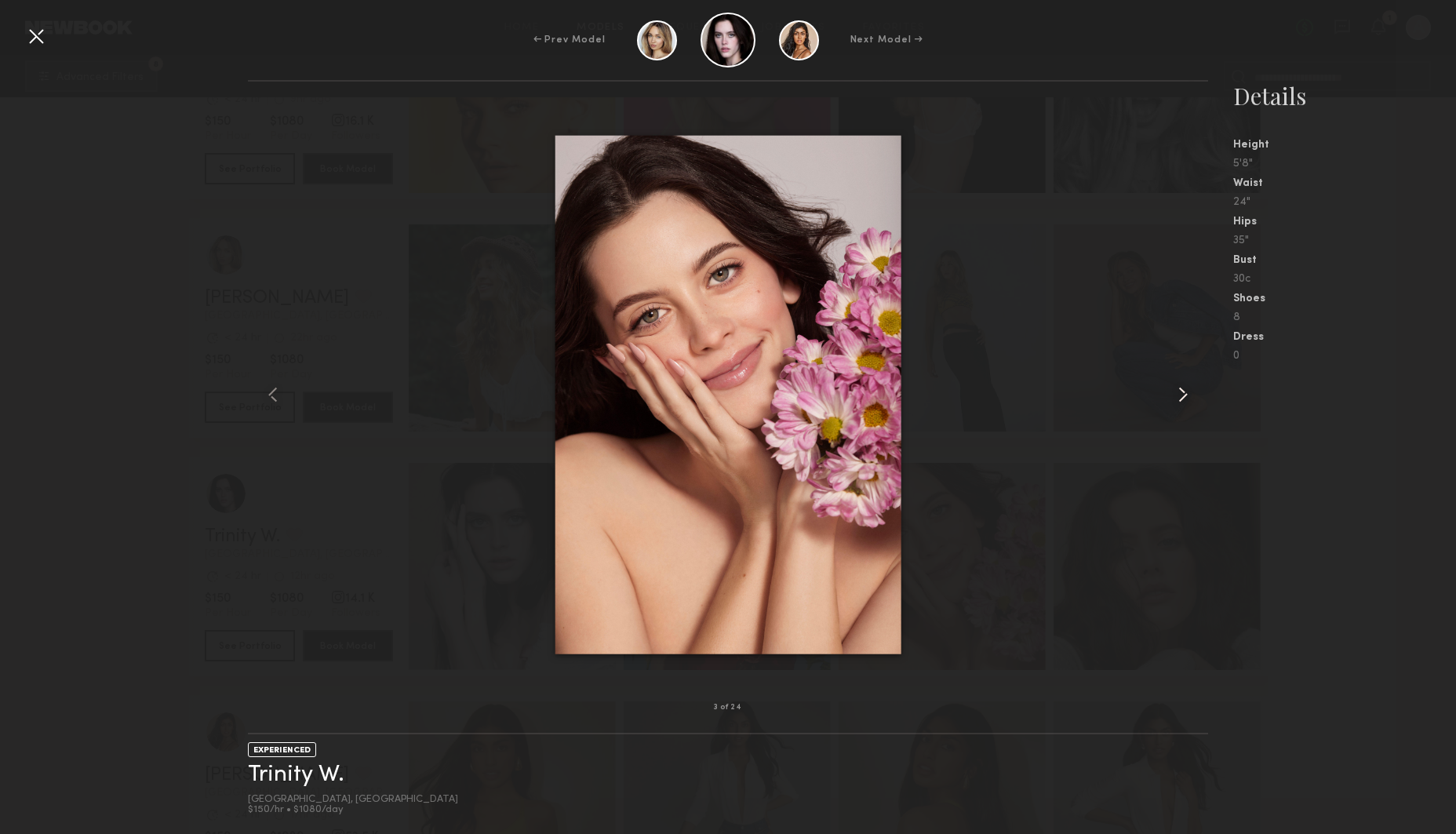
click at [1188, 390] on common-icon at bounding box center [1183, 394] width 25 height 25
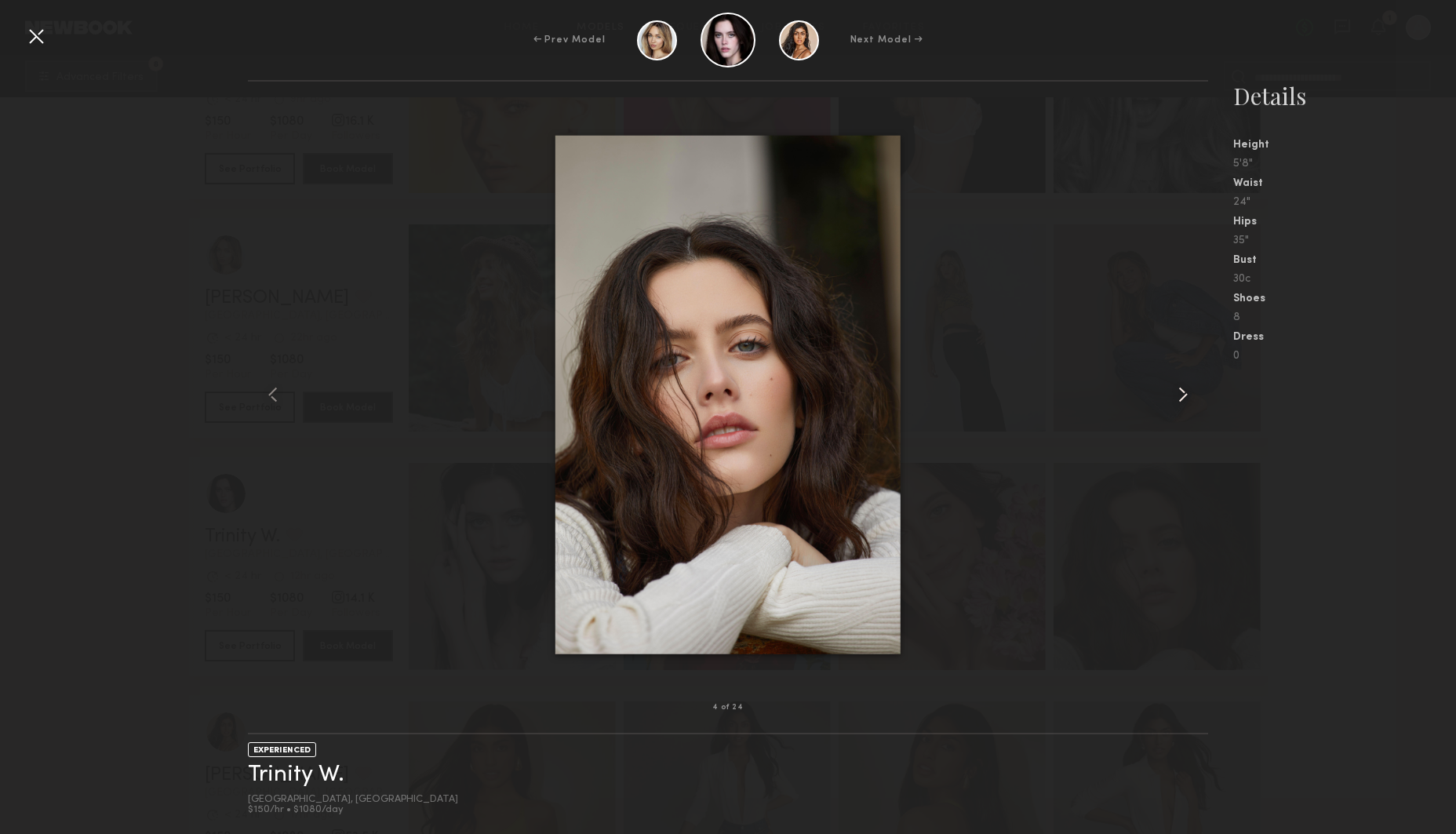
click at [1188, 390] on common-icon at bounding box center [1183, 394] width 25 height 25
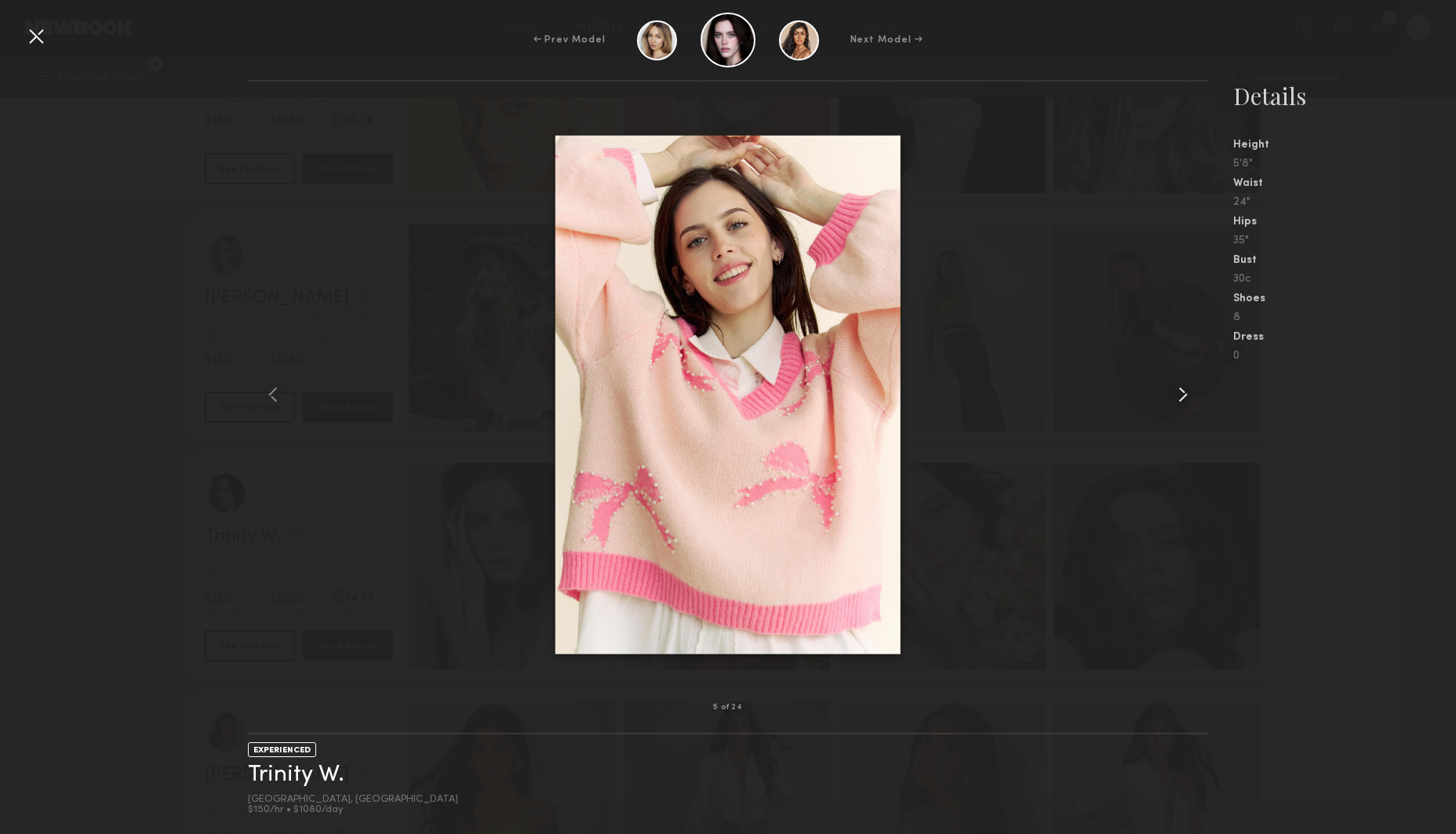
click at [1188, 390] on common-icon at bounding box center [1183, 394] width 25 height 25
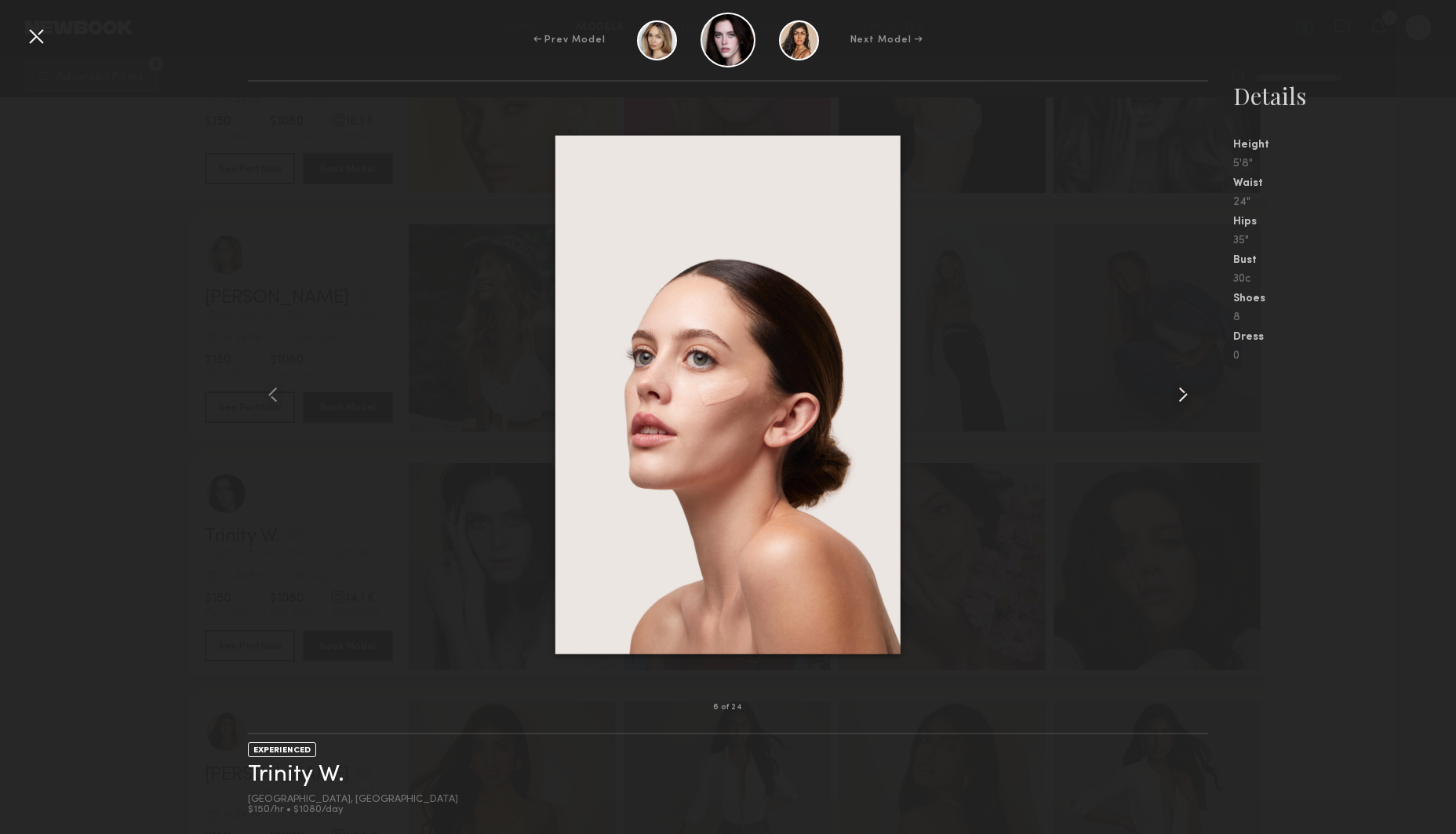
click at [1188, 390] on common-icon at bounding box center [1183, 394] width 25 height 25
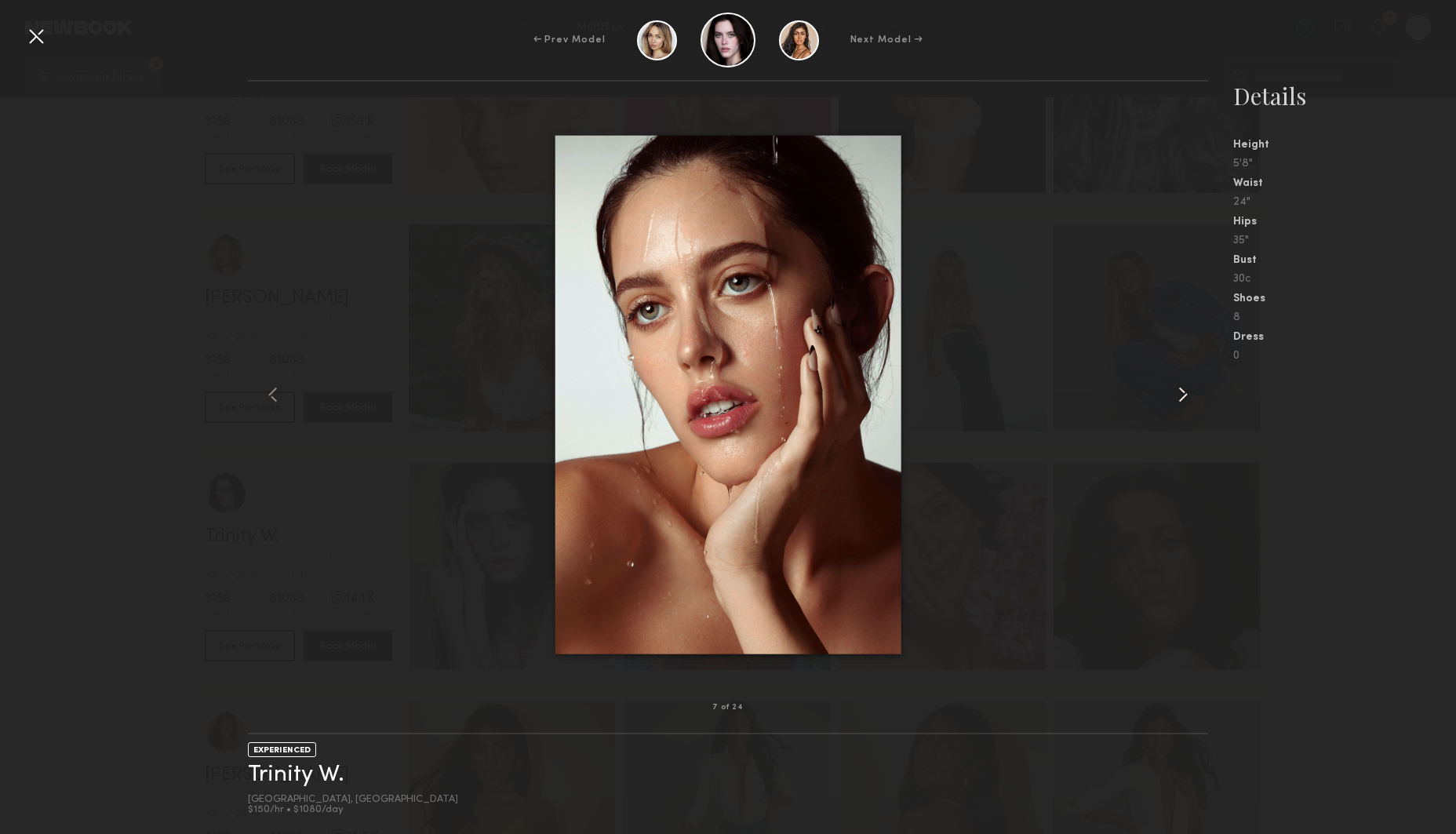
click at [1188, 390] on common-icon at bounding box center [1183, 394] width 25 height 25
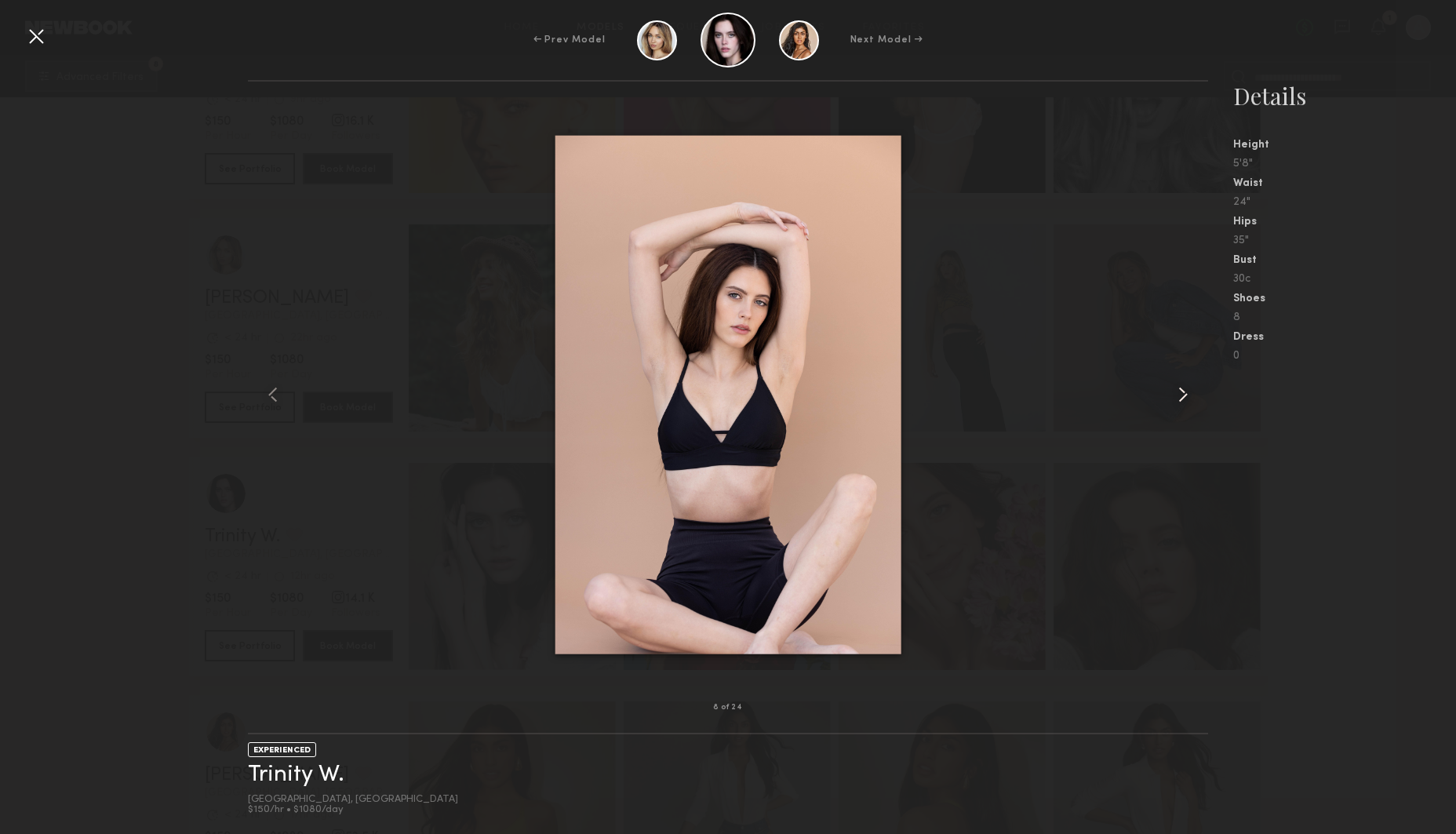
click at [1188, 390] on common-icon at bounding box center [1183, 394] width 25 height 25
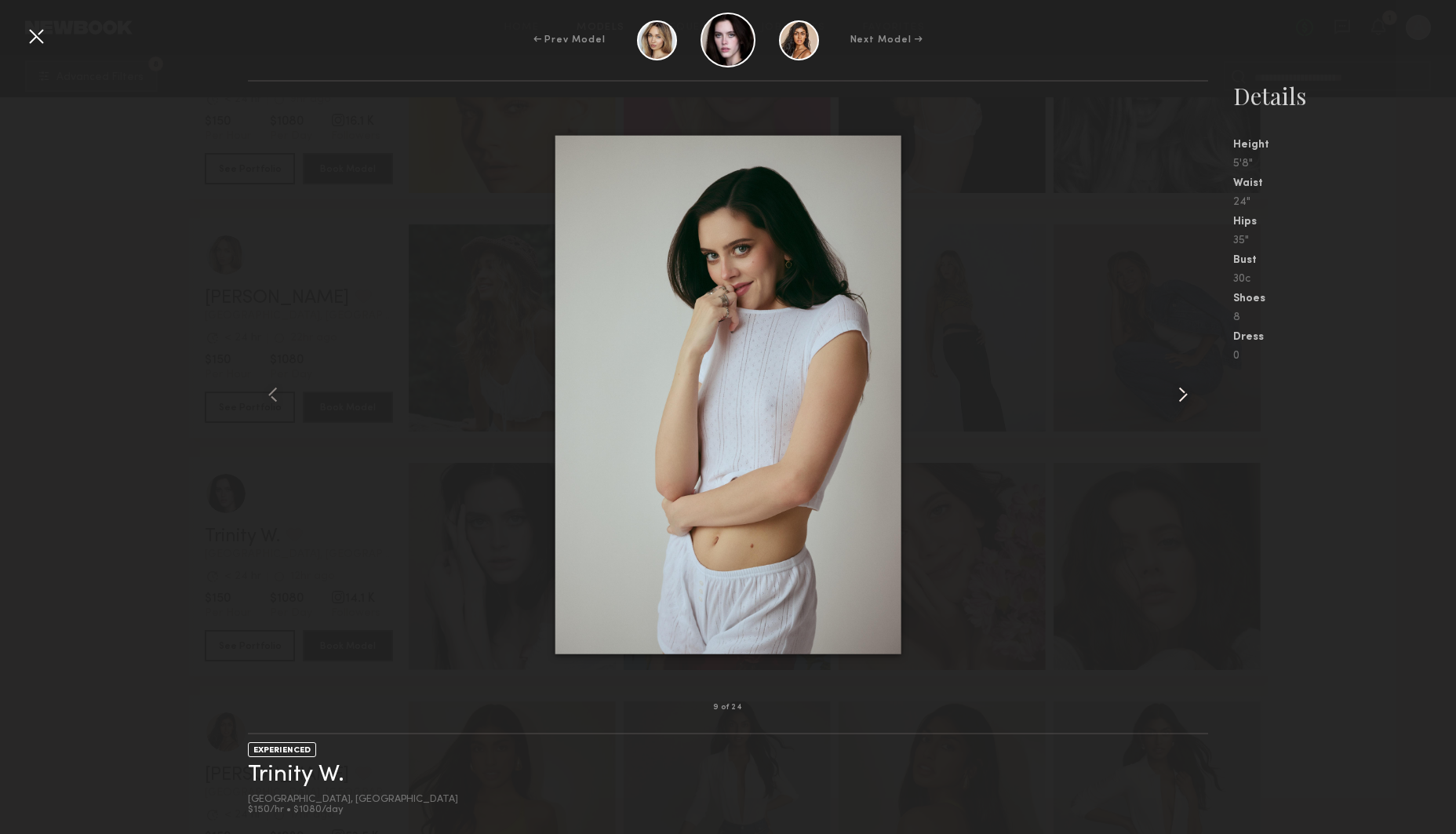
click at [1188, 390] on common-icon at bounding box center [1183, 394] width 25 height 25
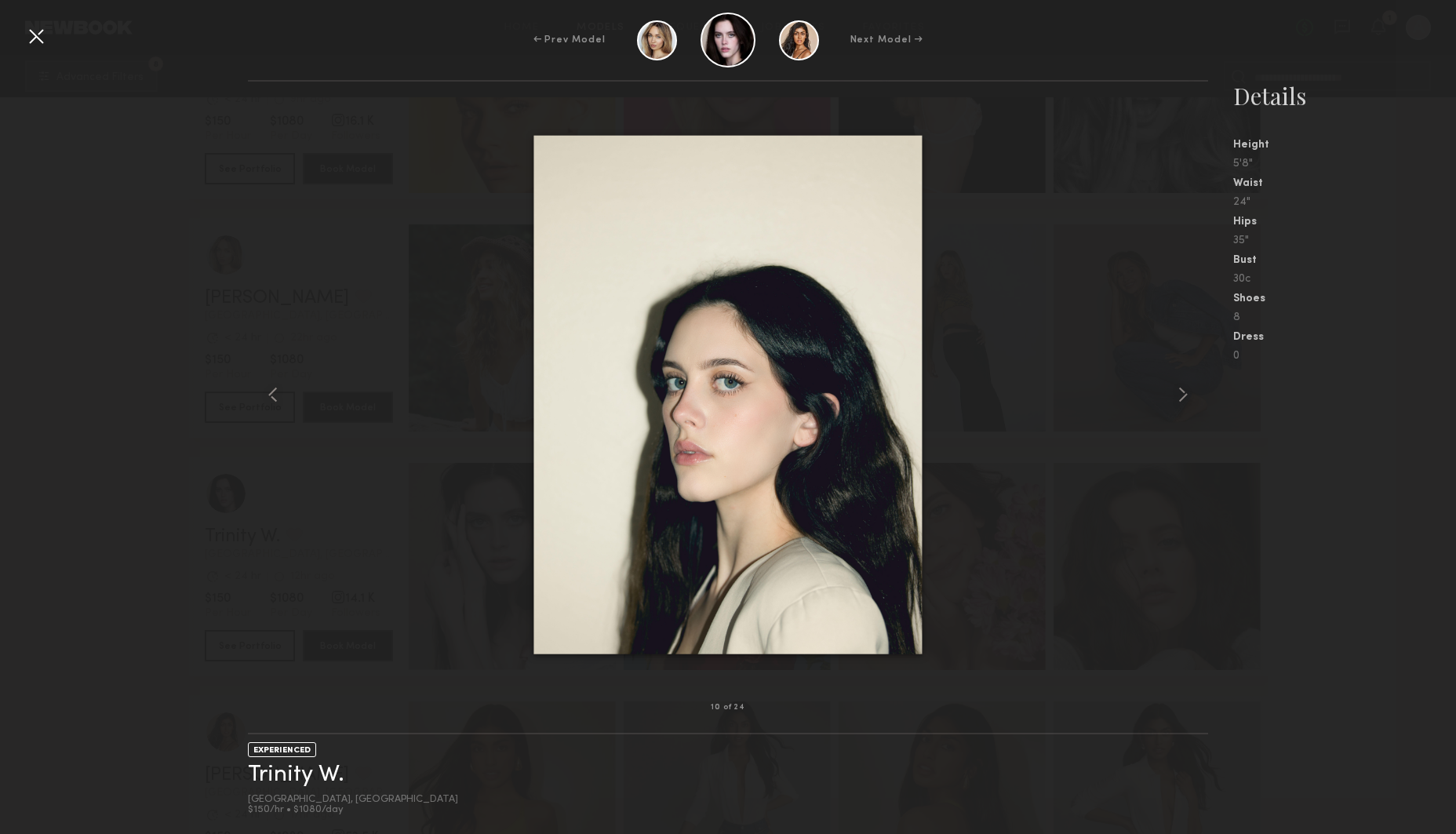
click at [34, 32] on div at bounding box center [35, 35] width 25 height 25
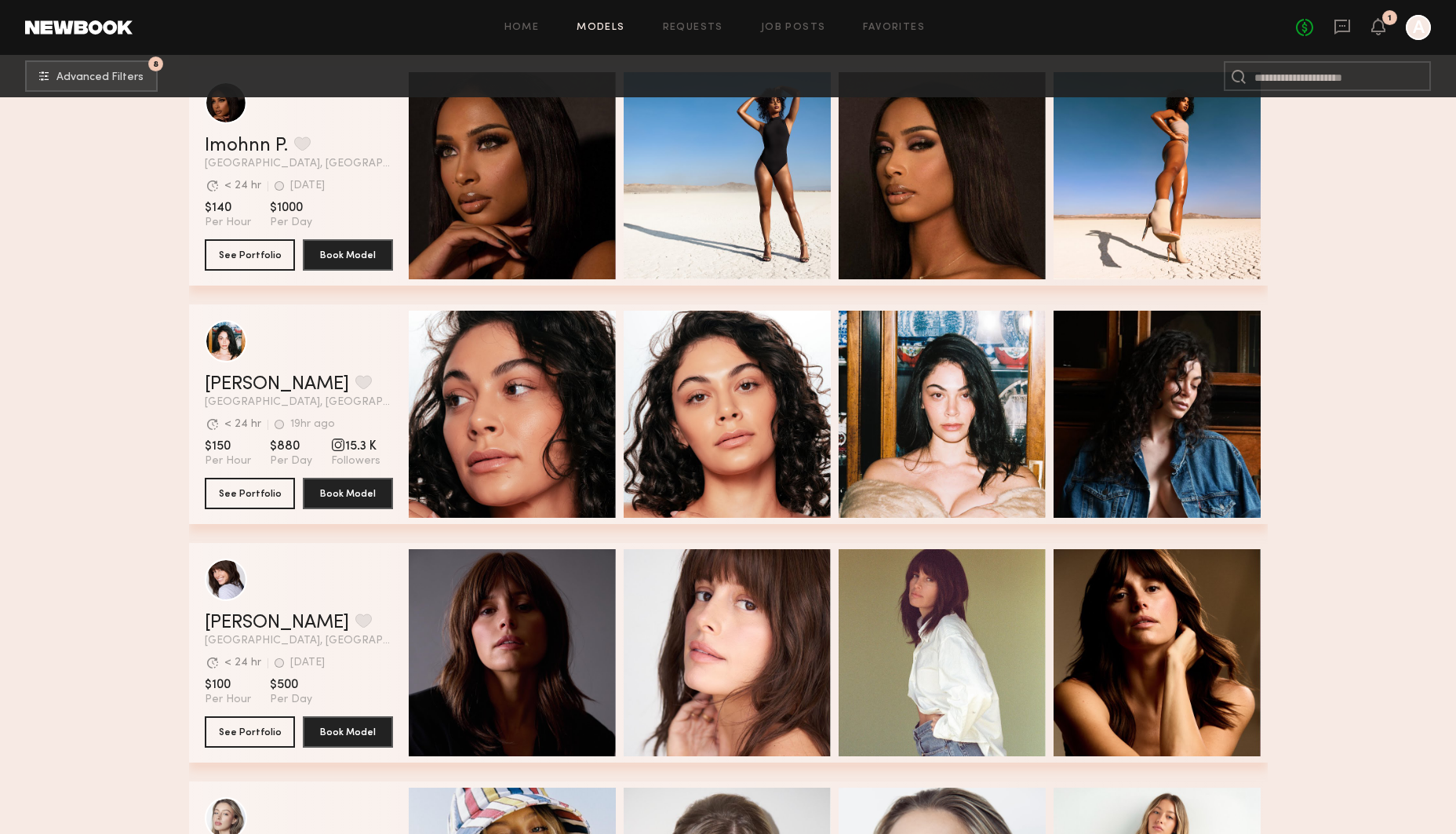
scroll to position [12699, 0]
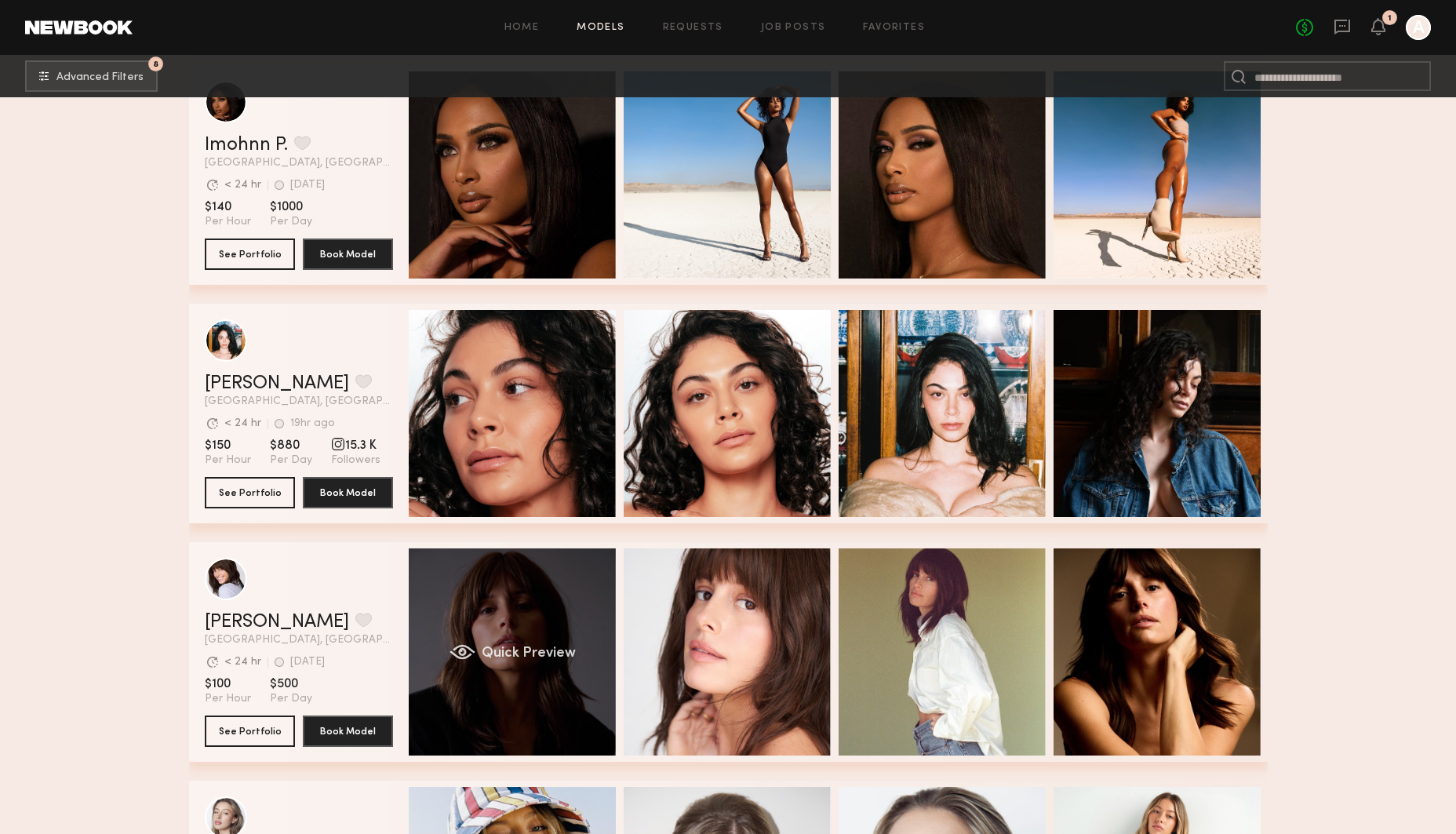
click at [520, 608] on div "Quick Preview" at bounding box center [512, 652] width 207 height 207
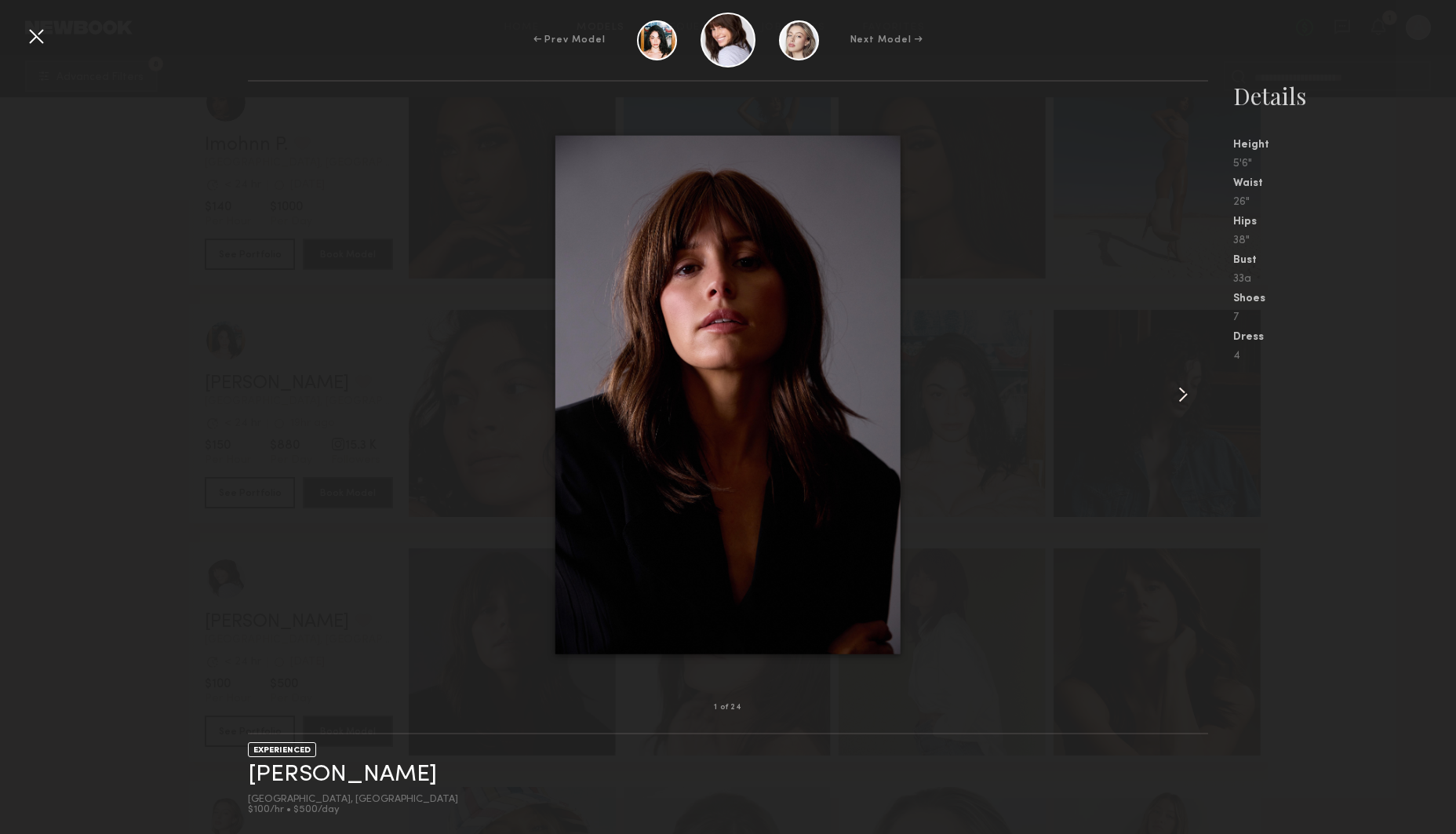
click at [1188, 394] on common-icon at bounding box center [1183, 394] width 25 height 25
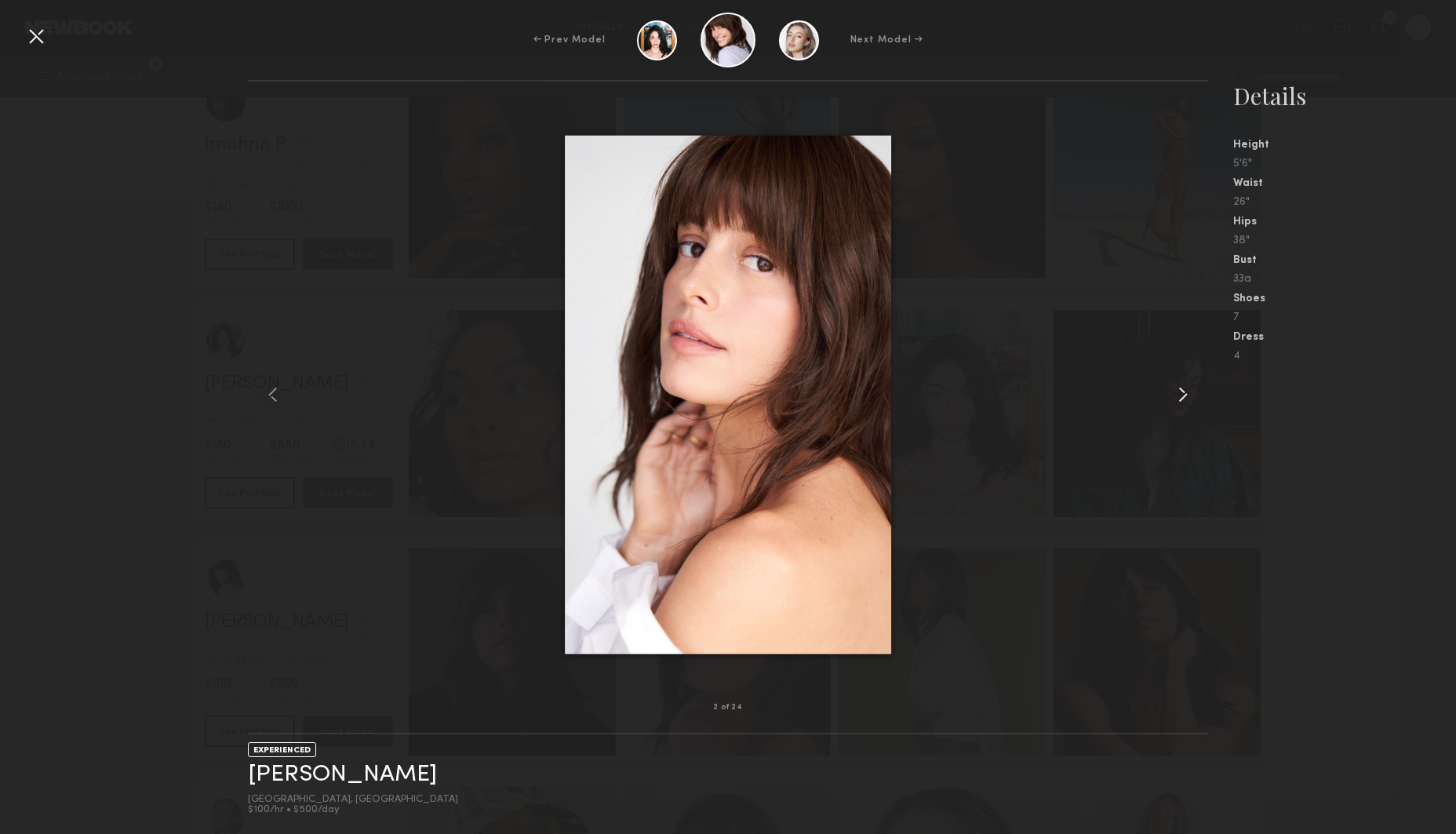
click at [1188, 394] on common-icon at bounding box center [1183, 394] width 25 height 25
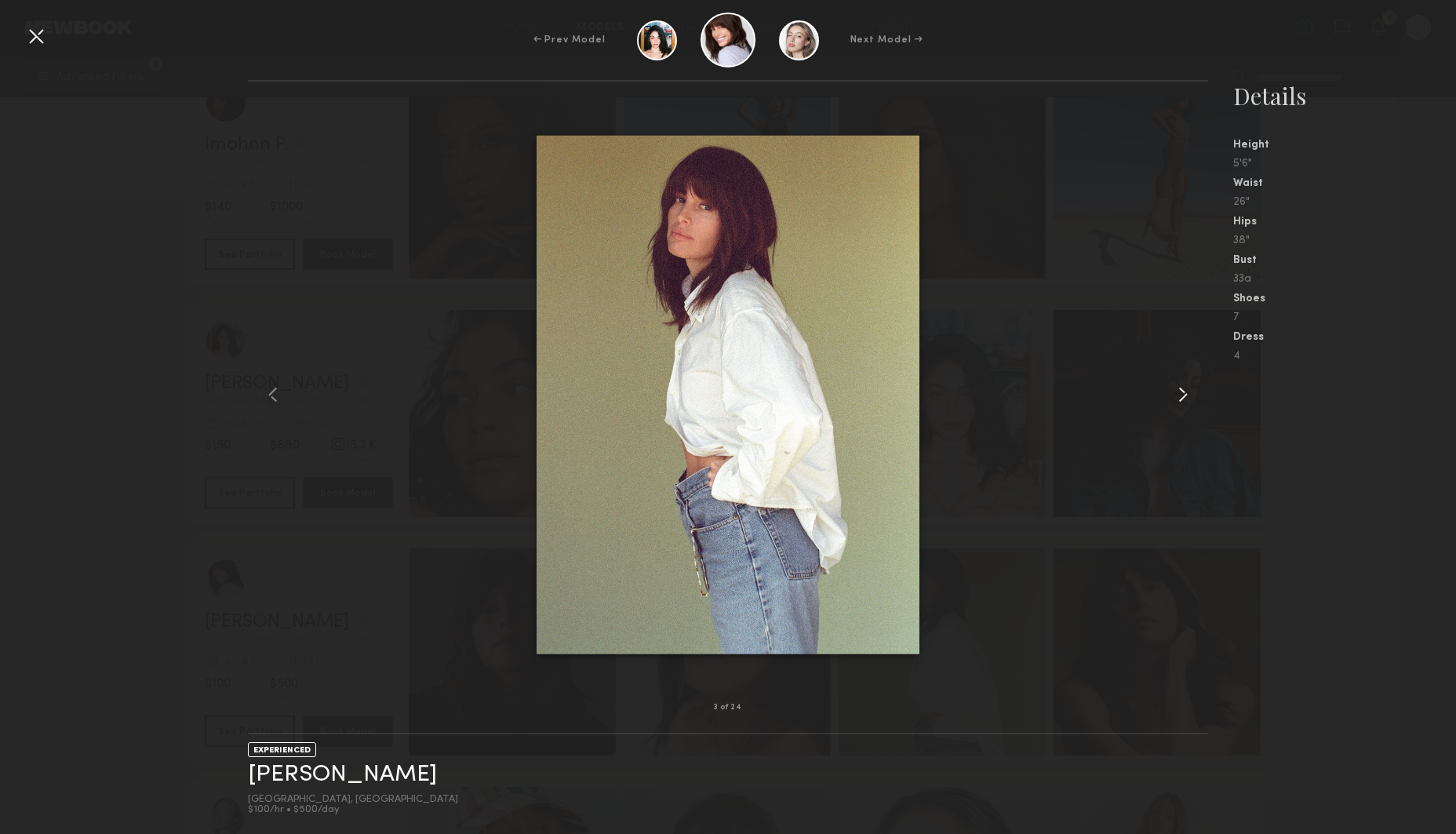
click at [1188, 394] on common-icon at bounding box center [1183, 394] width 25 height 25
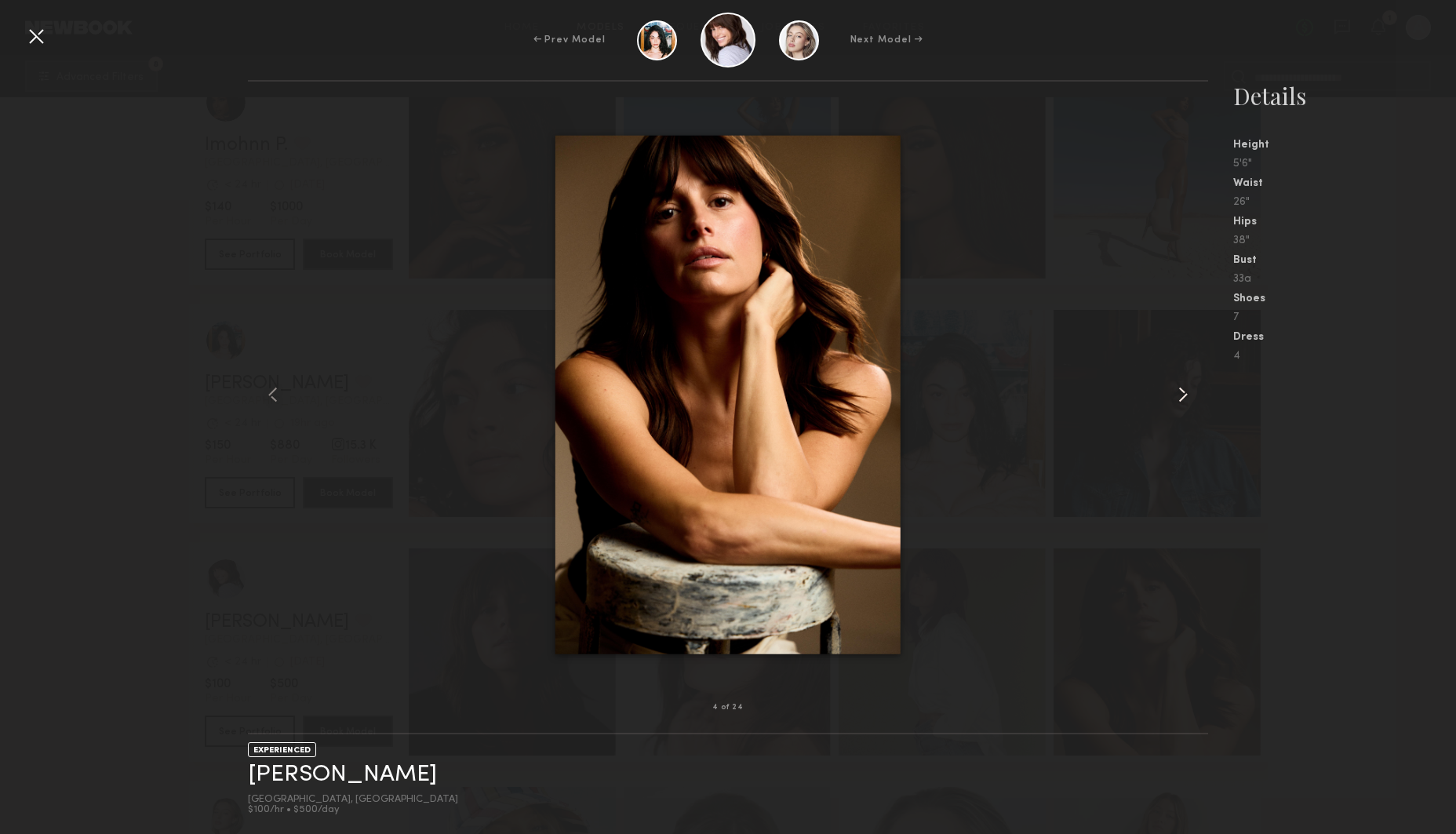
click at [1188, 394] on common-icon at bounding box center [1183, 394] width 25 height 25
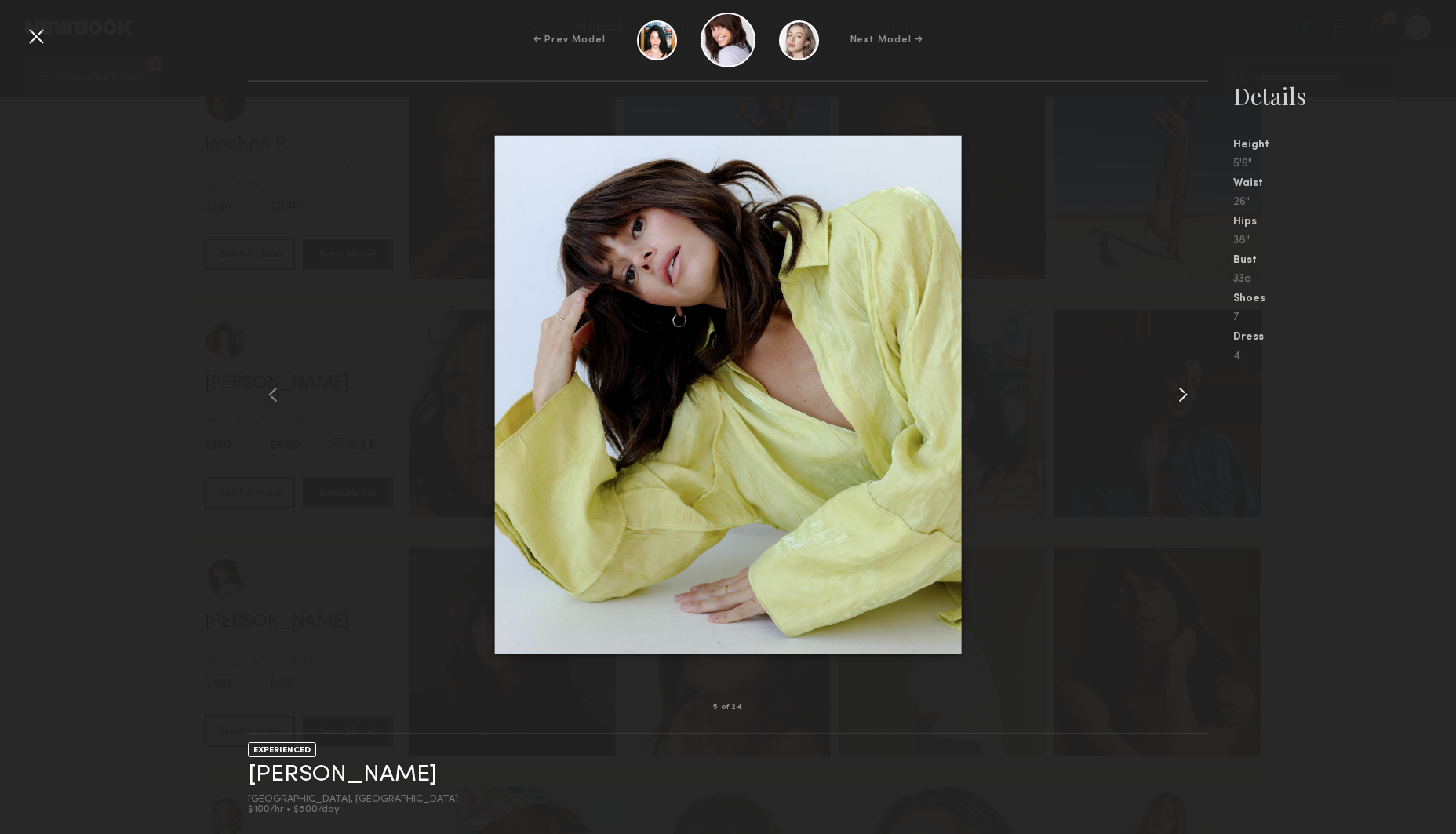
click at [1188, 394] on common-icon at bounding box center [1183, 394] width 25 height 25
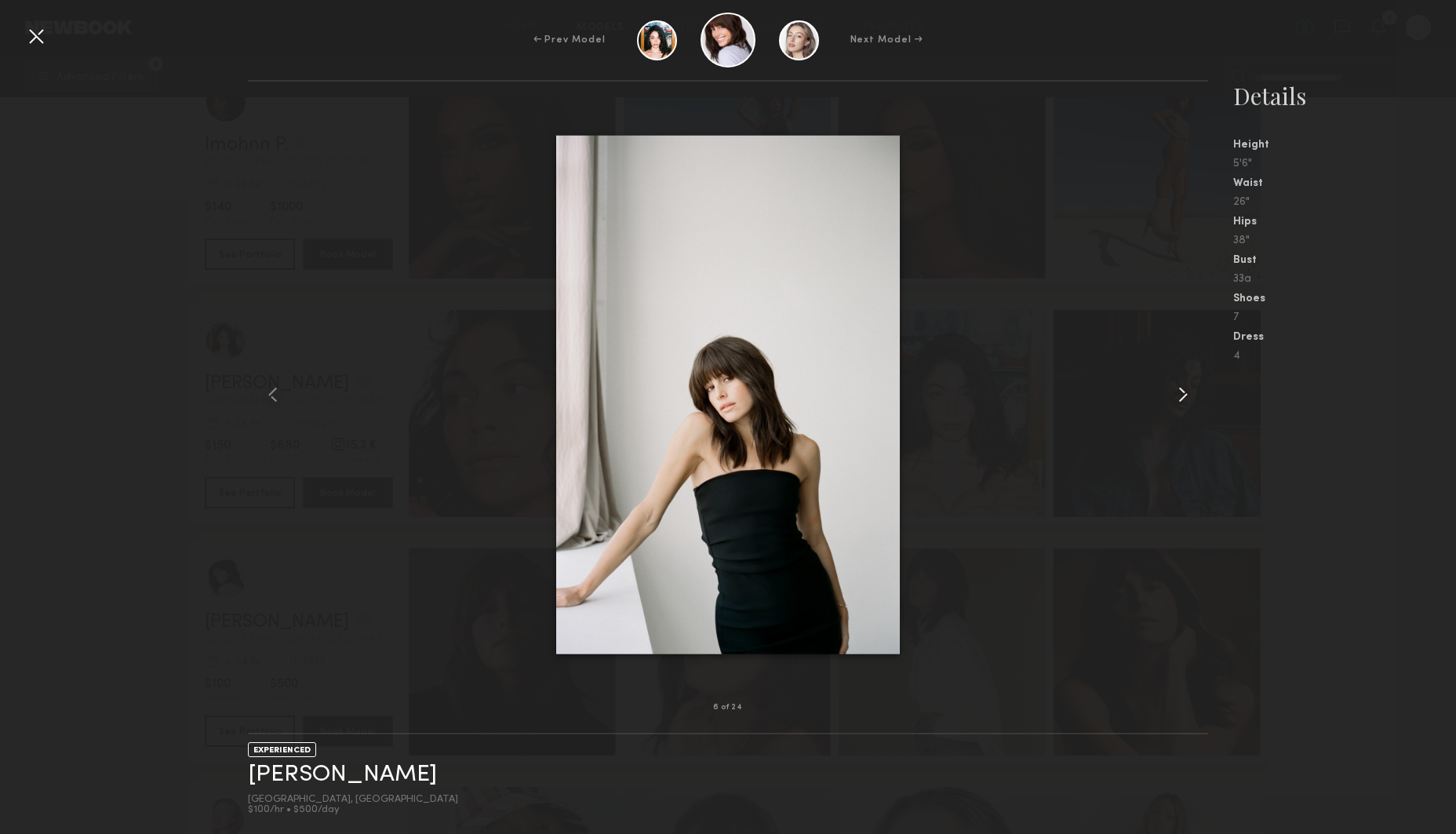
click at [1188, 394] on common-icon at bounding box center [1183, 394] width 25 height 25
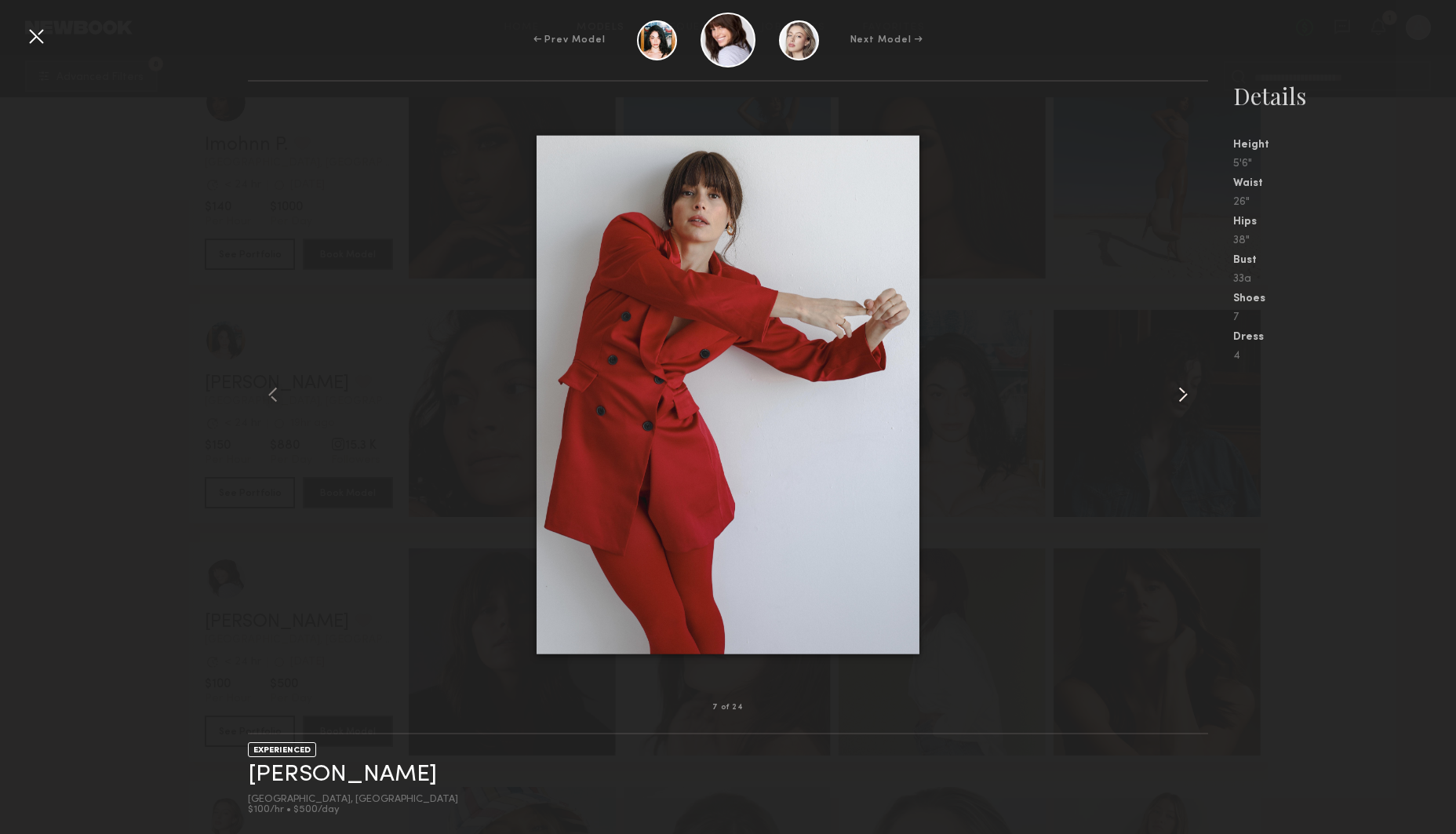
click at [1188, 394] on common-icon at bounding box center [1183, 394] width 25 height 25
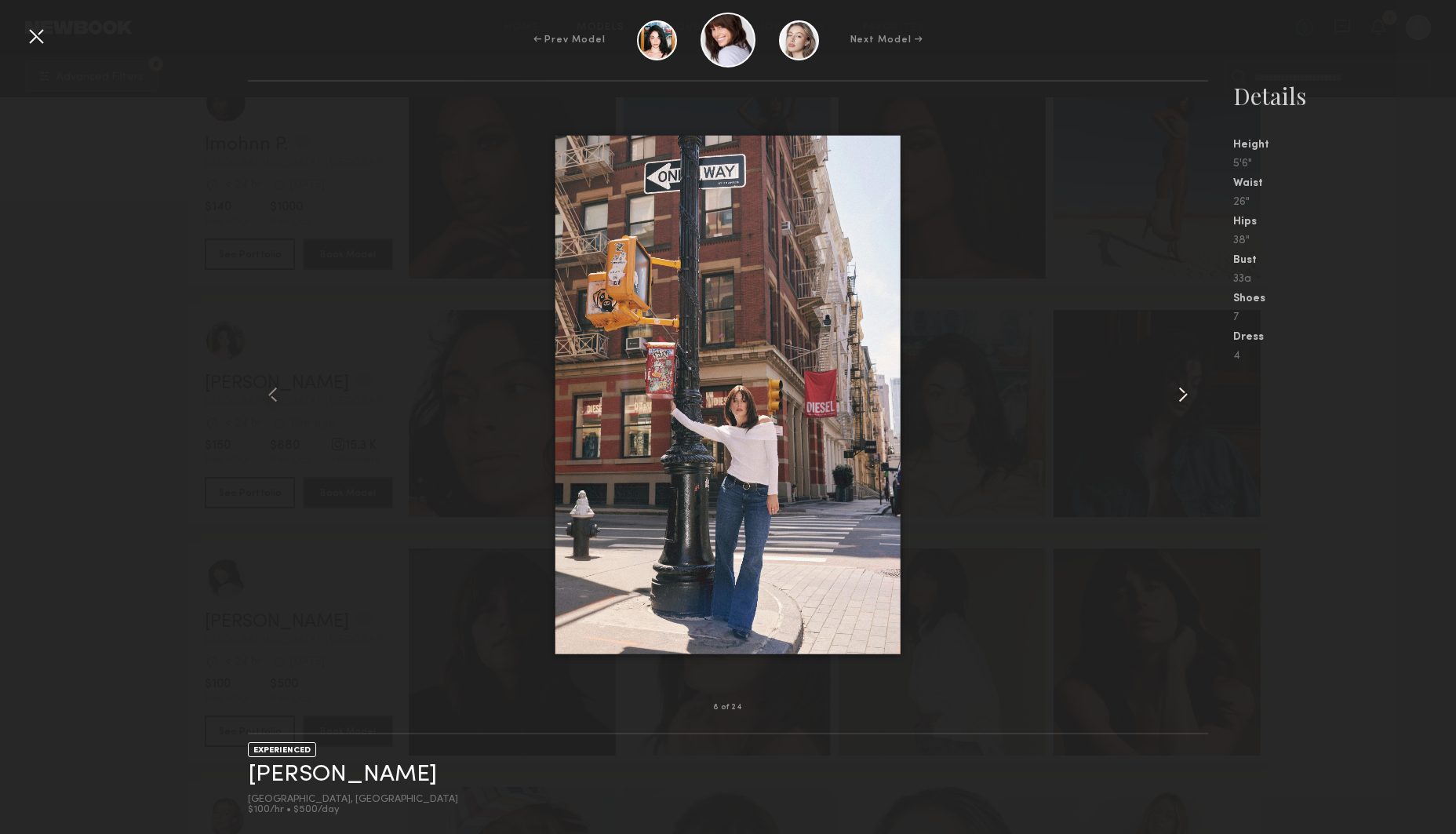
click at [1188, 394] on common-icon at bounding box center [1183, 394] width 25 height 25
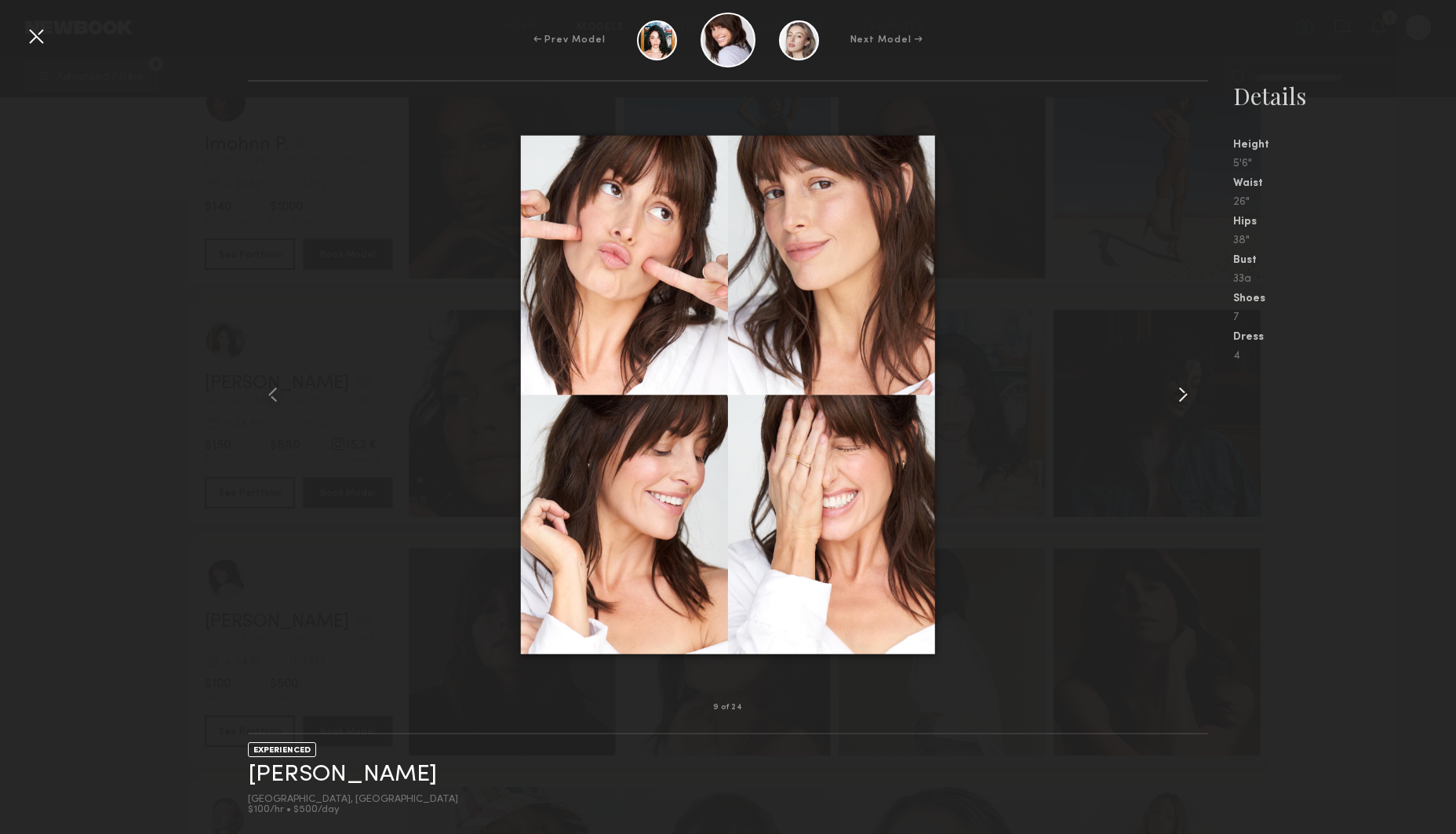
click at [1188, 394] on common-icon at bounding box center [1183, 394] width 25 height 25
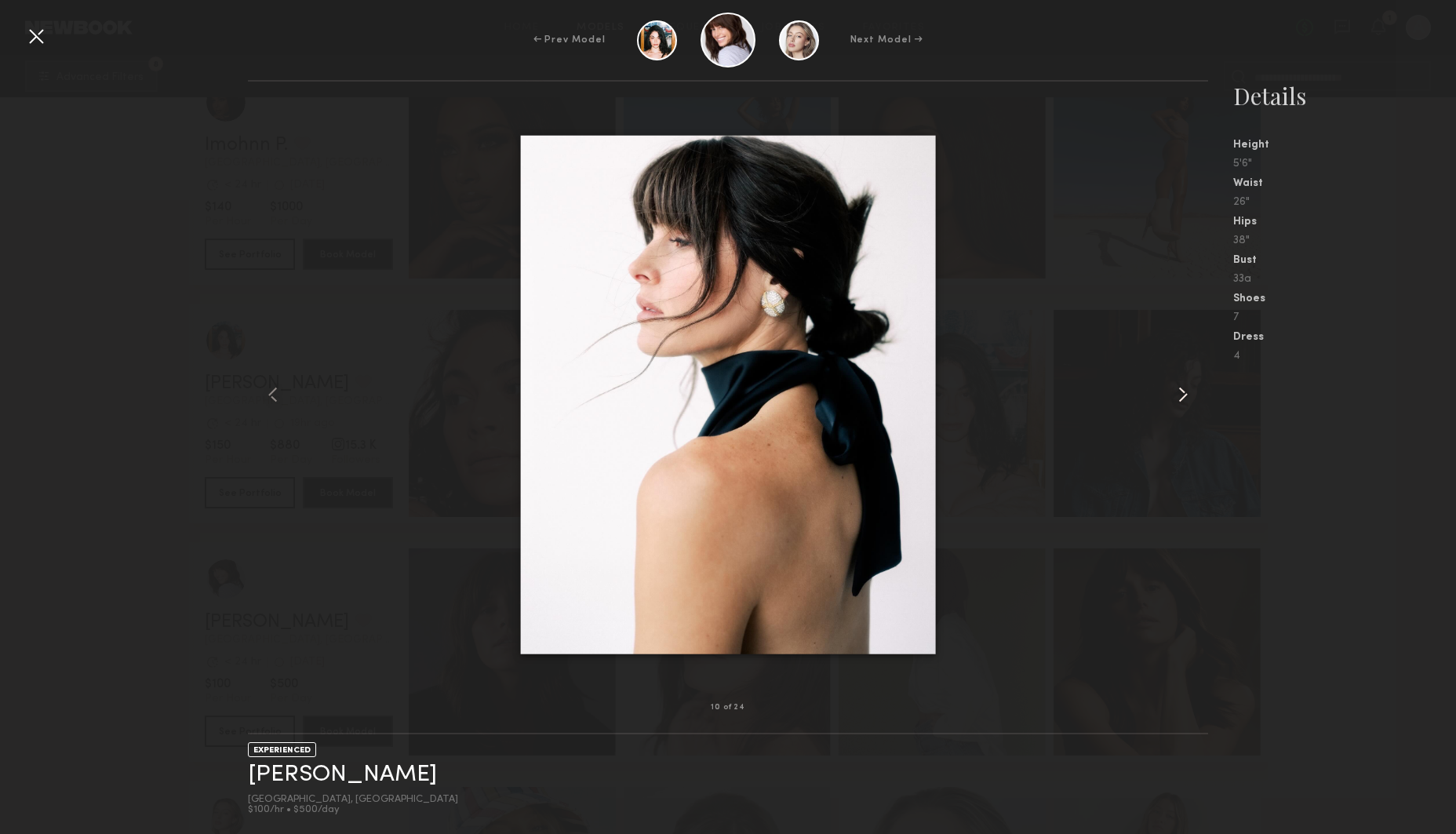
click at [1188, 394] on common-icon at bounding box center [1183, 394] width 25 height 25
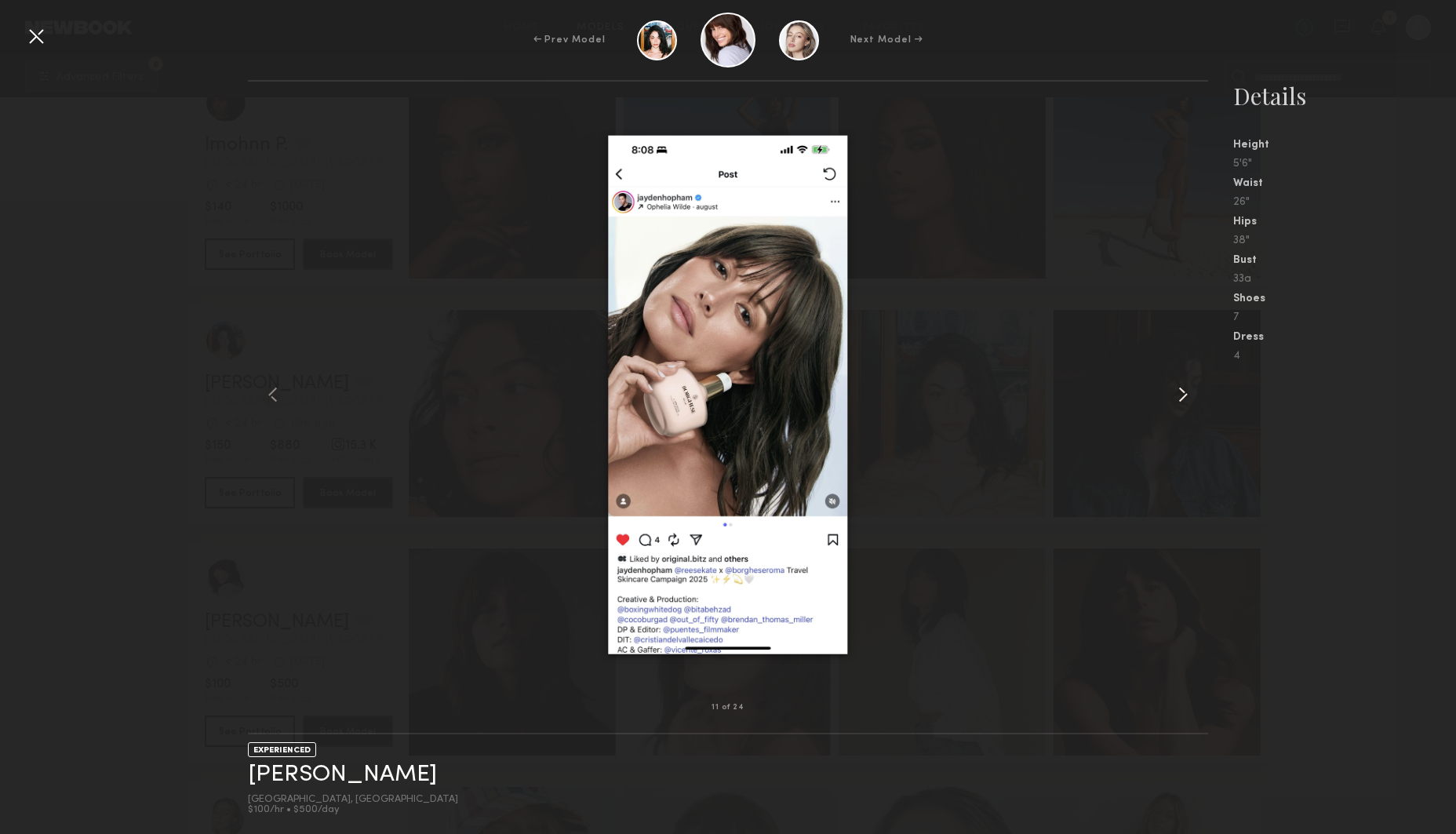
click at [1188, 394] on common-icon at bounding box center [1183, 394] width 25 height 25
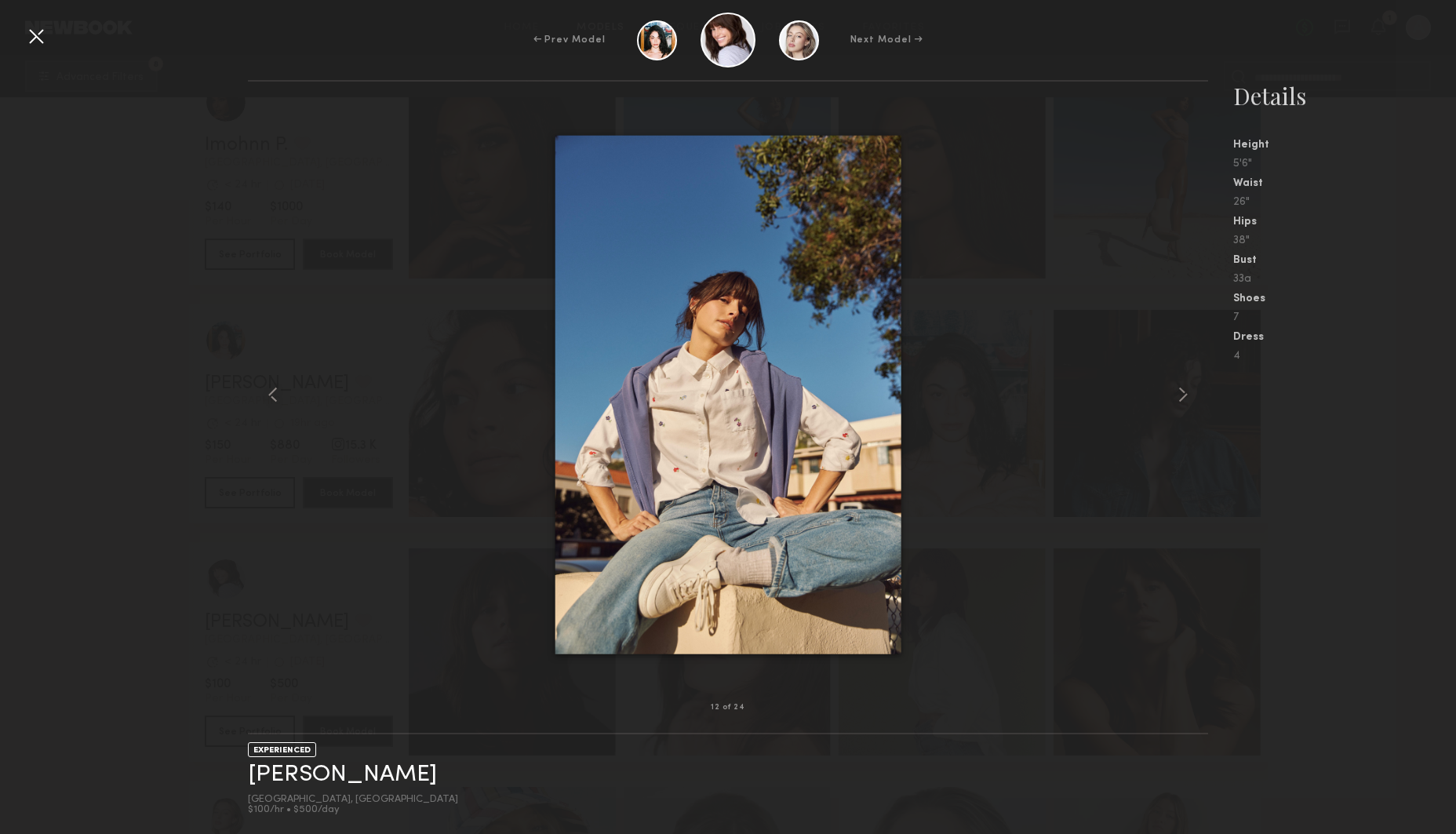
click at [39, 40] on div at bounding box center [35, 35] width 25 height 25
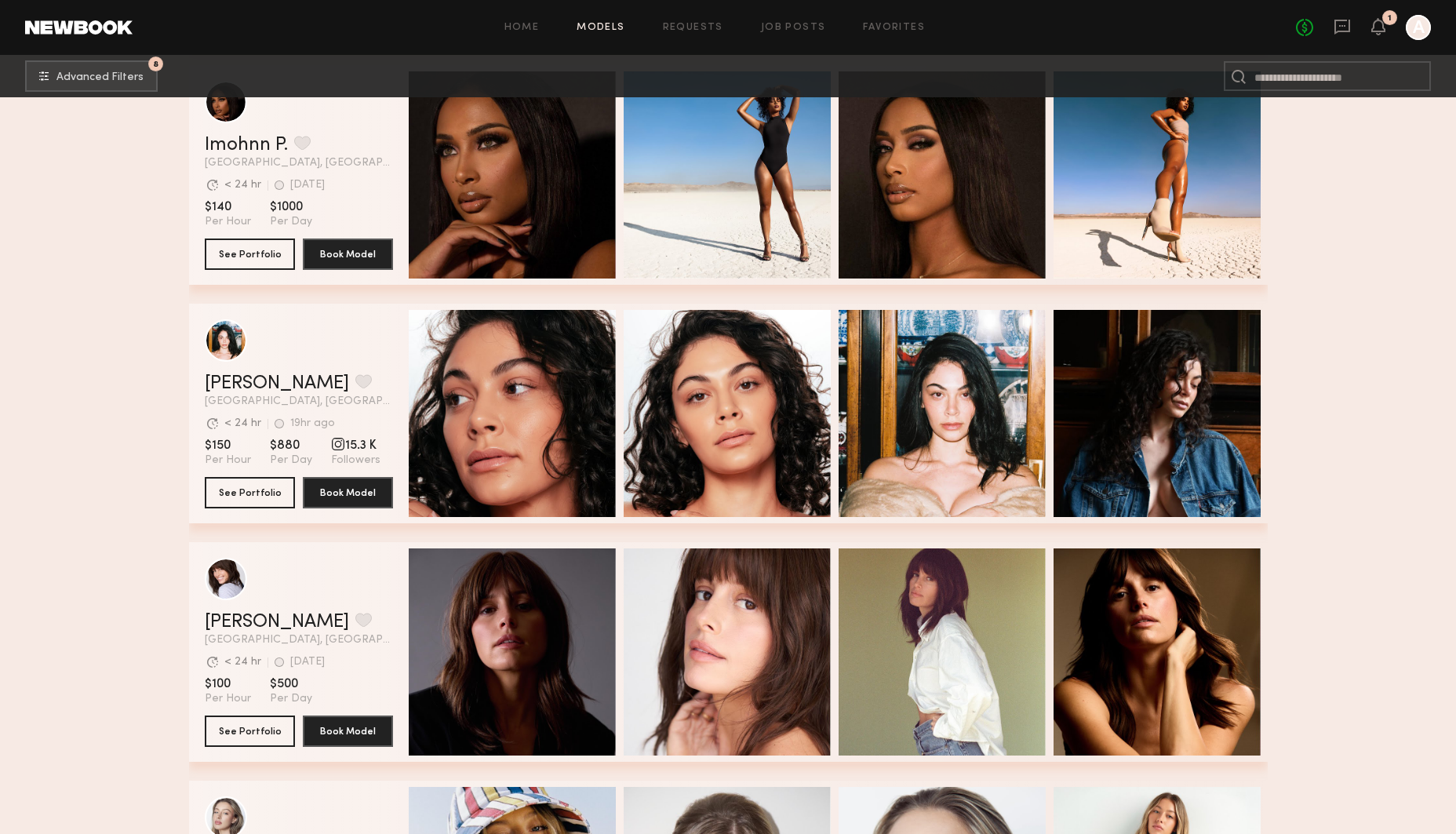
scroll to position [12693, 0]
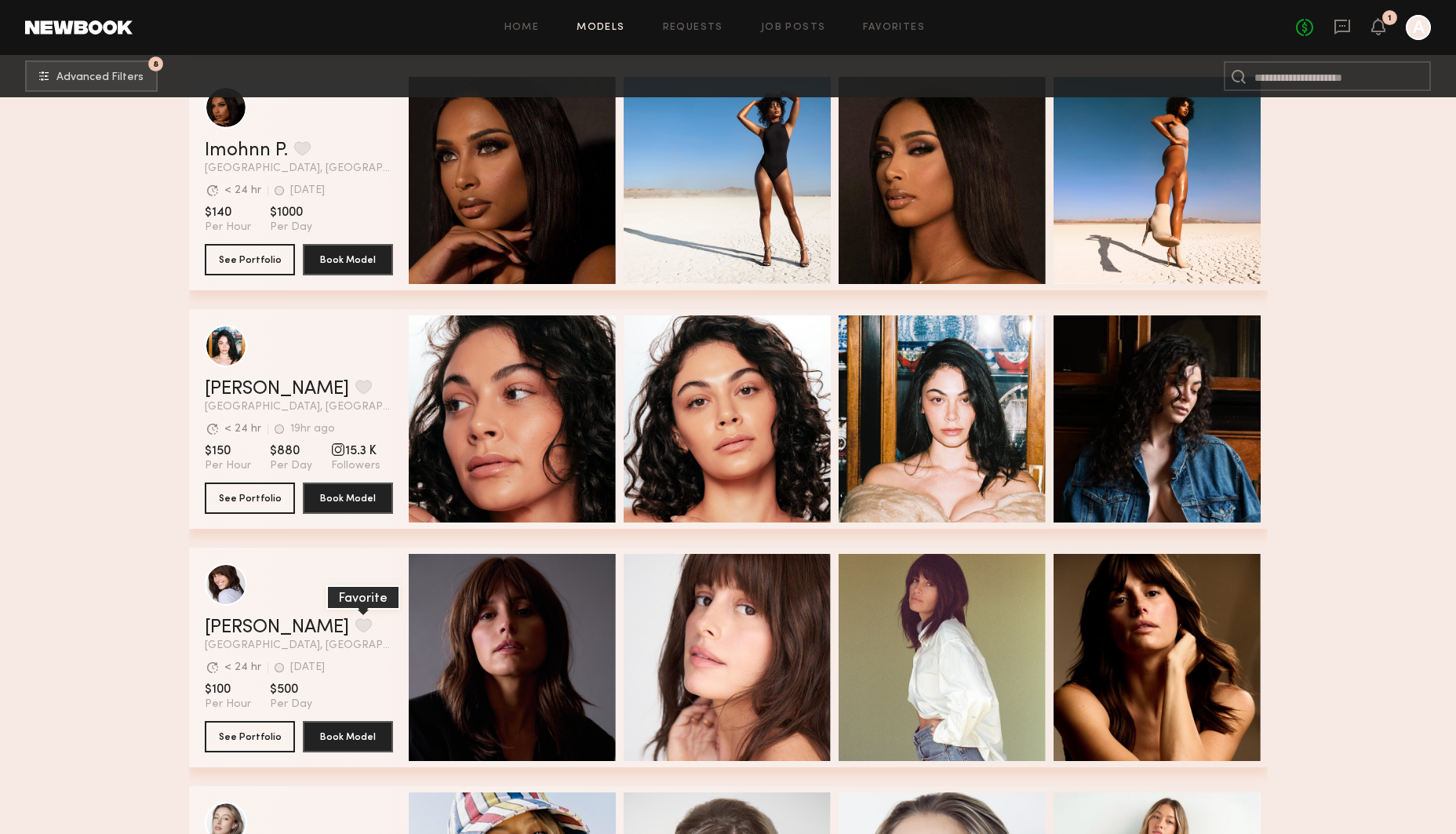
click at [355, 628] on button "grid" at bounding box center [363, 625] width 16 height 14
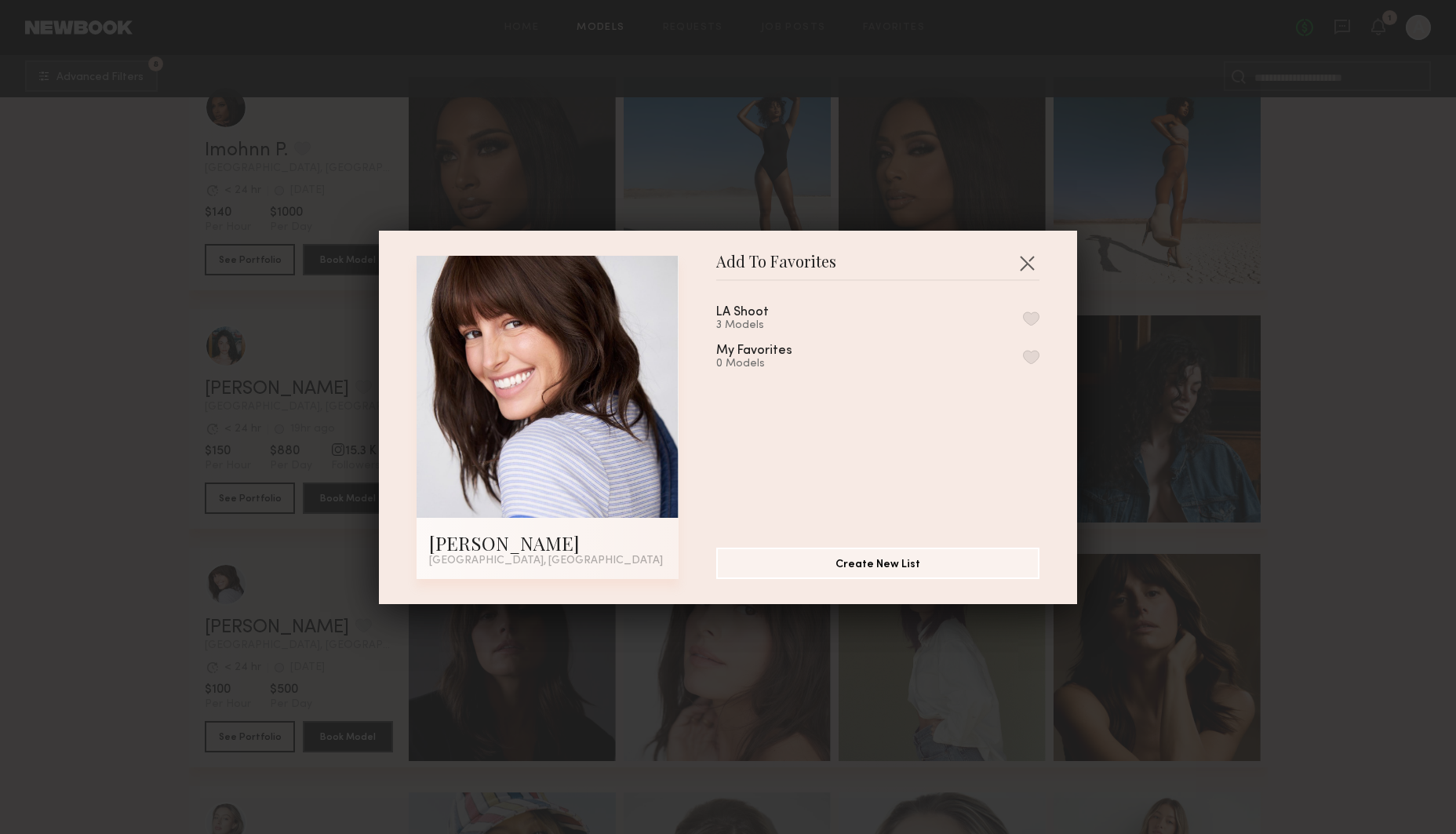
click at [1023, 317] on button "button" at bounding box center [1030, 318] width 16 height 14
click at [1017, 262] on button "button" at bounding box center [1026, 262] width 25 height 25
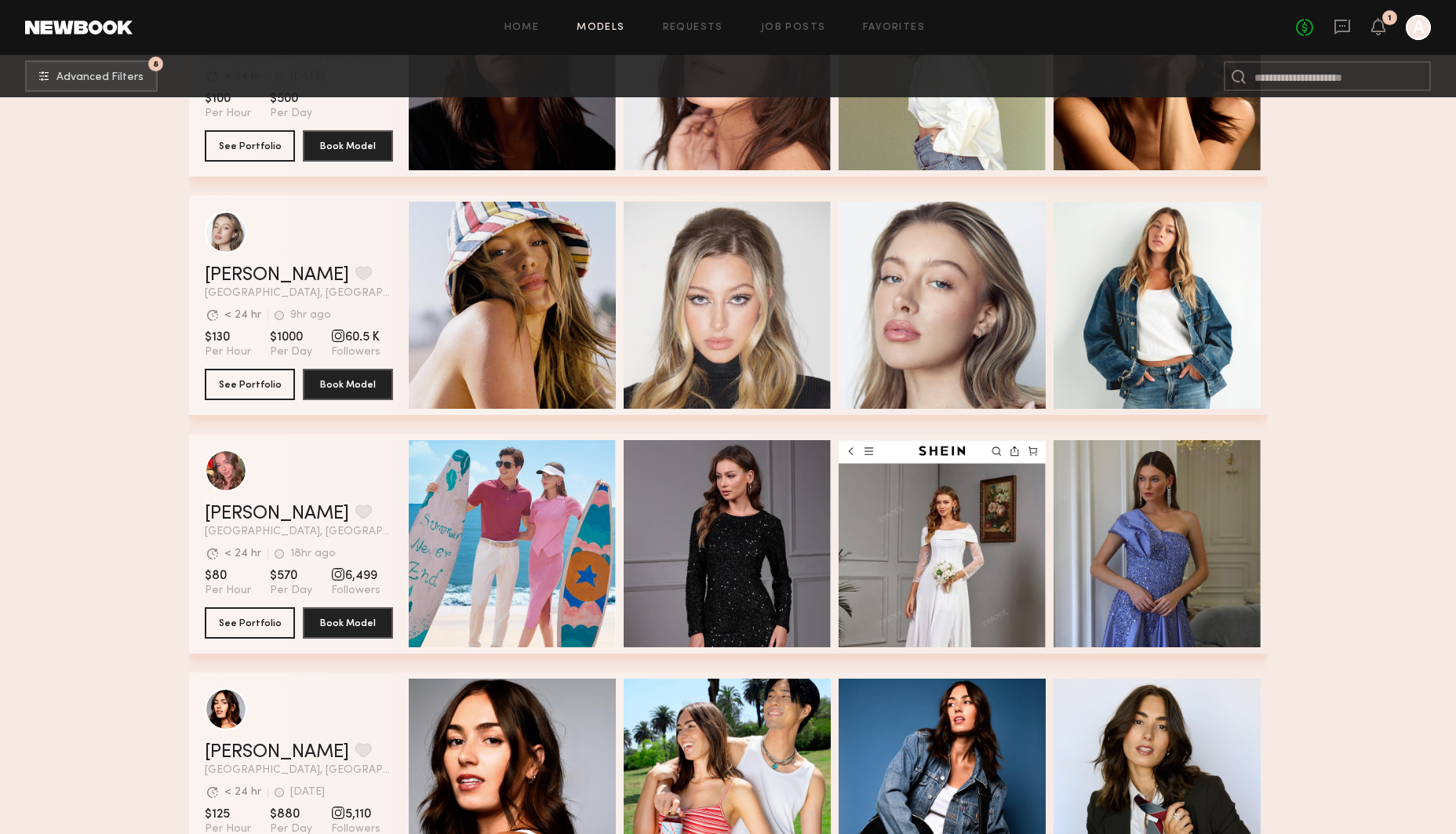
scroll to position [13286, 0]
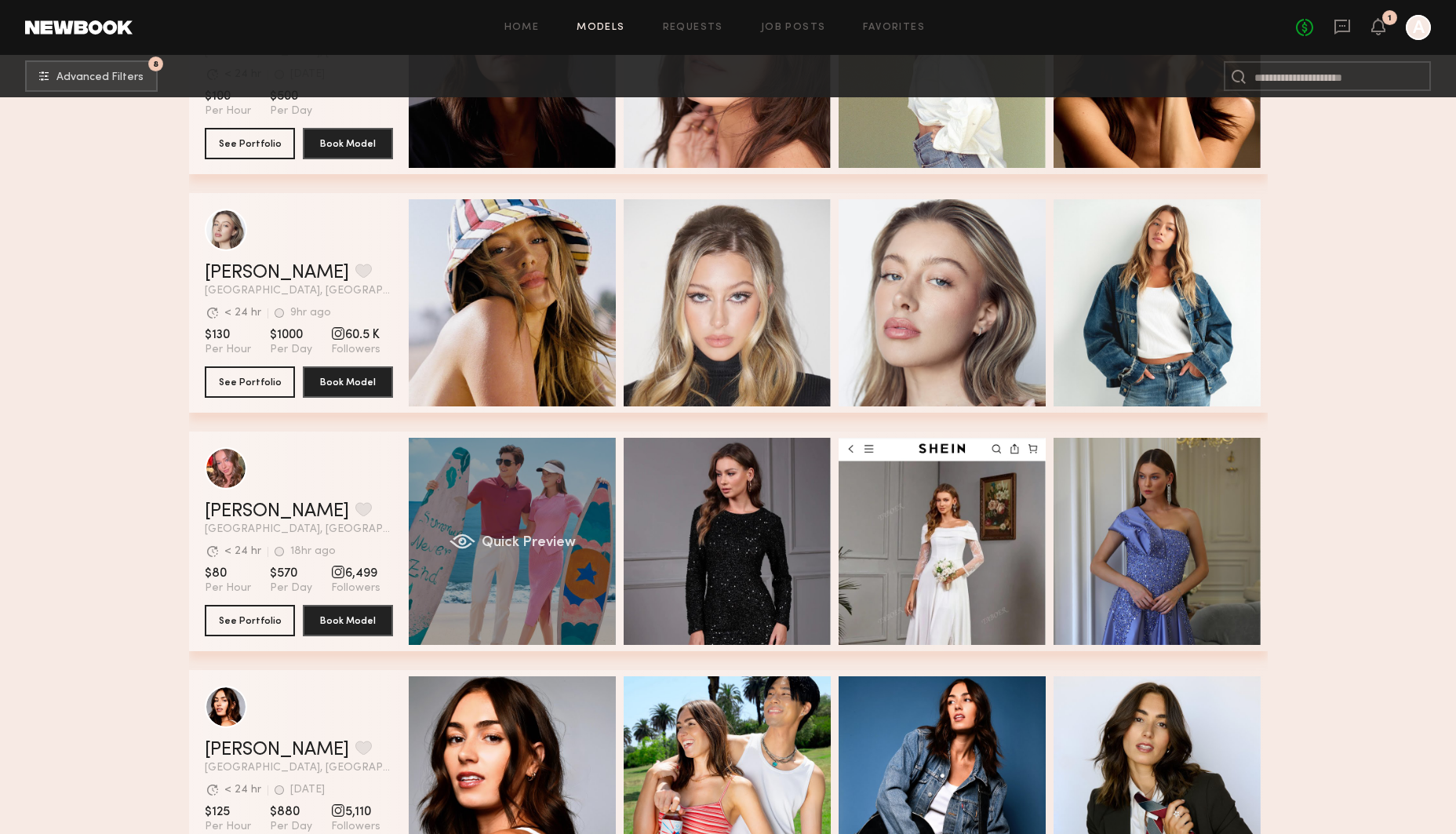
click at [499, 500] on div "Quick Preview" at bounding box center [512, 541] width 207 height 207
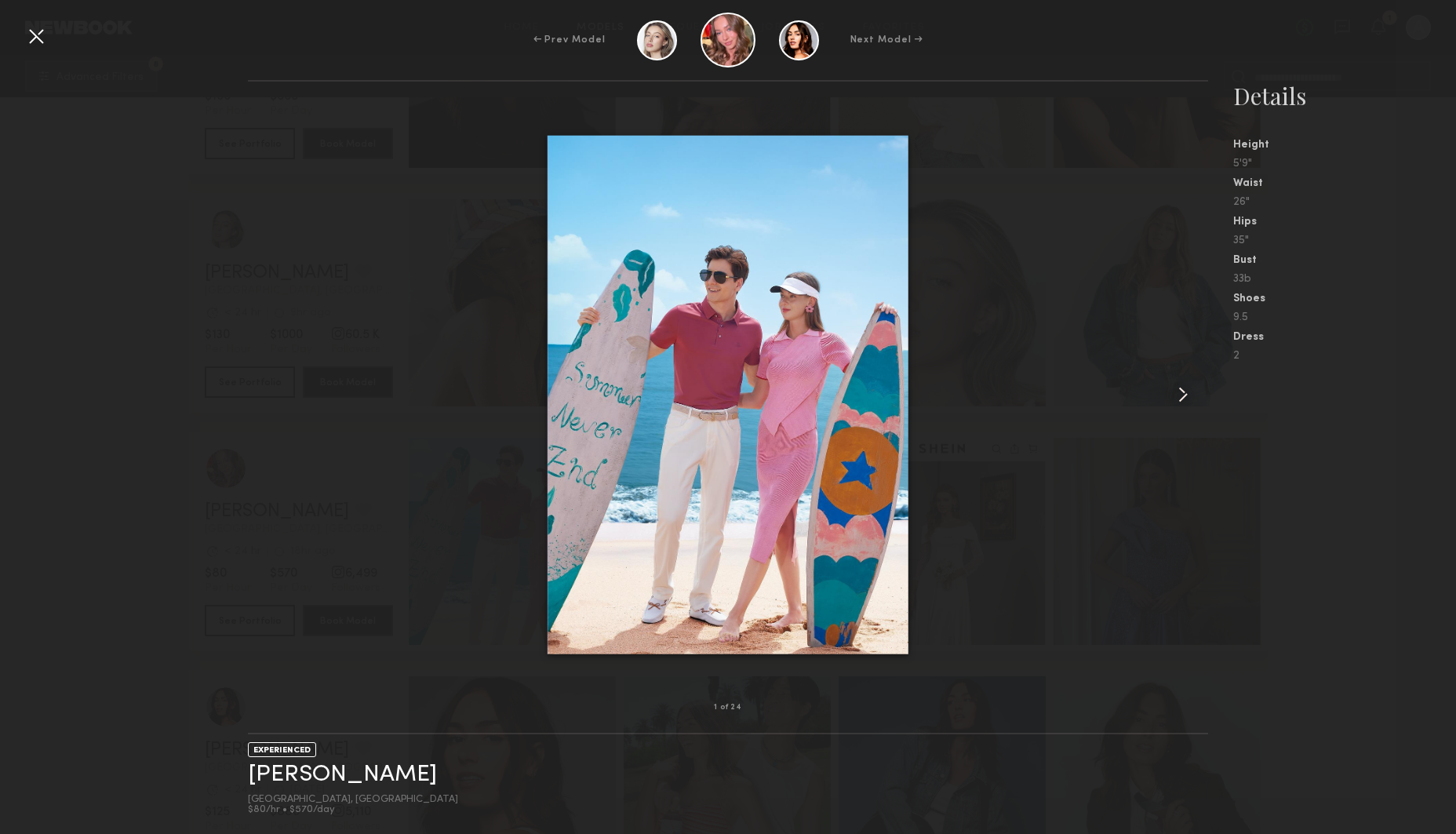
click at [1185, 390] on common-icon at bounding box center [1183, 394] width 25 height 25
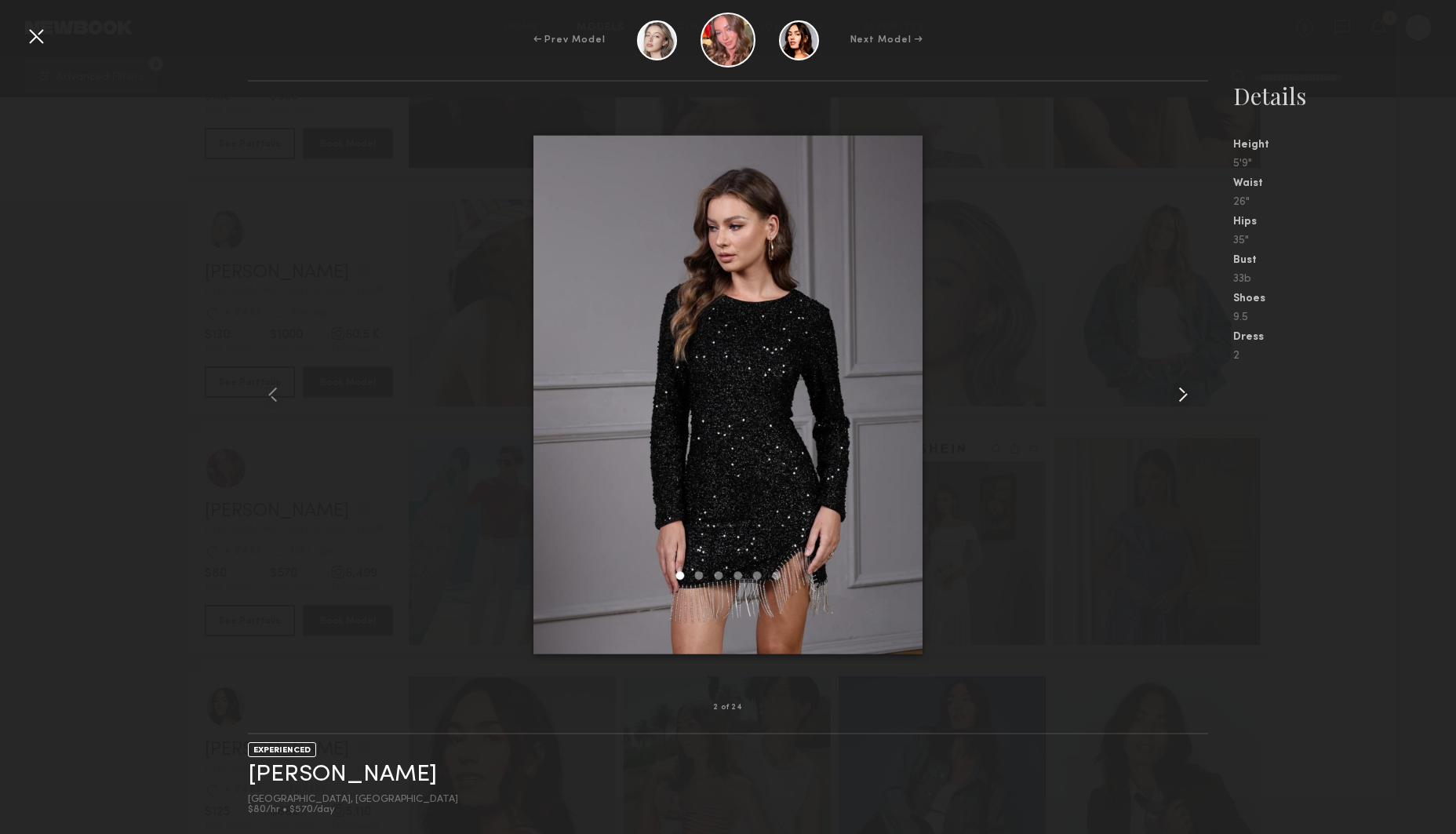
click at [1185, 390] on common-icon at bounding box center [1183, 394] width 25 height 25
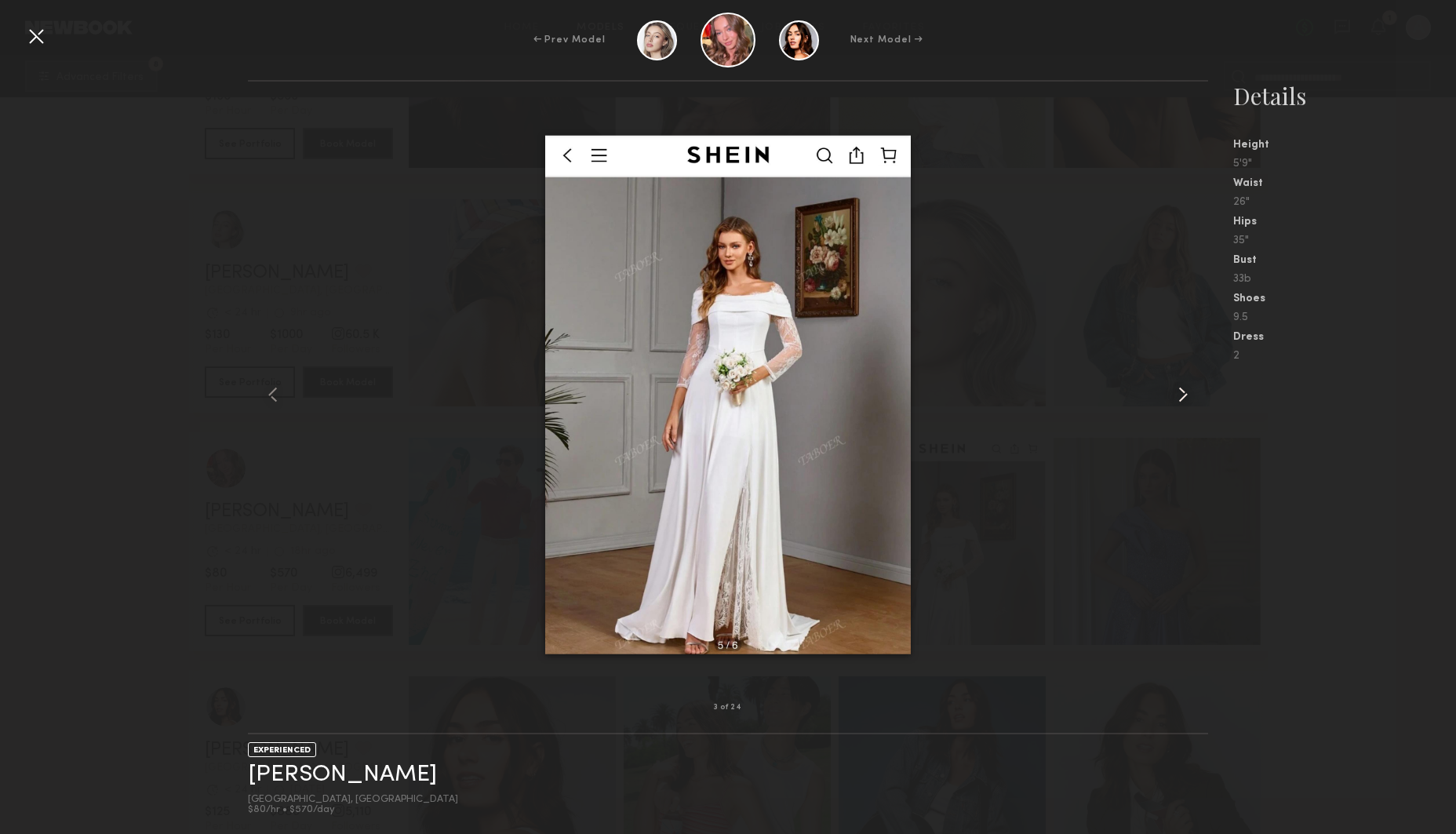
click at [1185, 390] on common-icon at bounding box center [1183, 394] width 25 height 25
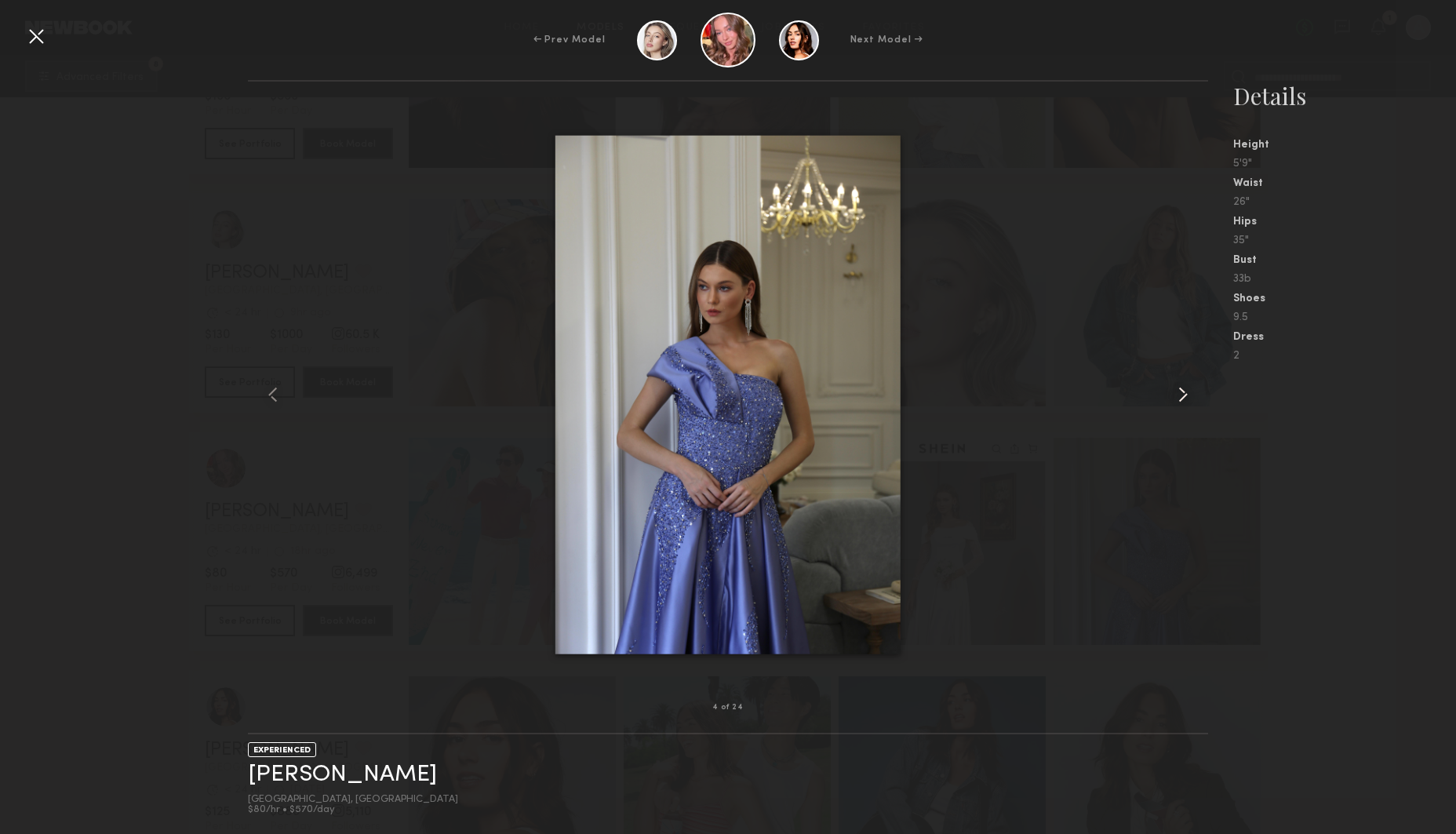
click at [1185, 390] on common-icon at bounding box center [1183, 394] width 25 height 25
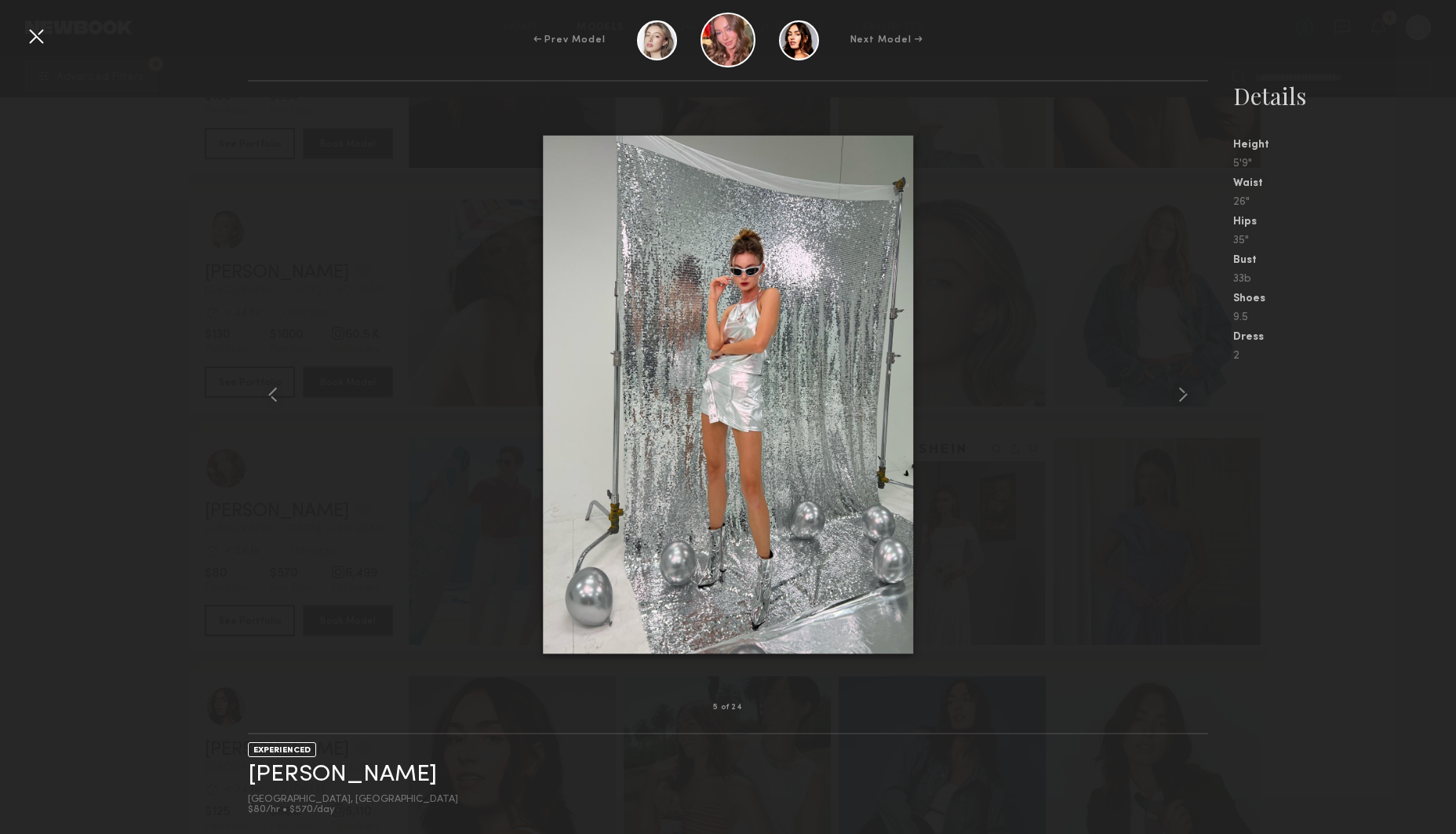
click at [28, 33] on div at bounding box center [35, 35] width 25 height 25
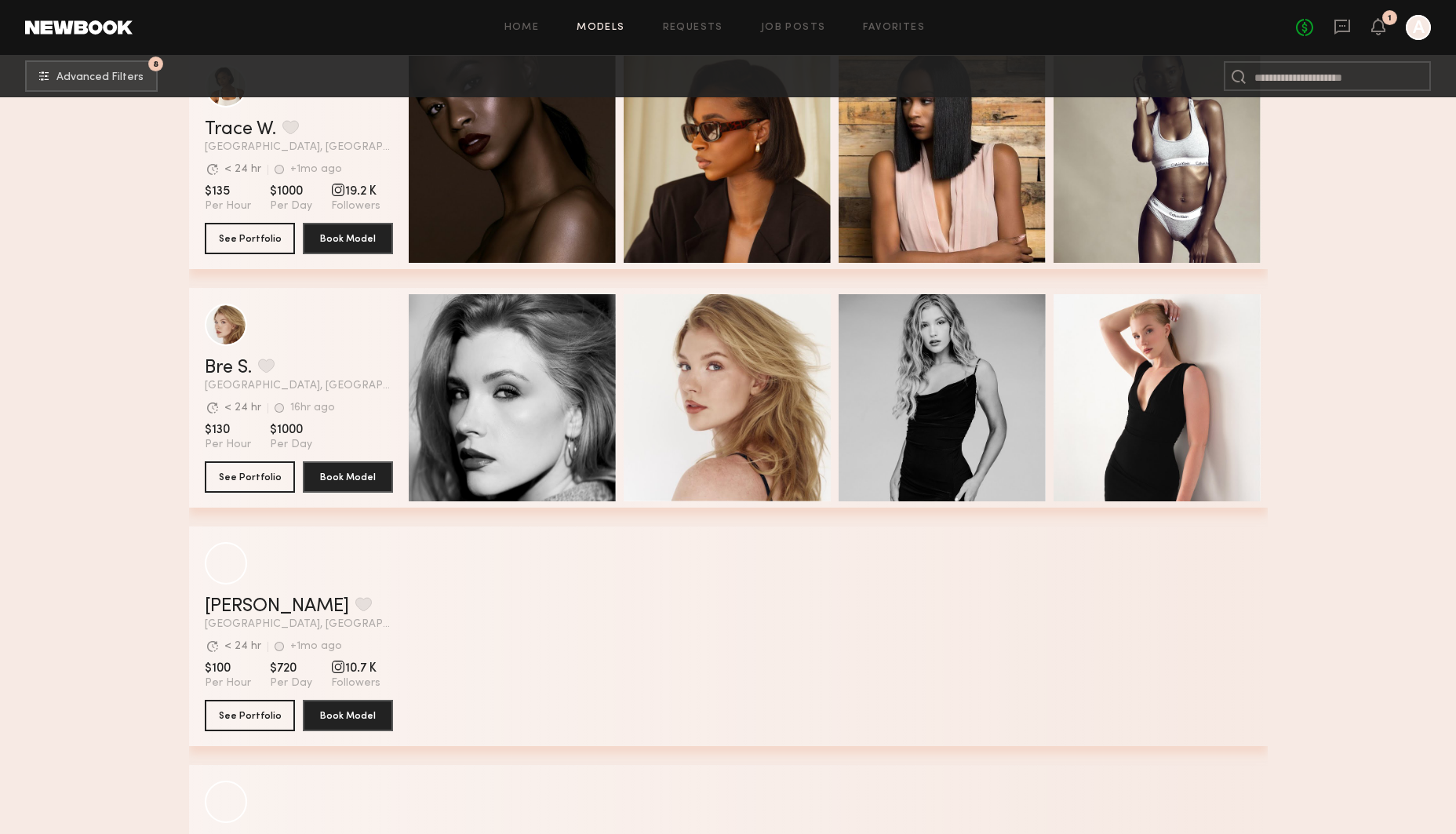
scroll to position [17009, 0]
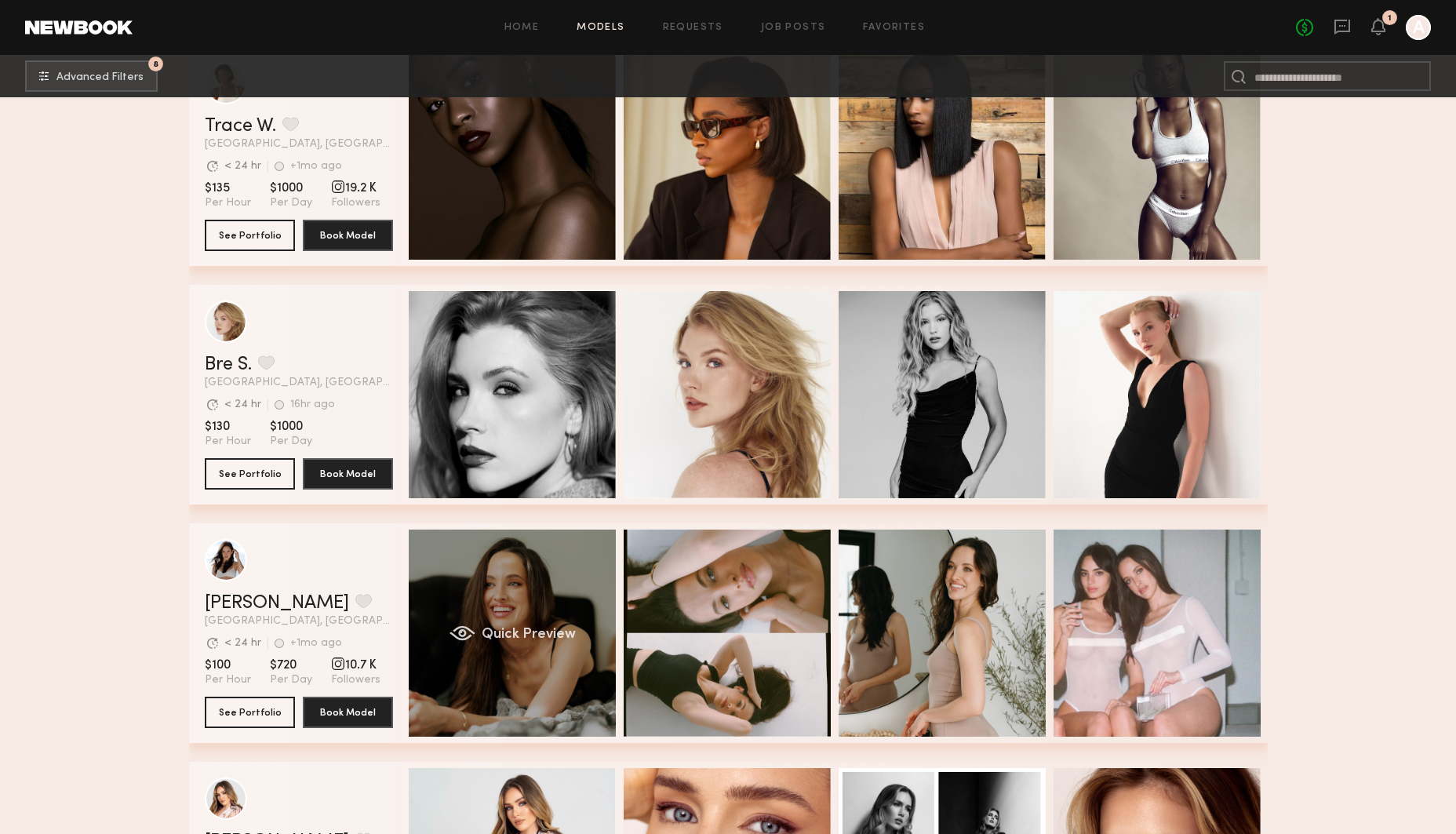
click at [523, 587] on div "Quick Preview" at bounding box center [512, 633] width 207 height 207
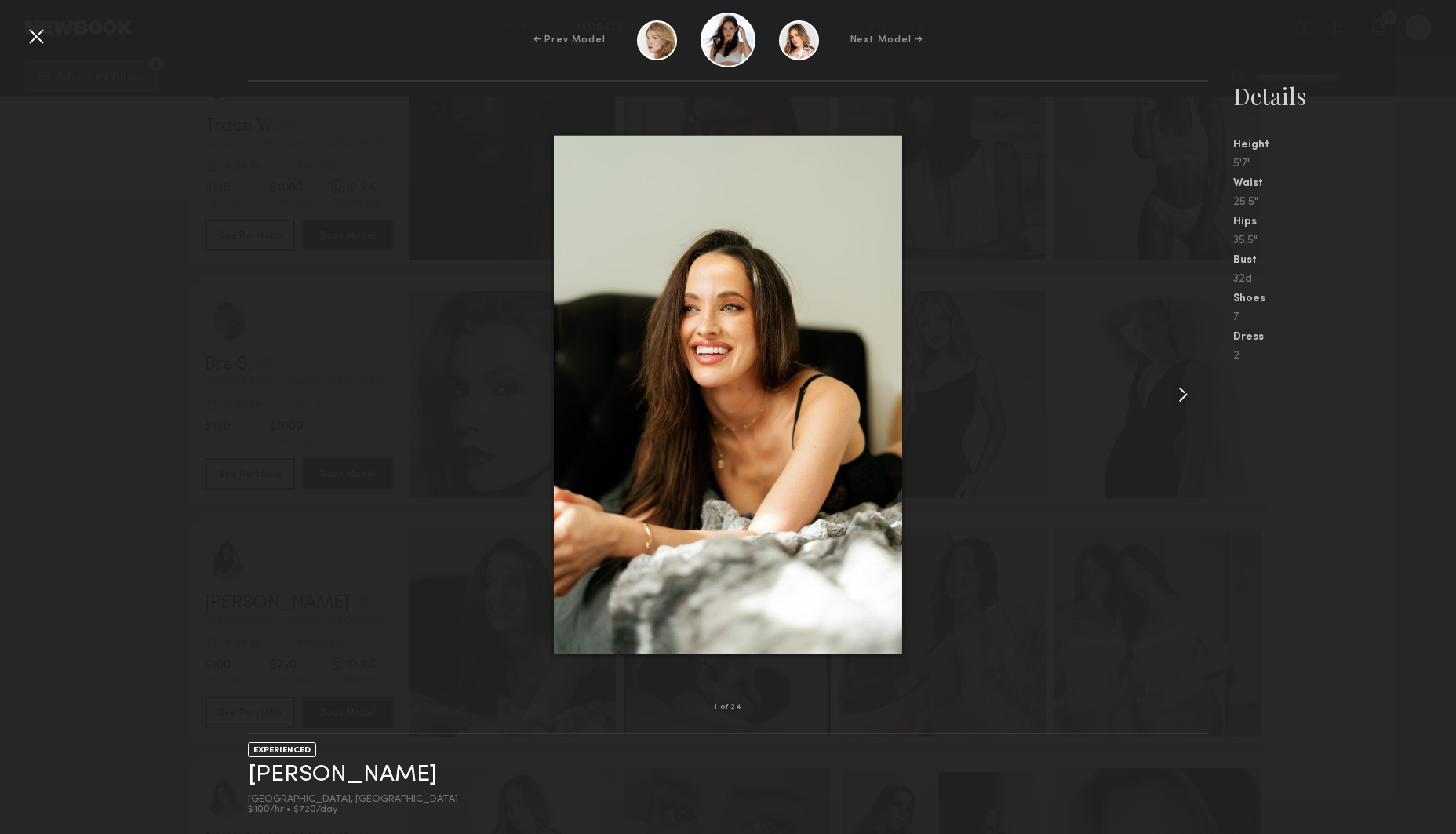
click at [1183, 397] on common-icon at bounding box center [1183, 394] width 25 height 25
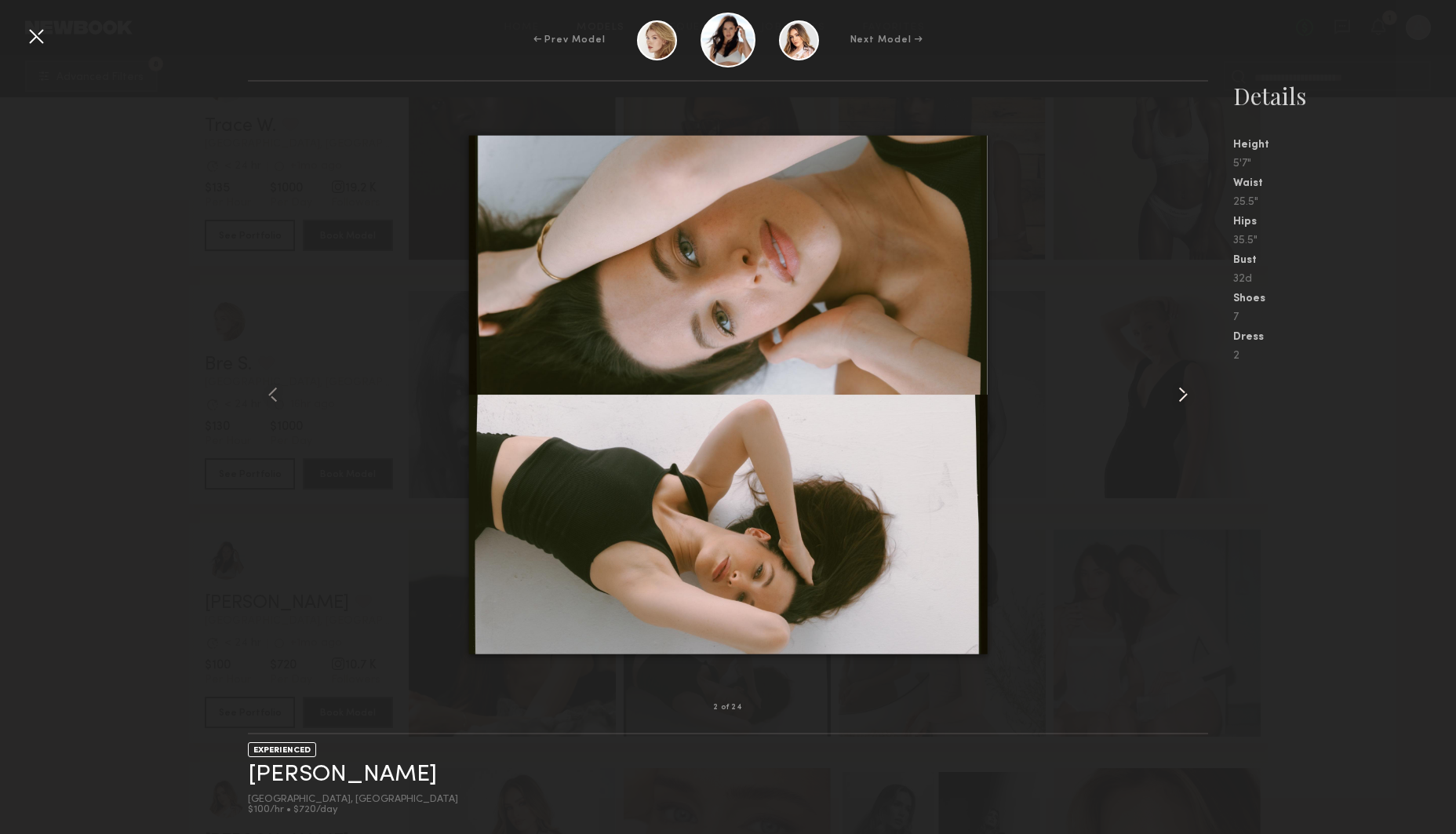
click at [1183, 397] on common-icon at bounding box center [1183, 394] width 25 height 25
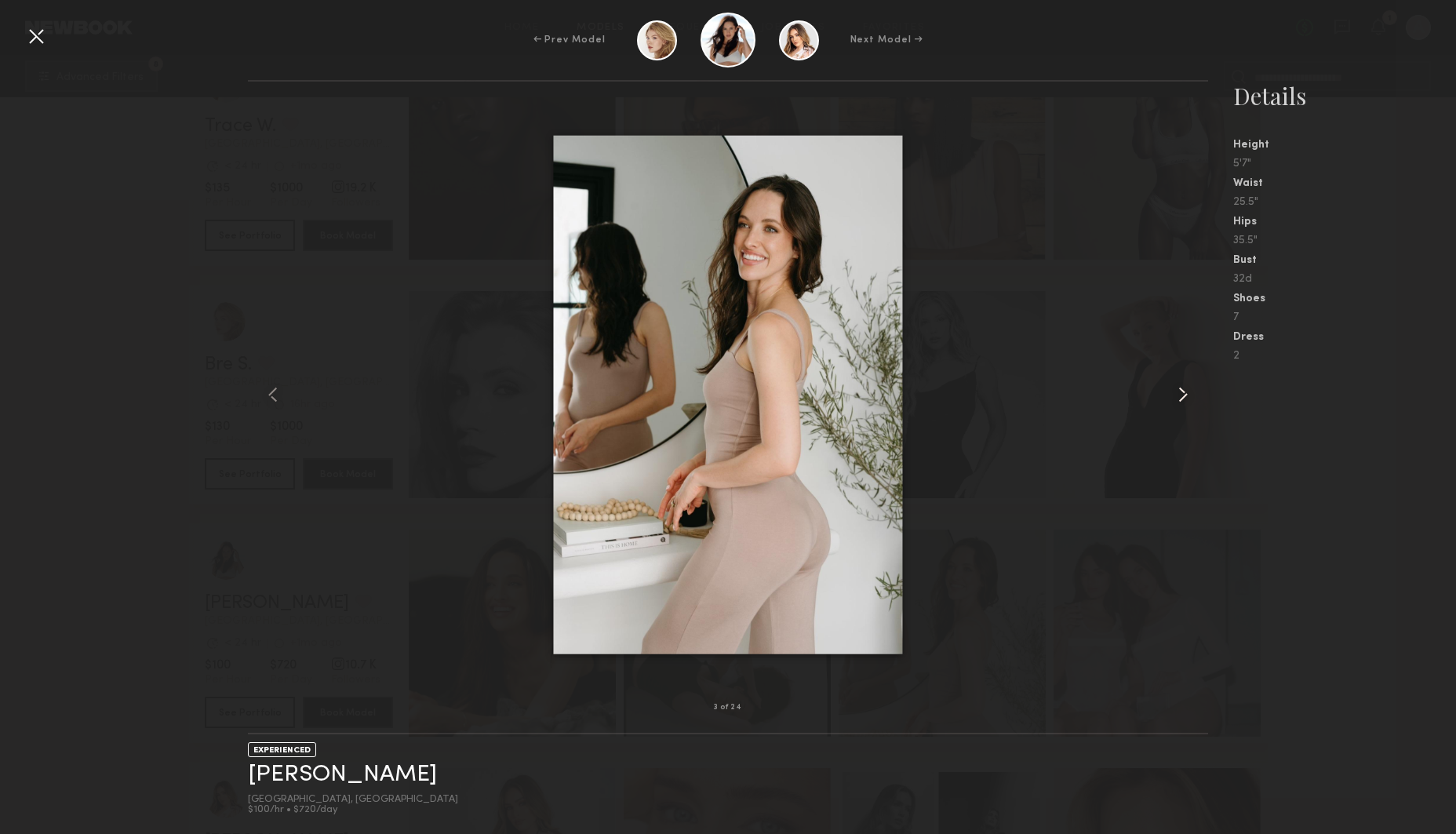
click at [1183, 397] on common-icon at bounding box center [1183, 394] width 25 height 25
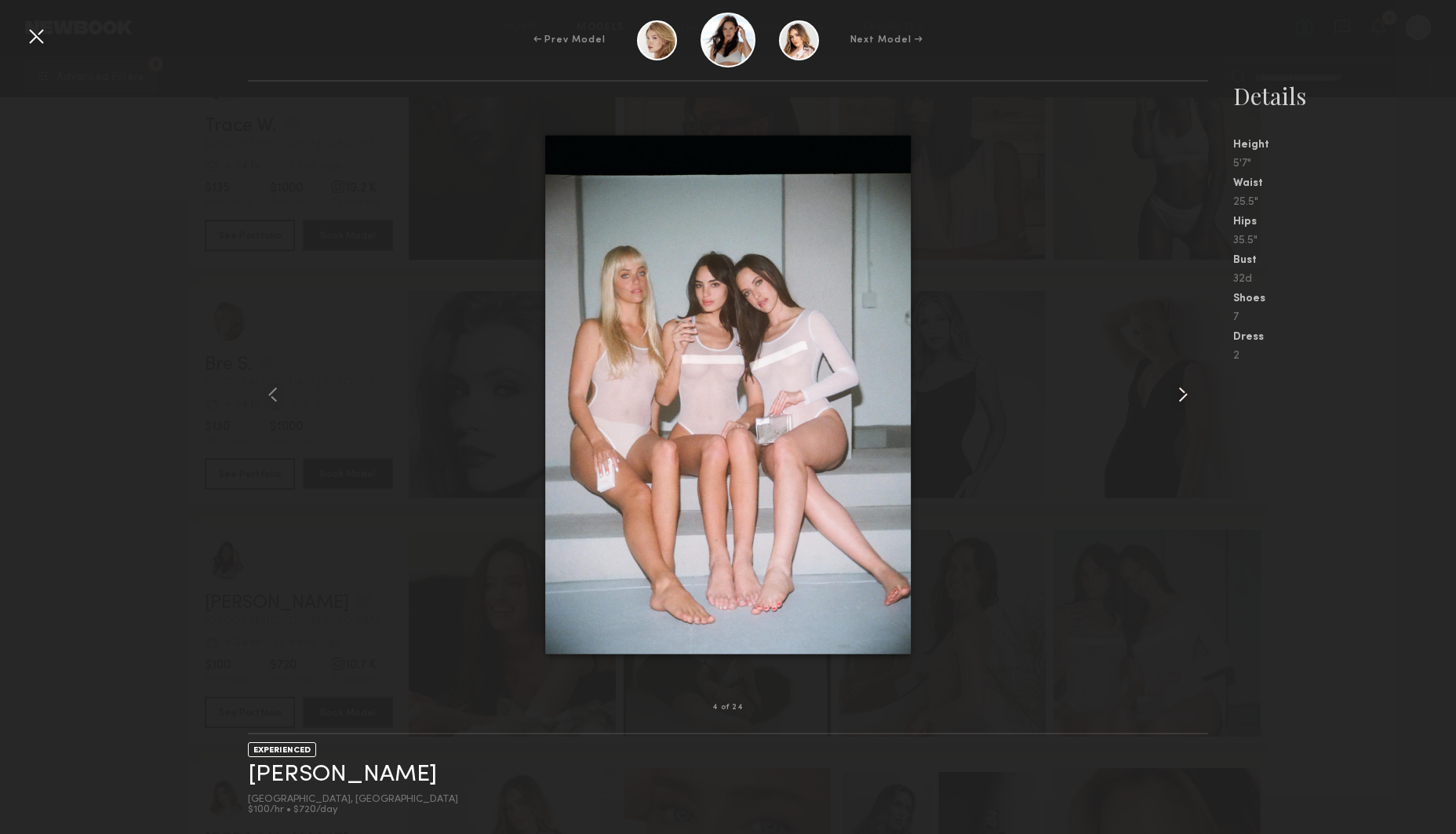
click at [1183, 397] on common-icon at bounding box center [1183, 394] width 25 height 25
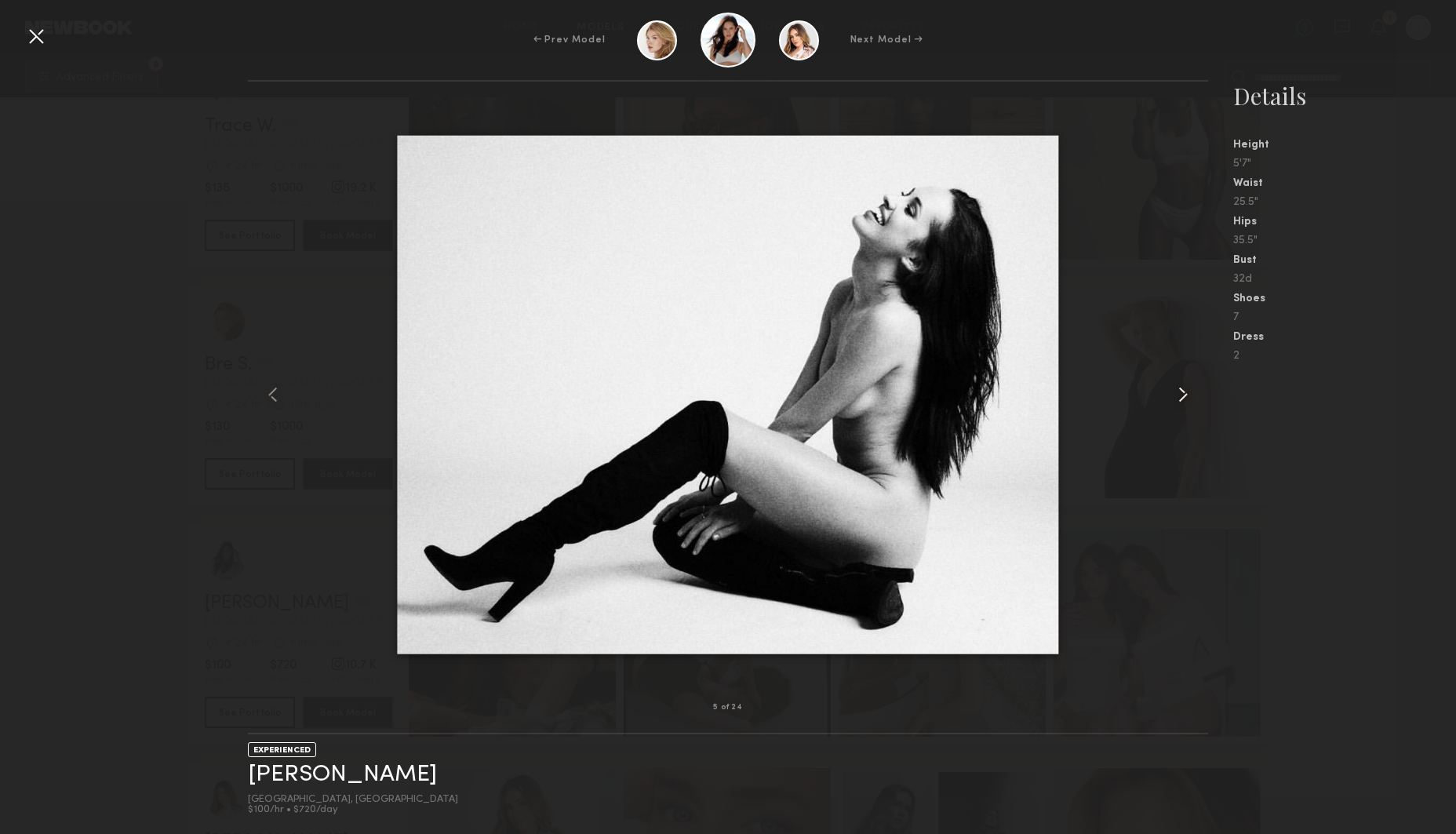
click at [1183, 397] on common-icon at bounding box center [1183, 394] width 25 height 25
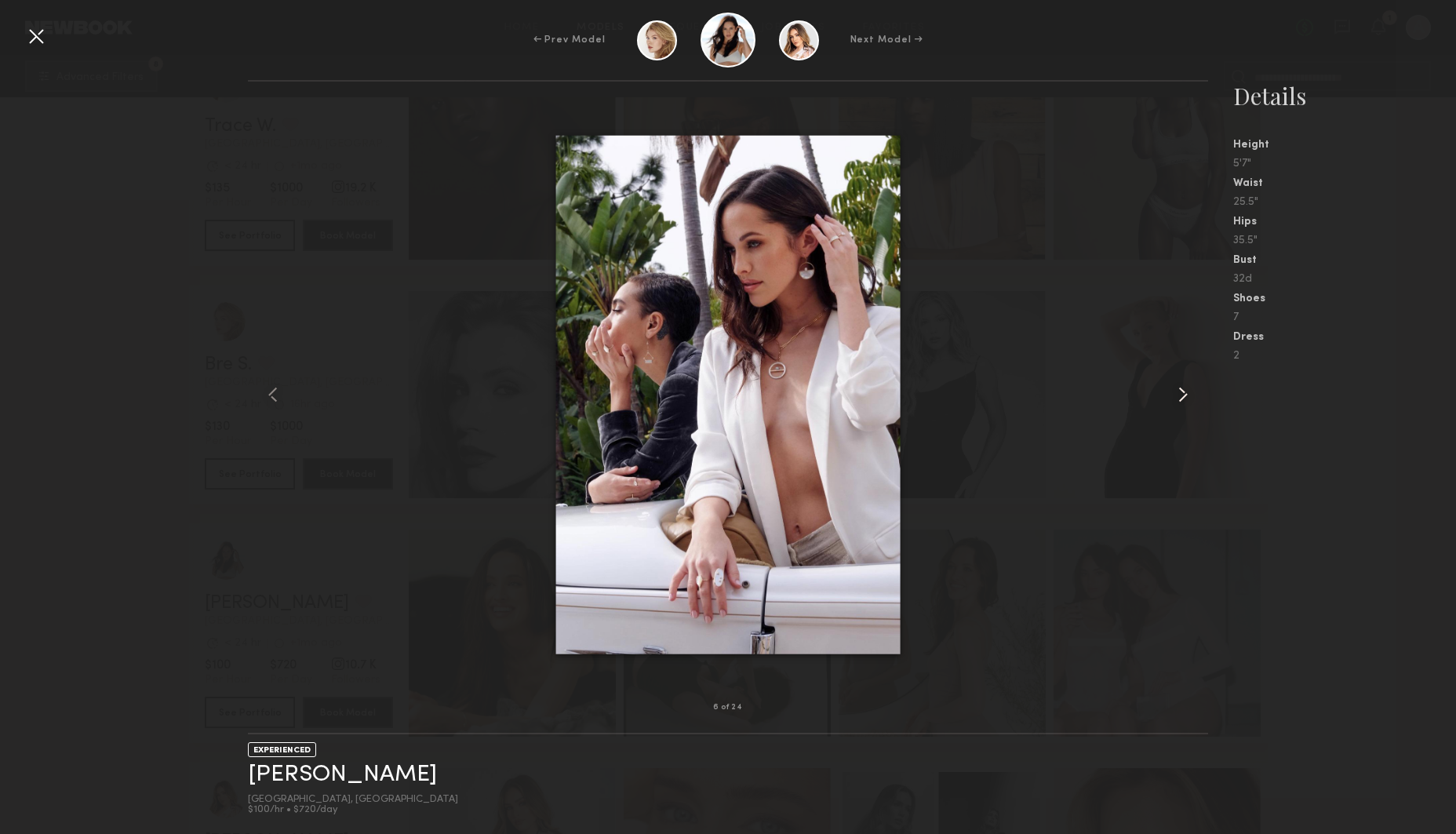
click at [1183, 397] on common-icon at bounding box center [1183, 394] width 25 height 25
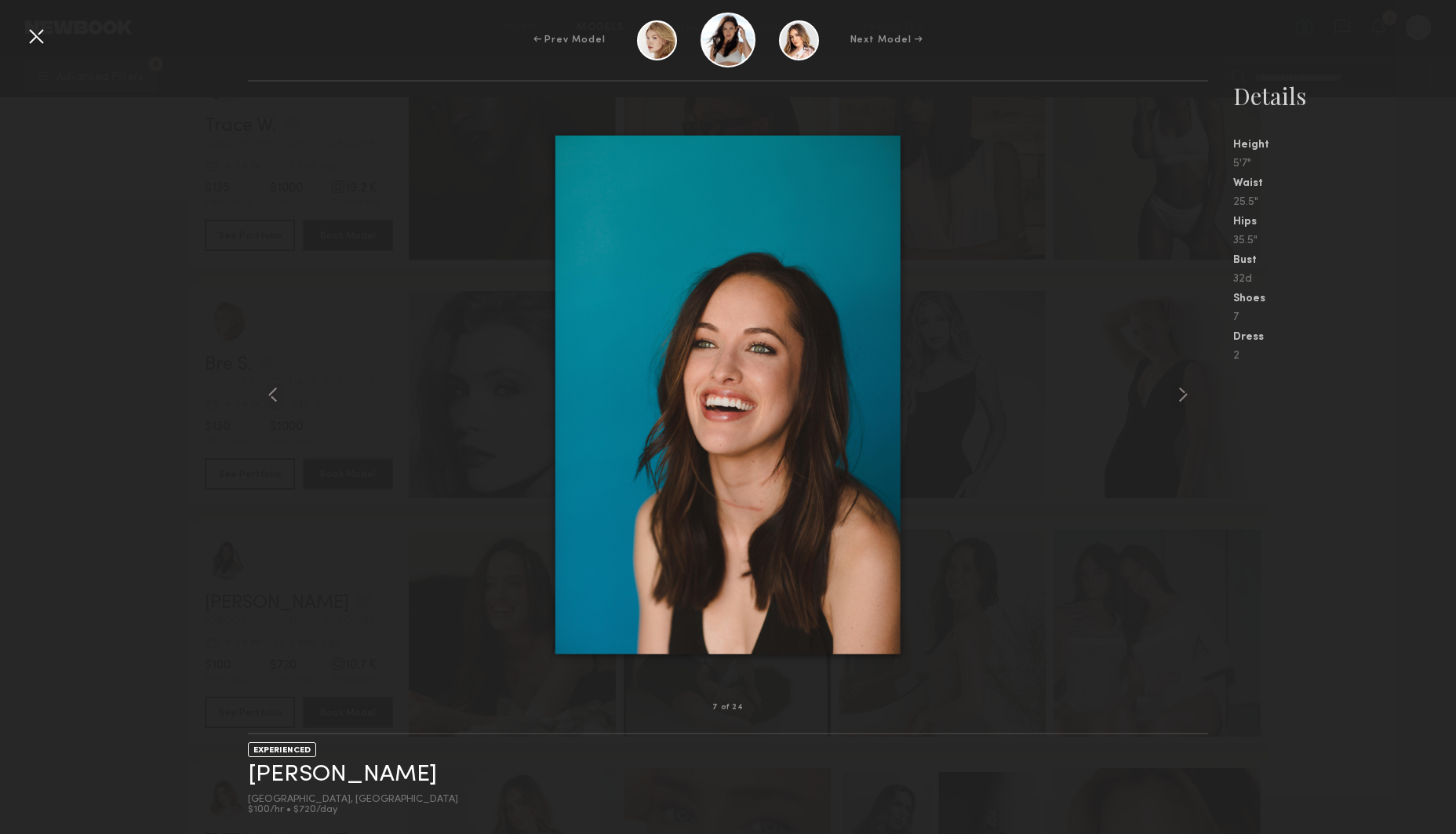
scroll to position [17021, 0]
click at [38, 40] on div at bounding box center [35, 35] width 25 height 25
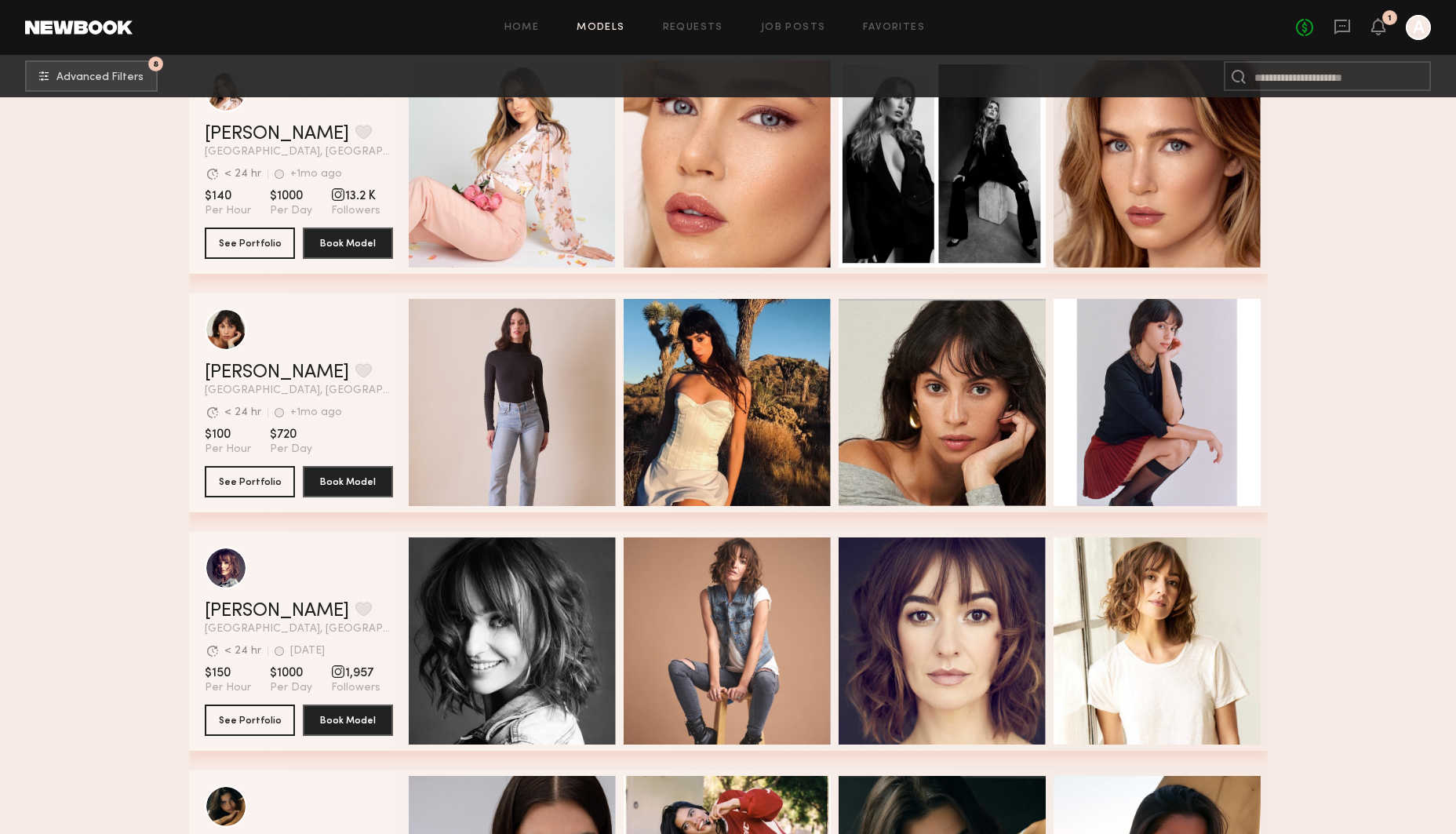
scroll to position [17728, 0]
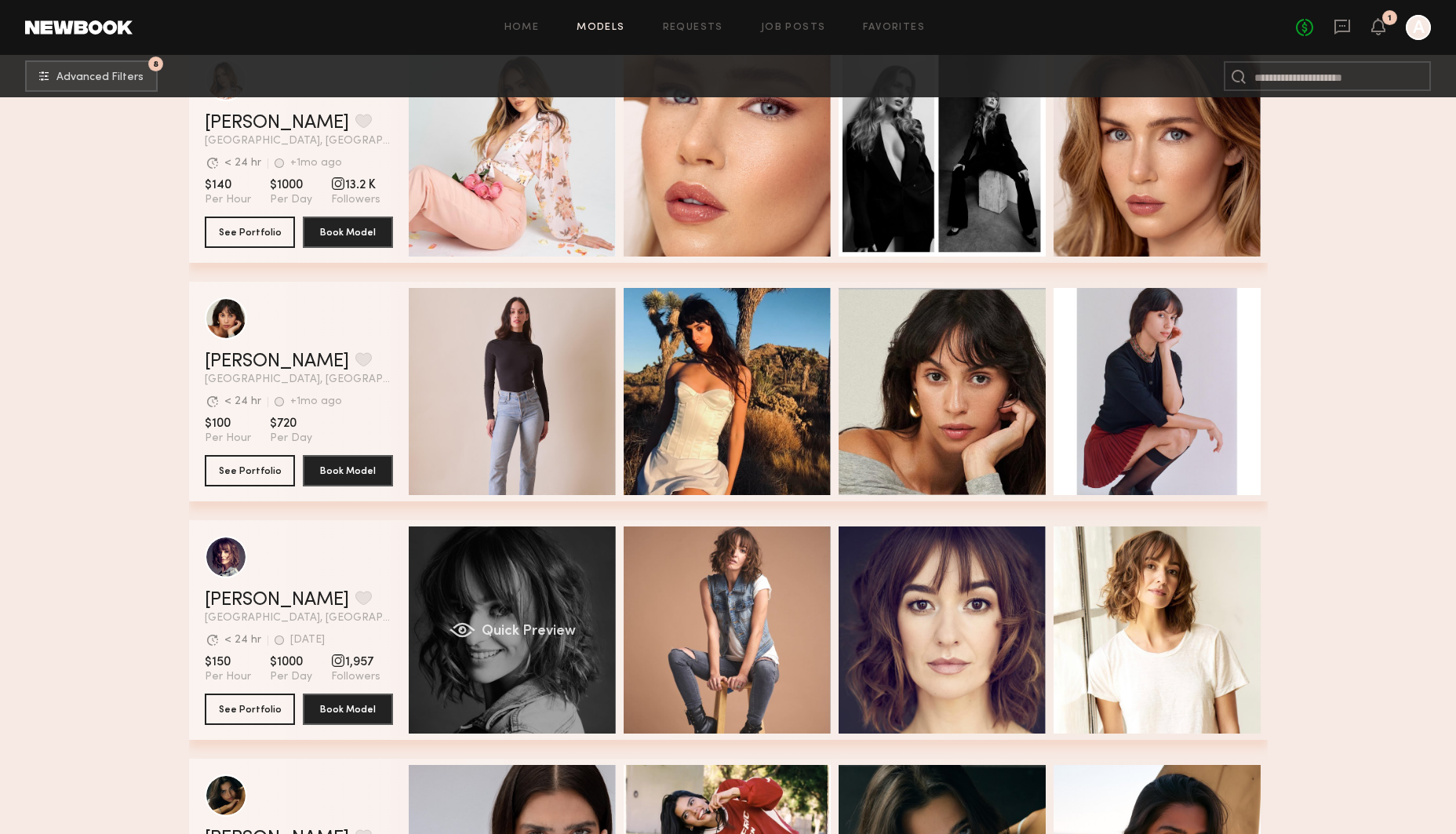
click at [516, 590] on div "Quick Preview" at bounding box center [512, 629] width 207 height 207
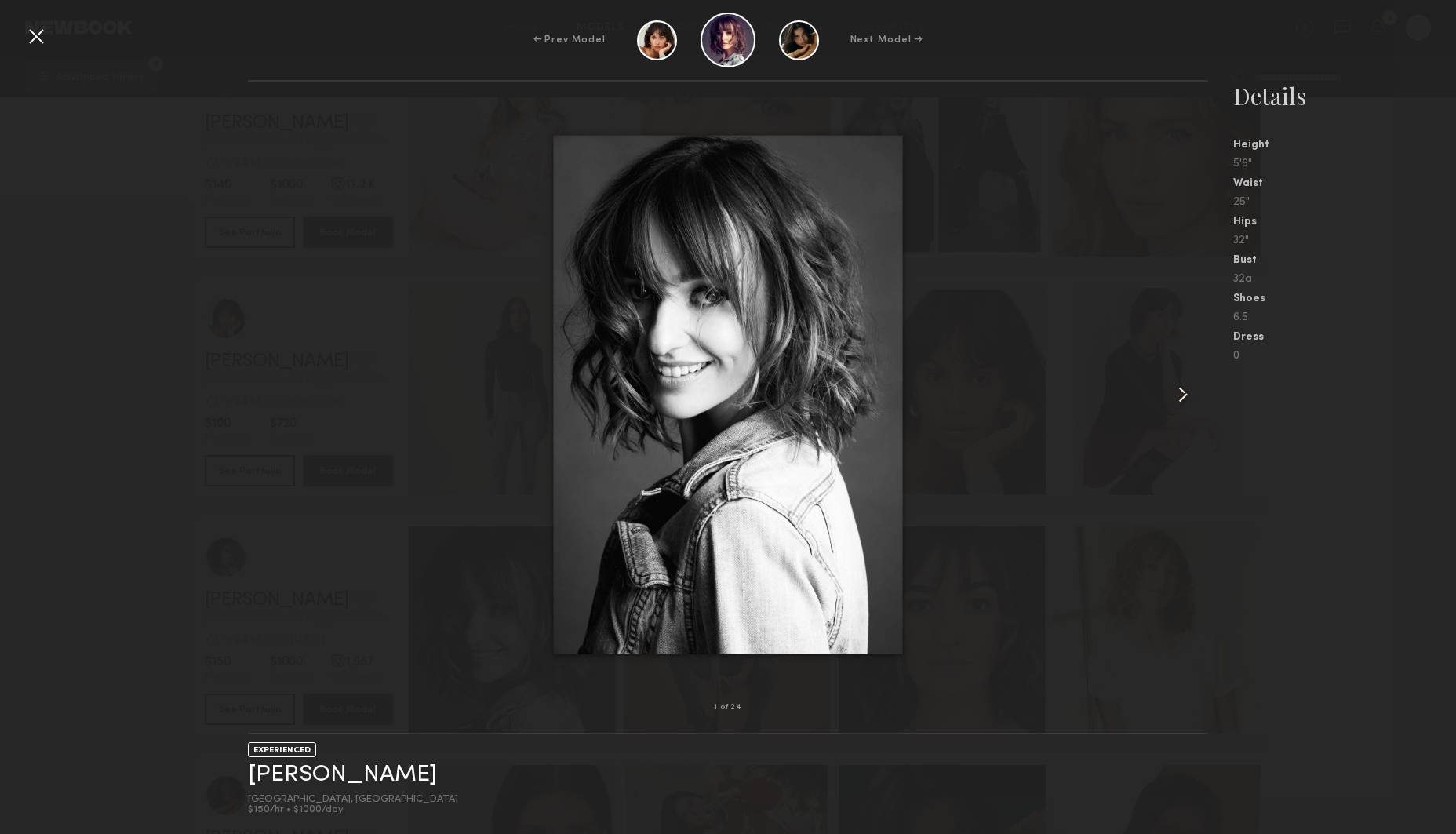
click at [1183, 389] on common-icon at bounding box center [1183, 394] width 25 height 25
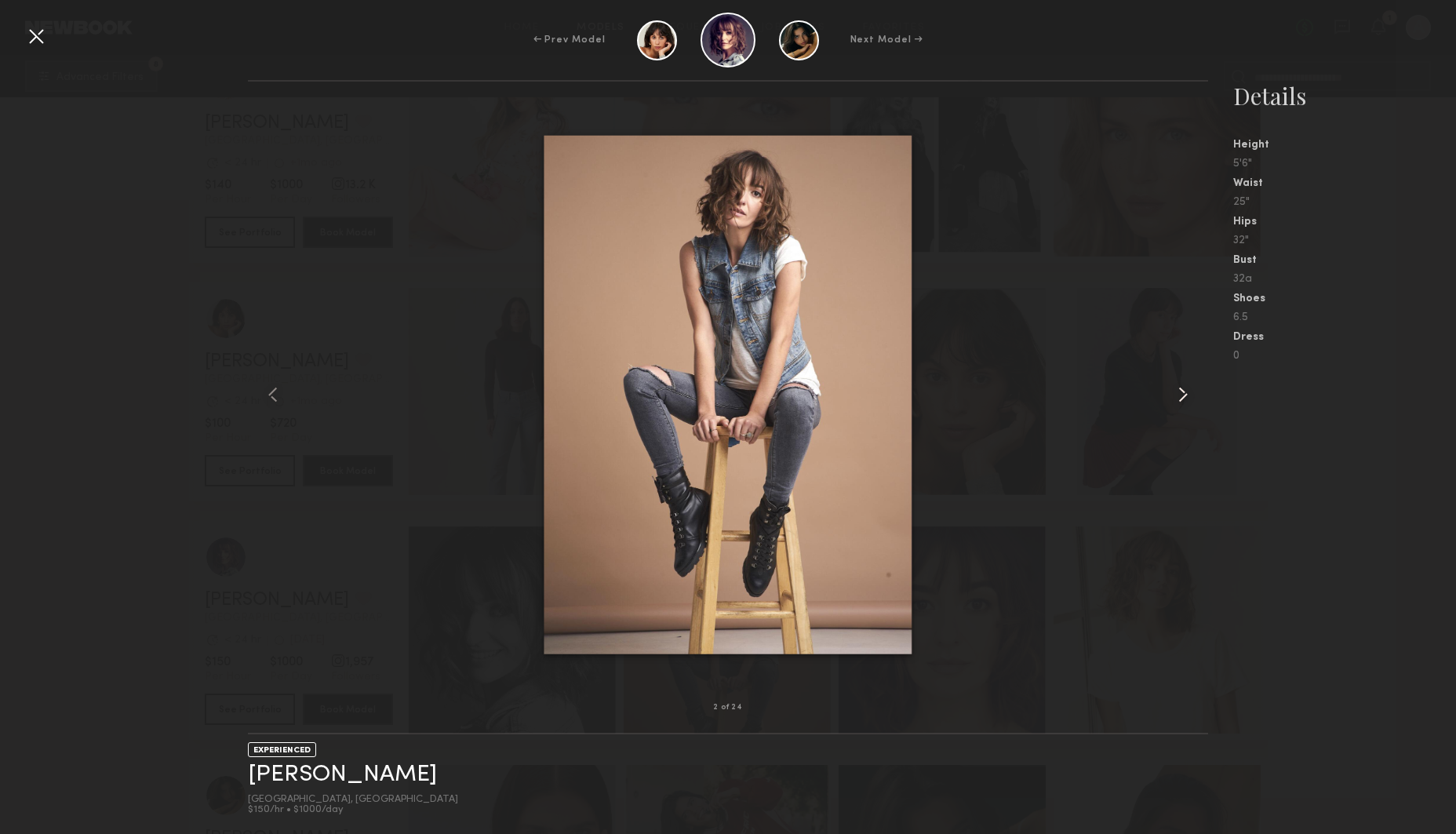
click at [1183, 389] on common-icon at bounding box center [1183, 394] width 25 height 25
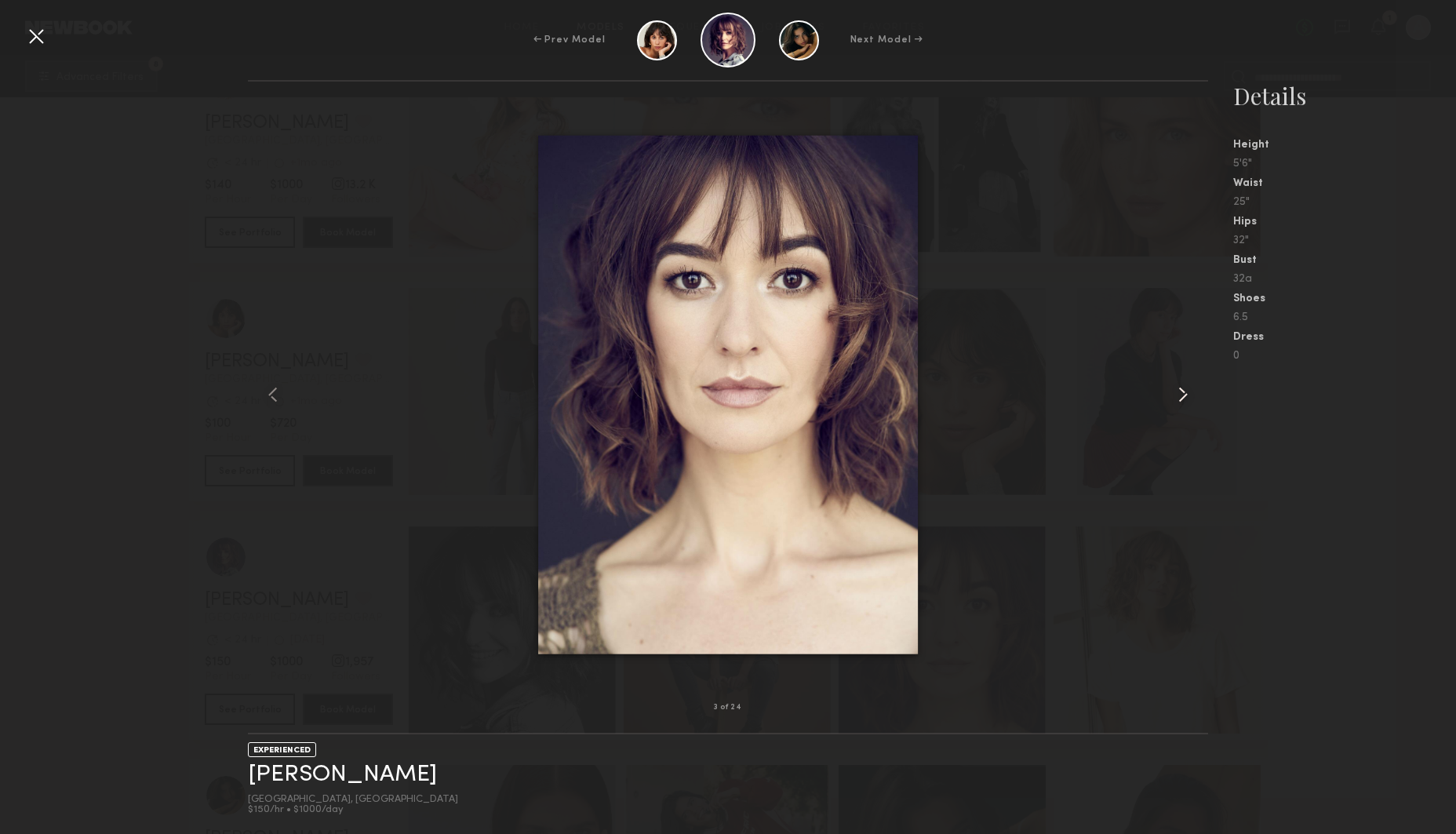
click at [1183, 389] on common-icon at bounding box center [1183, 394] width 25 height 25
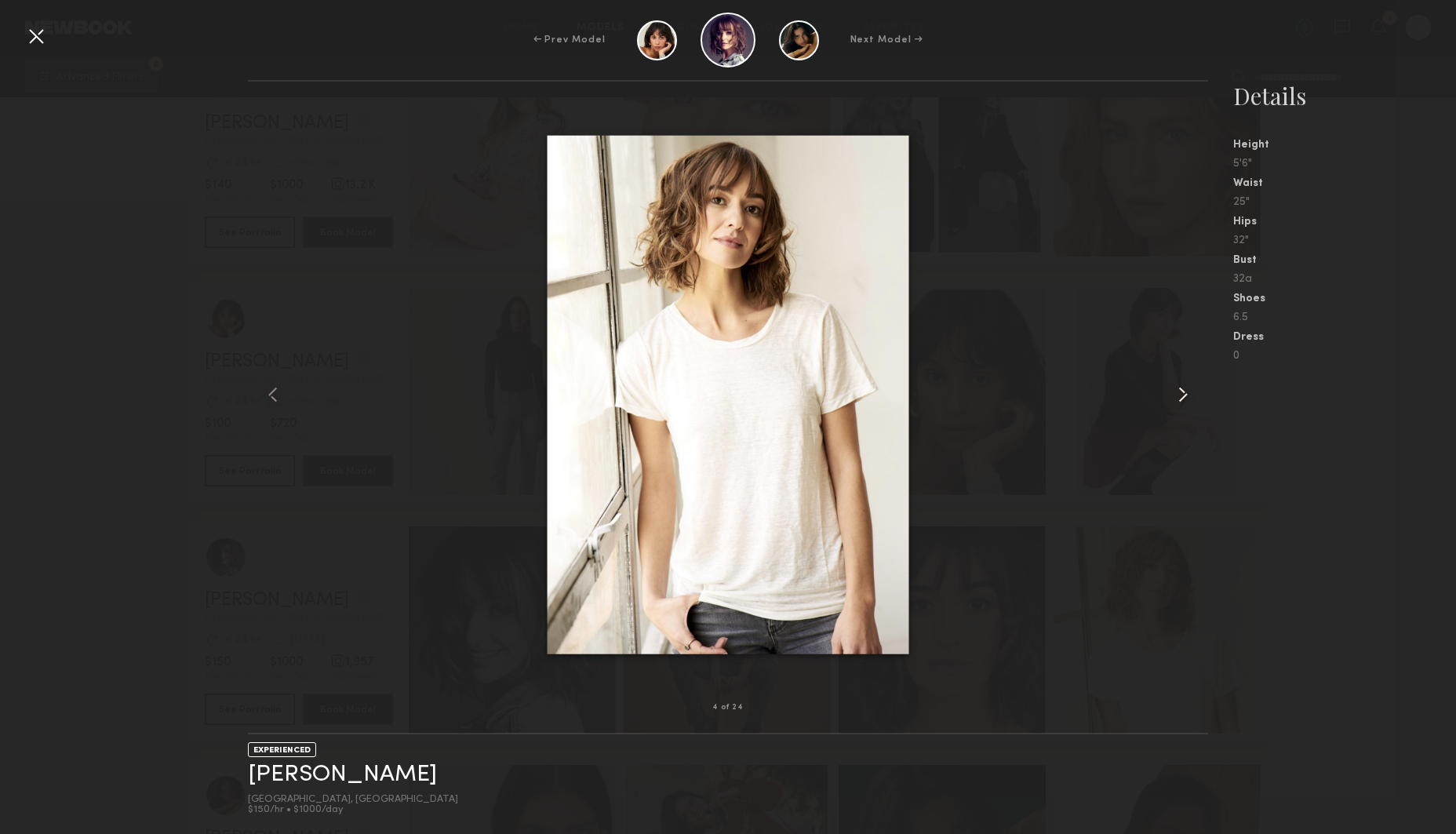
click at [1183, 389] on common-icon at bounding box center [1183, 394] width 25 height 25
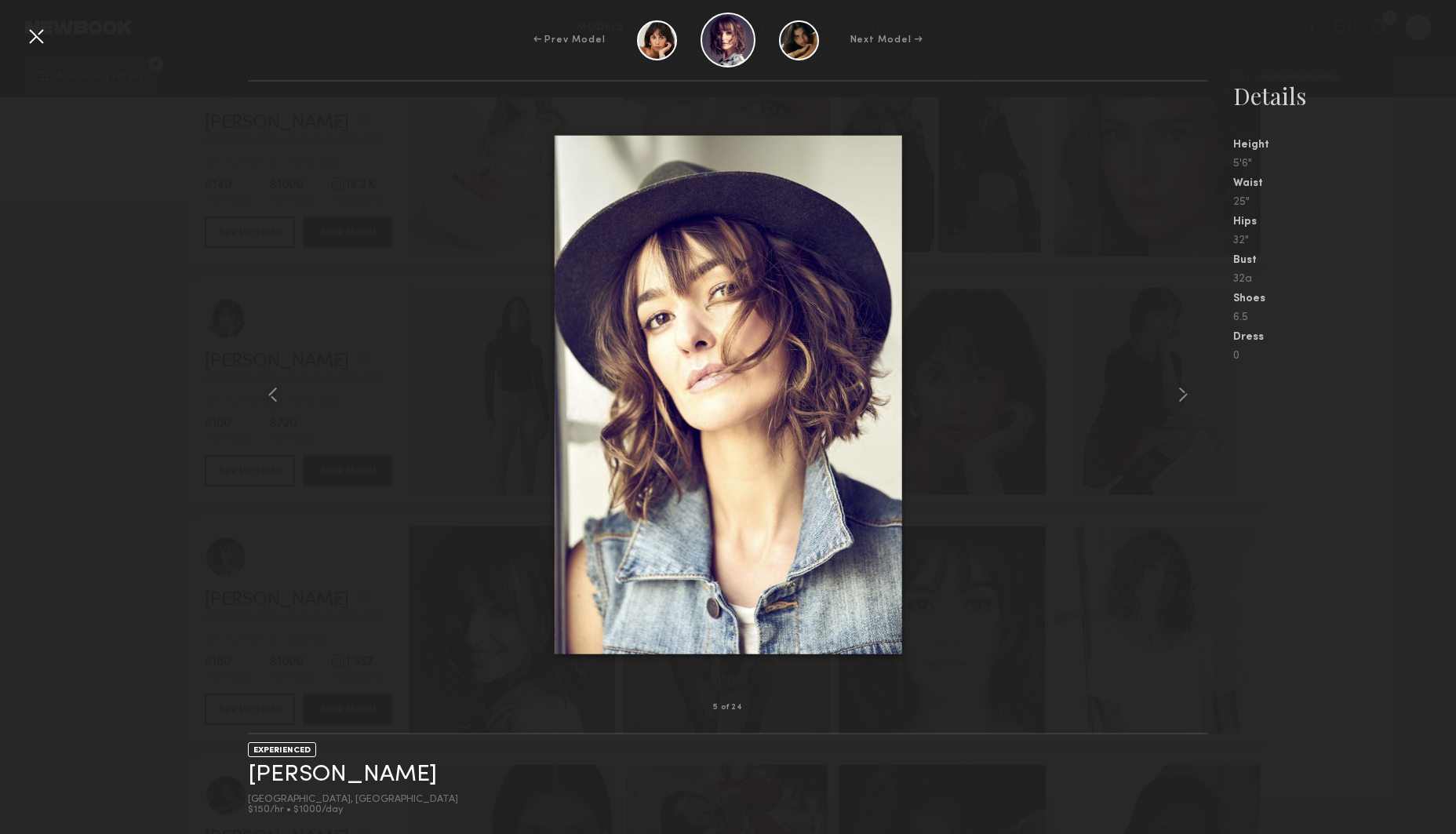
click at [36, 33] on div at bounding box center [35, 35] width 25 height 25
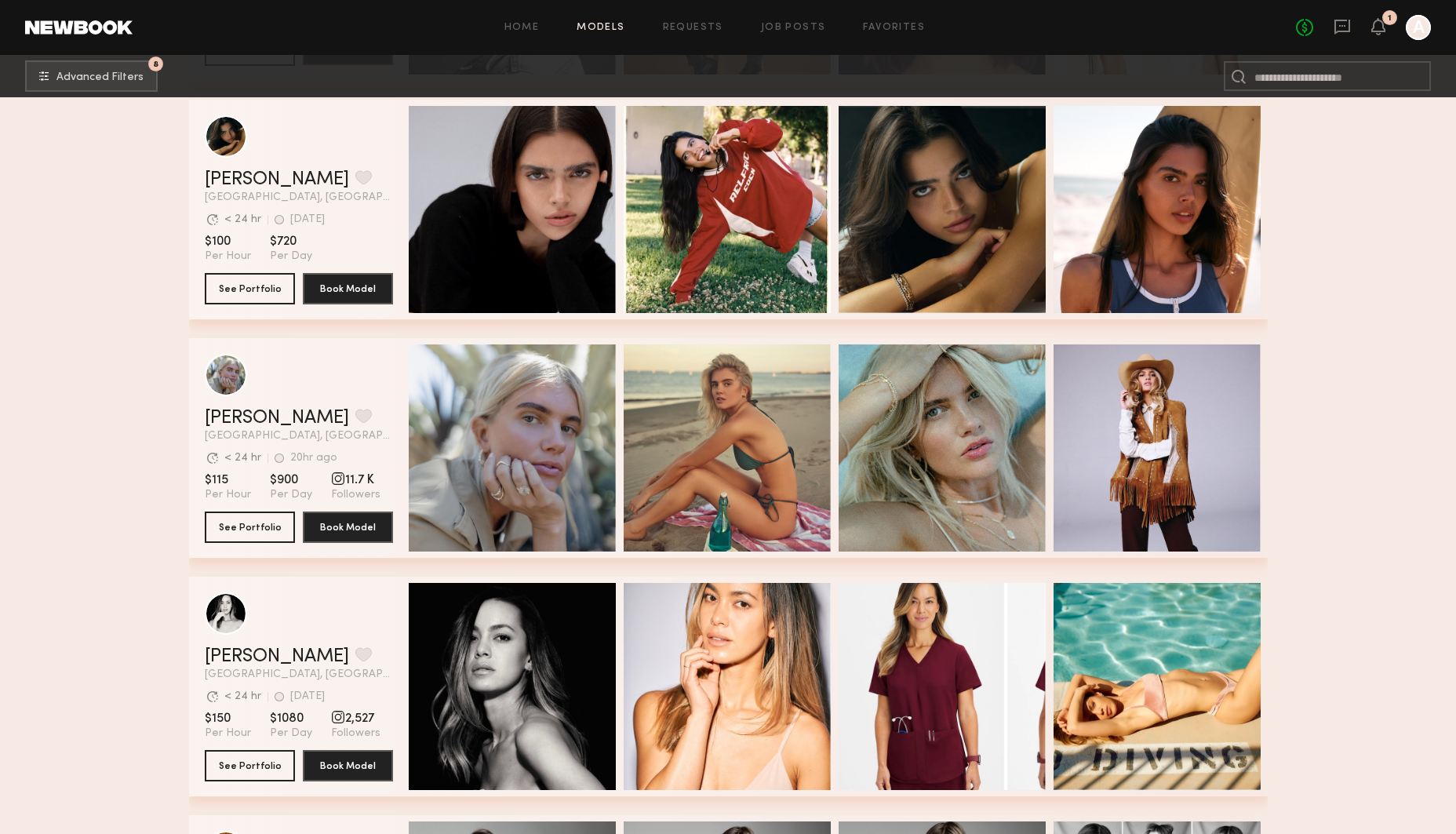
scroll to position [18390, 0]
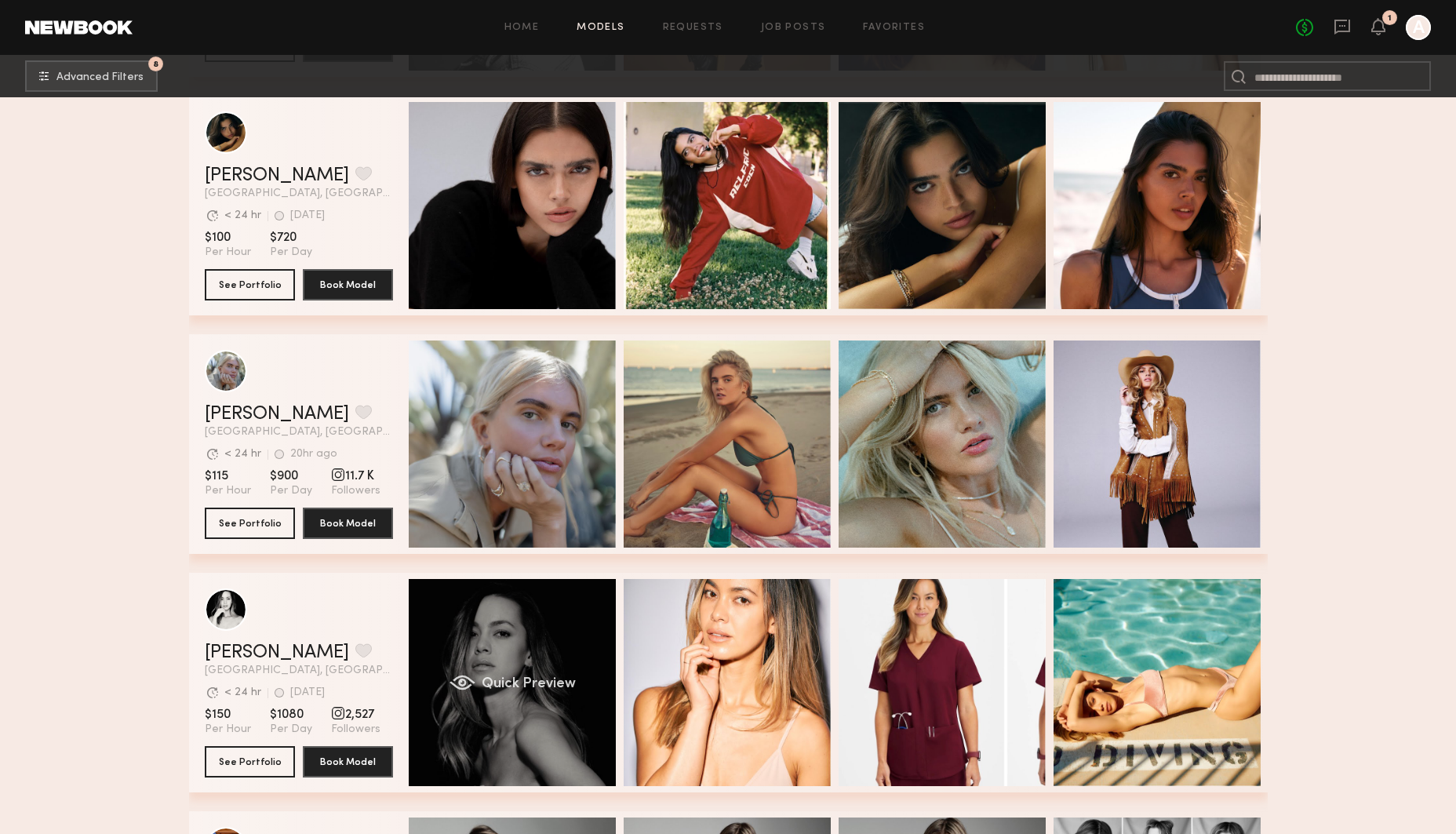
click at [516, 637] on div "Quick Preview" at bounding box center [512, 682] width 207 height 207
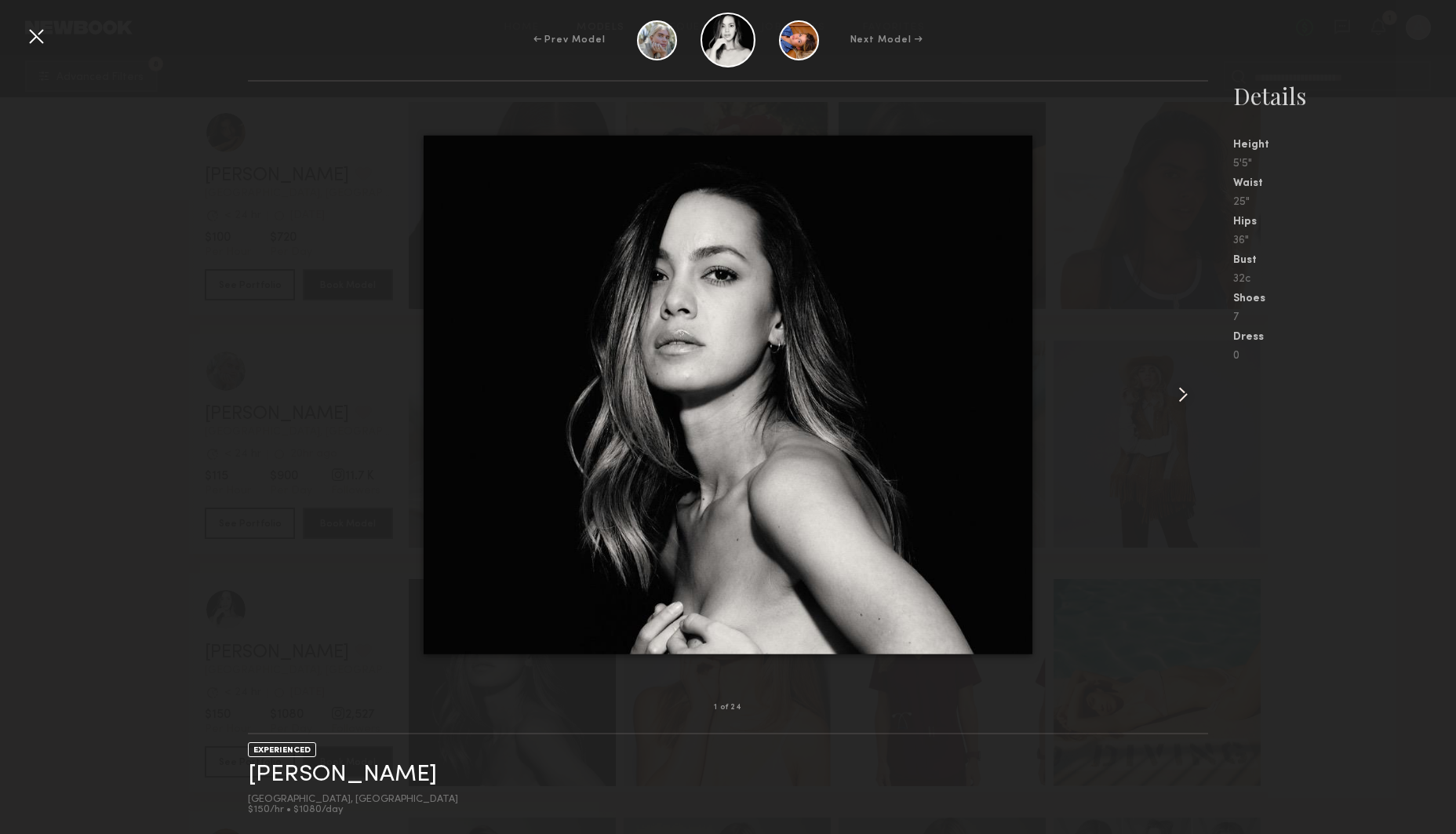
click at [1186, 397] on common-icon at bounding box center [1183, 394] width 25 height 25
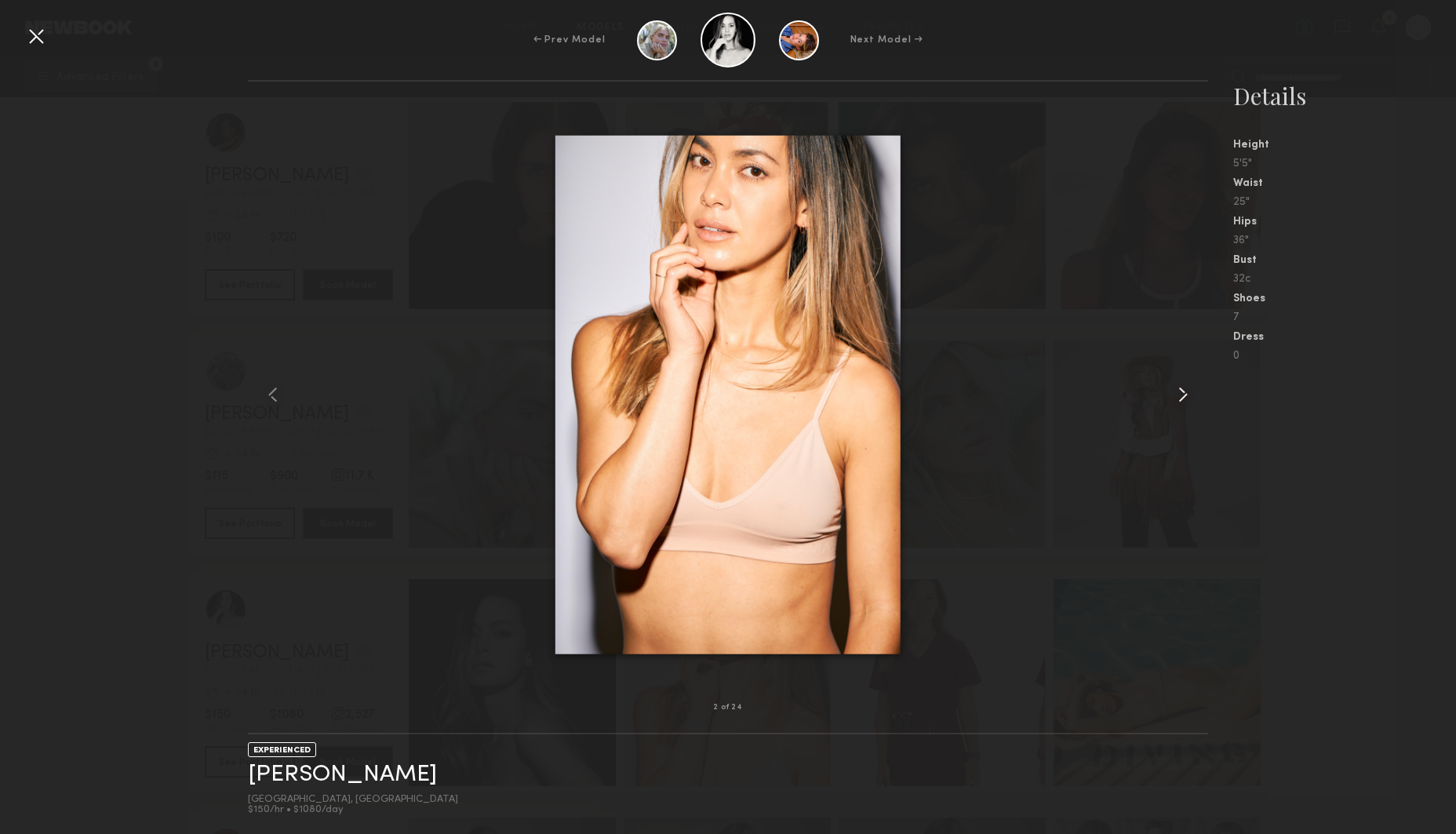
click at [1186, 397] on common-icon at bounding box center [1183, 394] width 25 height 25
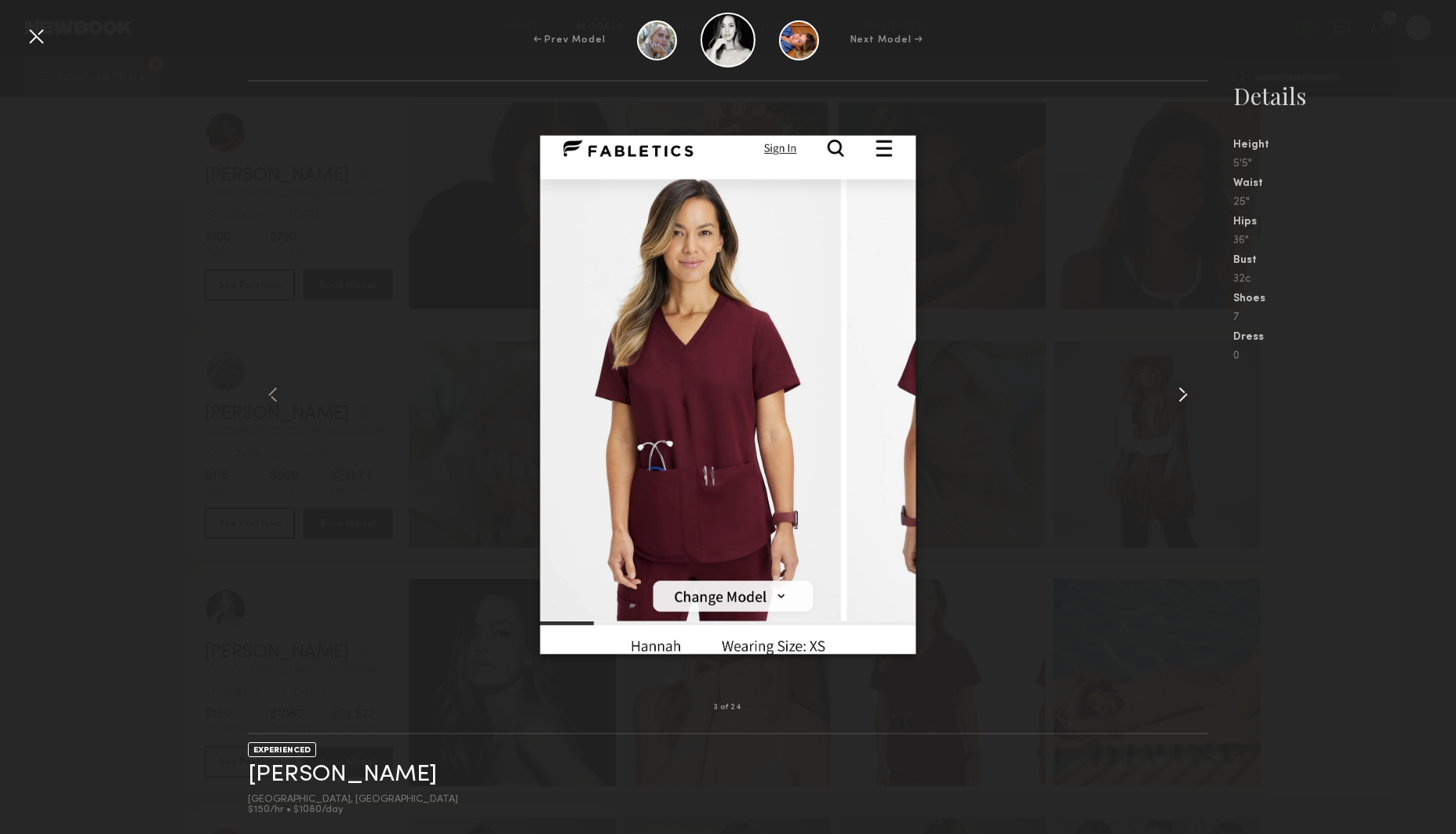
click at [1186, 397] on common-icon at bounding box center [1183, 394] width 25 height 25
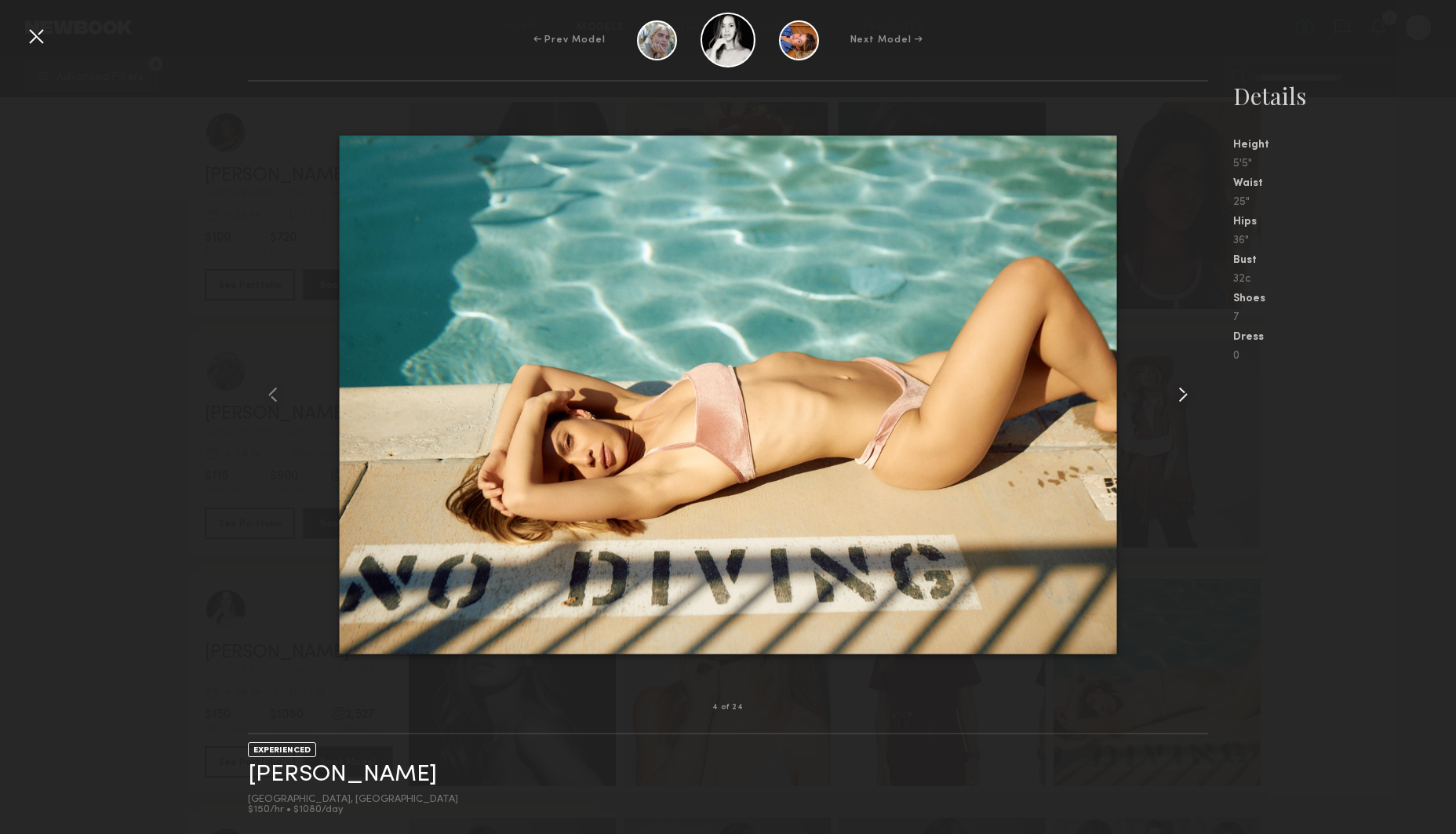
click at [1186, 397] on common-icon at bounding box center [1183, 394] width 25 height 25
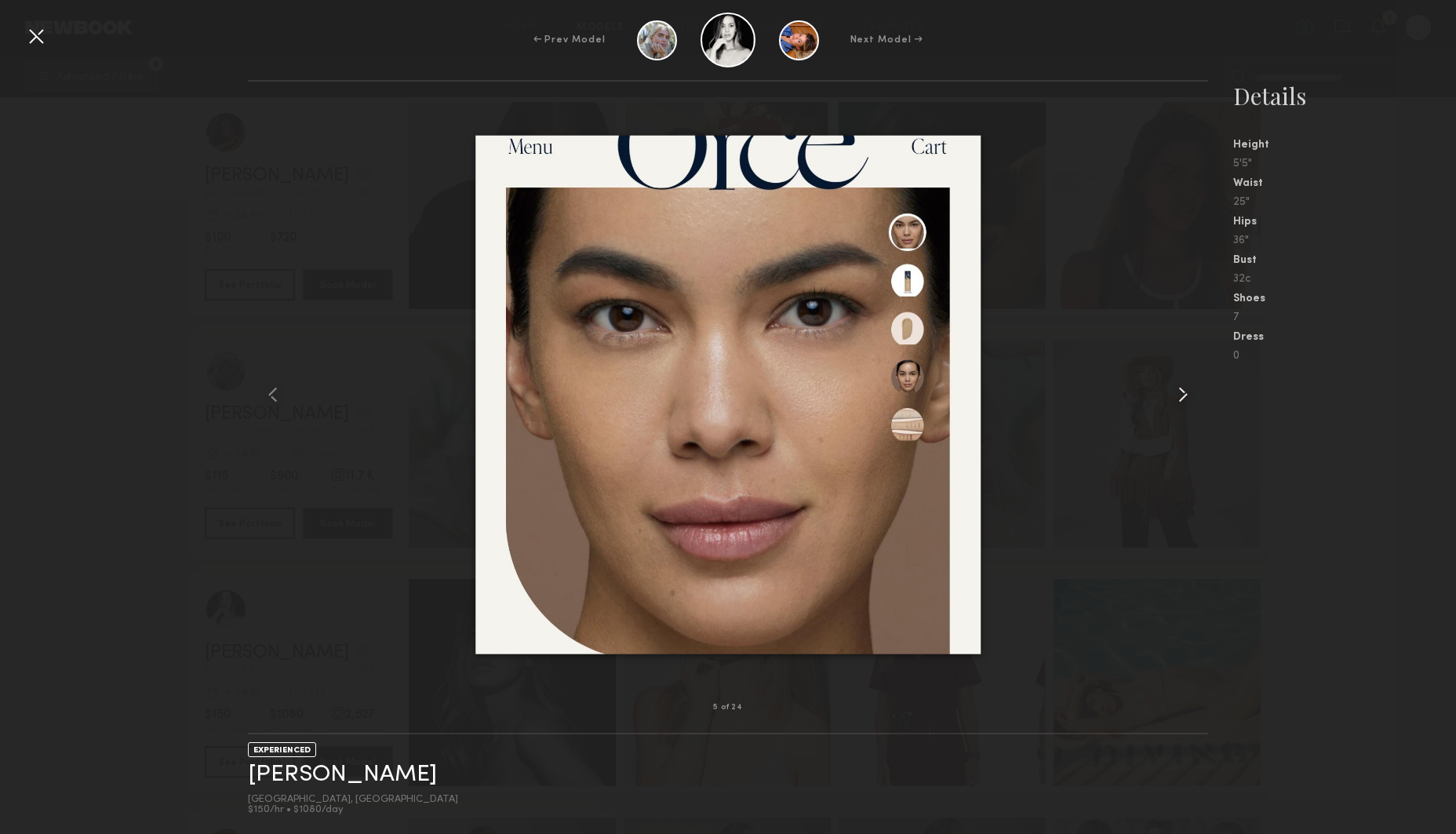
click at [1186, 397] on common-icon at bounding box center [1183, 394] width 25 height 25
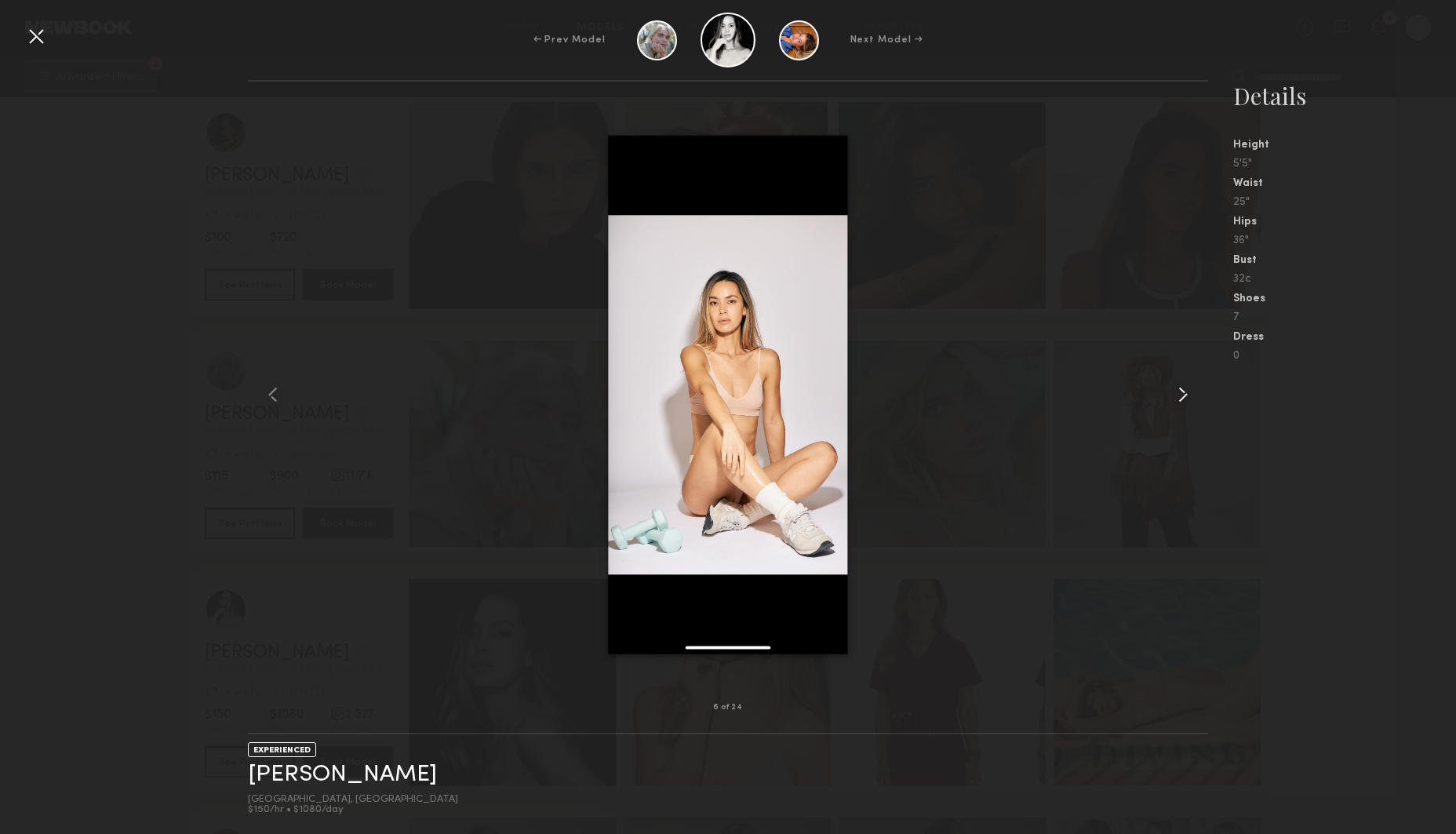
click at [1186, 397] on common-icon at bounding box center [1183, 394] width 25 height 25
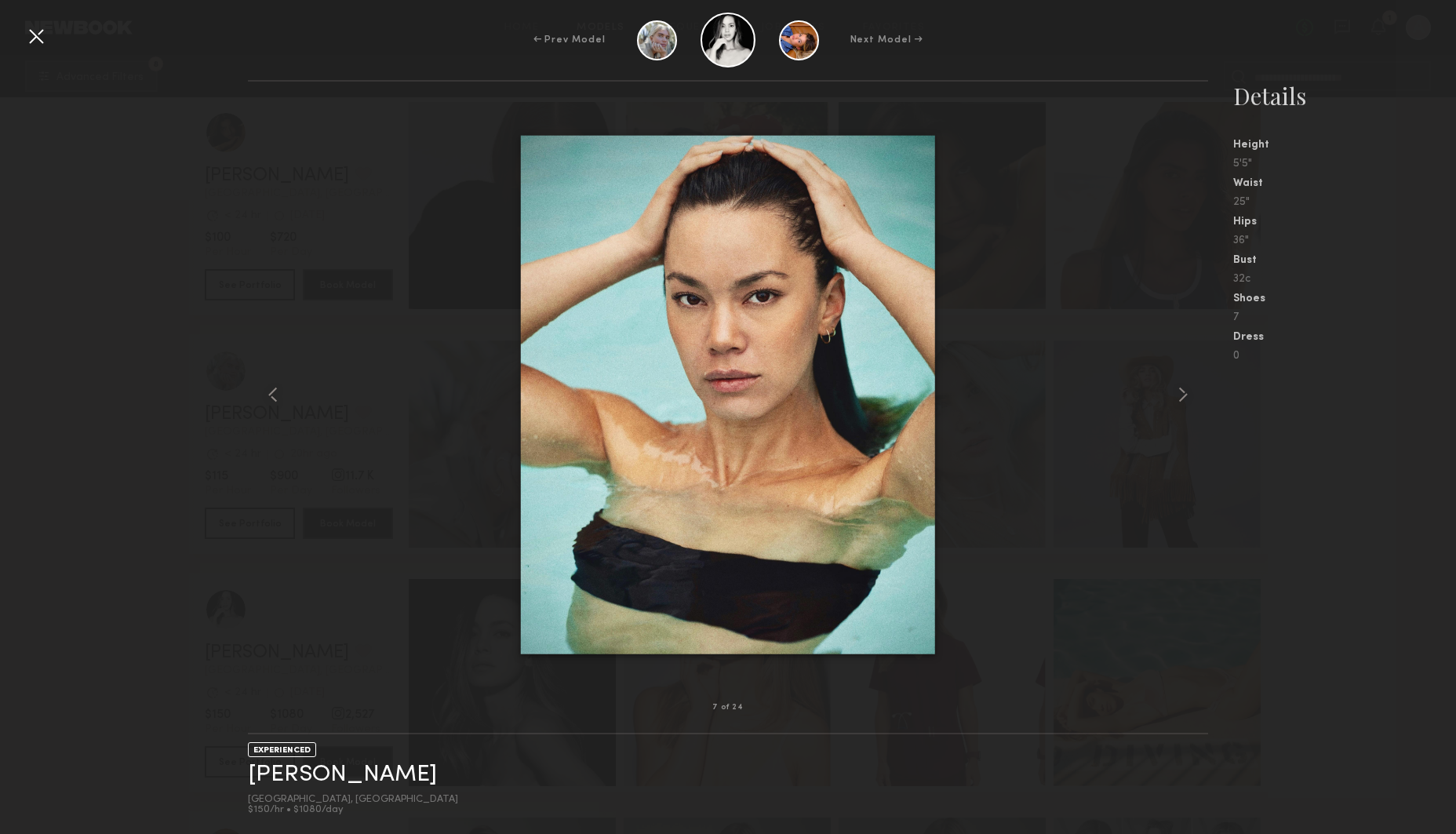
click at [38, 40] on div at bounding box center [35, 35] width 25 height 25
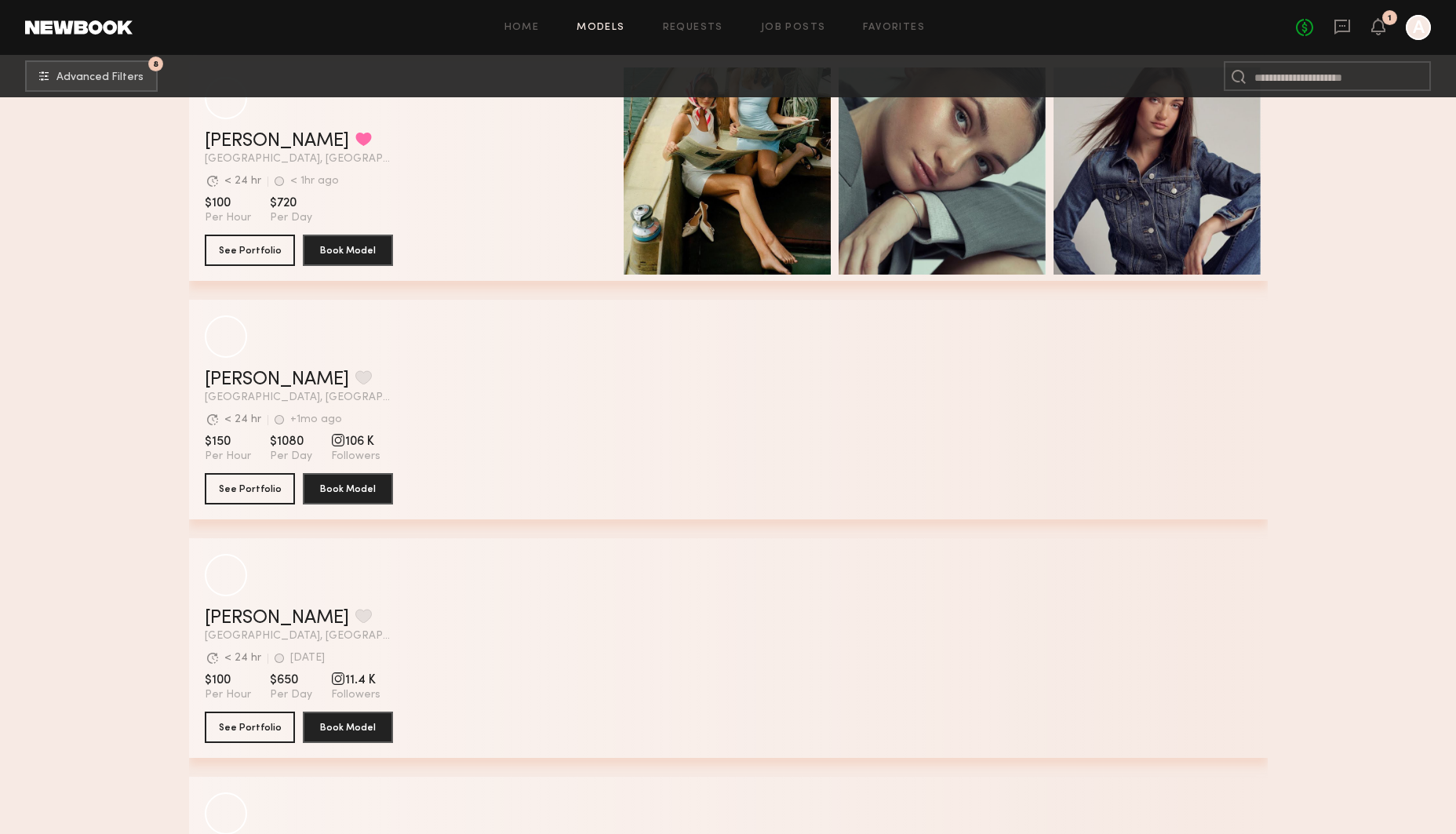
scroll to position [22957, 0]
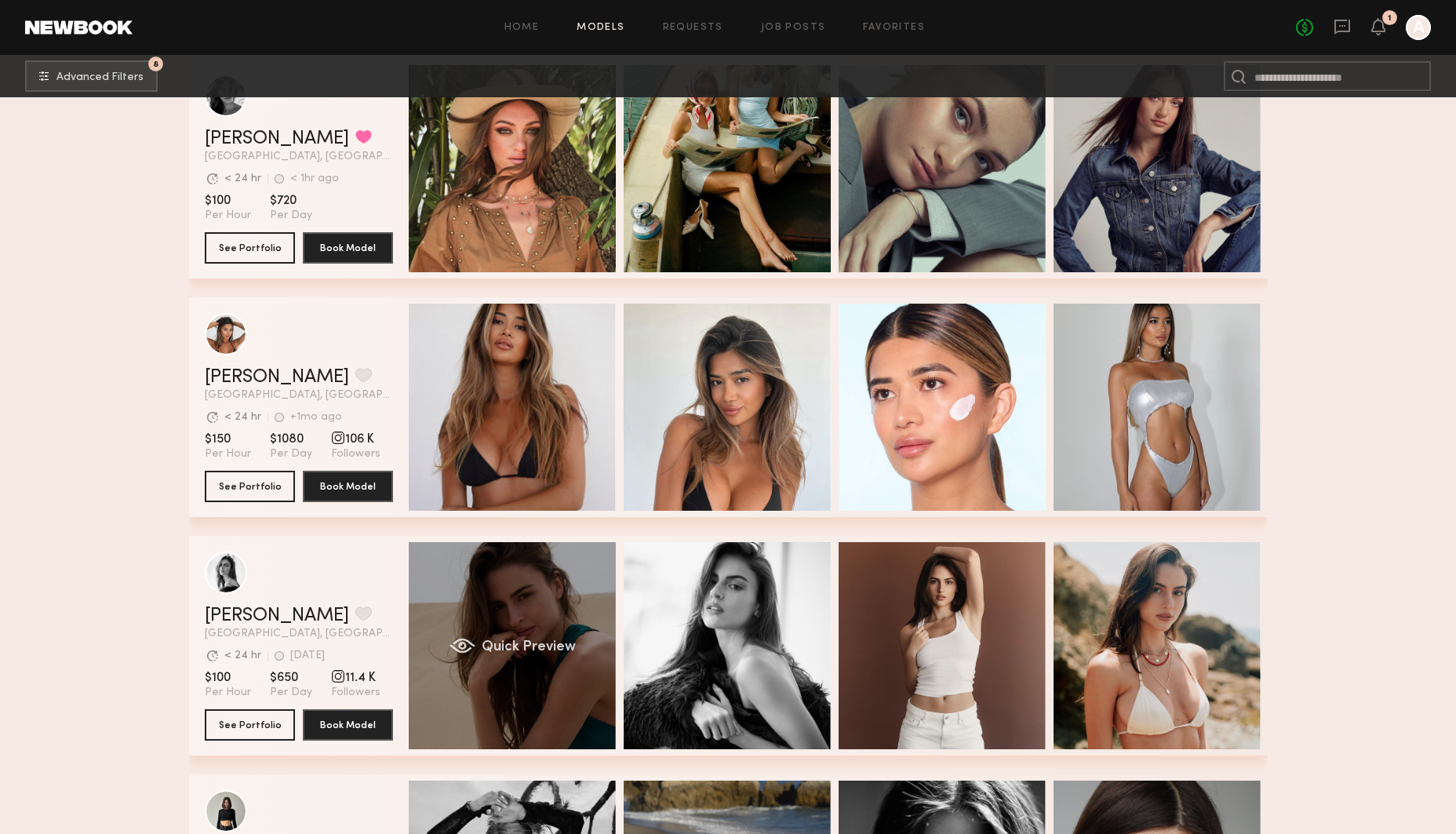
click at [549, 594] on div "Quick Preview" at bounding box center [512, 645] width 207 height 207
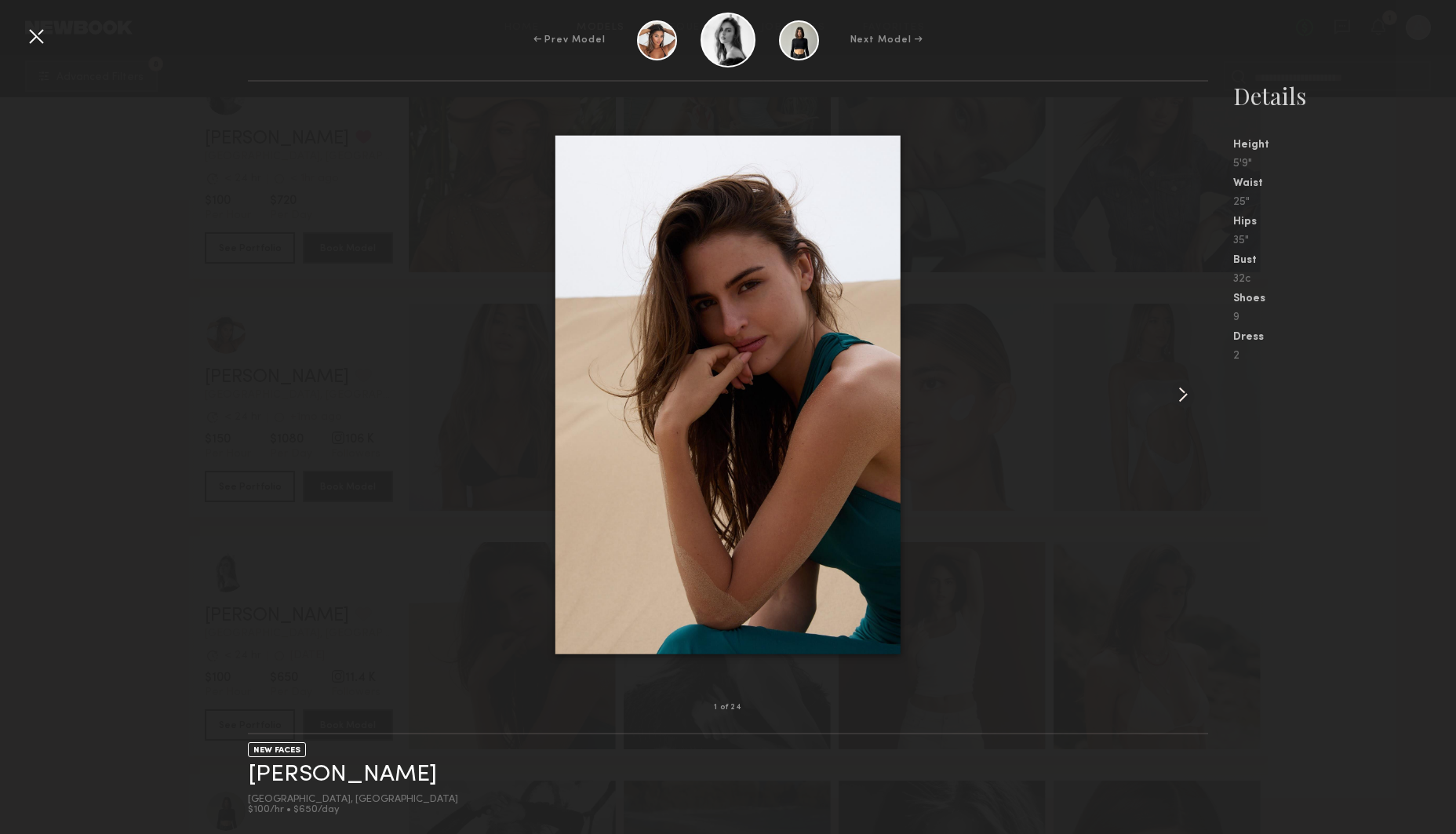
click at [1183, 395] on common-icon at bounding box center [1183, 394] width 25 height 25
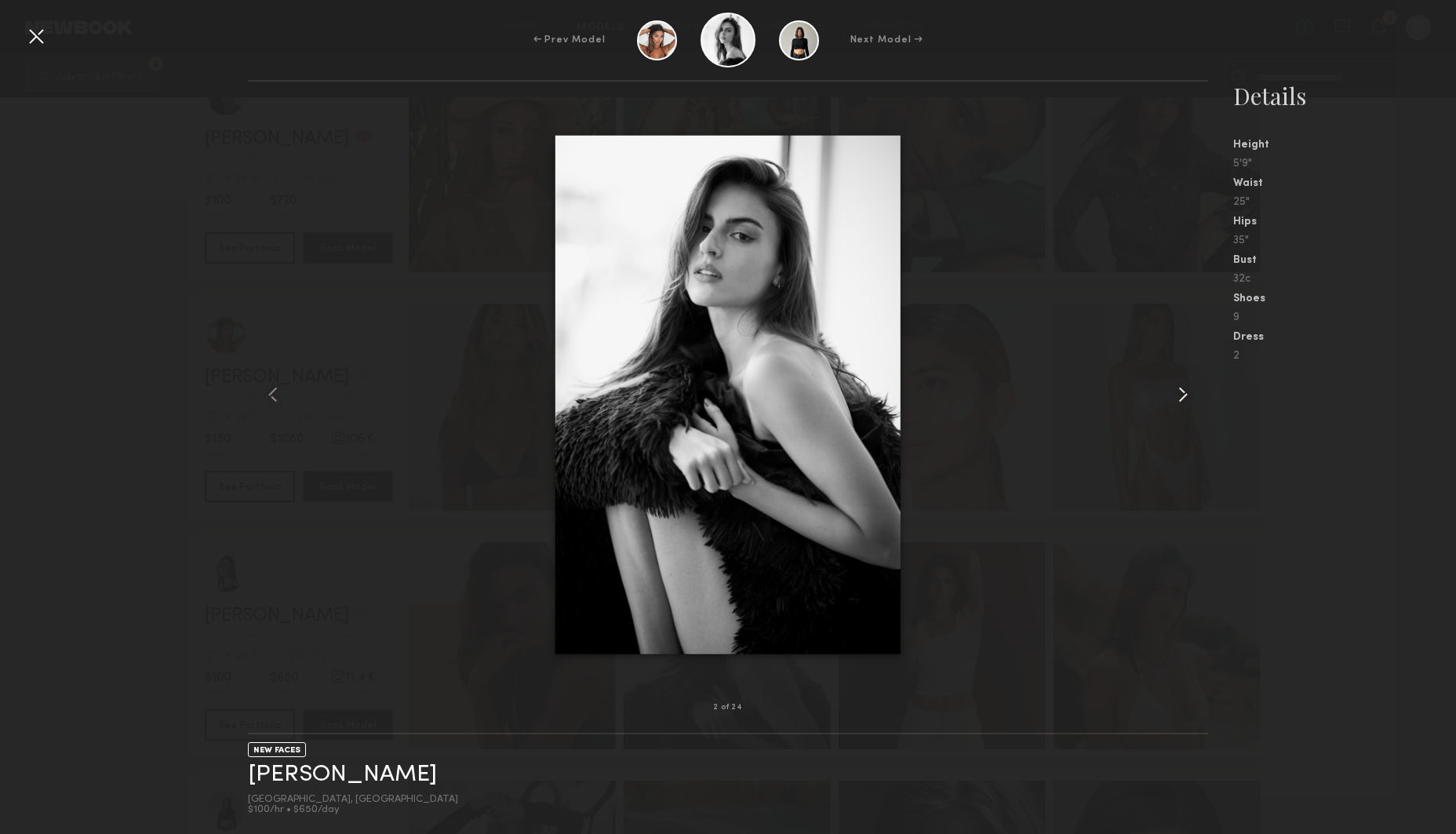
click at [1183, 395] on common-icon at bounding box center [1183, 394] width 25 height 25
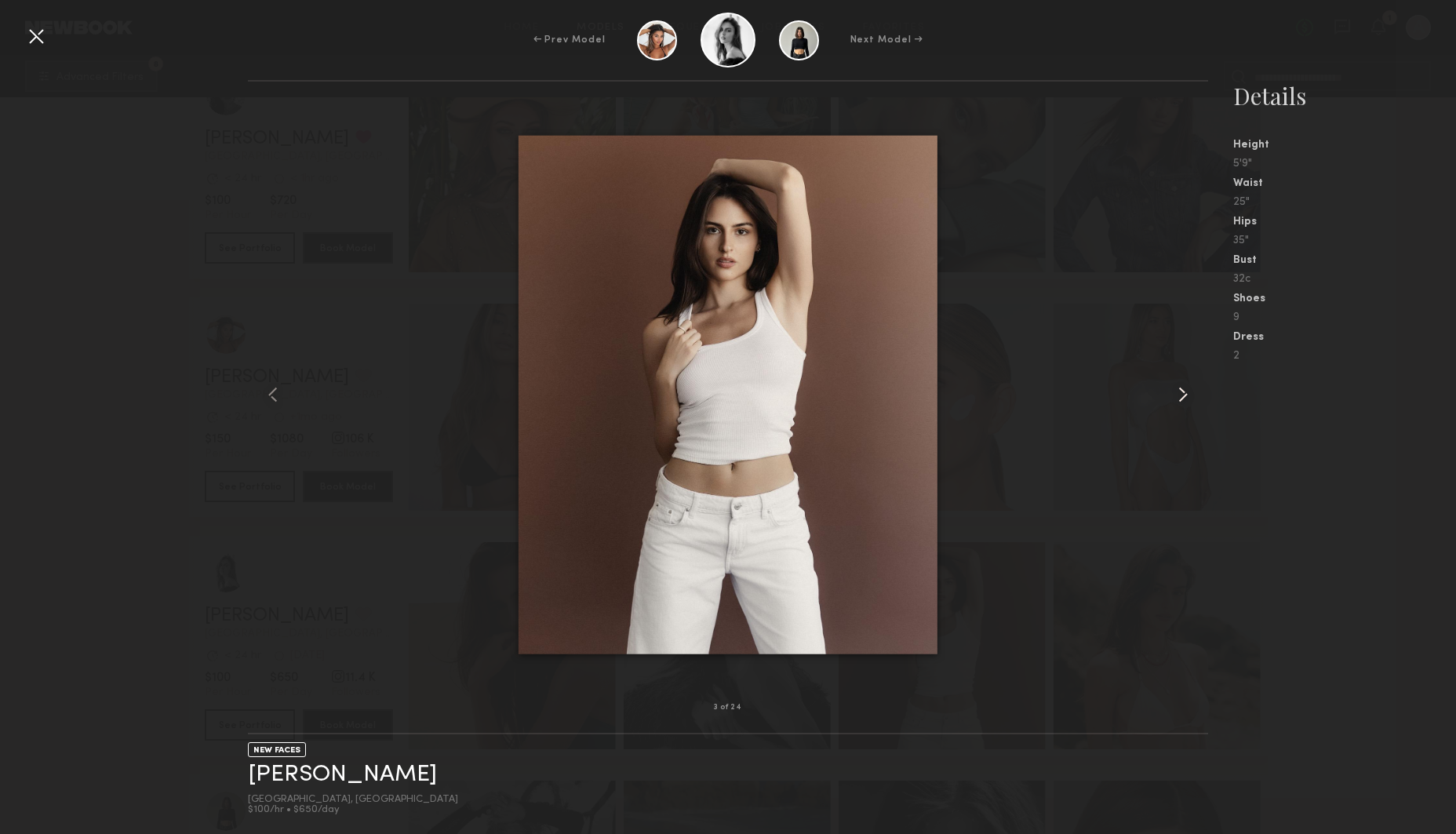
click at [1183, 395] on common-icon at bounding box center [1183, 394] width 25 height 25
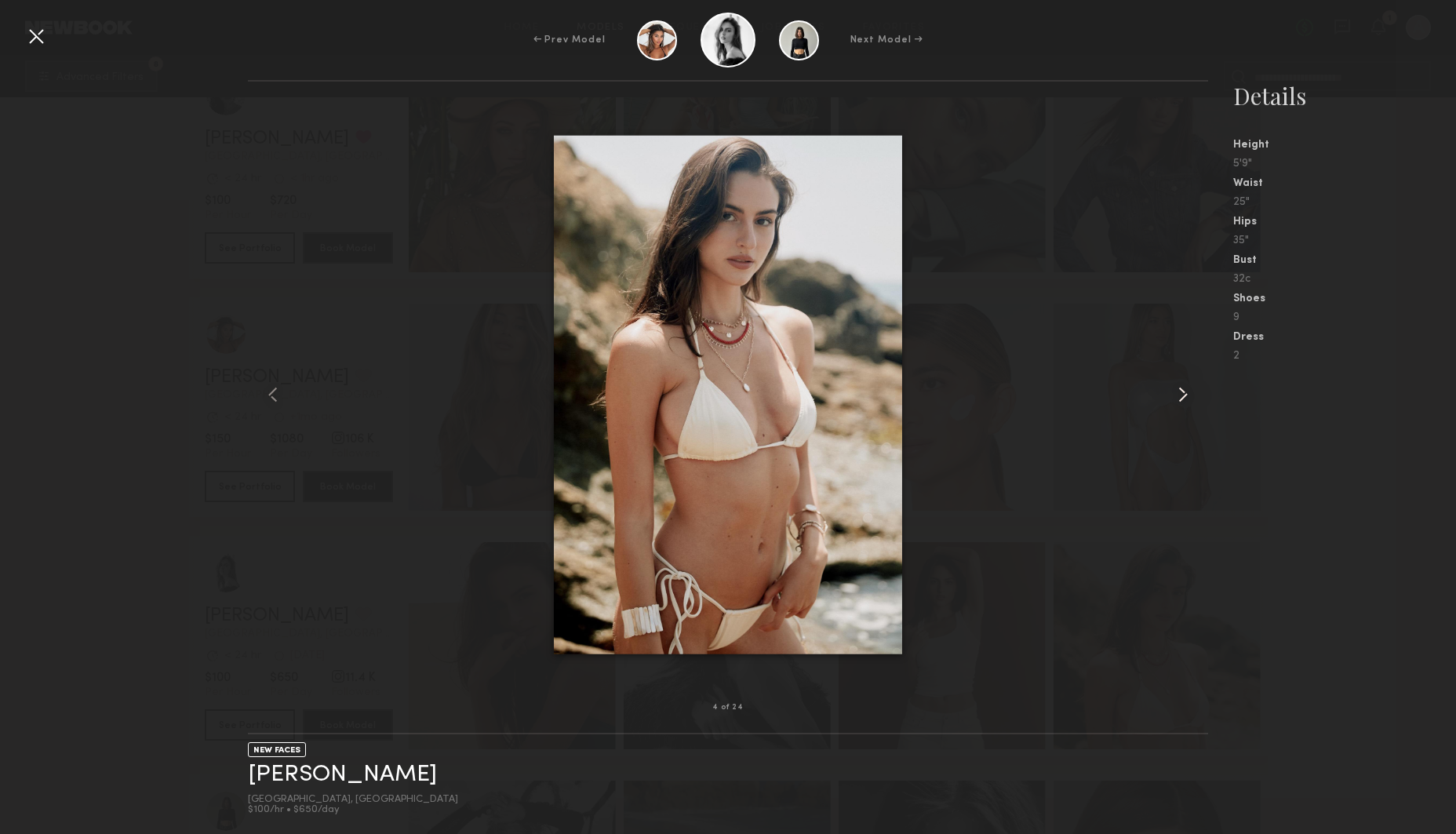
click at [1183, 395] on common-icon at bounding box center [1183, 394] width 25 height 25
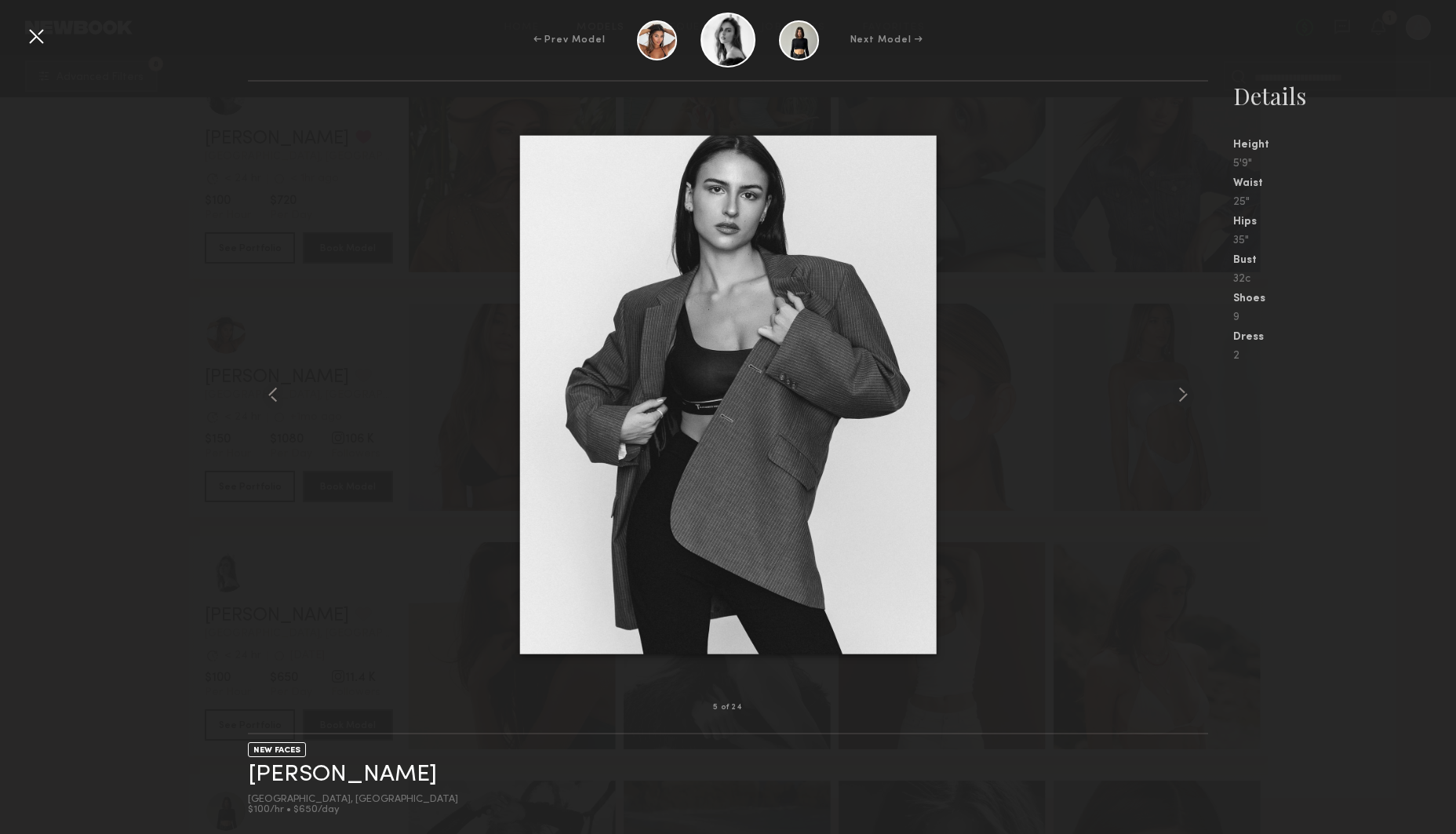
click at [40, 34] on div at bounding box center [35, 35] width 25 height 25
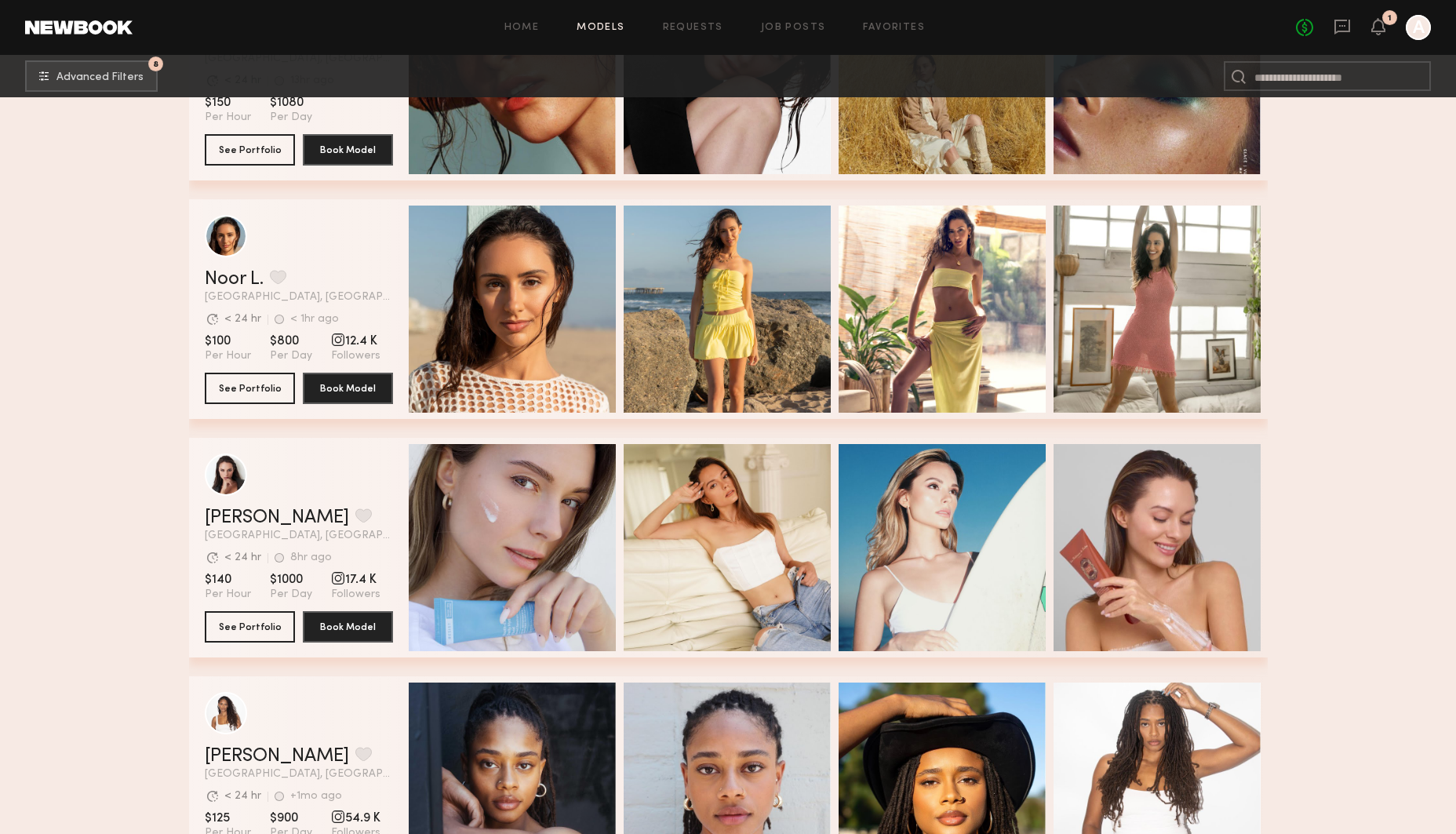
scroll to position [3914, 0]
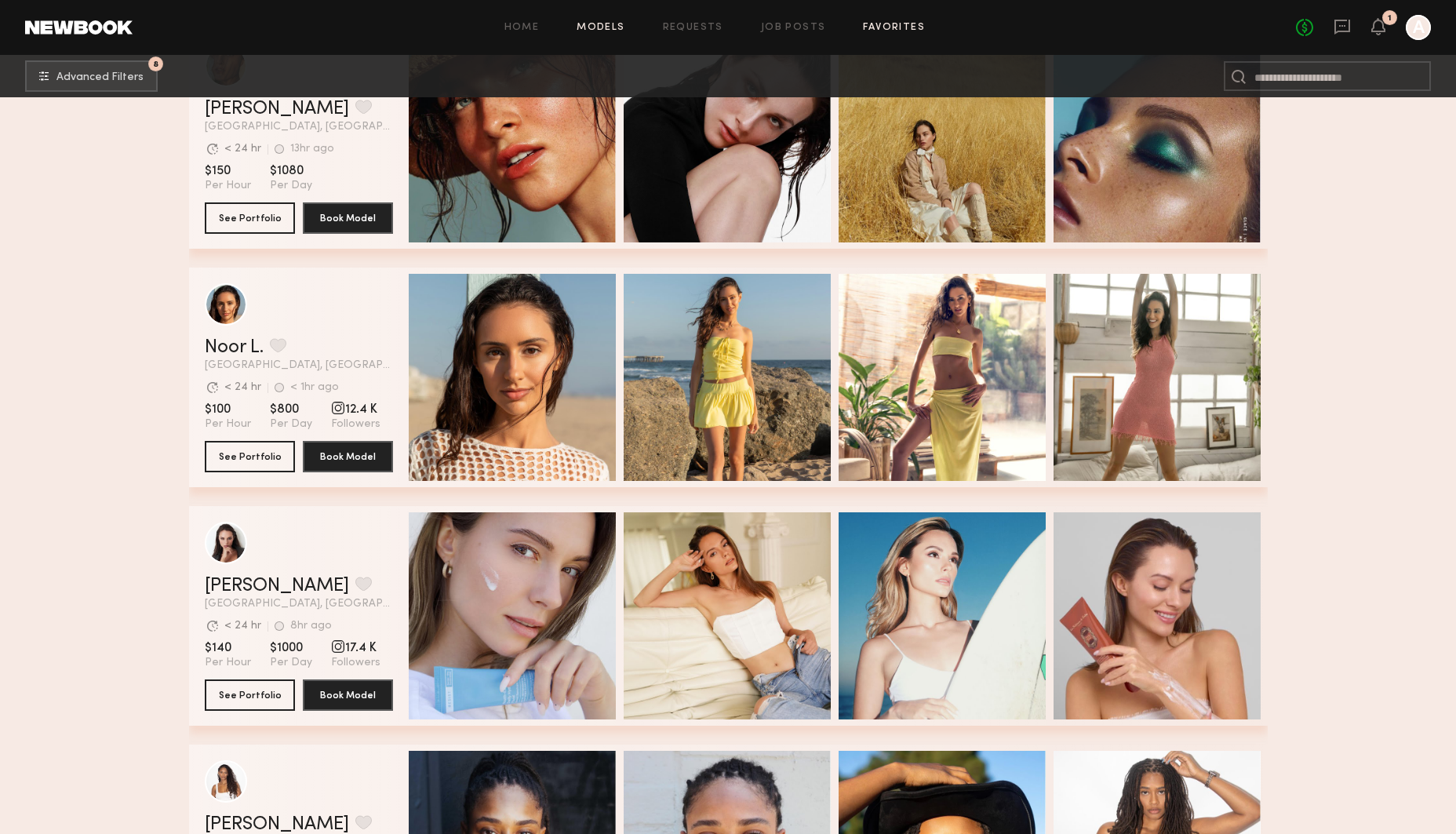
click at [895, 27] on link "Favorites" at bounding box center [894, 28] width 62 height 10
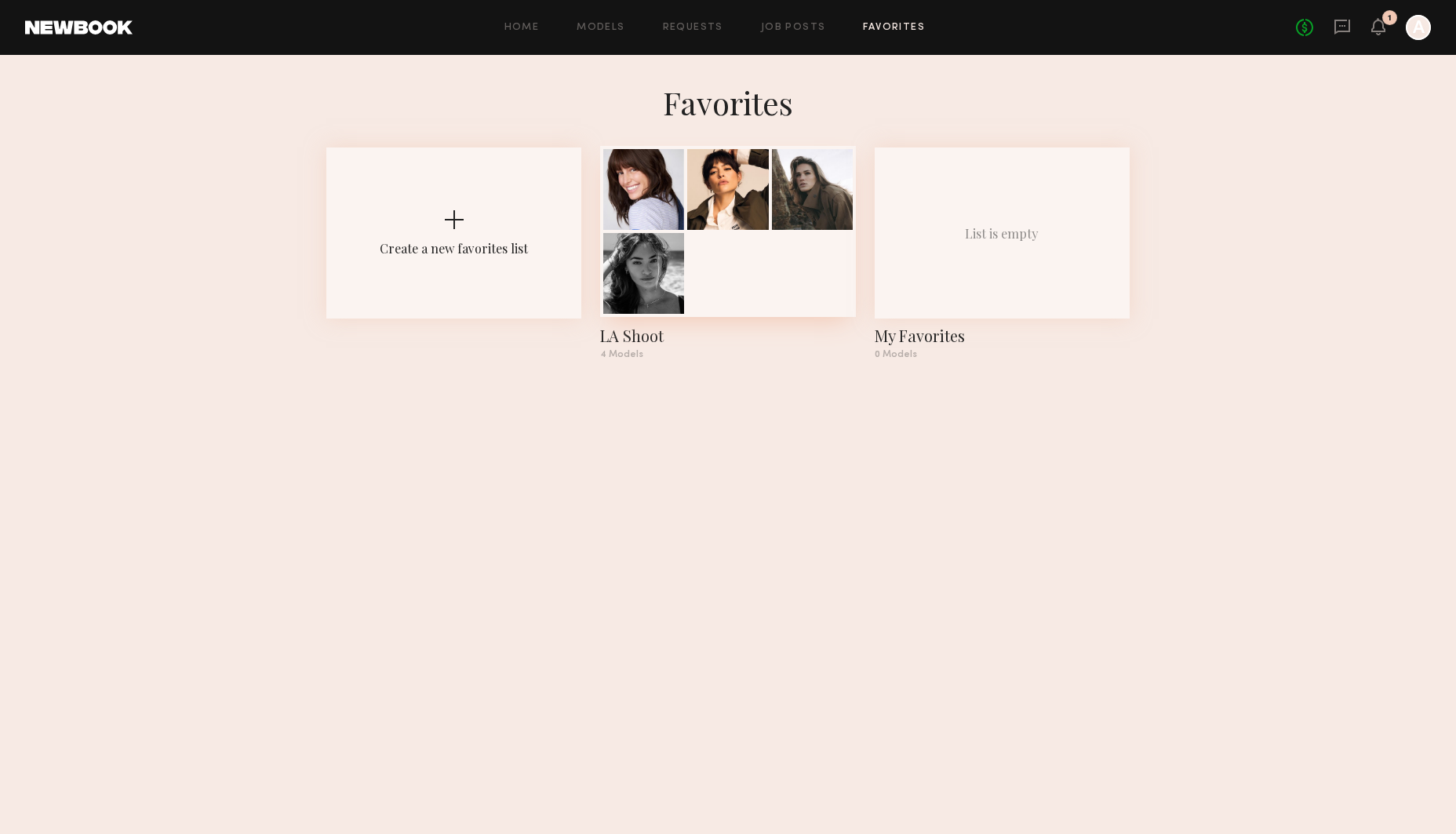
click at [764, 246] on div at bounding box center [728, 231] width 255 height 171
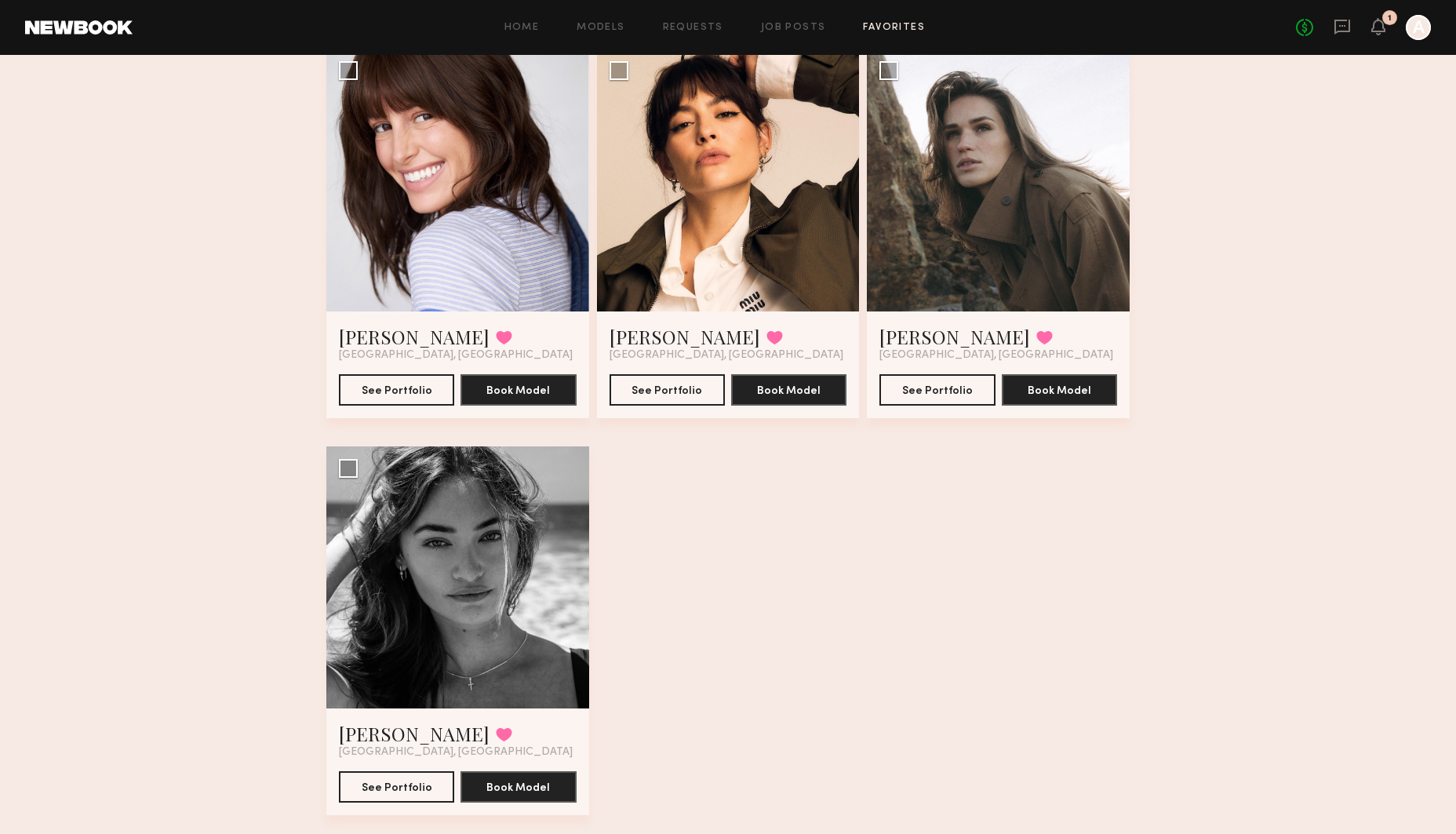
scroll to position [132, 0]
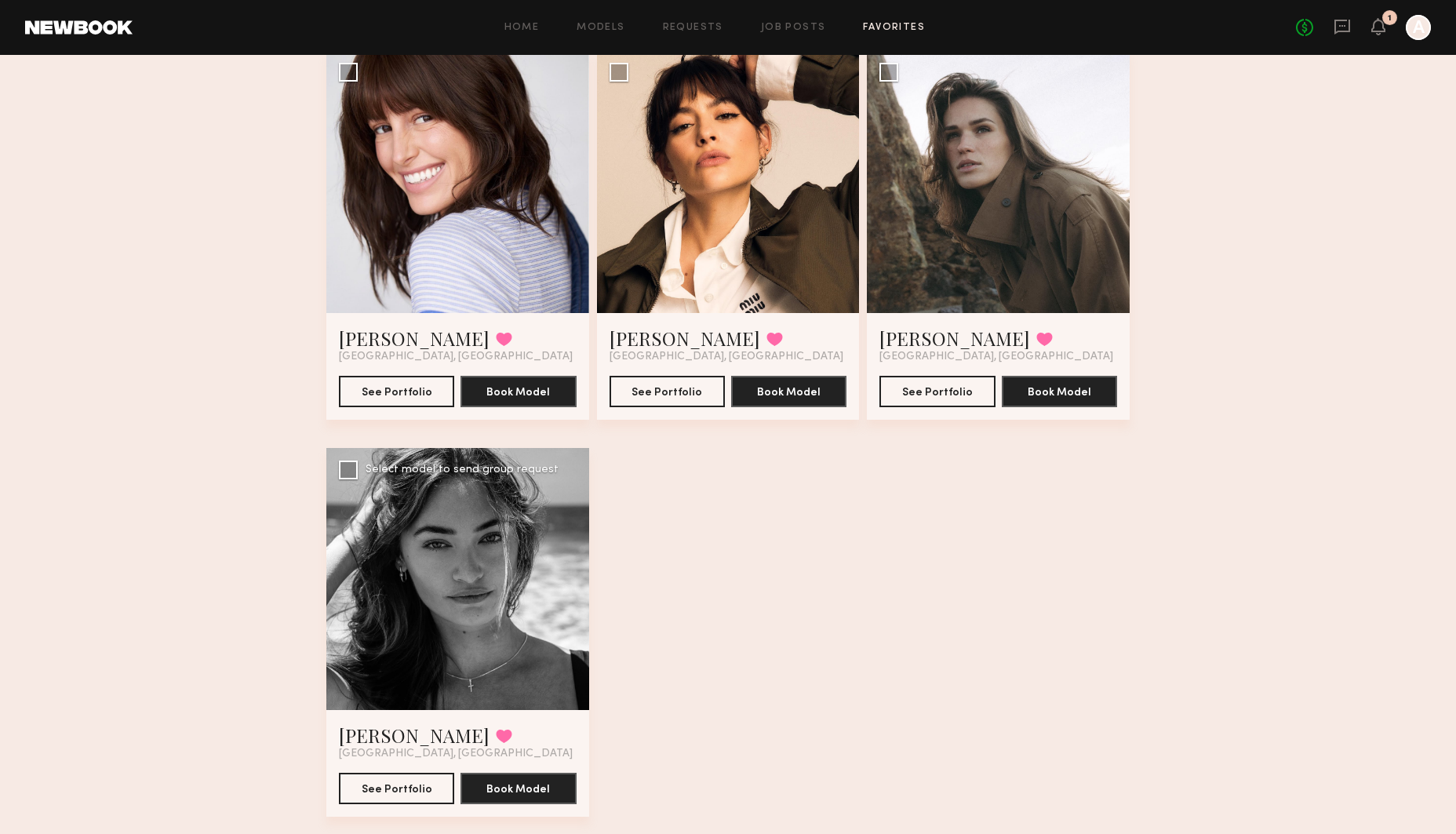
click at [454, 576] on div at bounding box center [458, 580] width 263 height 263
click at [457, 568] on div at bounding box center [458, 580] width 263 height 263
click at [394, 790] on button "See Portfolio" at bounding box center [396, 788] width 115 height 31
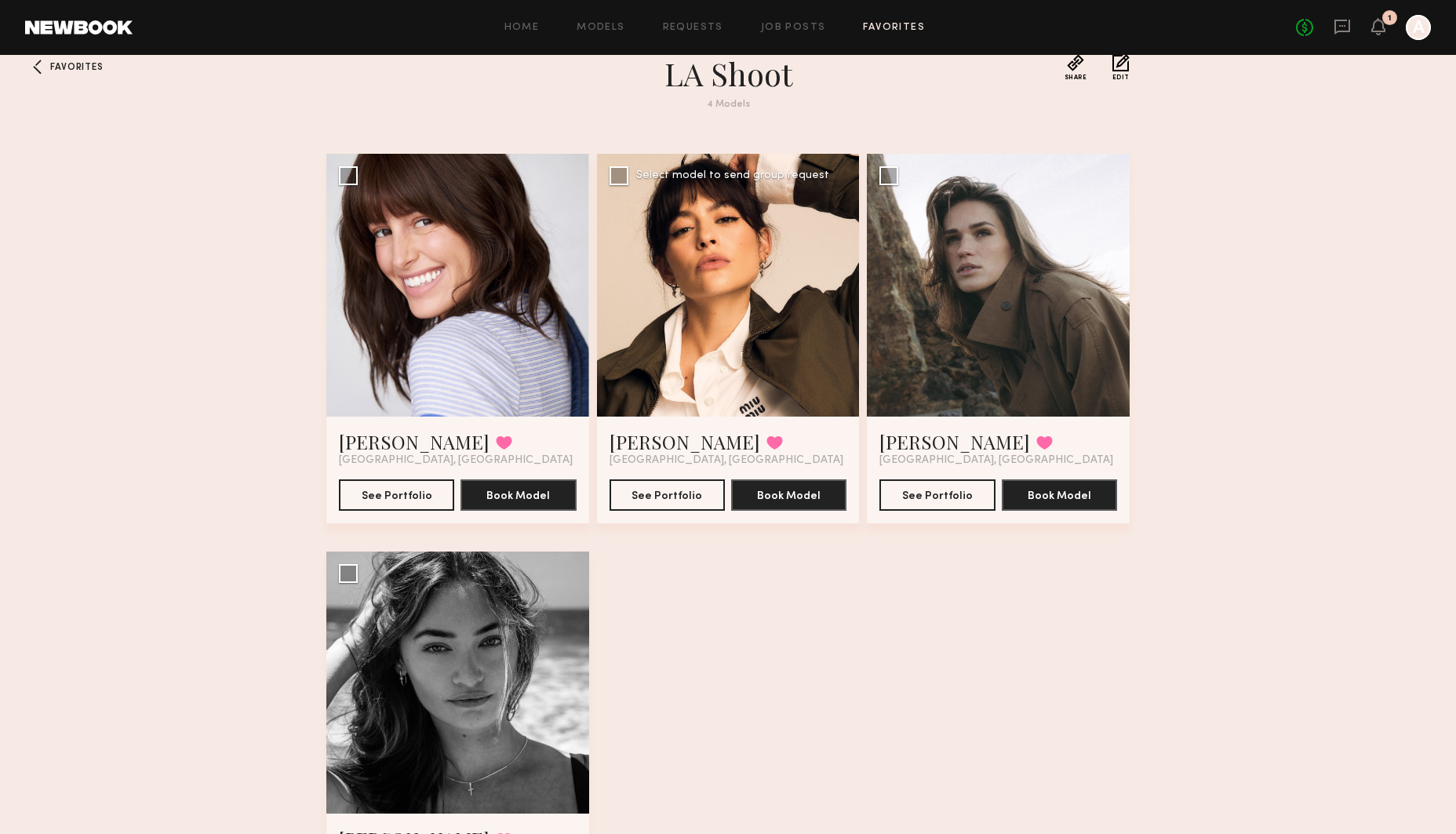
scroll to position [29, 0]
click at [1038, 296] on div at bounding box center [998, 285] width 263 height 263
click at [926, 500] on button "See Portfolio" at bounding box center [937, 494] width 115 height 31
click at [444, 248] on div at bounding box center [458, 285] width 263 height 263
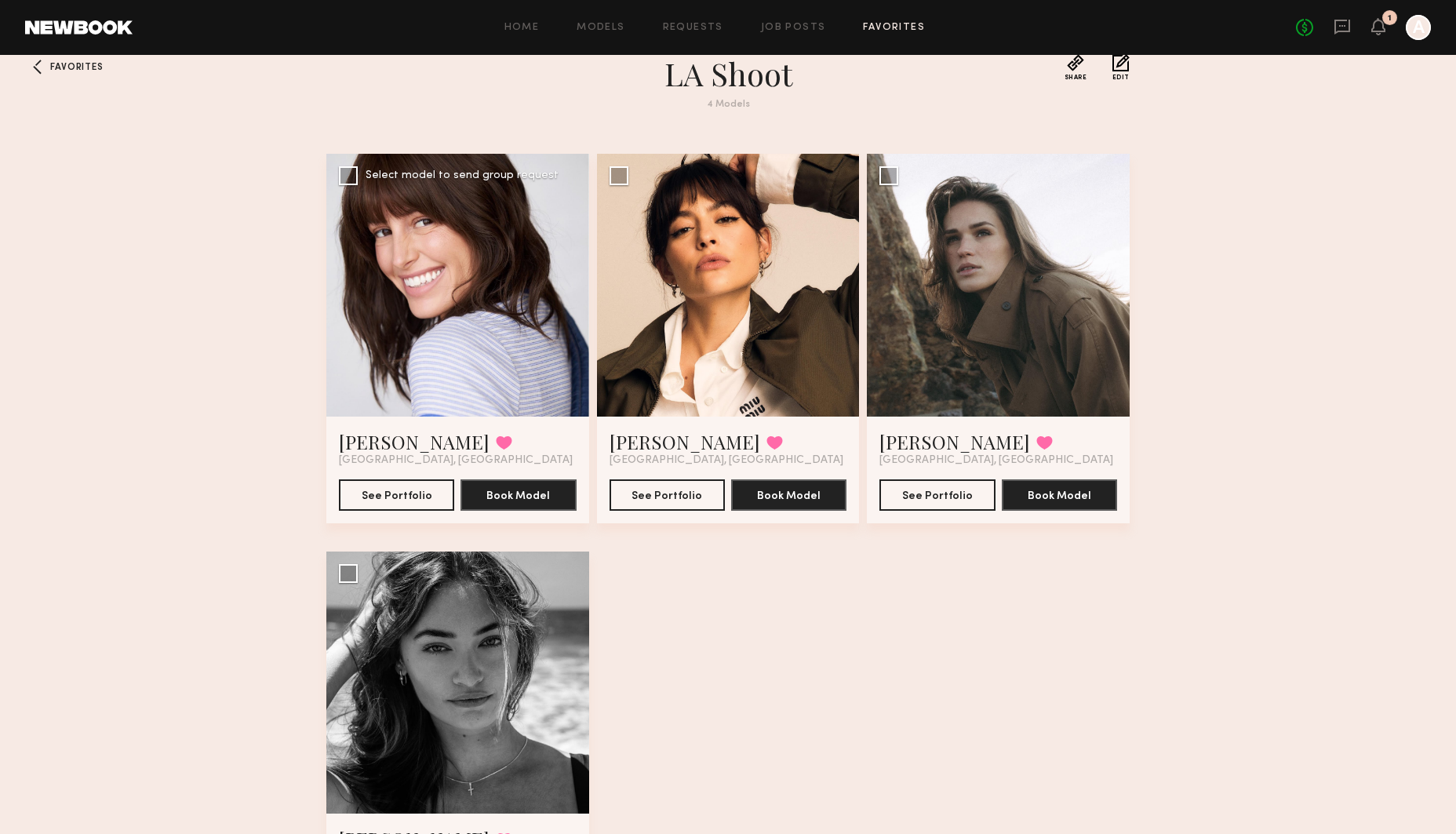
click at [444, 248] on div at bounding box center [458, 285] width 263 height 263
click at [402, 494] on button "See Portfolio" at bounding box center [396, 494] width 115 height 31
click at [724, 284] on div at bounding box center [728, 285] width 263 height 263
click at [673, 489] on button "See Portfolio" at bounding box center [667, 494] width 115 height 31
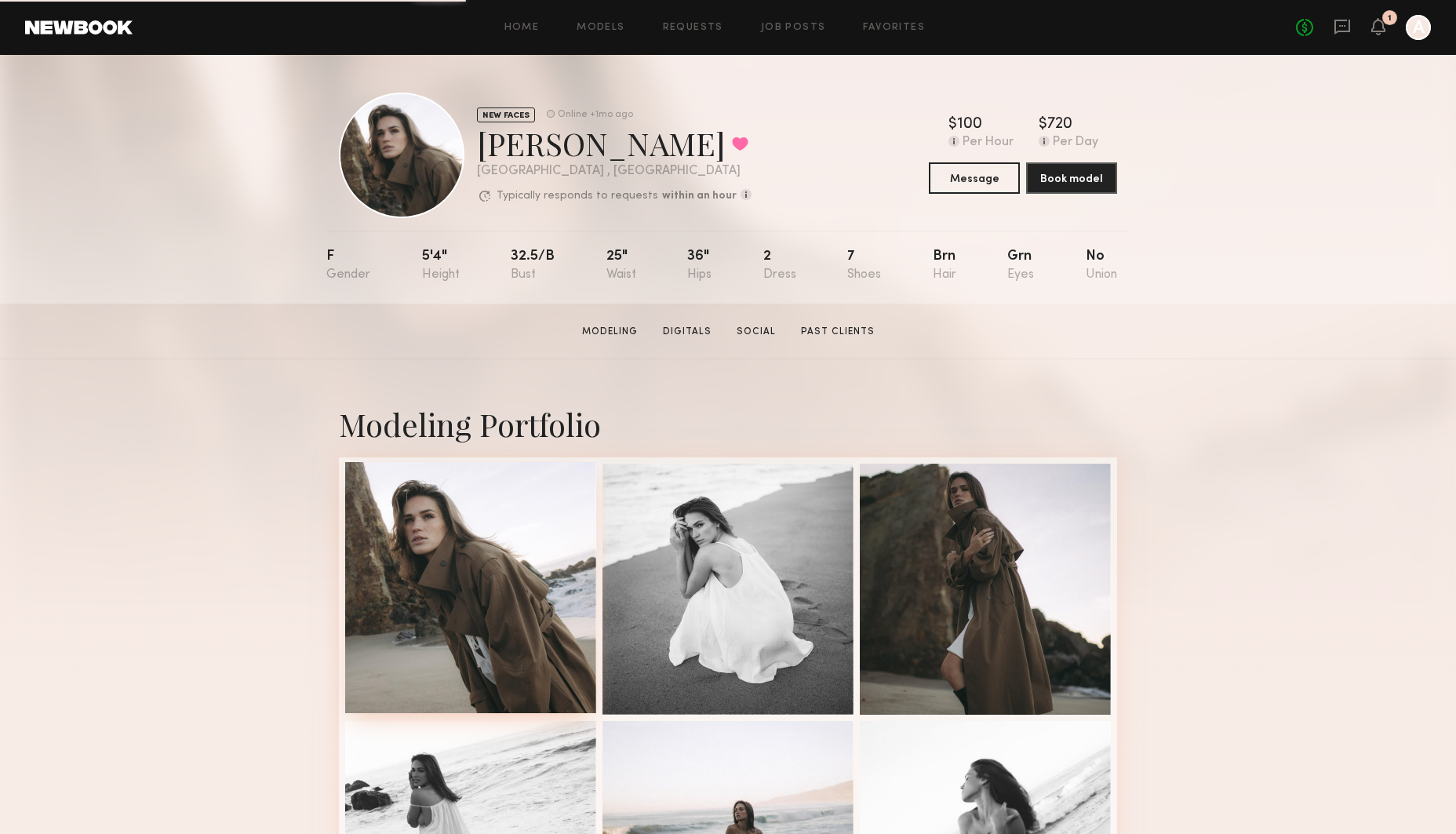
click at [473, 556] on div at bounding box center [470, 587] width 251 height 251
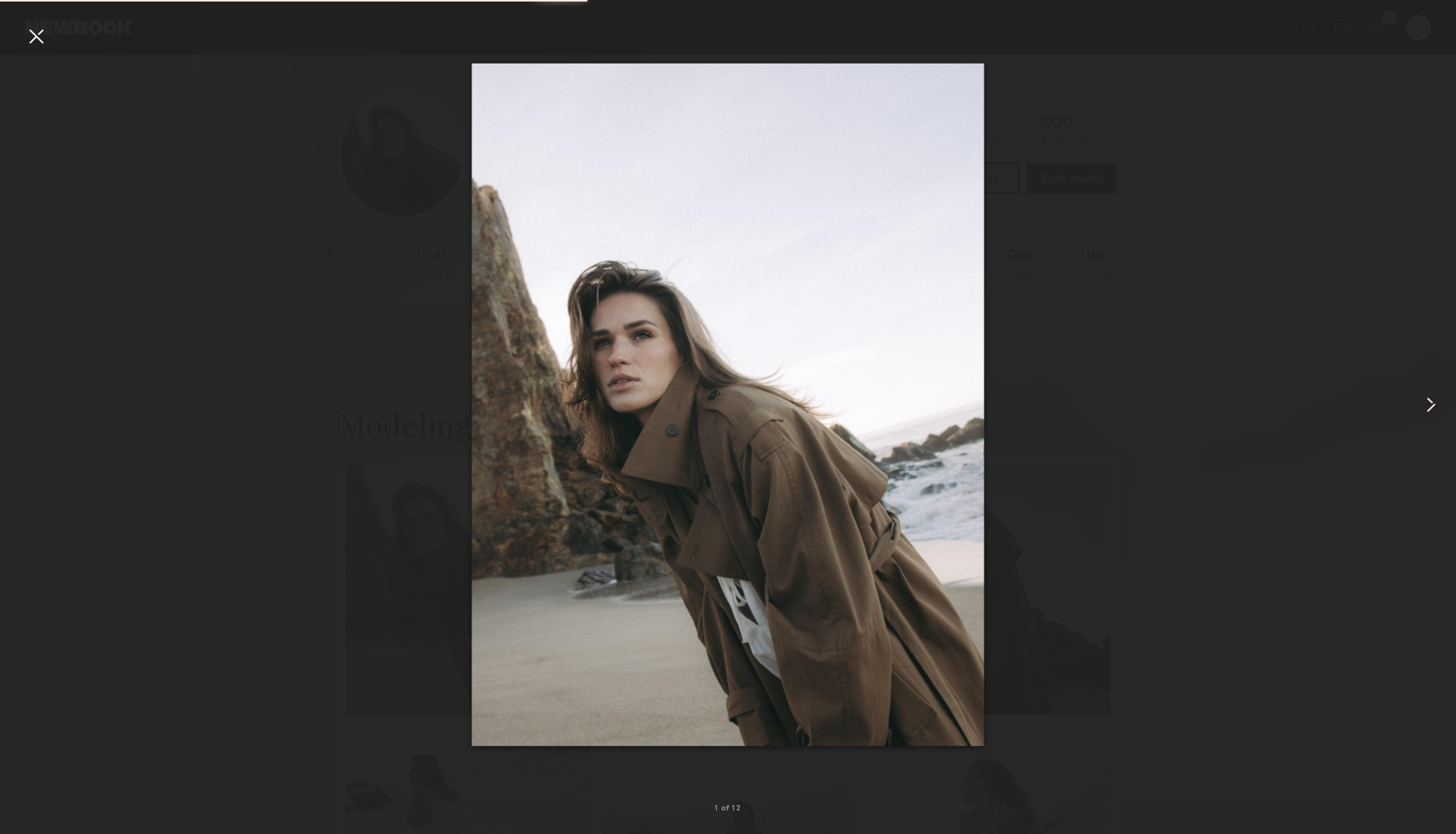
click at [1436, 405] on common-icon at bounding box center [1430, 404] width 25 height 25
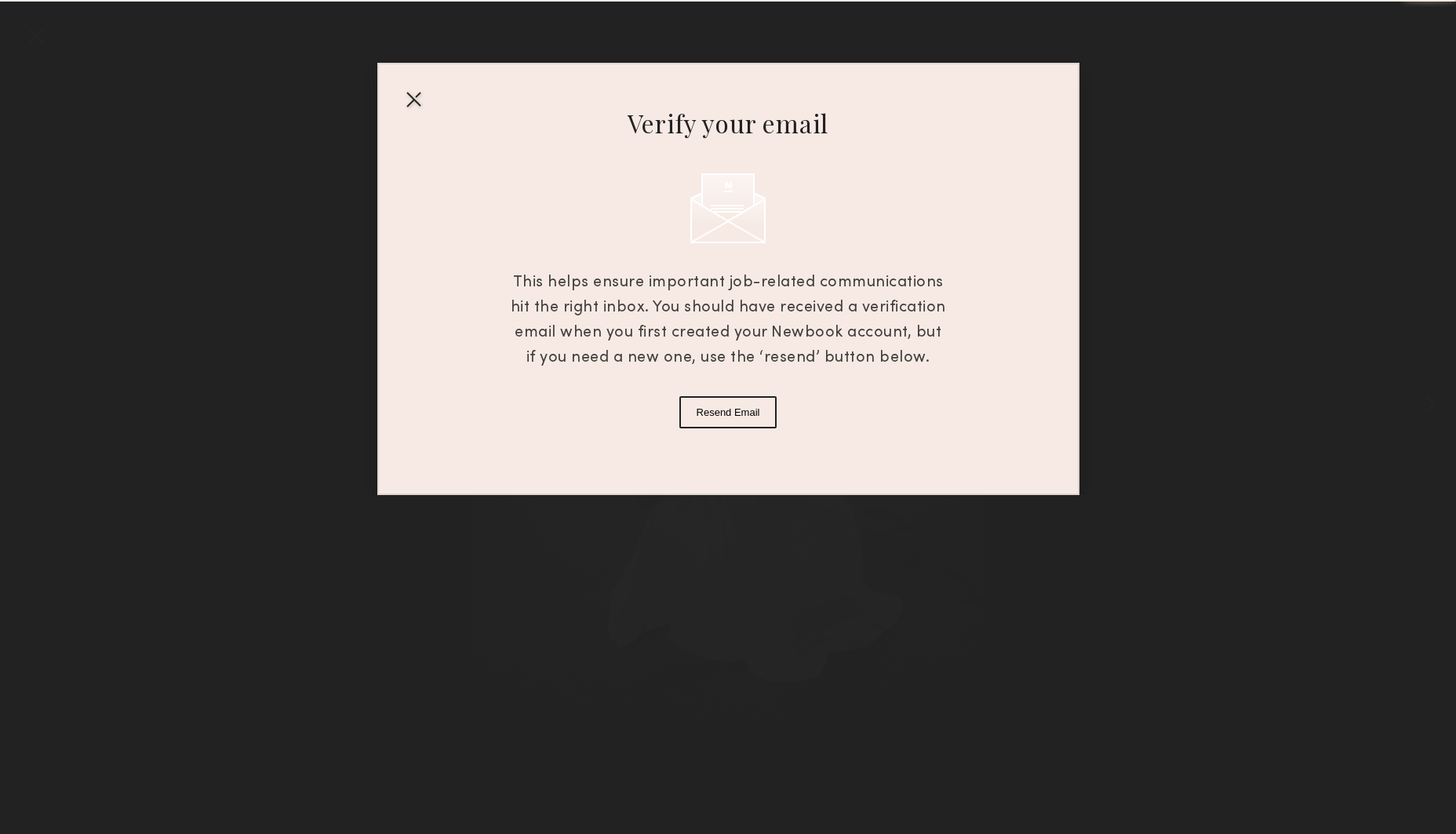
click at [1436, 405] on div "Verify your email This helps ensure important job-related communications hit th…" at bounding box center [728, 248] width 1456 height 495
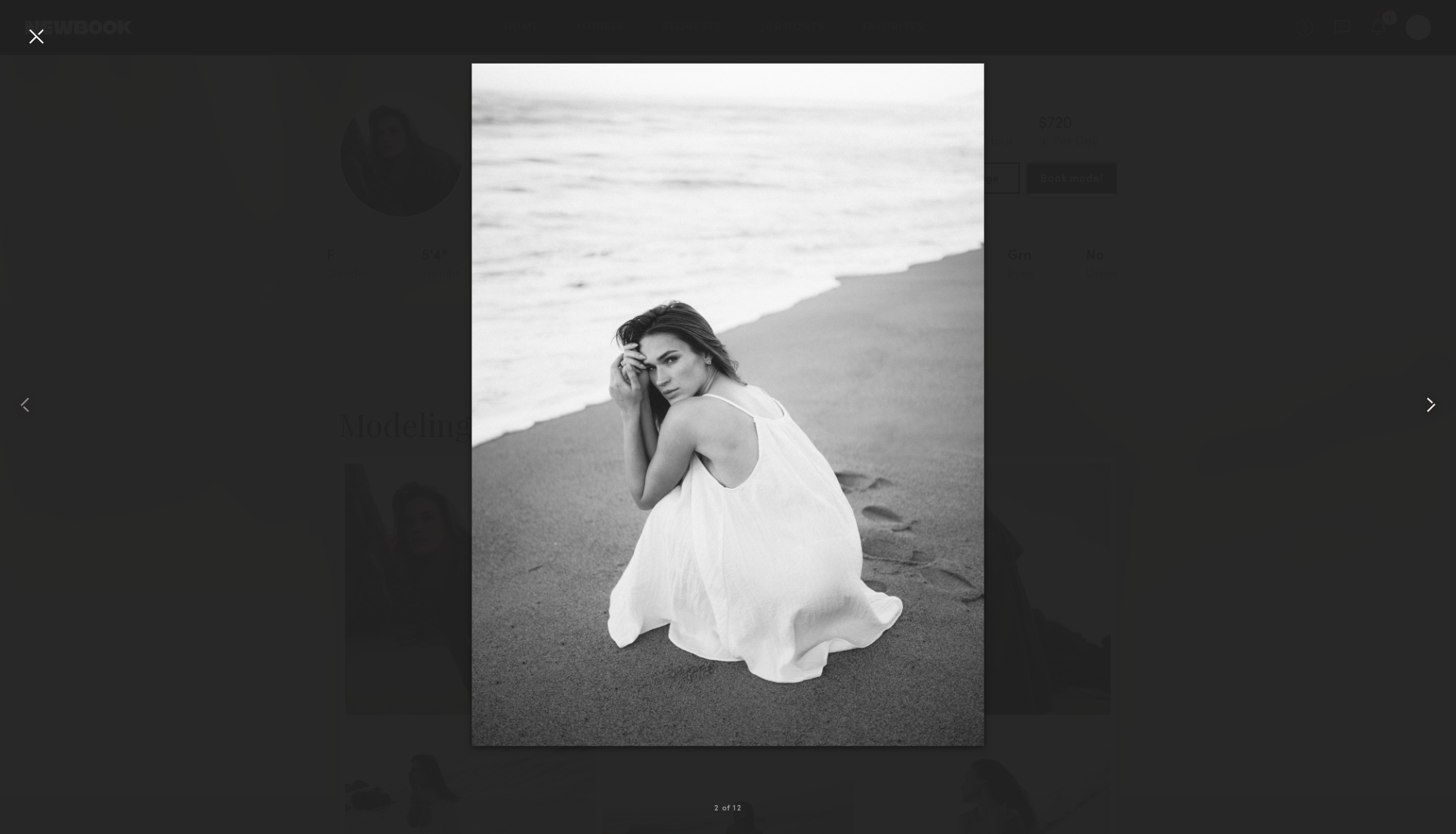
click at [1428, 399] on common-icon at bounding box center [1430, 404] width 25 height 25
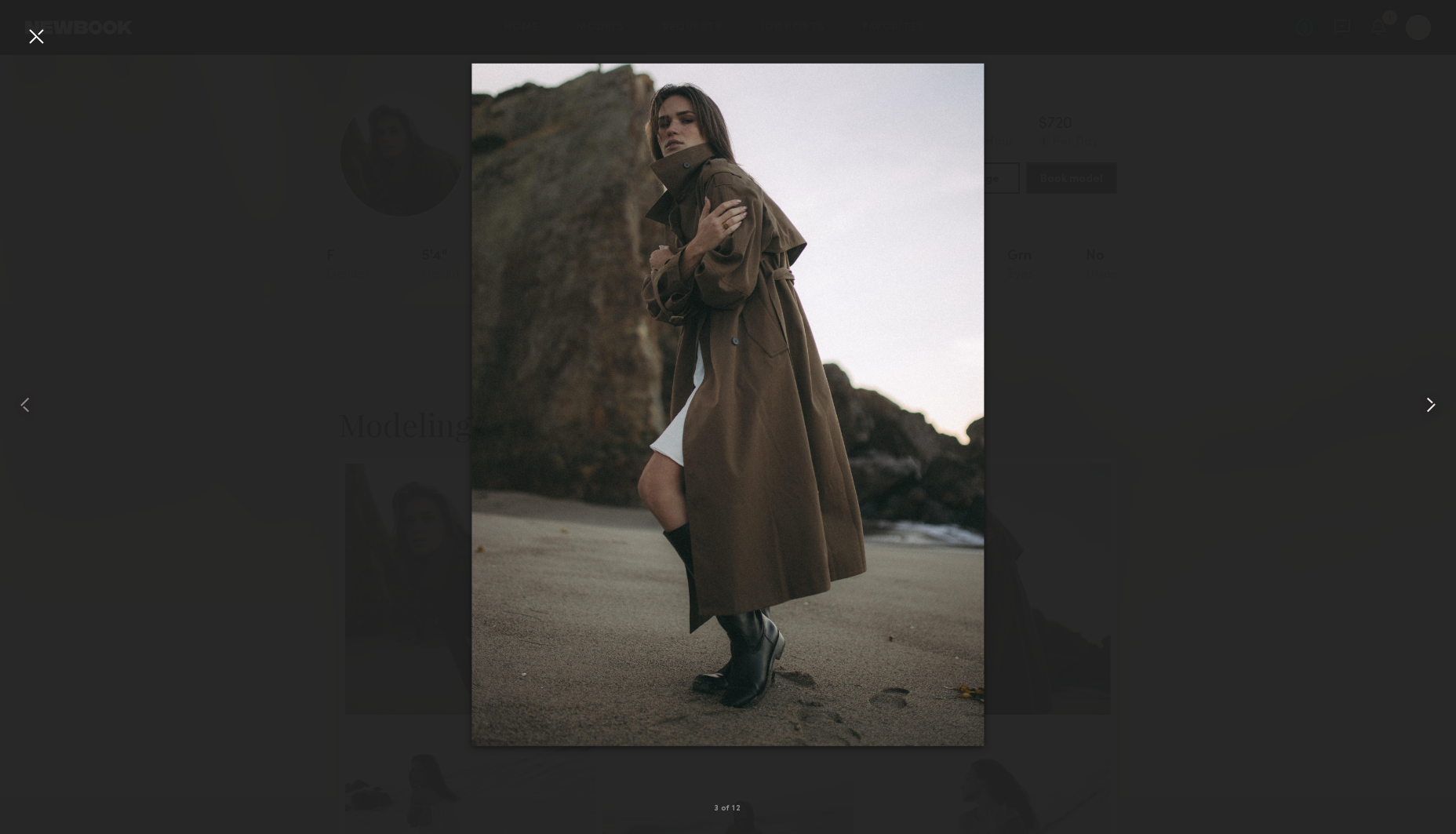
click at [1428, 399] on common-icon at bounding box center [1430, 404] width 25 height 25
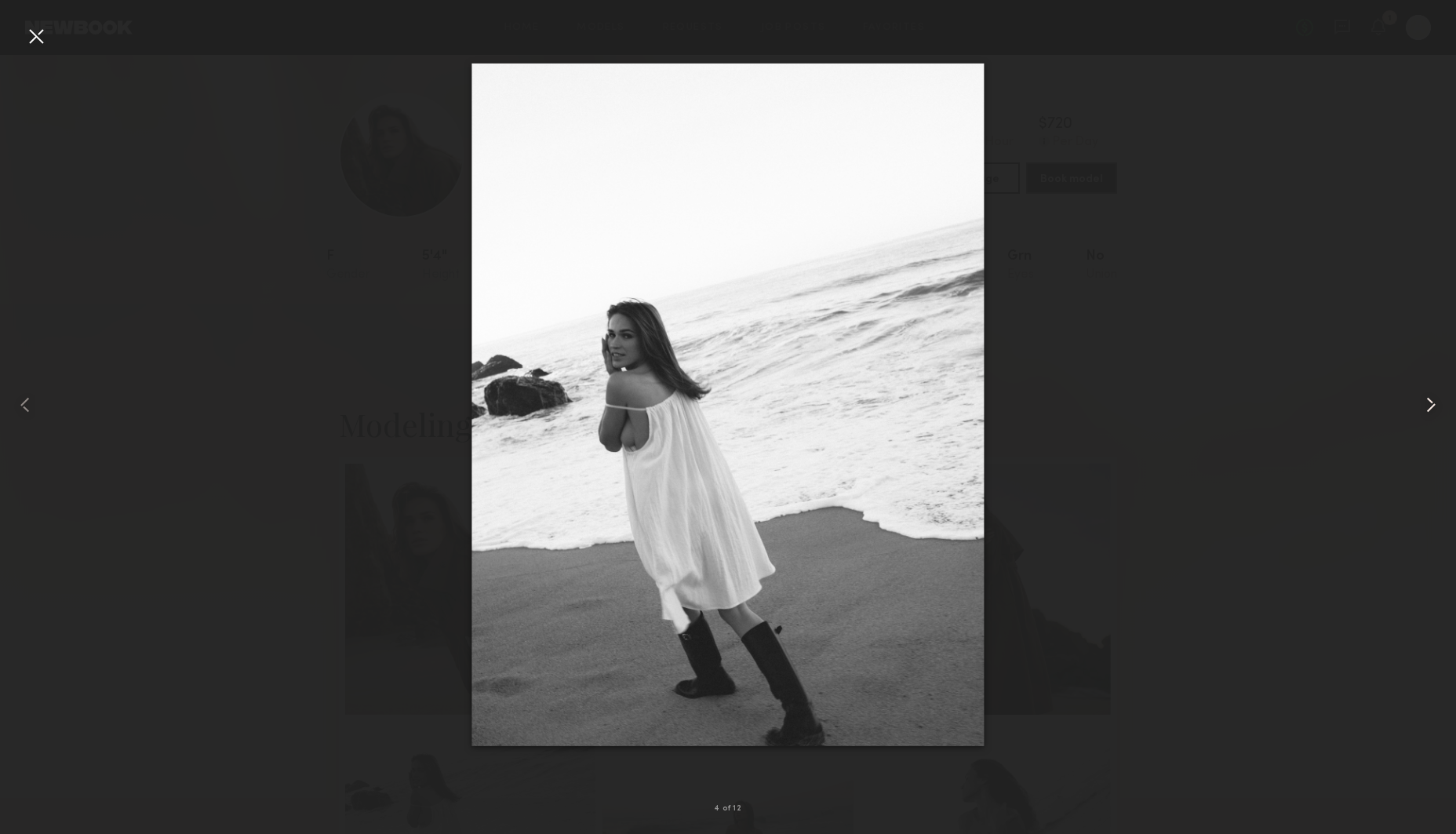
click at [1428, 399] on common-icon at bounding box center [1430, 404] width 25 height 25
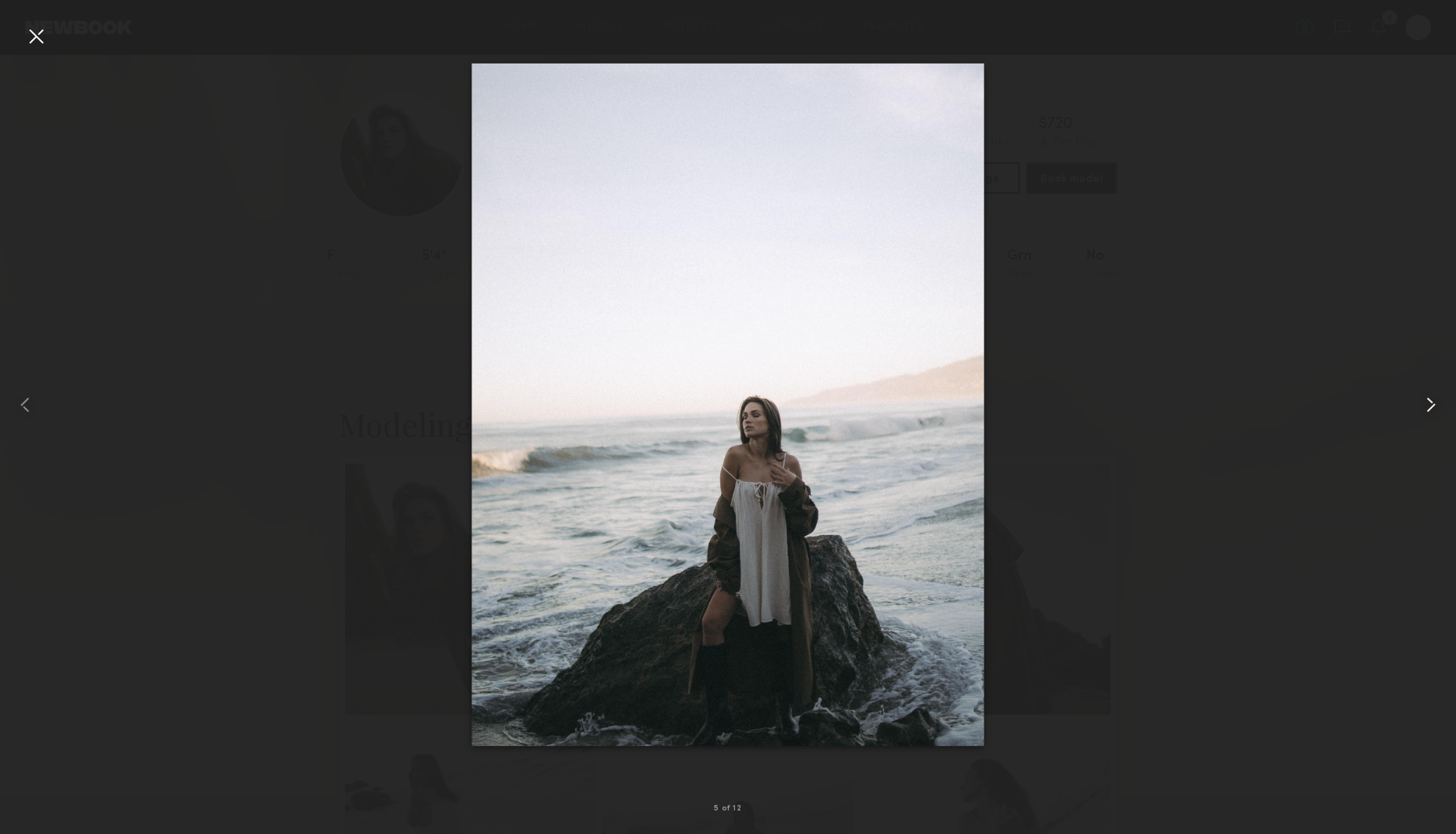
click at [1428, 399] on common-icon at bounding box center [1430, 404] width 25 height 25
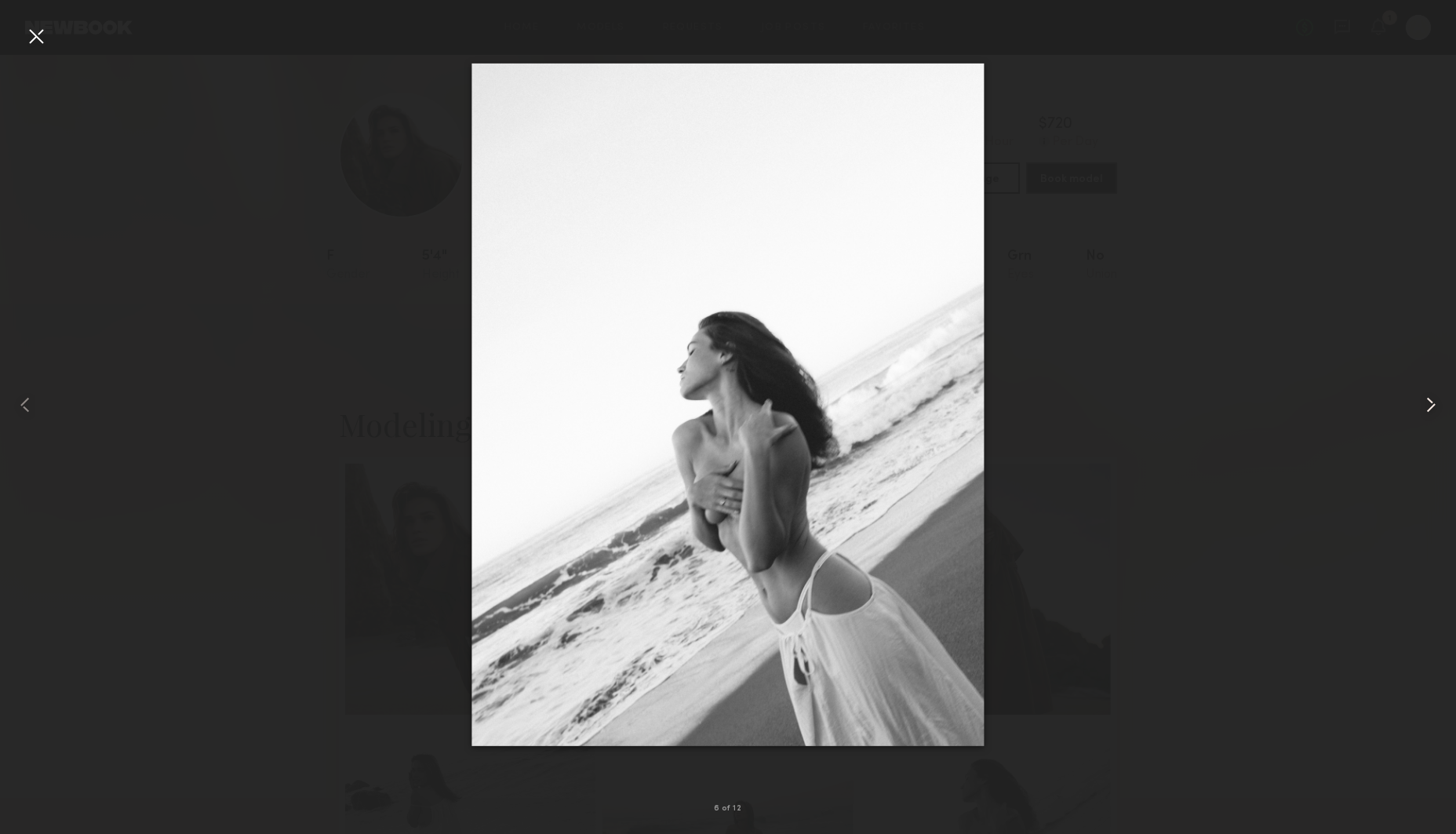
click at [1428, 399] on common-icon at bounding box center [1430, 404] width 25 height 25
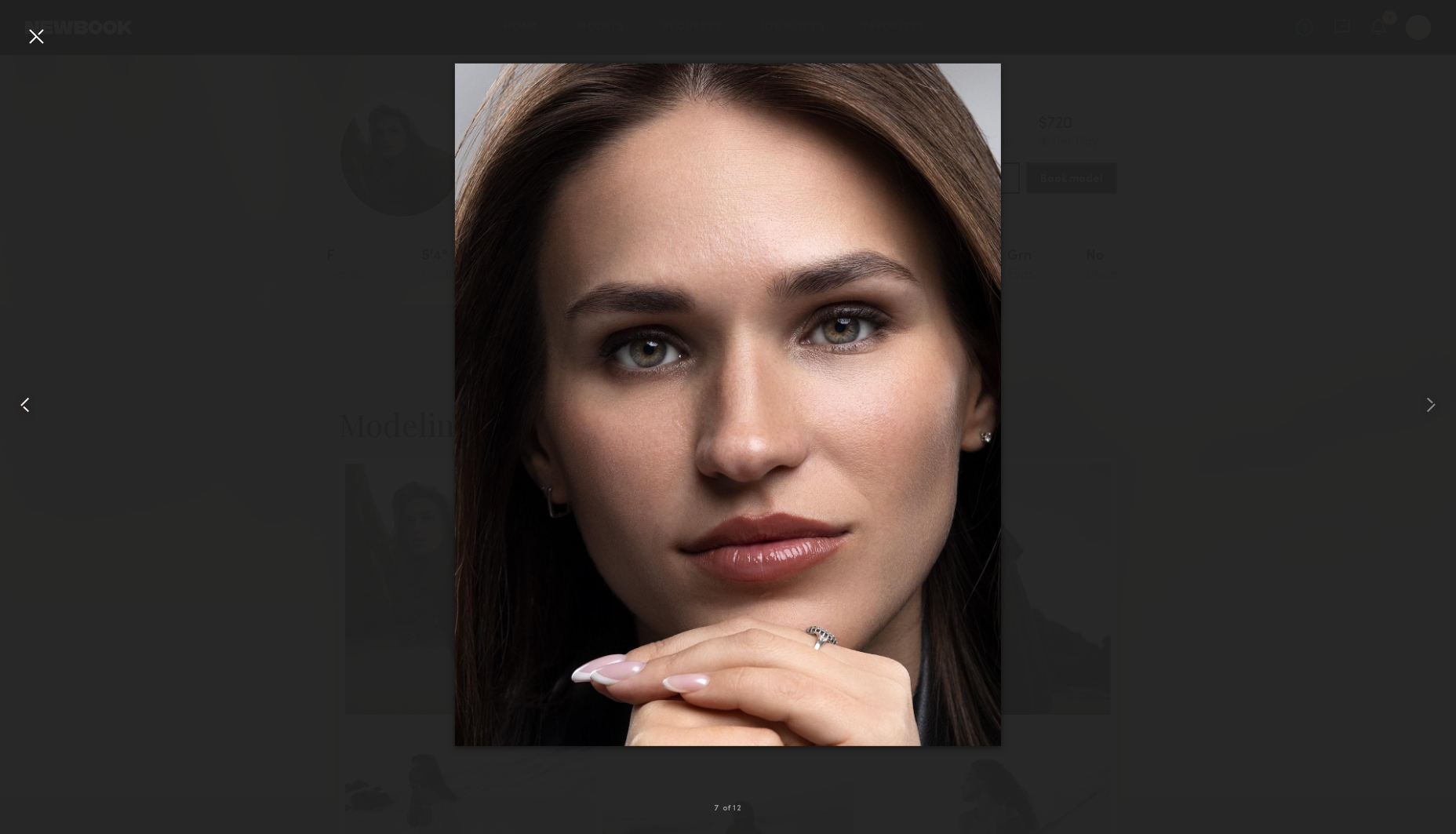
click at [56, 52] on div at bounding box center [29, 404] width 58 height 758
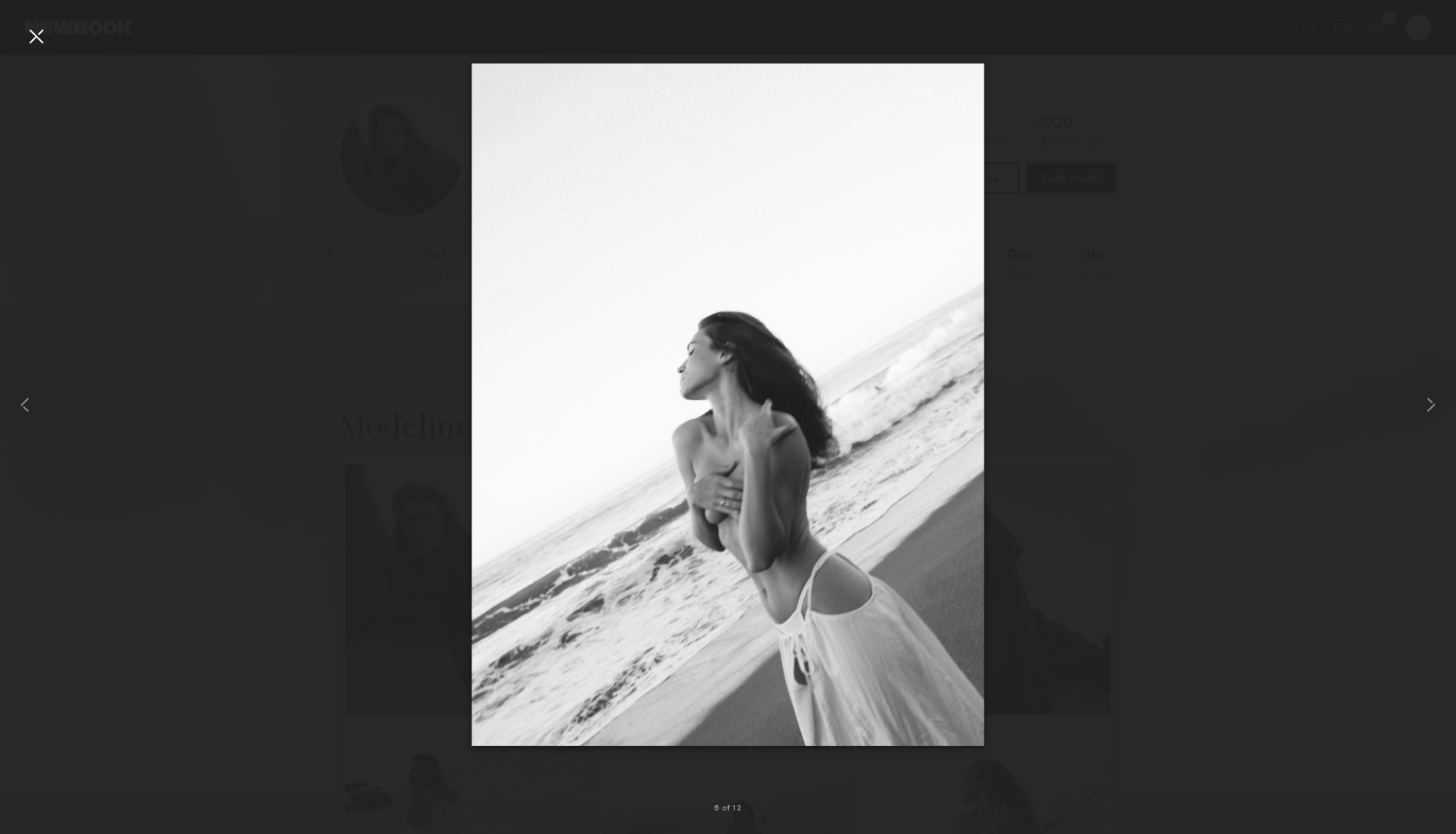
click at [26, 41] on div at bounding box center [35, 35] width 25 height 25
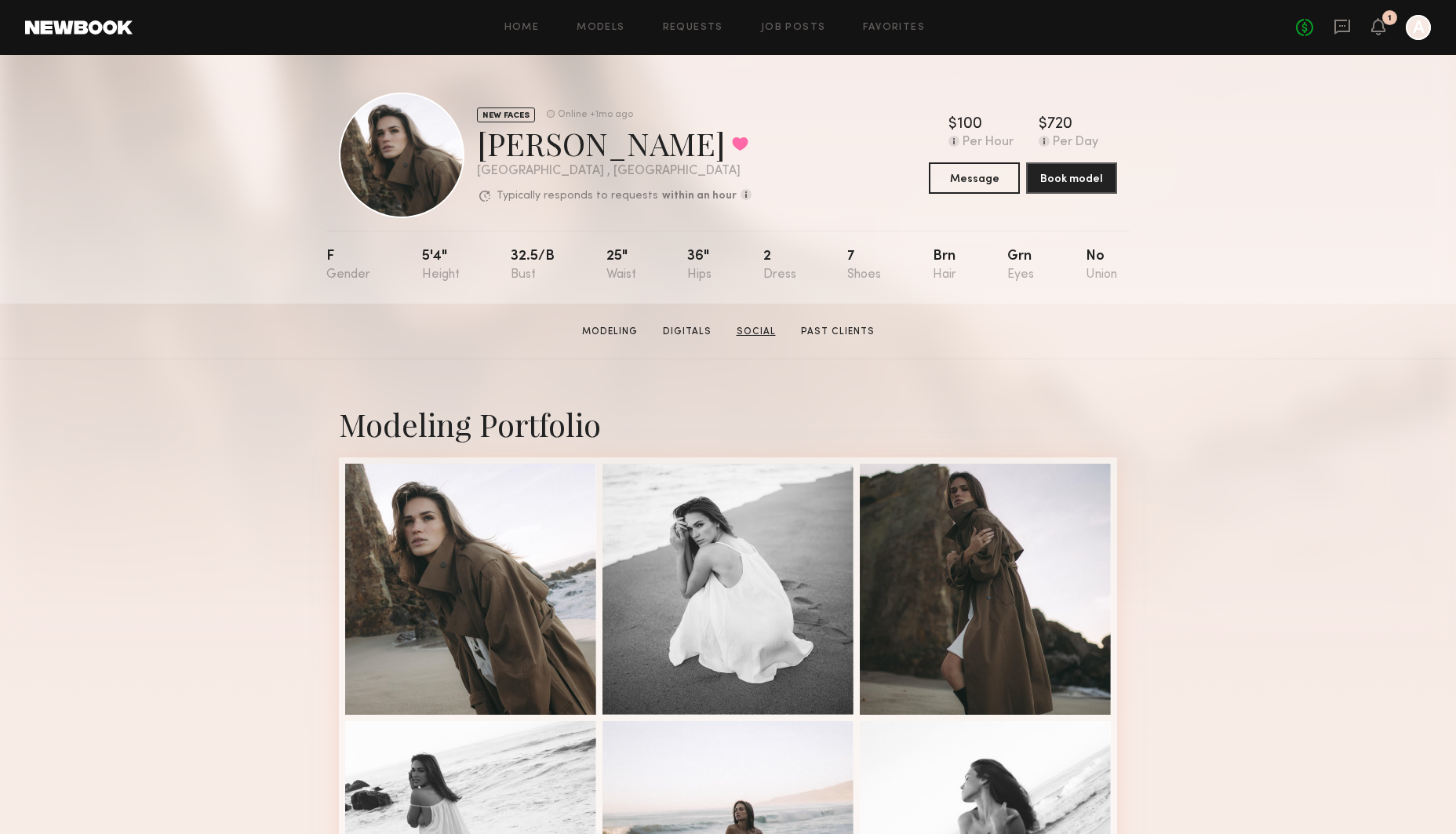
click at [760, 334] on link "Social" at bounding box center [756, 332] width 52 height 14
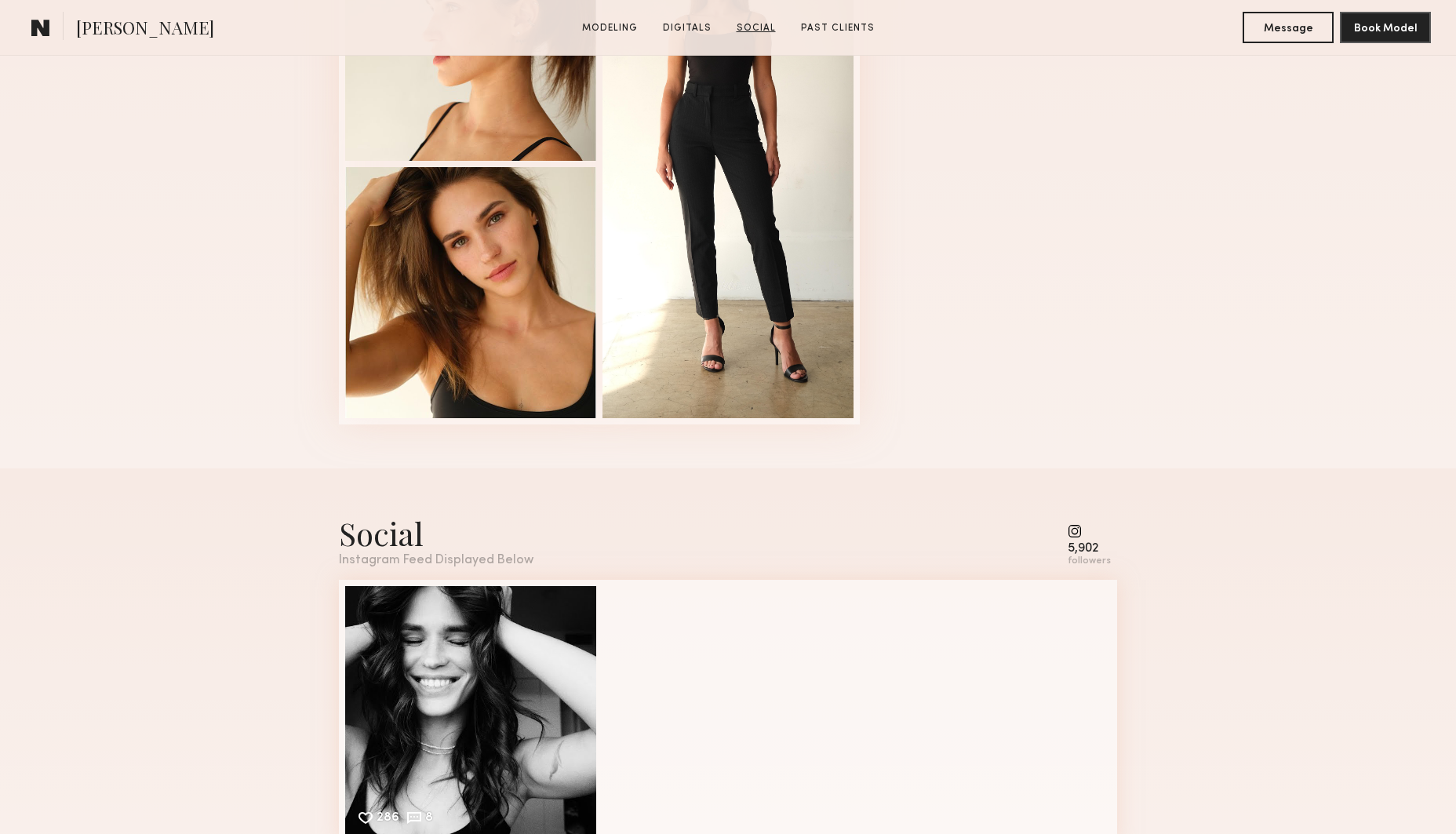
scroll to position [2058, 0]
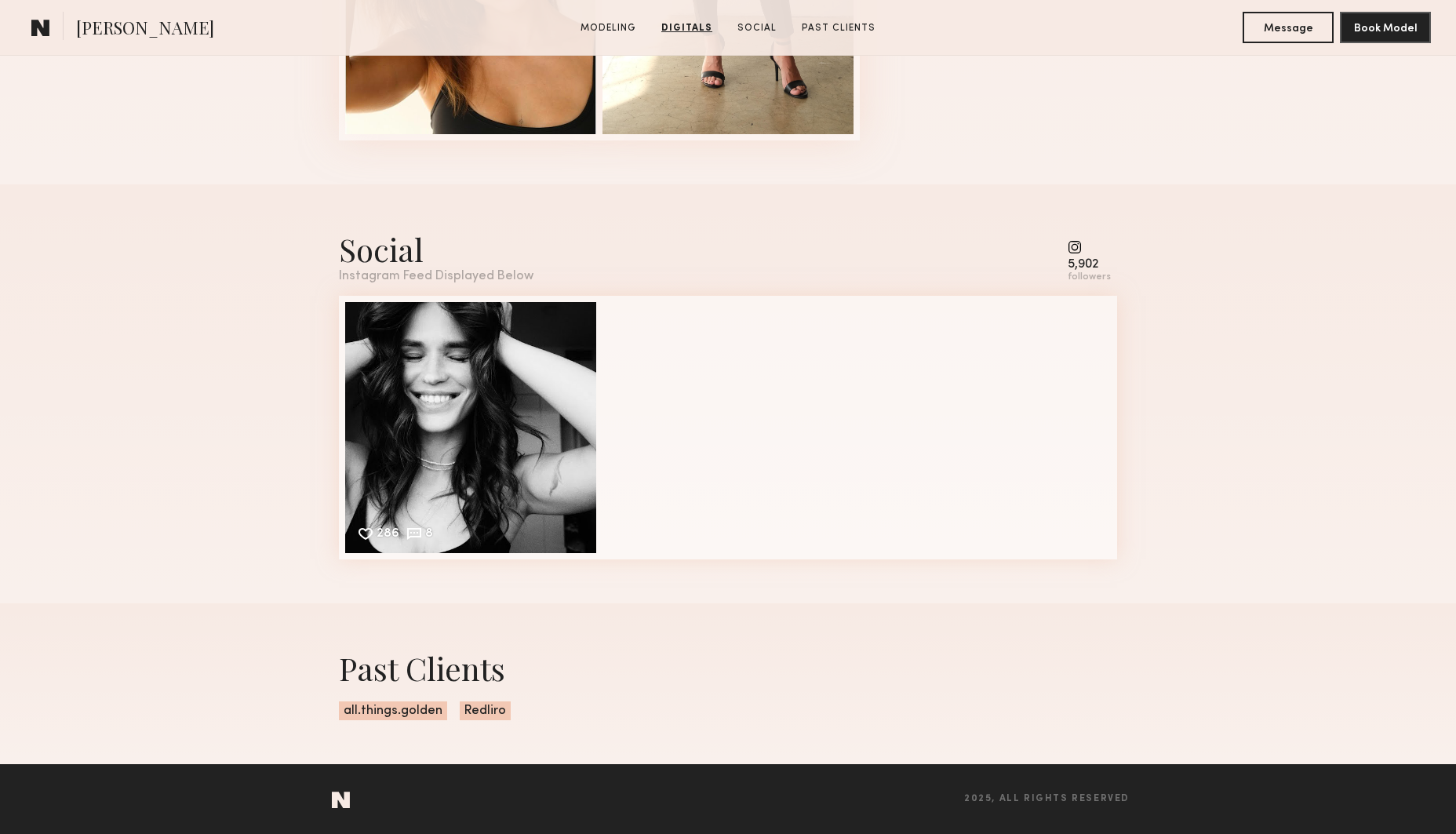
click at [1090, 255] on div "5,902 followers" at bounding box center [1089, 261] width 43 height 43
click at [1077, 248] on common-icon at bounding box center [1089, 247] width 43 height 14
click at [488, 481] on div "286 8 Likes & comments displayed to show model’s engagement" at bounding box center [470, 426] width 251 height 251
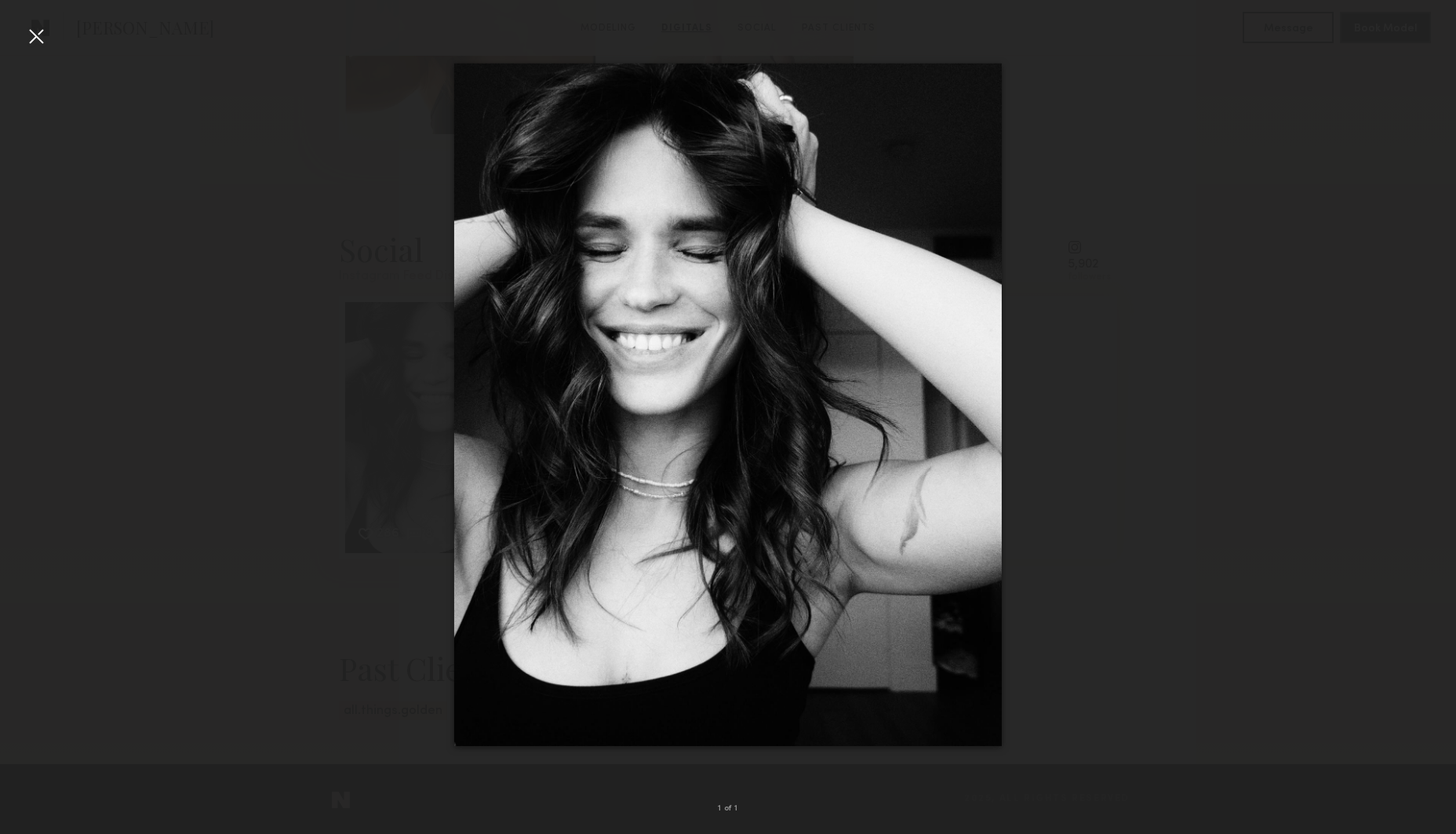
click at [44, 44] on div at bounding box center [35, 35] width 25 height 25
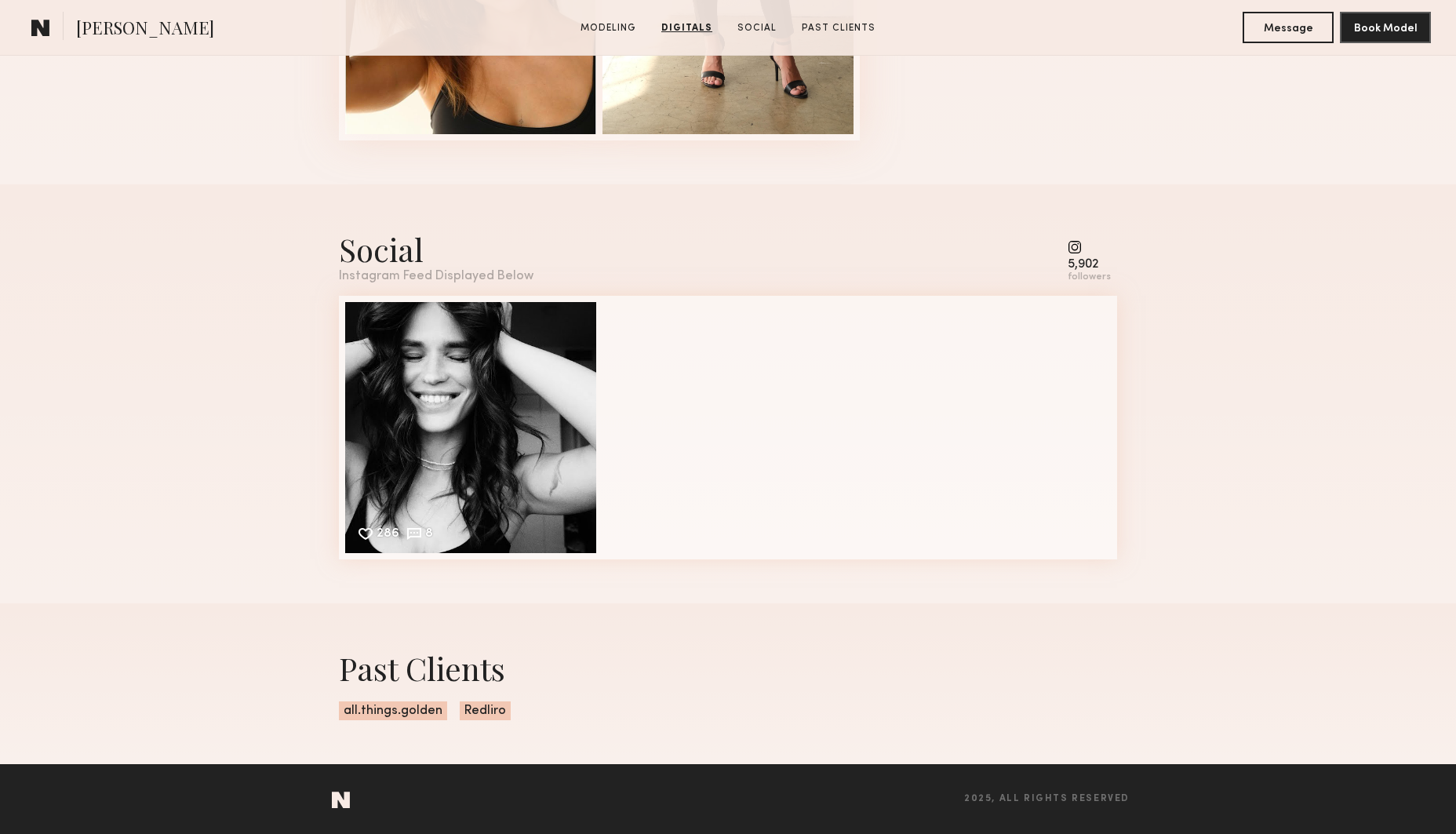
click at [1085, 248] on common-icon at bounding box center [1089, 247] width 43 height 14
click at [1084, 249] on common-icon at bounding box center [1089, 247] width 43 height 14
click at [1078, 250] on common-icon at bounding box center [1089, 247] width 43 height 14
click at [1074, 254] on common-icon at bounding box center [1089, 247] width 43 height 14
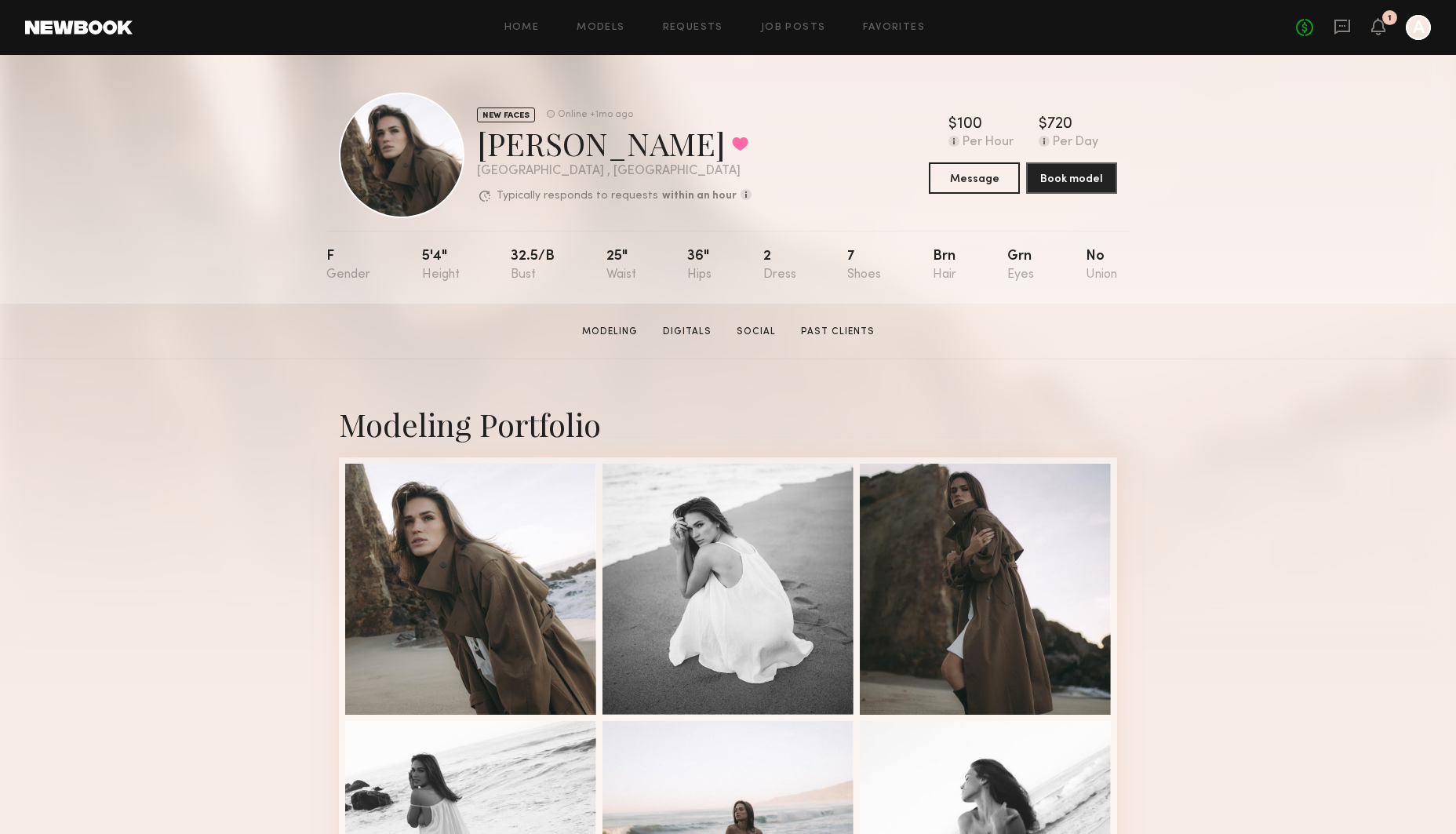
scroll to position [0, 1]
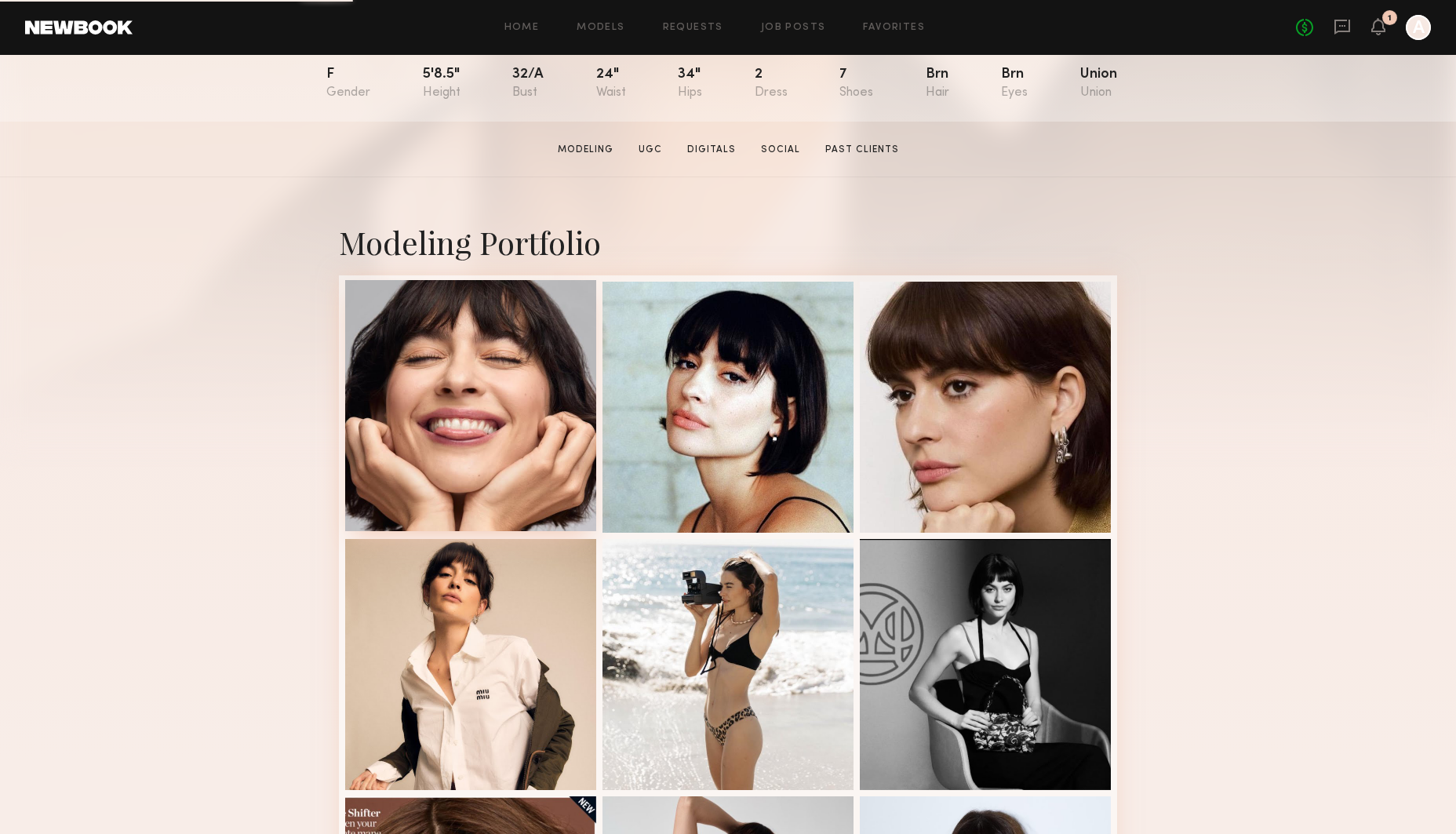
scroll to position [185, 0]
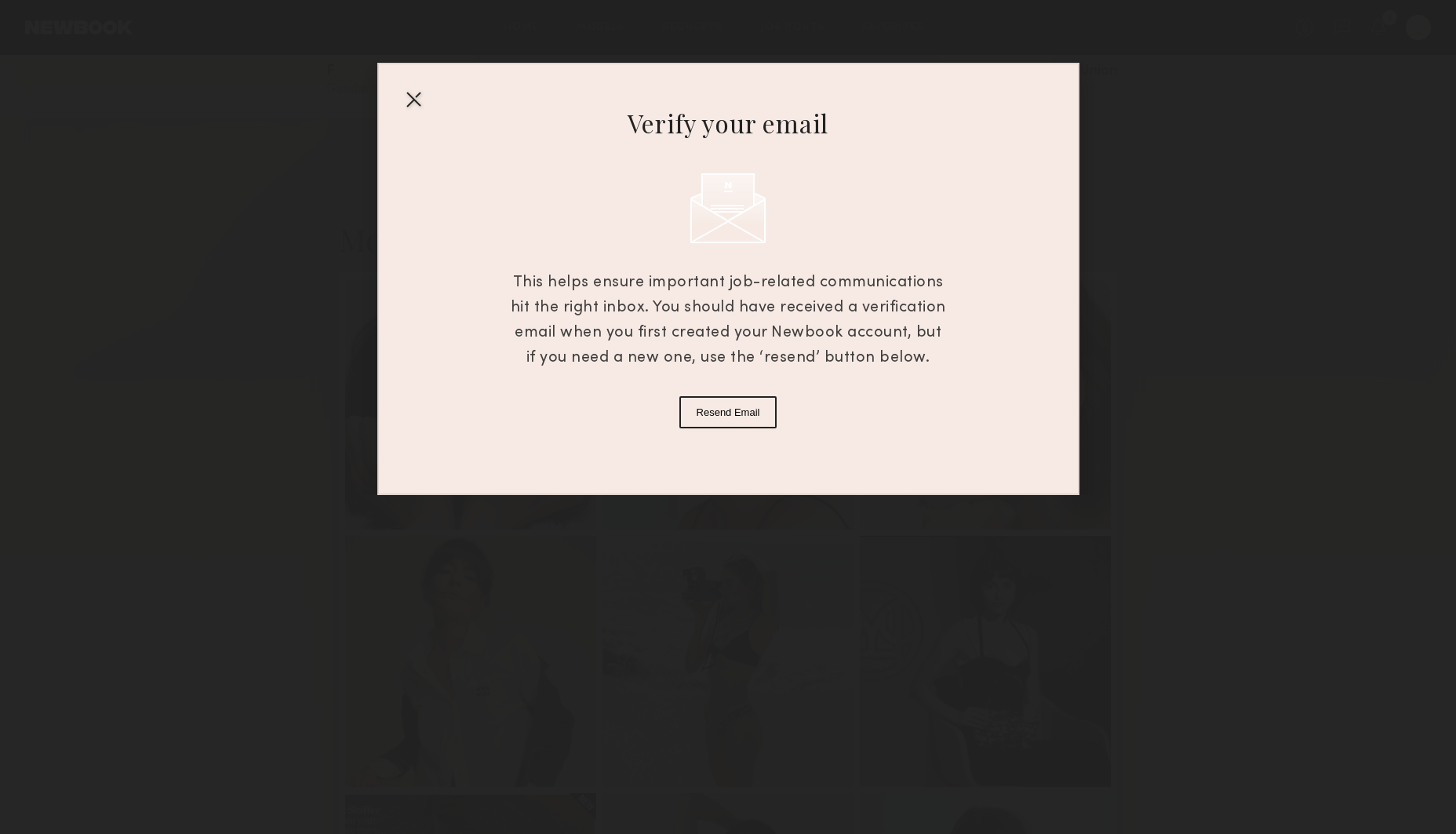
click at [410, 103] on div at bounding box center [413, 98] width 25 height 25
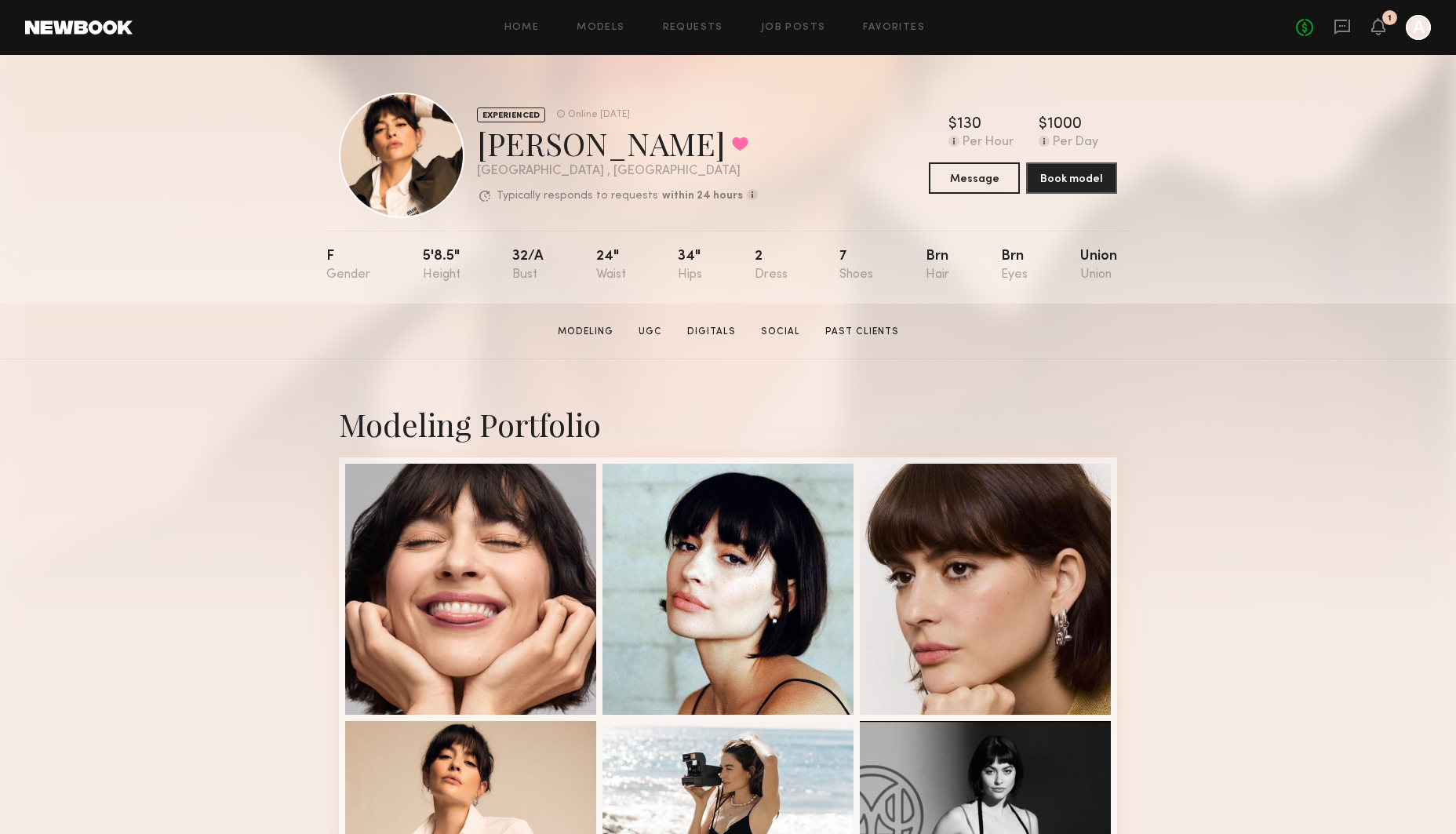
scroll to position [0, 0]
